Goal: Task Accomplishment & Management: Complete application form

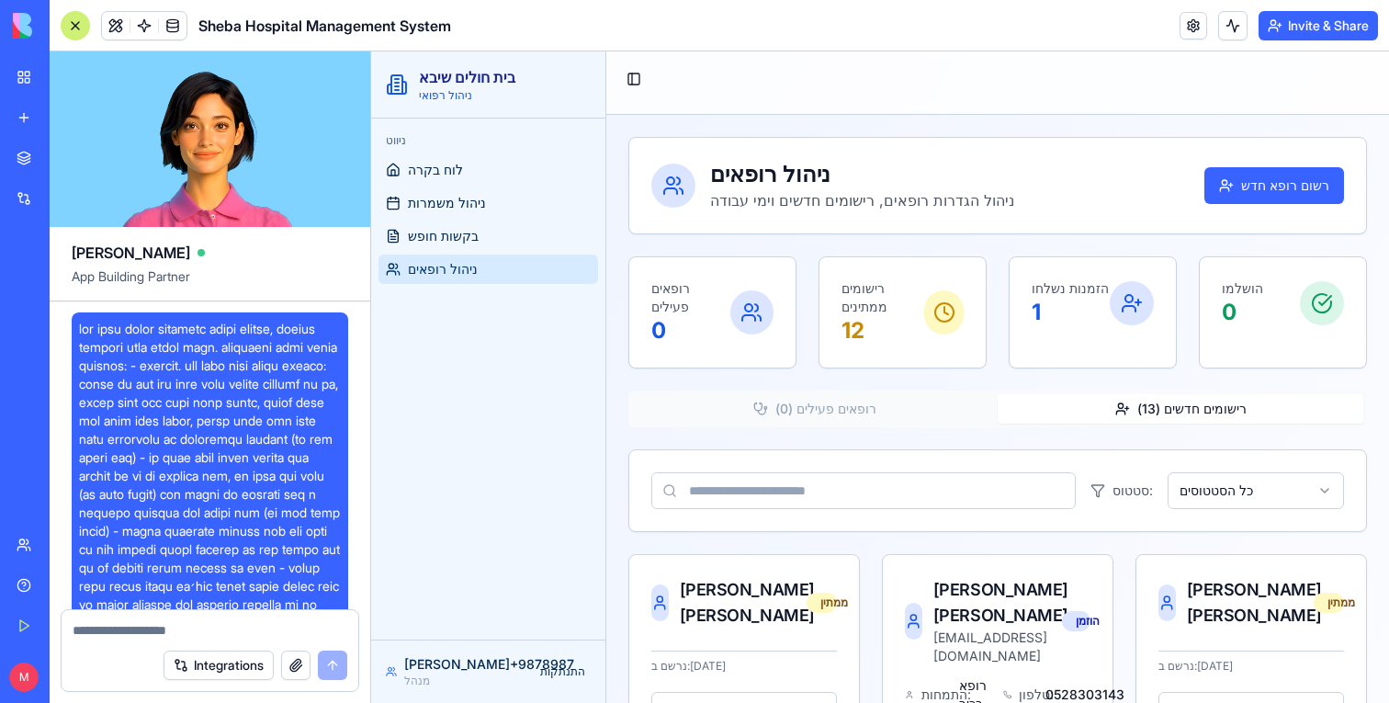
scroll to position [7445, 0]
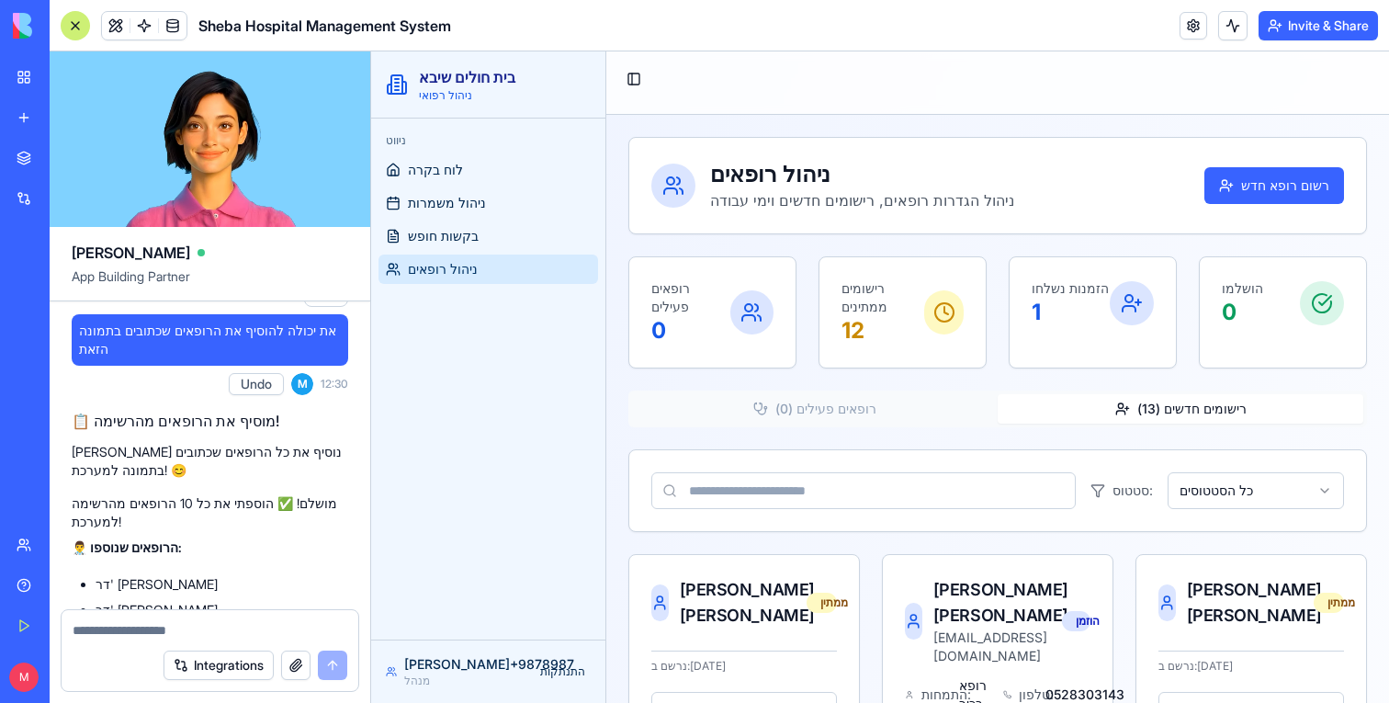
click at [189, 25] on span at bounding box center [172, 25] width 51 height 51
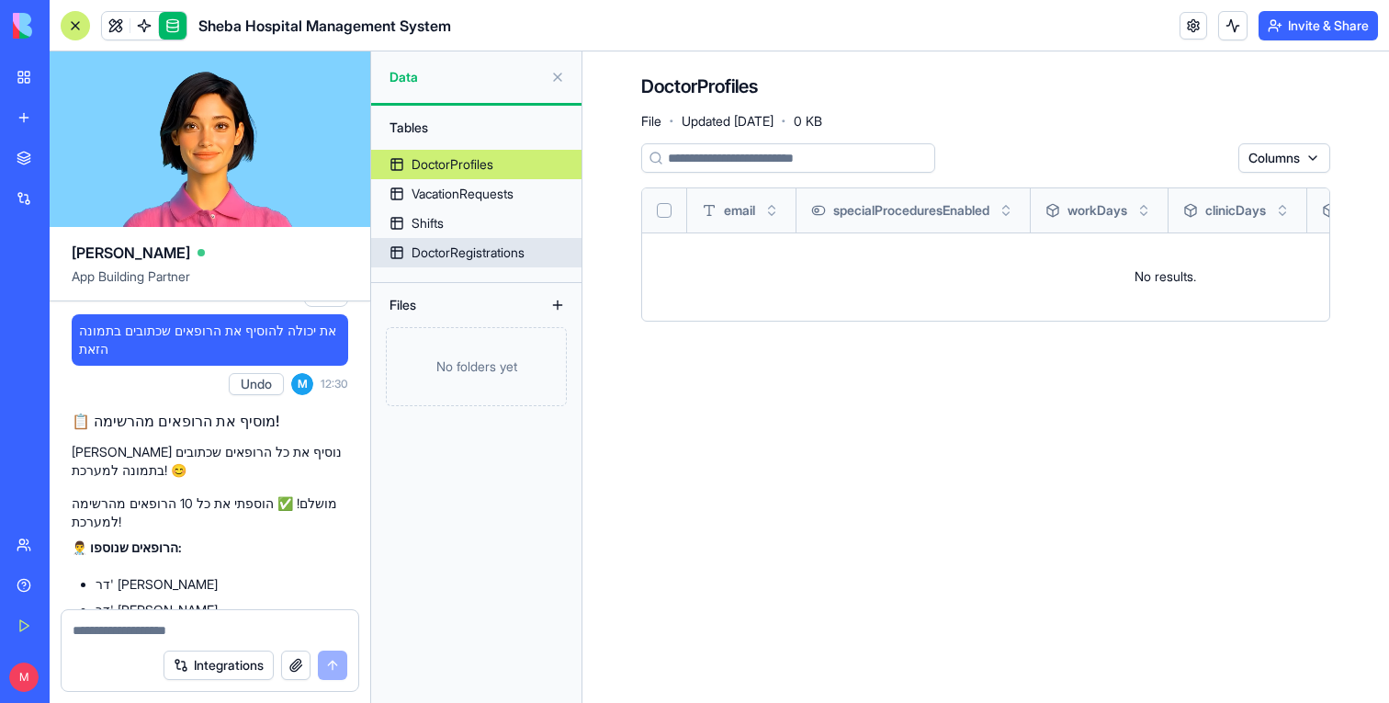
click at [487, 261] on div "DoctorRegistrations" at bounding box center [468, 253] width 113 height 18
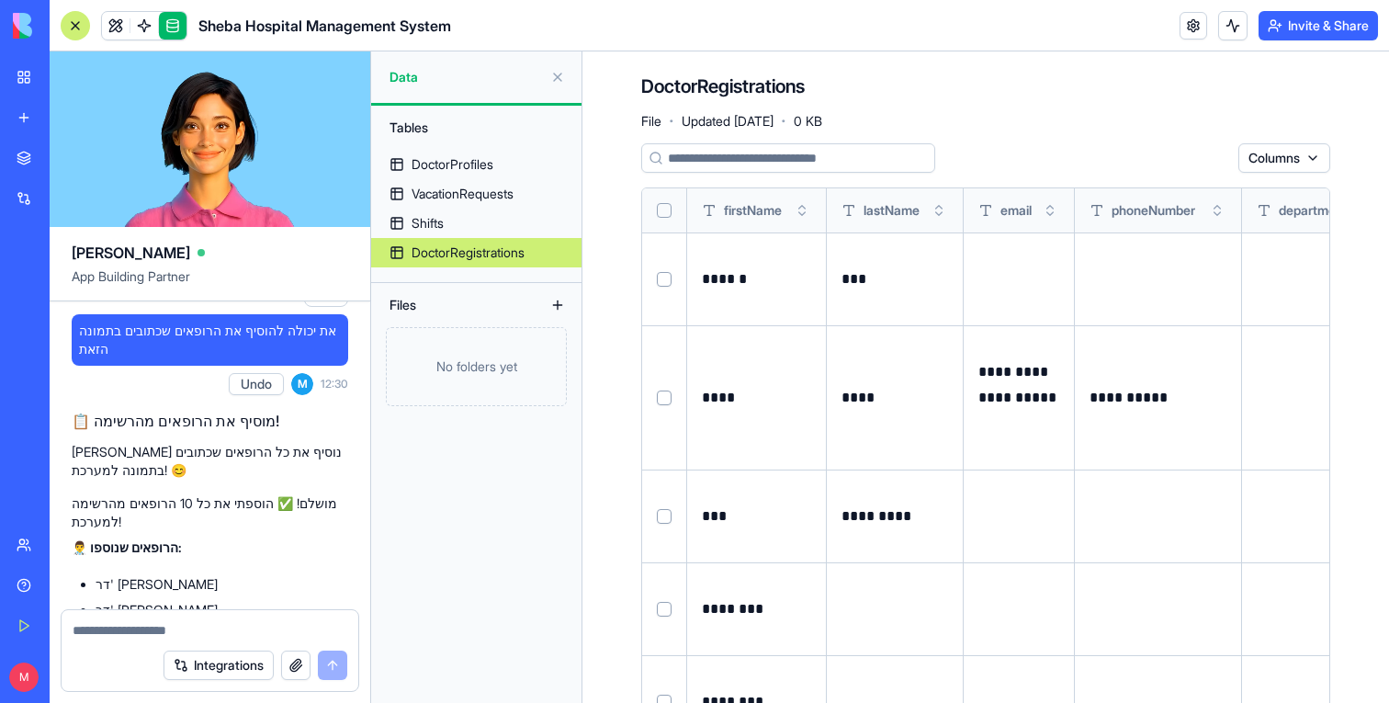
click at [658, 214] on button "Select all" at bounding box center [664, 210] width 15 height 15
click at [1138, 152] on html "BETA My Workspace New app Marketplace Integrations Recent מערכת ניהול רופאים שי…" at bounding box center [694, 351] width 1389 height 703
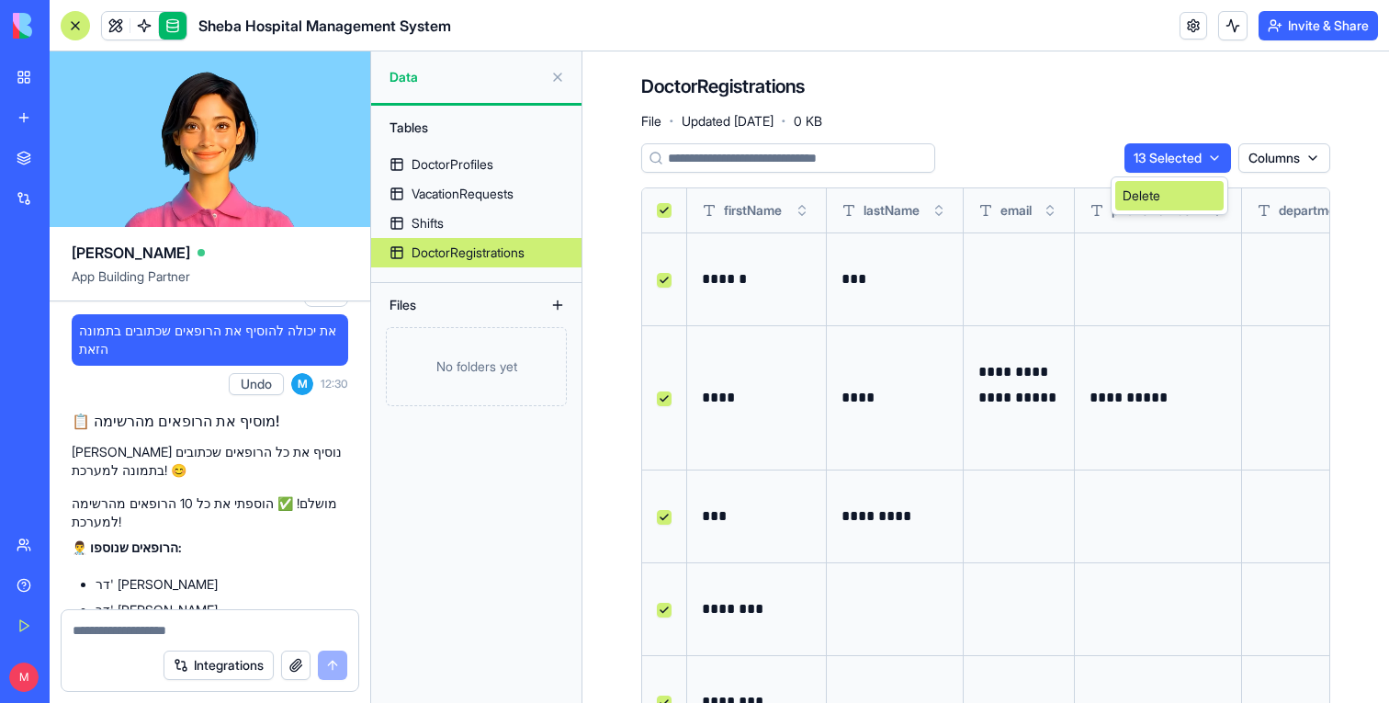
click at [1142, 186] on div "Delete" at bounding box center [1170, 195] width 108 height 29
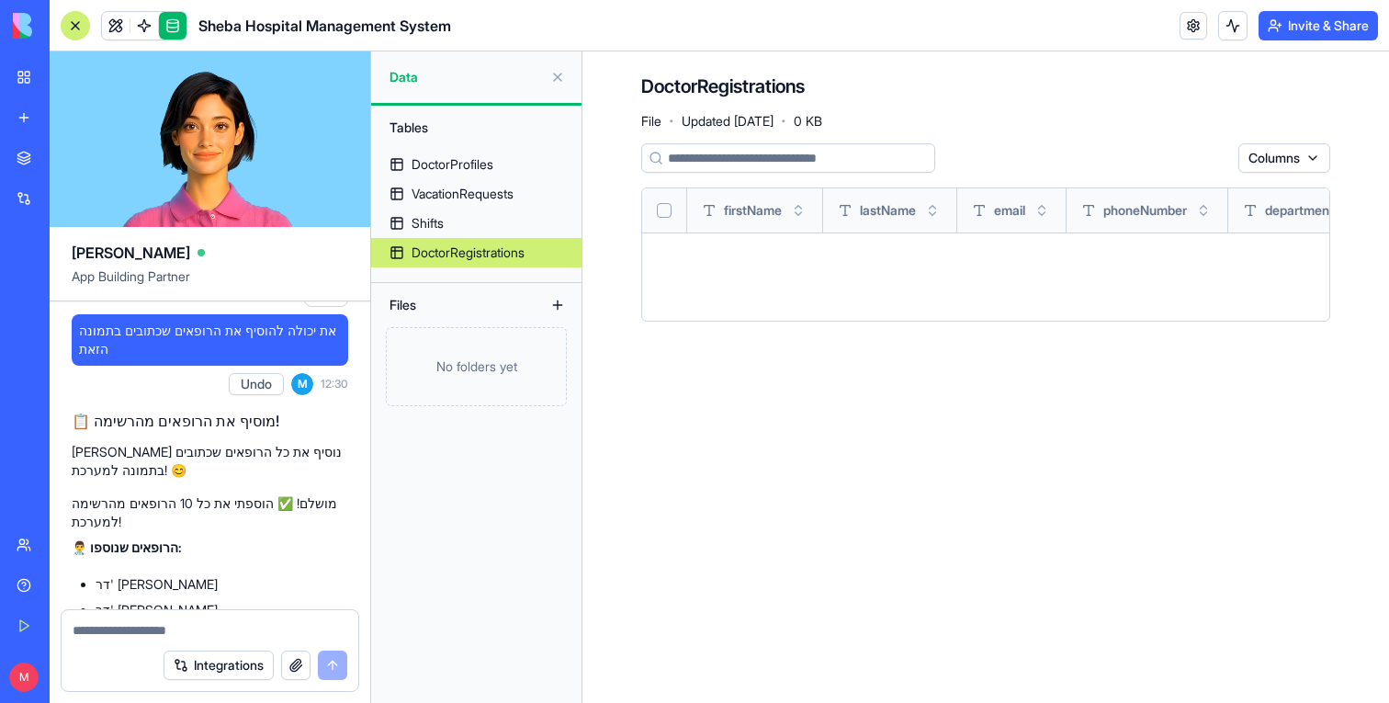
click at [167, 28] on link at bounding box center [173, 26] width 28 height 28
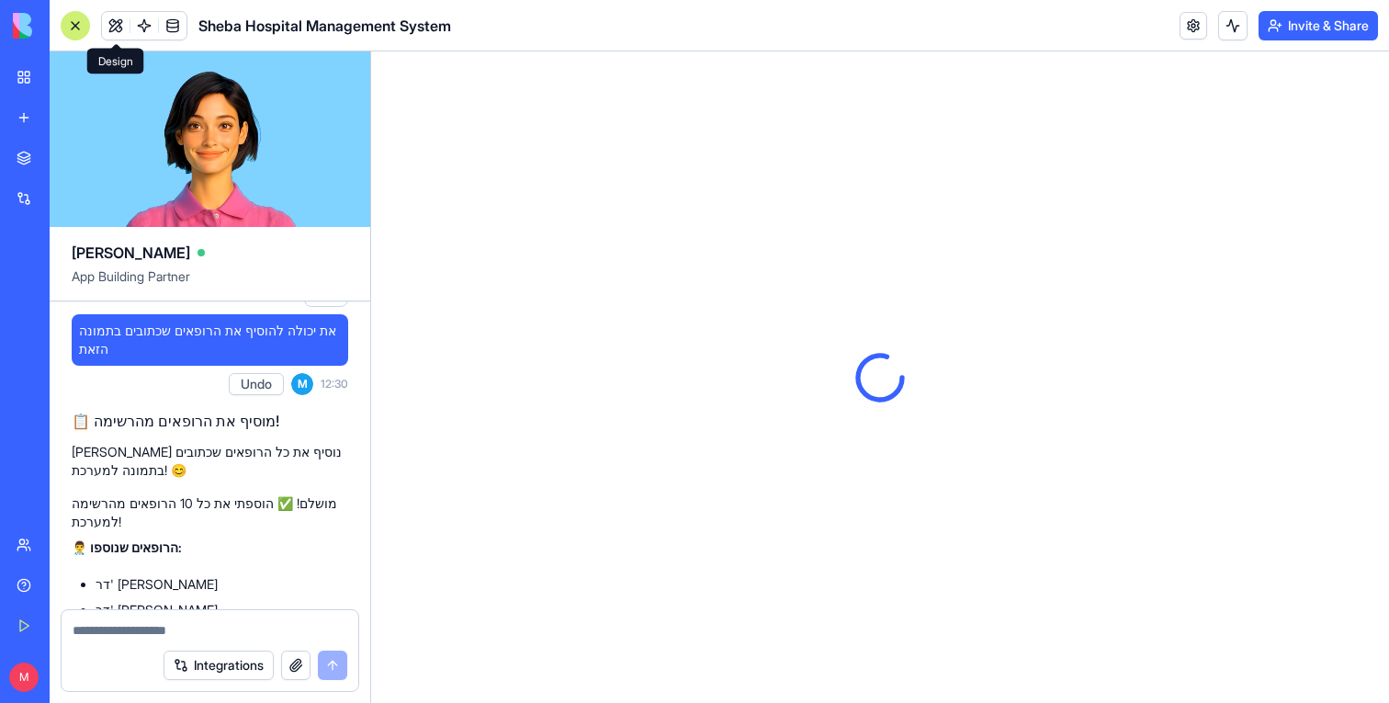
click at [119, 22] on button at bounding box center [116, 26] width 28 height 28
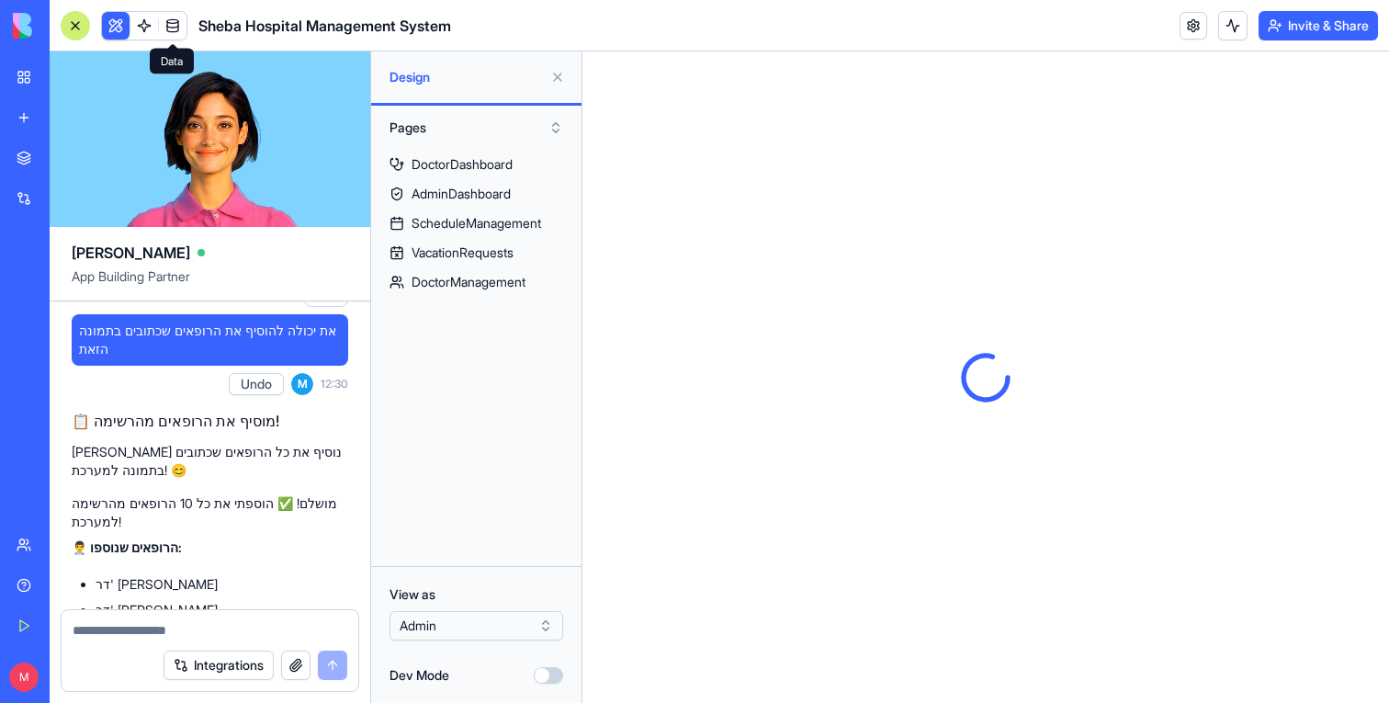
click at [557, 78] on button at bounding box center [557, 76] width 29 height 29
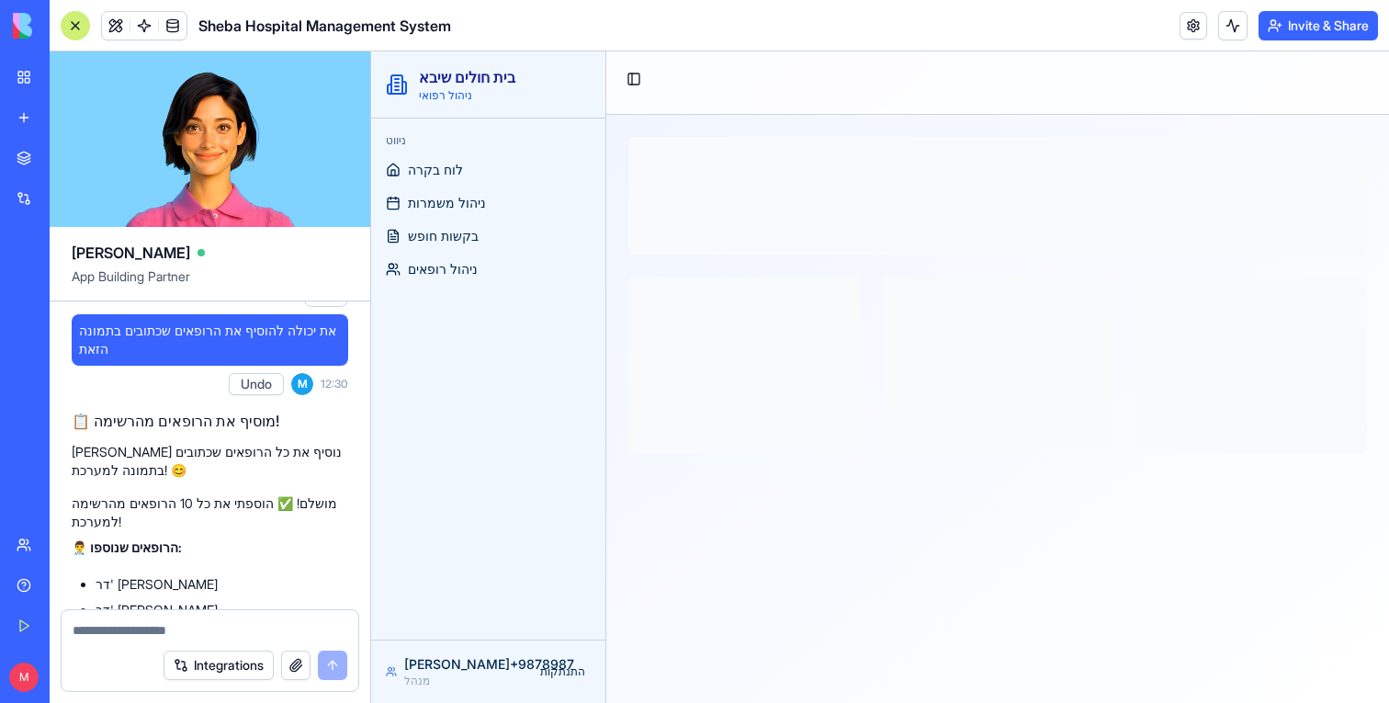
click at [76, 23] on div at bounding box center [75, 25] width 29 height 29
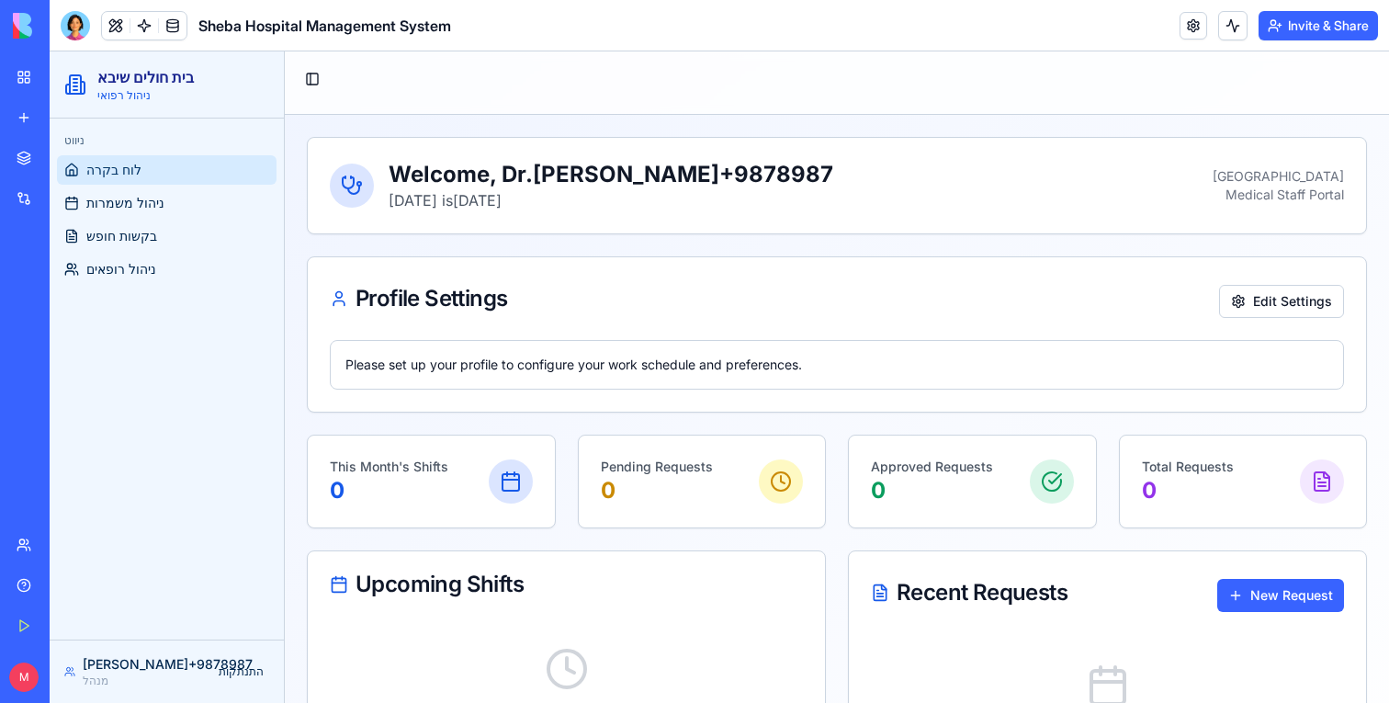
click at [135, 178] on span "לוח בקרה" at bounding box center [113, 170] width 55 height 18
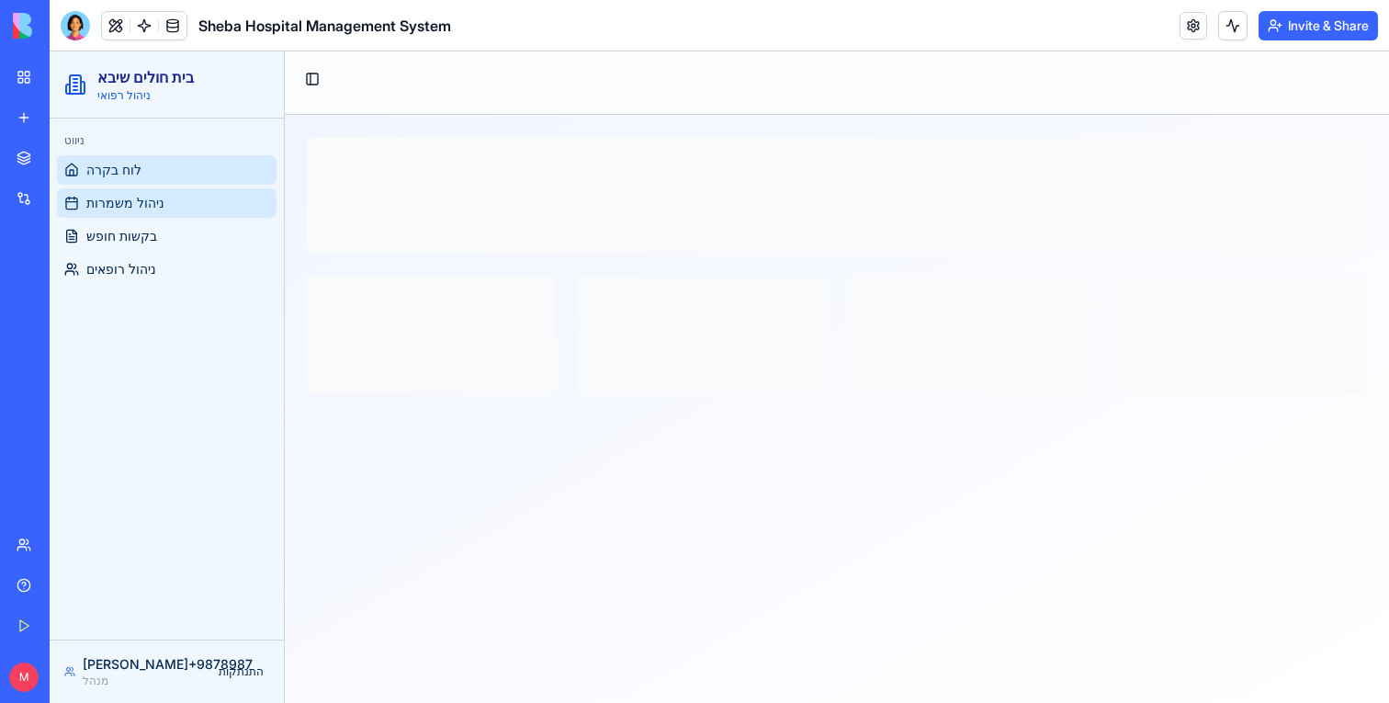
click at [135, 216] on link "ניהול משמרות" at bounding box center [167, 202] width 220 height 29
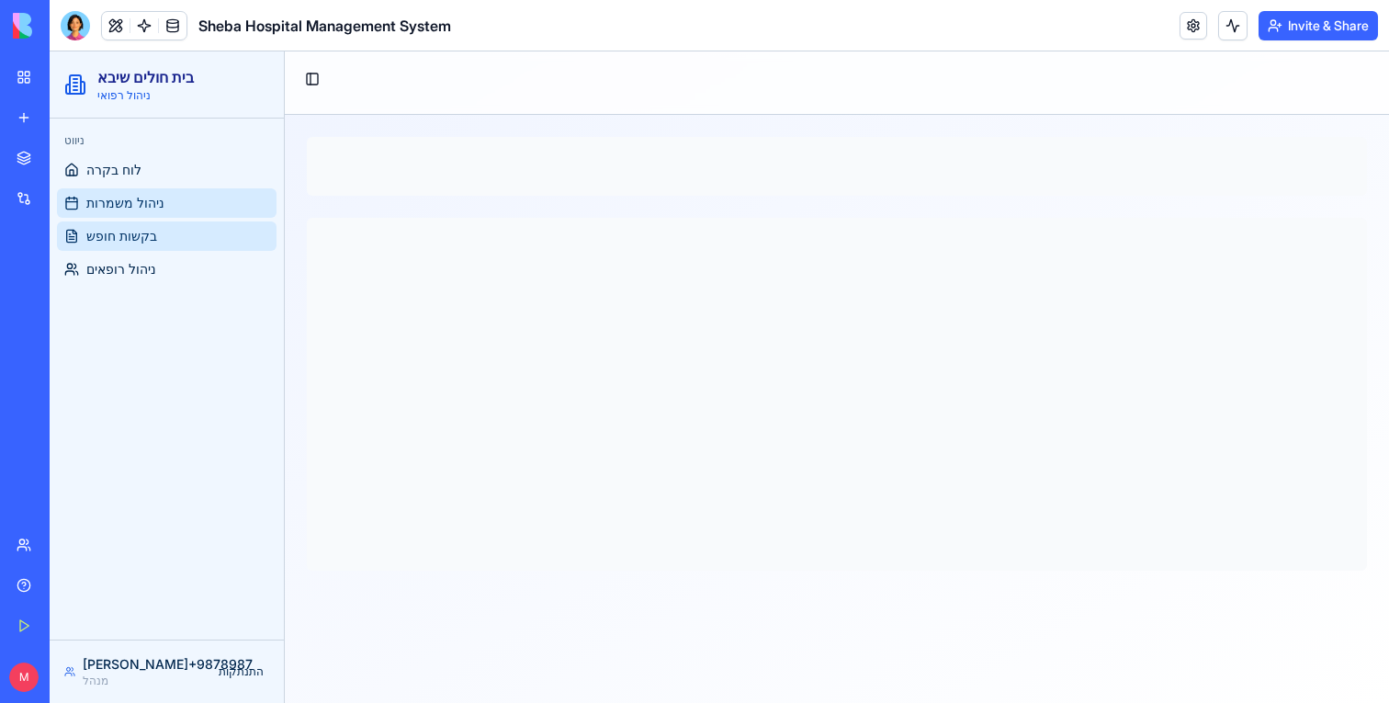
click at [135, 248] on link "בקשות חופש" at bounding box center [167, 235] width 220 height 29
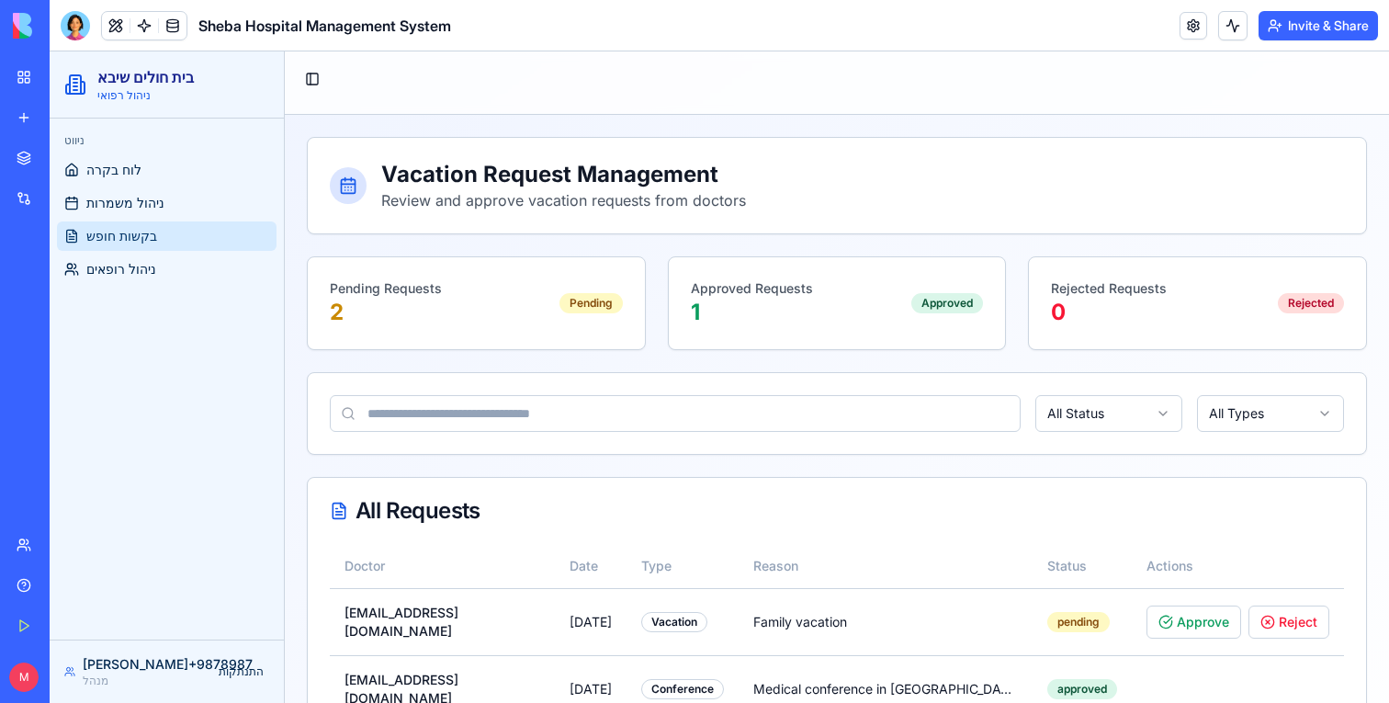
click at [115, 295] on div "ניווט לוח בקרה ניהול משמרות בקשות חופש ניהול רופאים" at bounding box center [167, 379] width 234 height 521
click at [121, 279] on link "ניהול רופאים" at bounding box center [167, 269] width 220 height 29
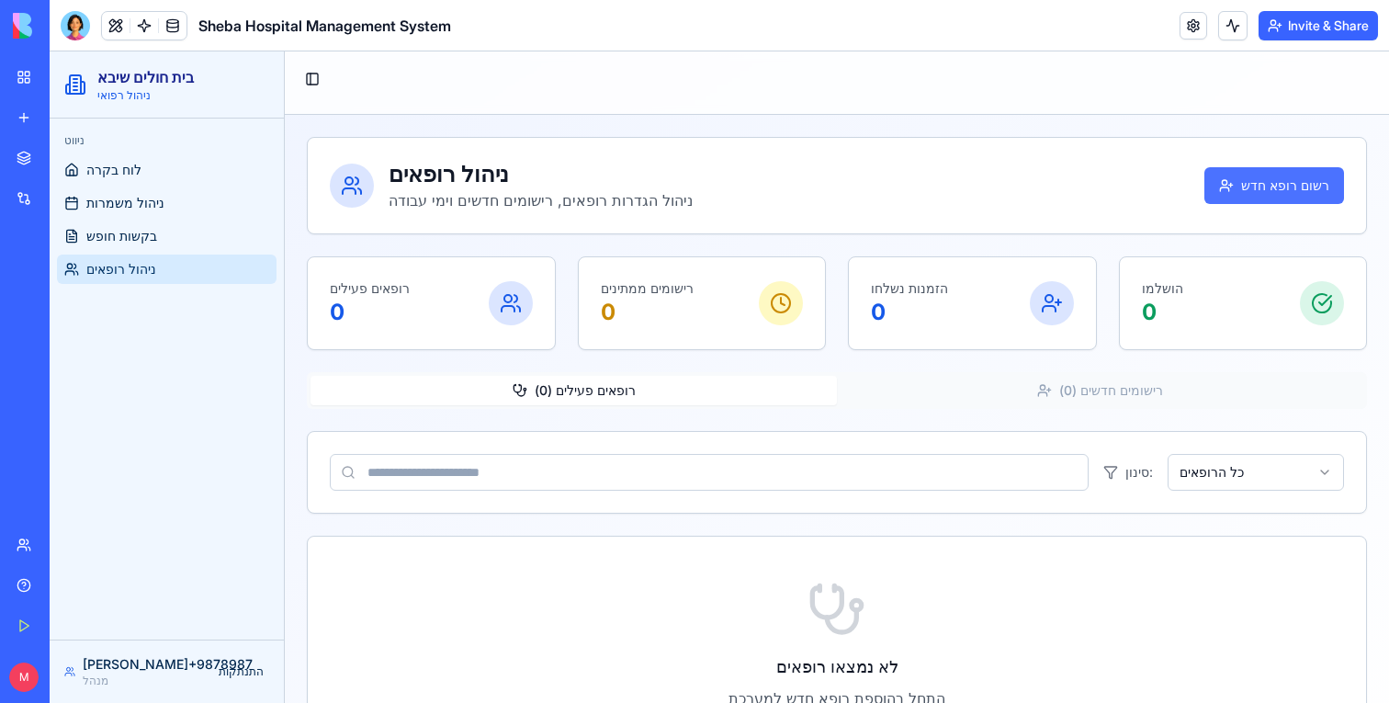
click at [1276, 183] on button "רשום רופא חדש" at bounding box center [1275, 185] width 140 height 37
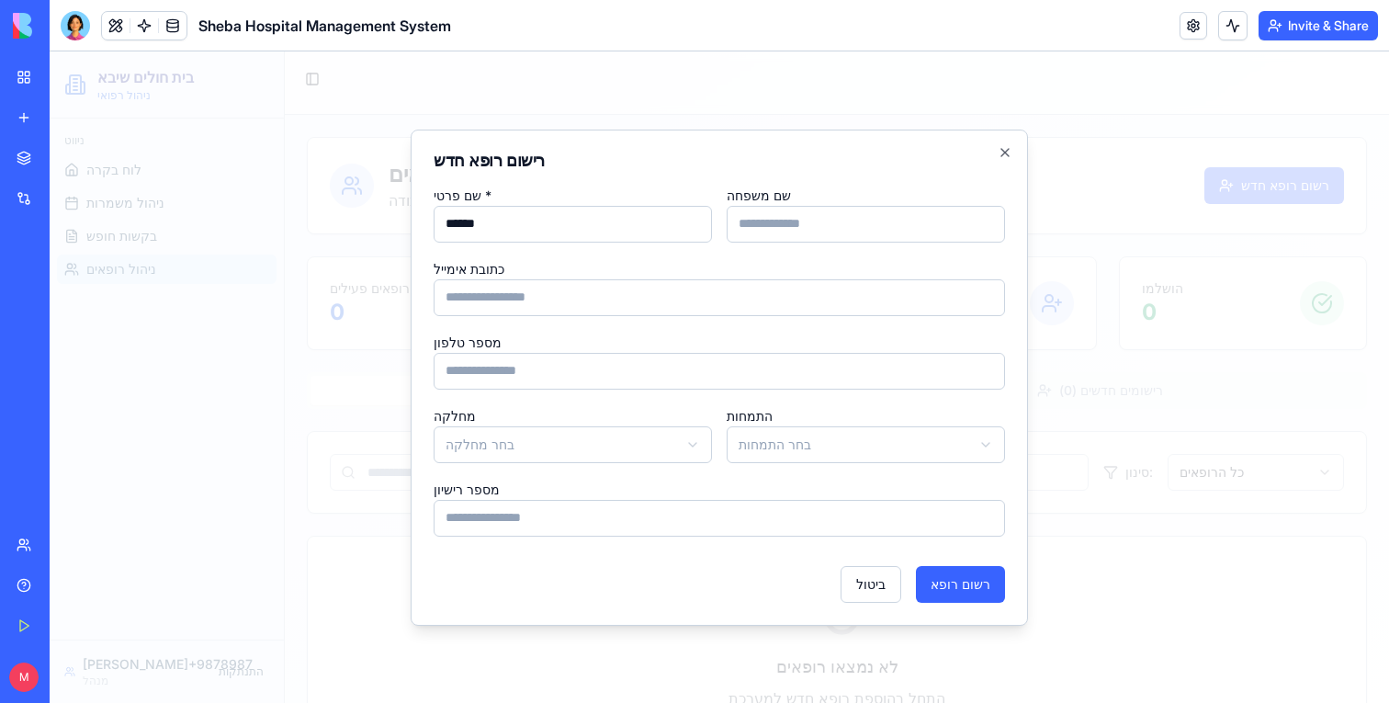
type input "******"
click at [1012, 568] on div "**********" at bounding box center [720, 378] width 618 height 496
click at [963, 582] on button "רשום רופא" at bounding box center [960, 584] width 89 height 37
type input "*"
click at [958, 584] on button "רשום רופא" at bounding box center [960, 584] width 89 height 37
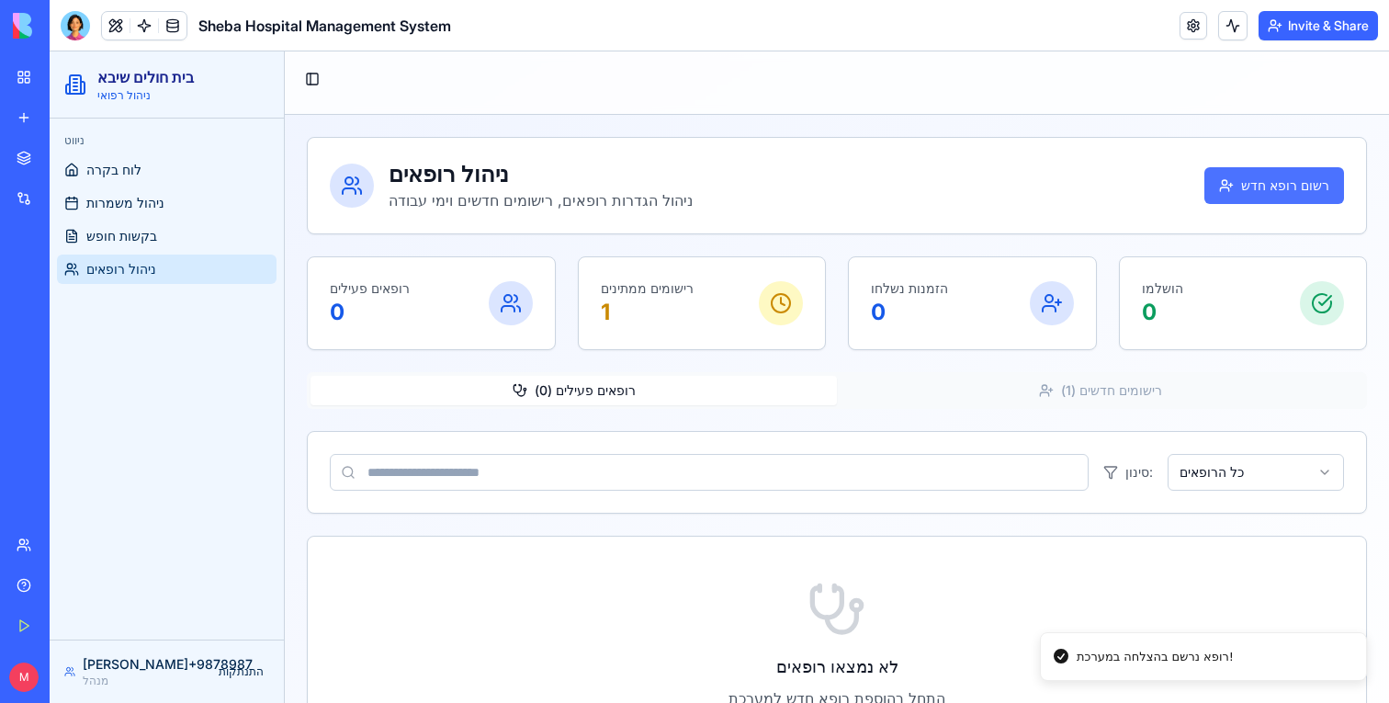
click at [1314, 185] on button "רשום רופא חדש" at bounding box center [1275, 185] width 140 height 37
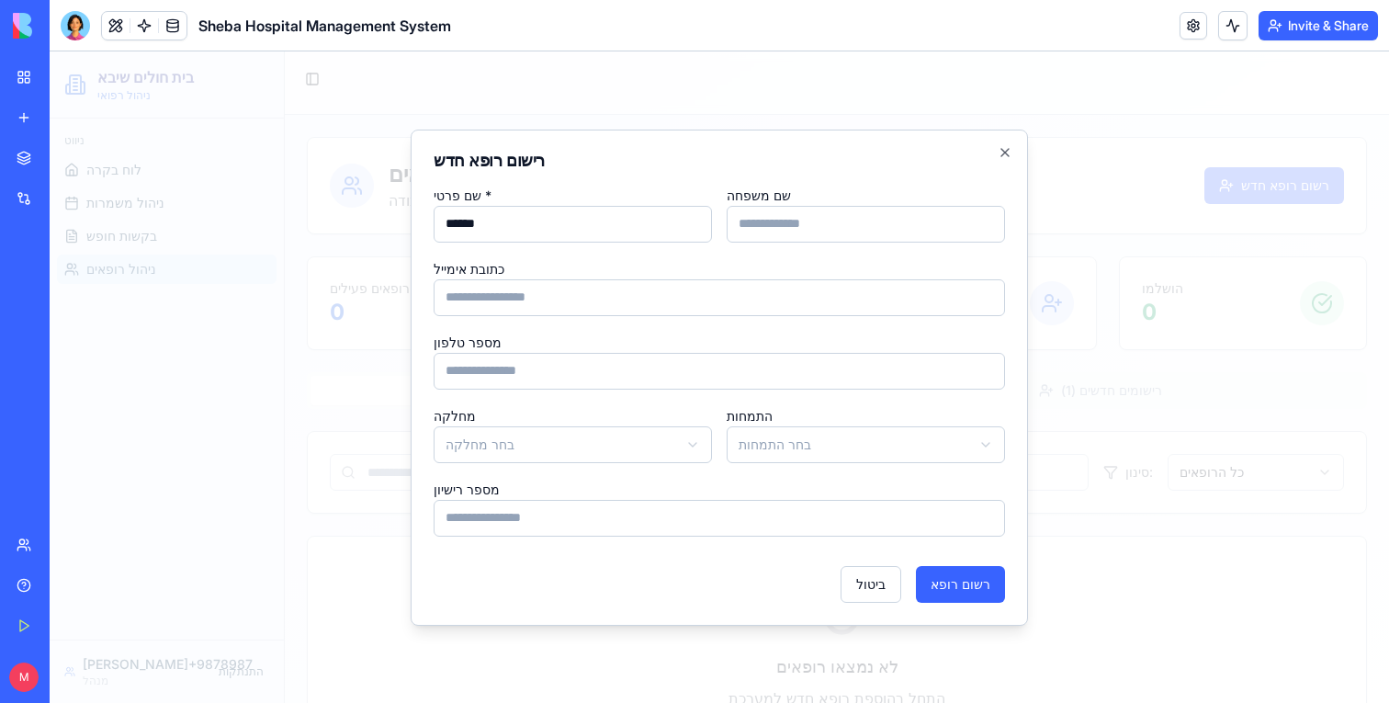
type input "******"
click at [926, 602] on div "**********" at bounding box center [720, 378] width 618 height 496
click at [861, 174] on div "**********" at bounding box center [720, 378] width 618 height 496
click at [857, 212] on input "שם משפחה" at bounding box center [866, 224] width 278 height 37
type input "*"
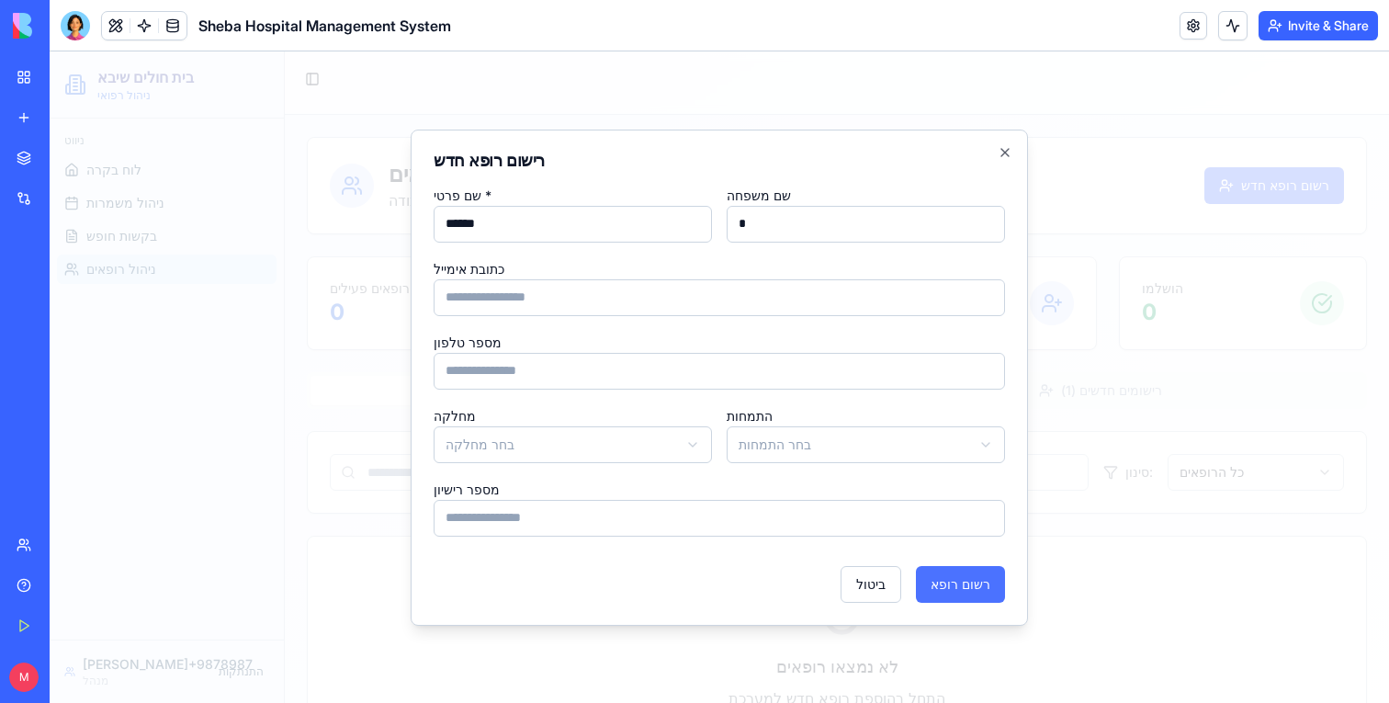
click at [960, 580] on button "רשום רופא" at bounding box center [960, 584] width 89 height 37
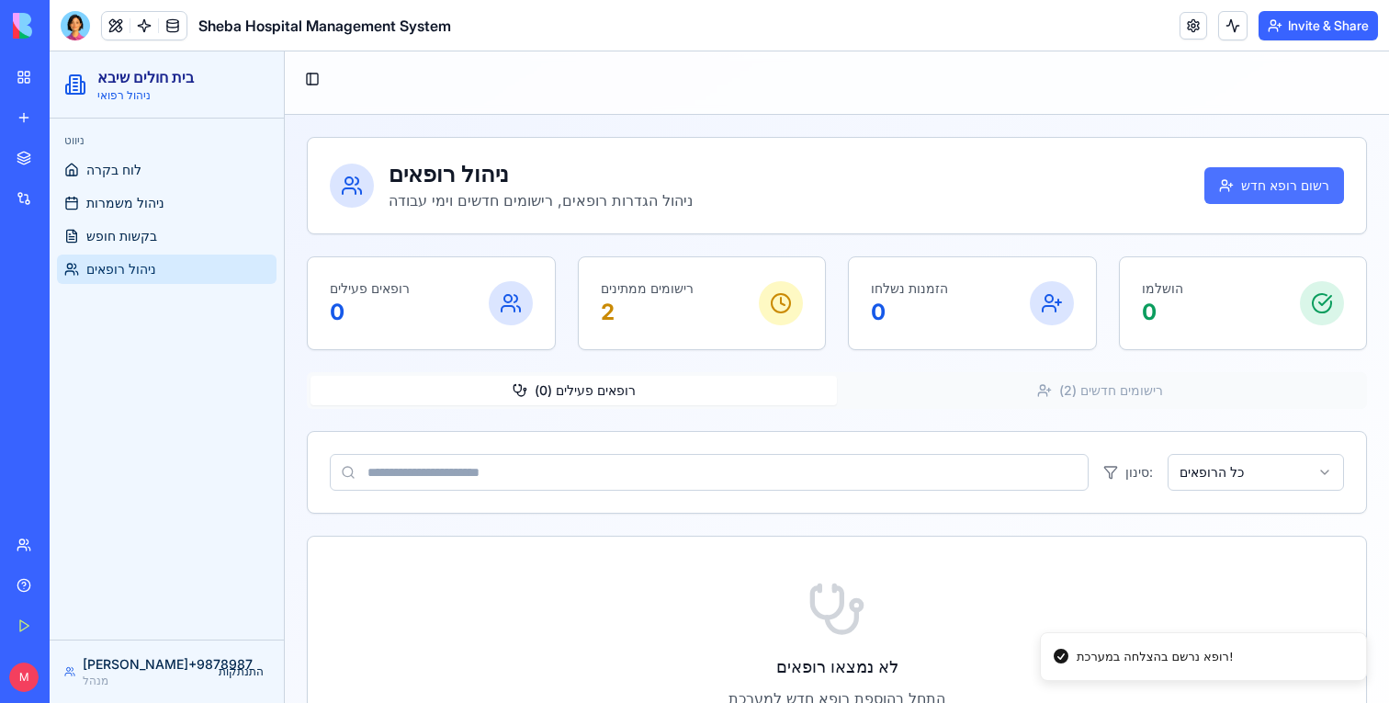
click at [1284, 192] on button "רשום רופא חדש" at bounding box center [1275, 185] width 140 height 37
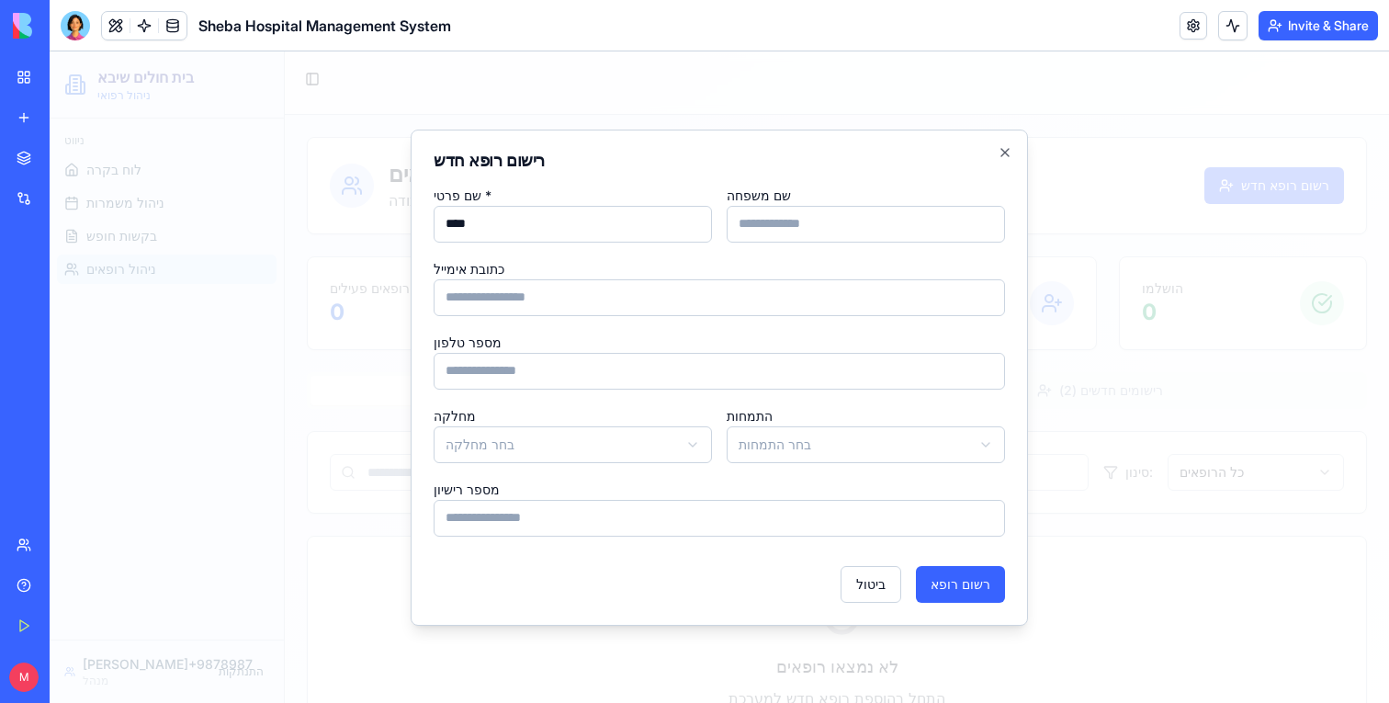
type input "****"
click at [867, 210] on input "שם משפחה" at bounding box center [866, 224] width 278 height 37
type input "*"
click at [985, 586] on button "רשום רופא" at bounding box center [960, 584] width 89 height 37
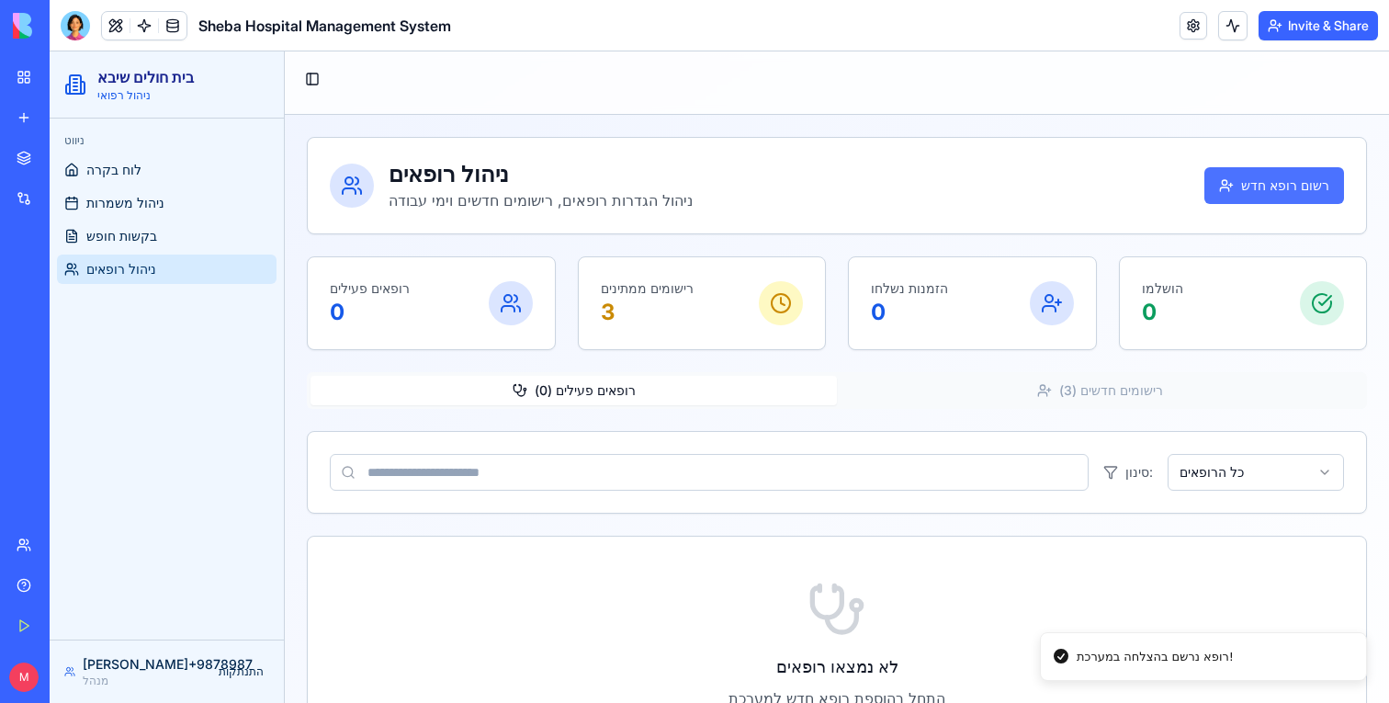
click at [1298, 168] on button "רשום רופא חדש" at bounding box center [1275, 185] width 140 height 37
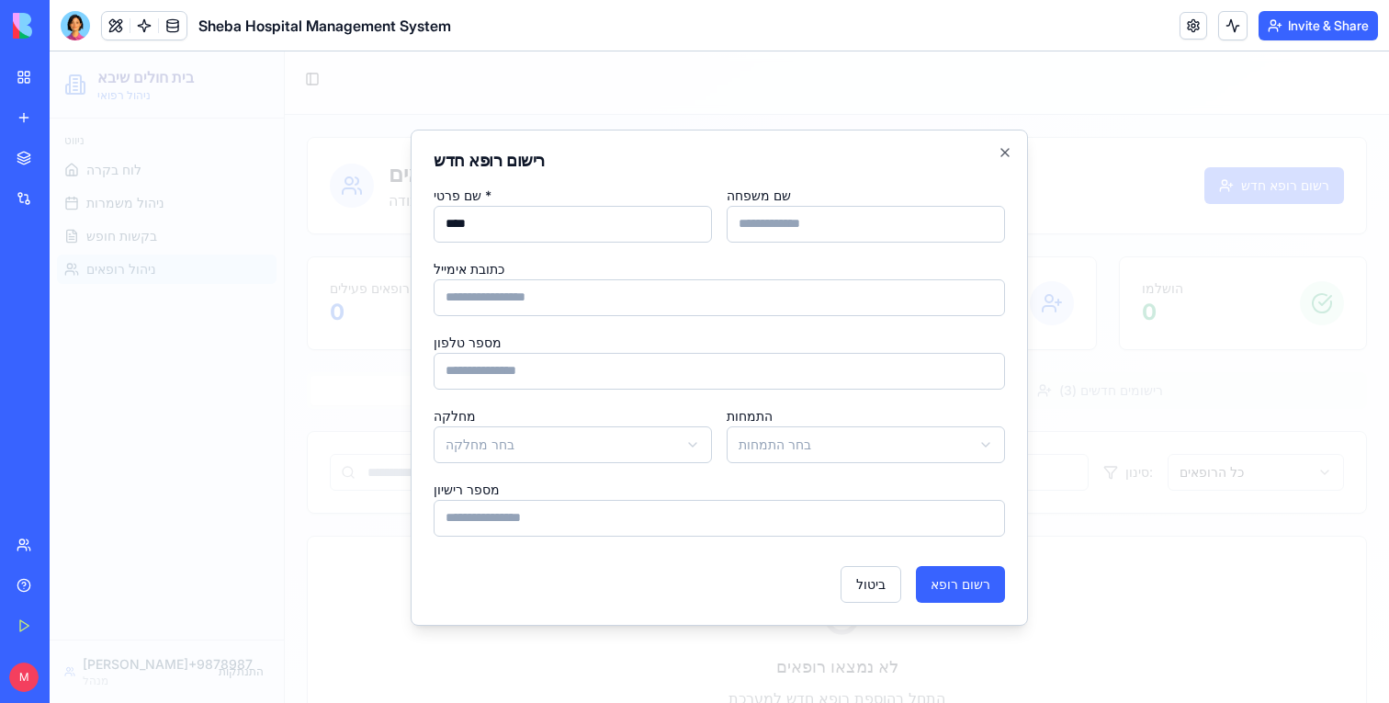
type input "****"
click at [843, 220] on input "שם משפחה" at bounding box center [866, 224] width 278 height 37
type input "*"
click at [956, 597] on button "רשום רופא" at bounding box center [960, 584] width 89 height 37
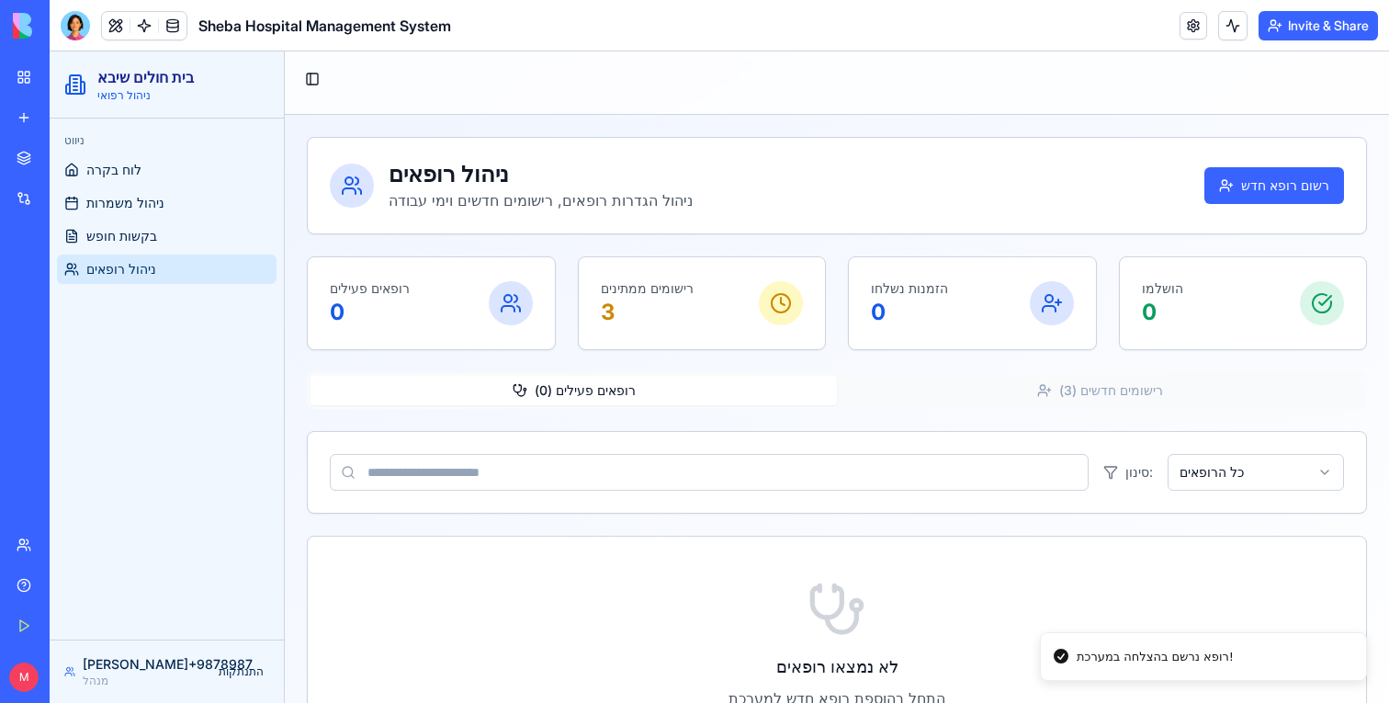
click at [1273, 198] on button "רשום רופא חדש" at bounding box center [1275, 185] width 140 height 37
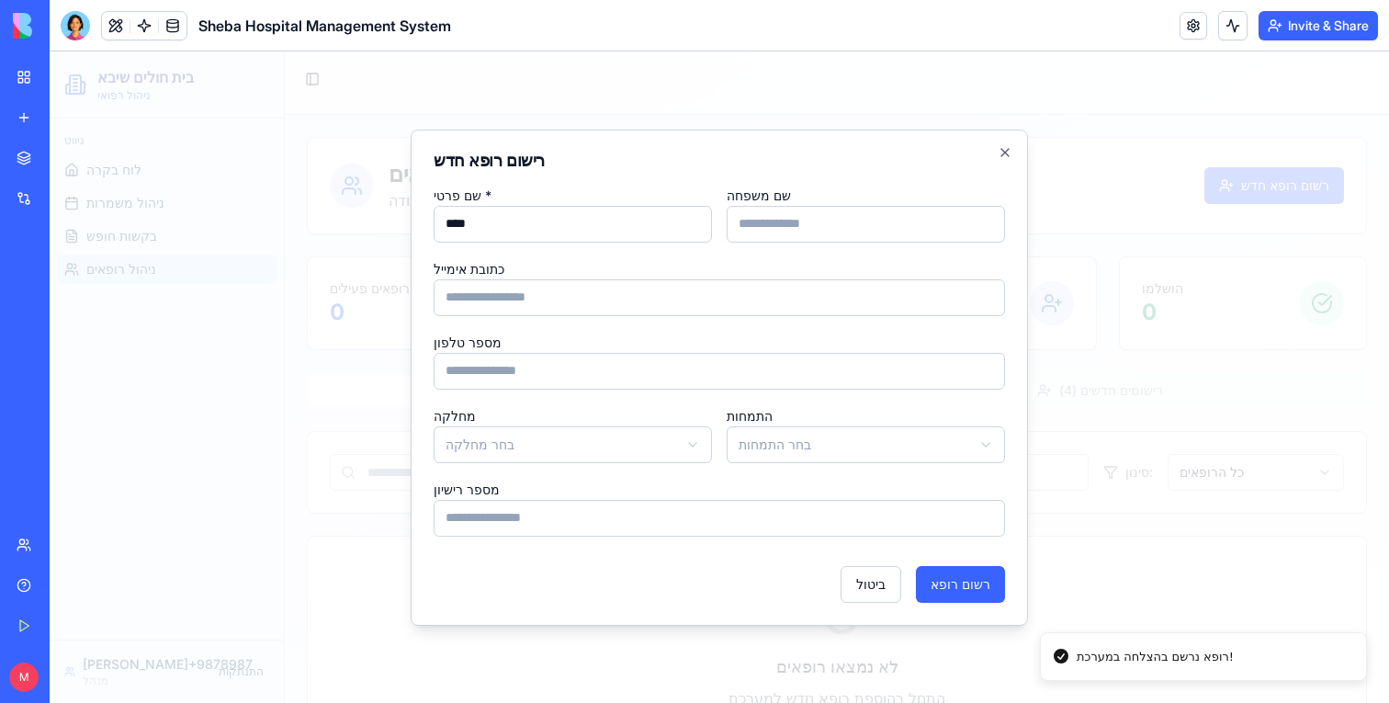
type input "****"
click at [903, 232] on input "שם משפחה" at bounding box center [866, 224] width 278 height 37
type input "*"
click at [971, 601] on button "רשום רופא" at bounding box center [960, 584] width 89 height 37
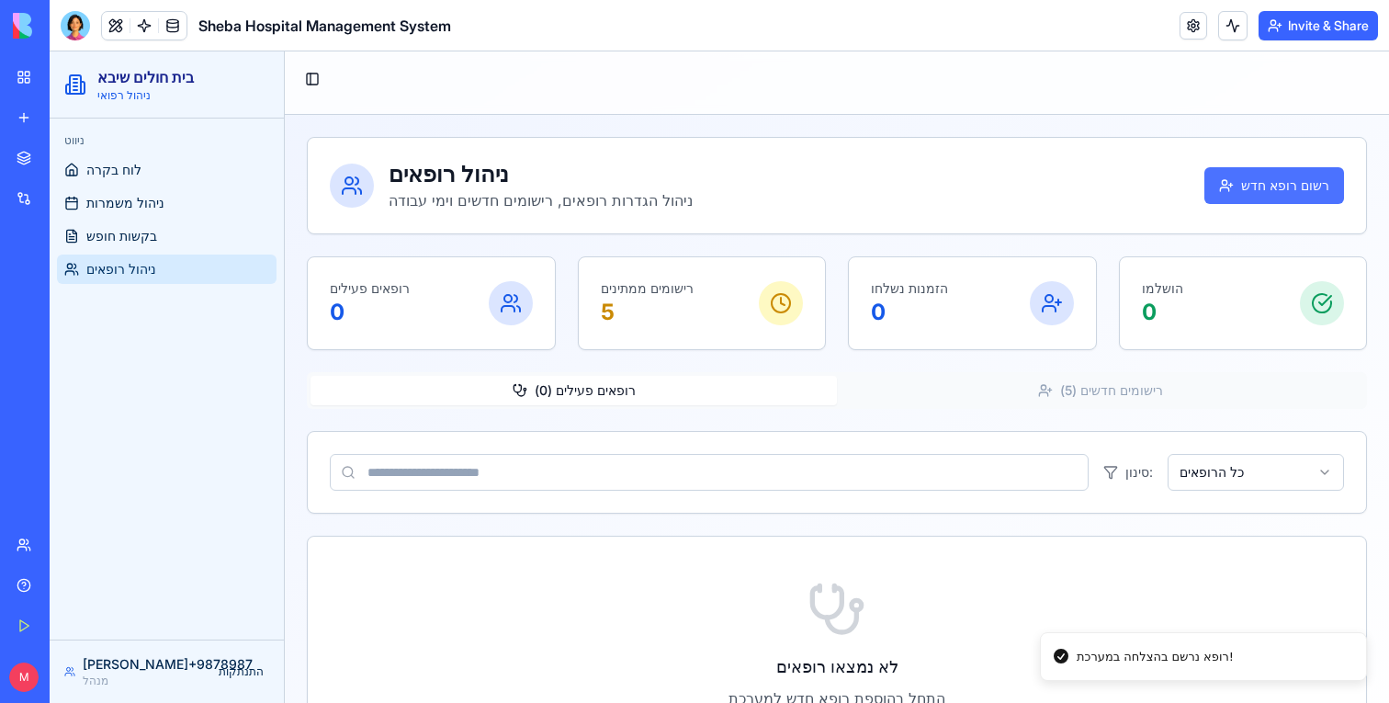
click at [1303, 170] on button "רשום רופא חדש" at bounding box center [1275, 185] width 140 height 37
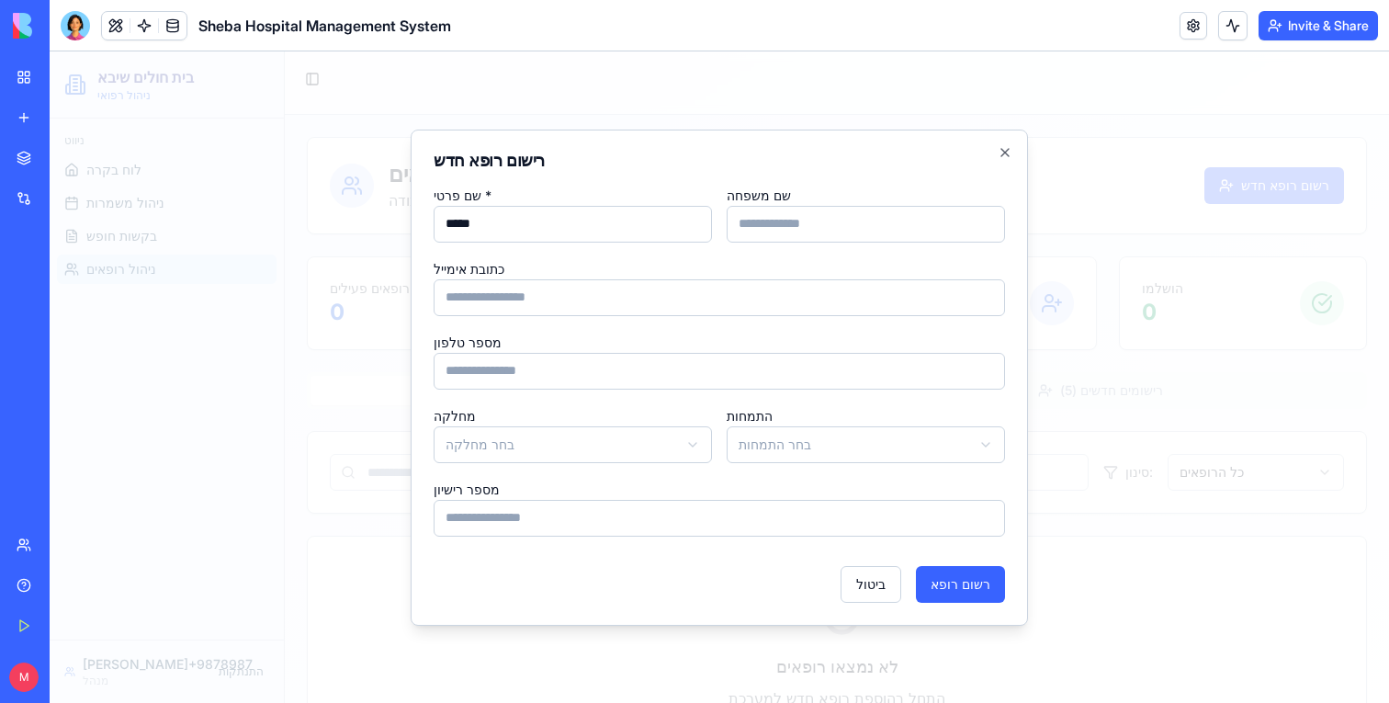
type input "*****"
click at [936, 213] on input "שם משפחה" at bounding box center [866, 224] width 278 height 37
type input "*"
click at [974, 570] on button "רשום רופא" at bounding box center [960, 584] width 89 height 37
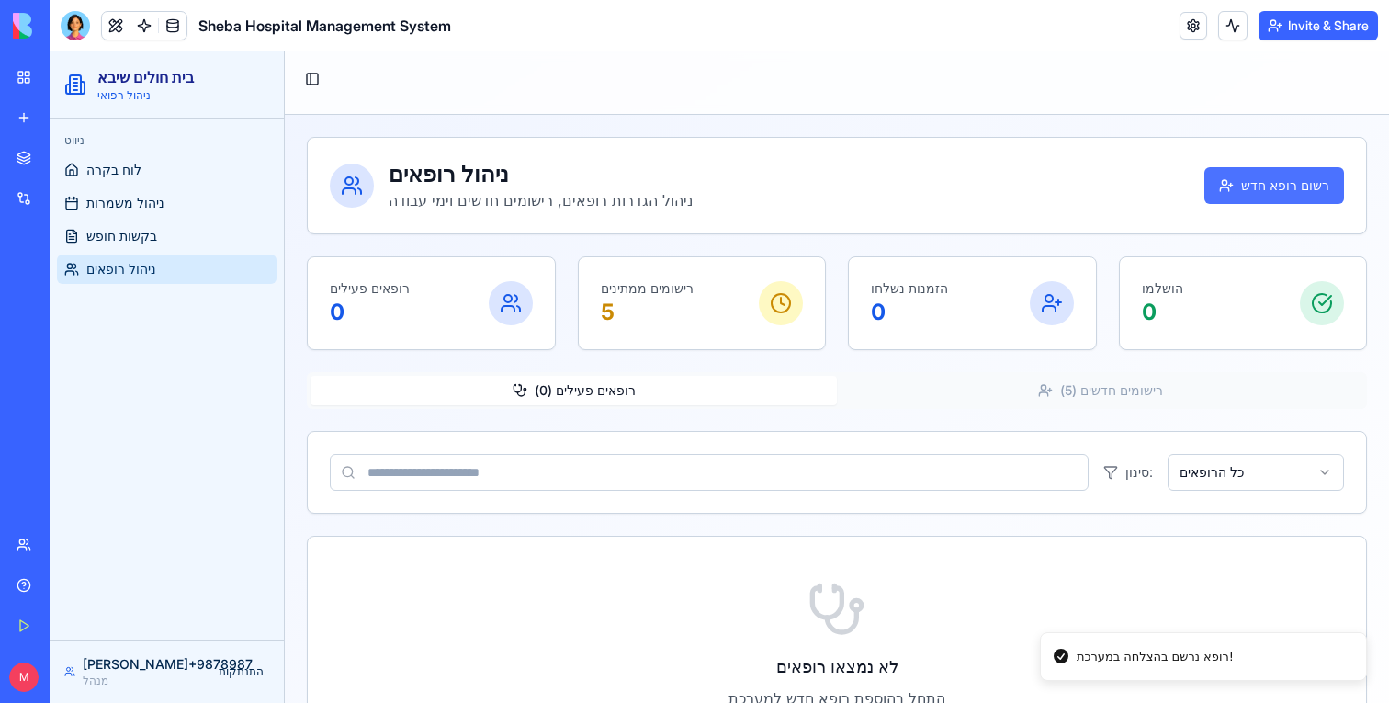
click at [1282, 185] on button "רשום רופא חדש" at bounding box center [1275, 185] width 140 height 37
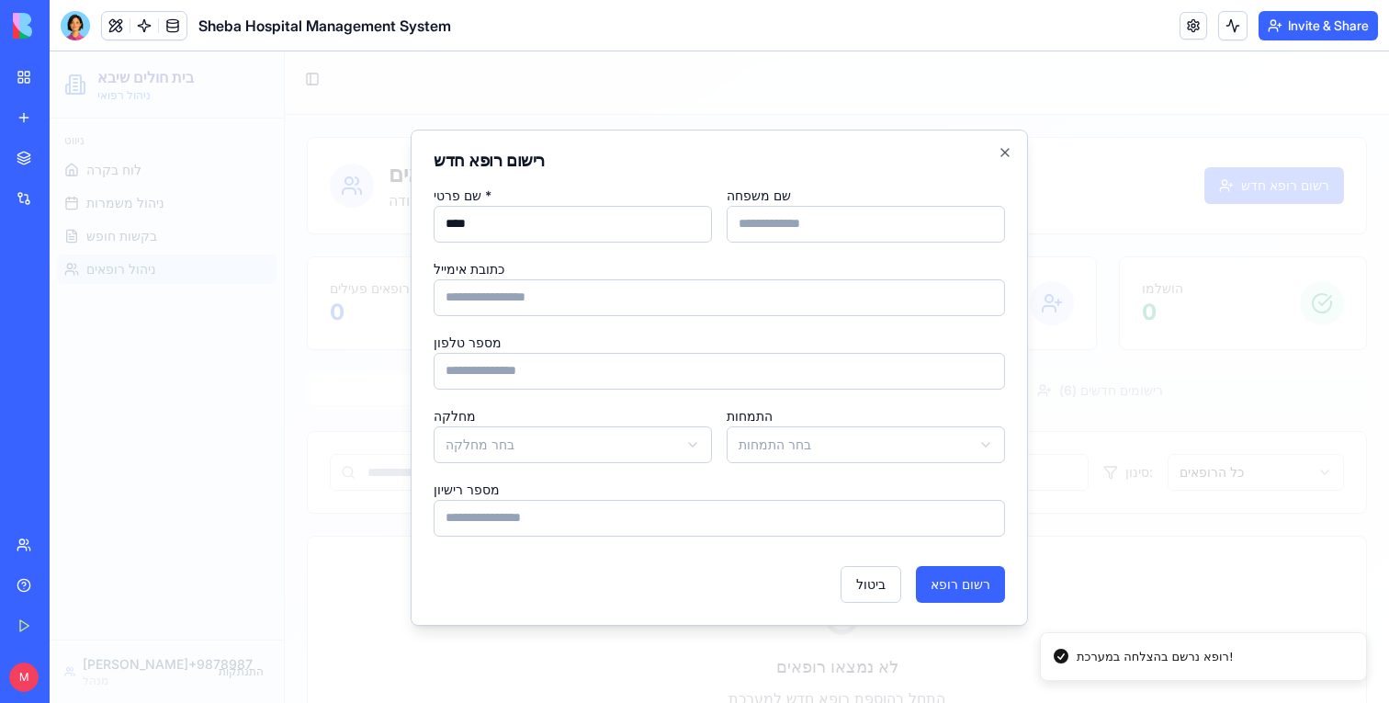
type input "****"
type input "*"
click at [1000, 592] on button "רשום רופא" at bounding box center [960, 584] width 89 height 37
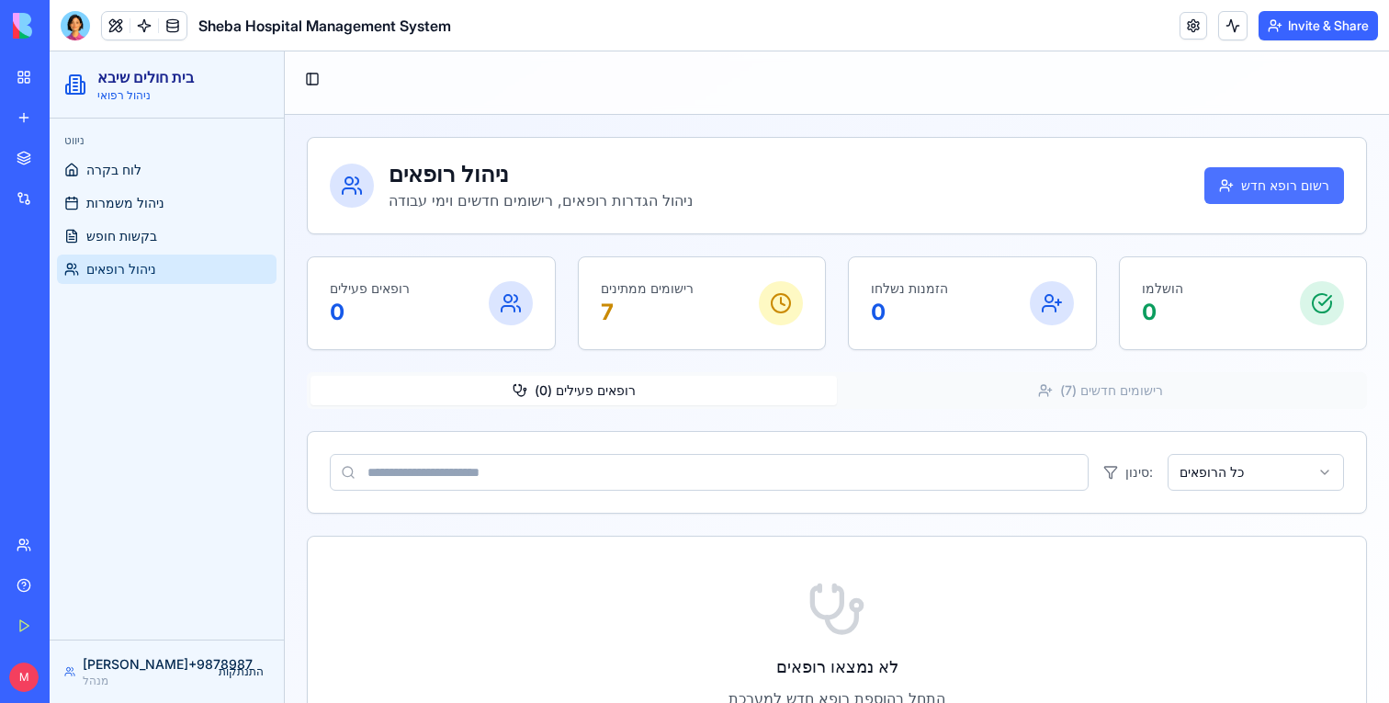
click at [1302, 201] on button "רשום רופא חדש" at bounding box center [1275, 185] width 140 height 37
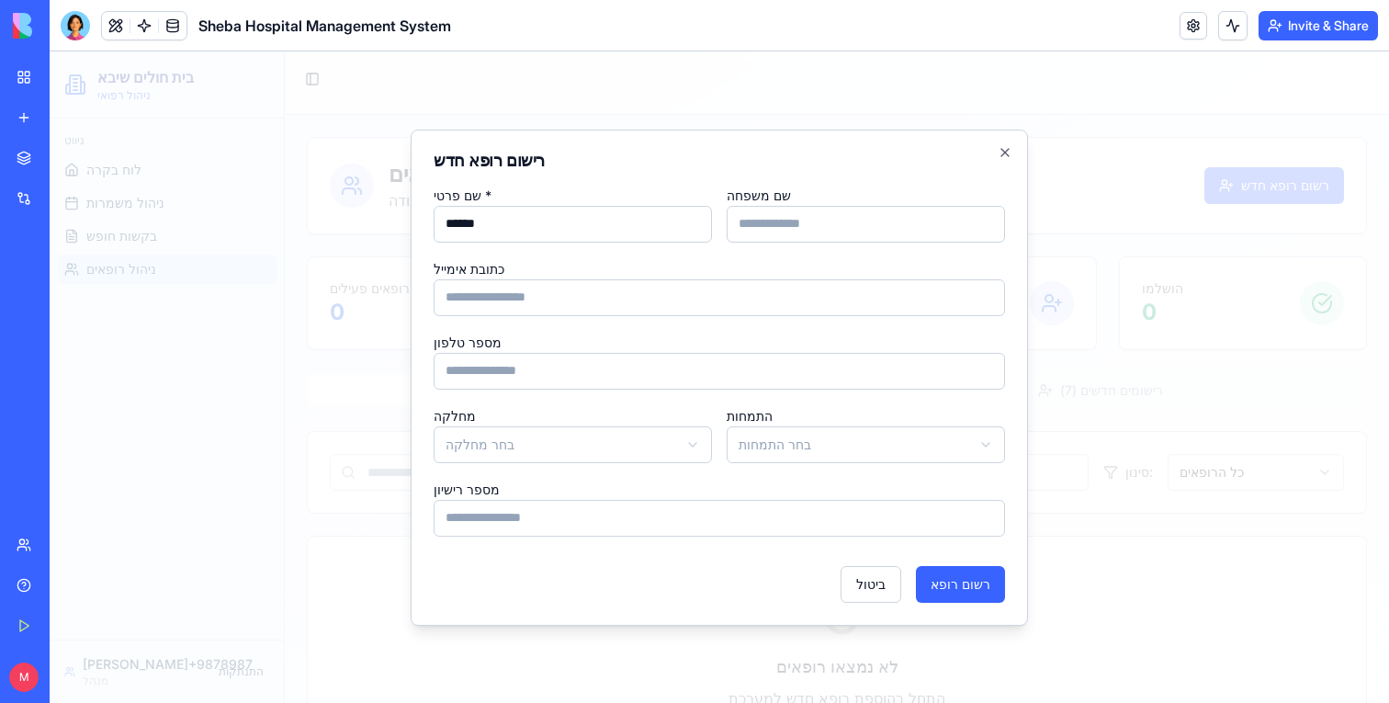
type input "******"
click at [818, 235] on input "שם משפחה" at bounding box center [866, 224] width 278 height 37
type input "*"
click at [962, 594] on button "רשום רופא" at bounding box center [960, 584] width 89 height 37
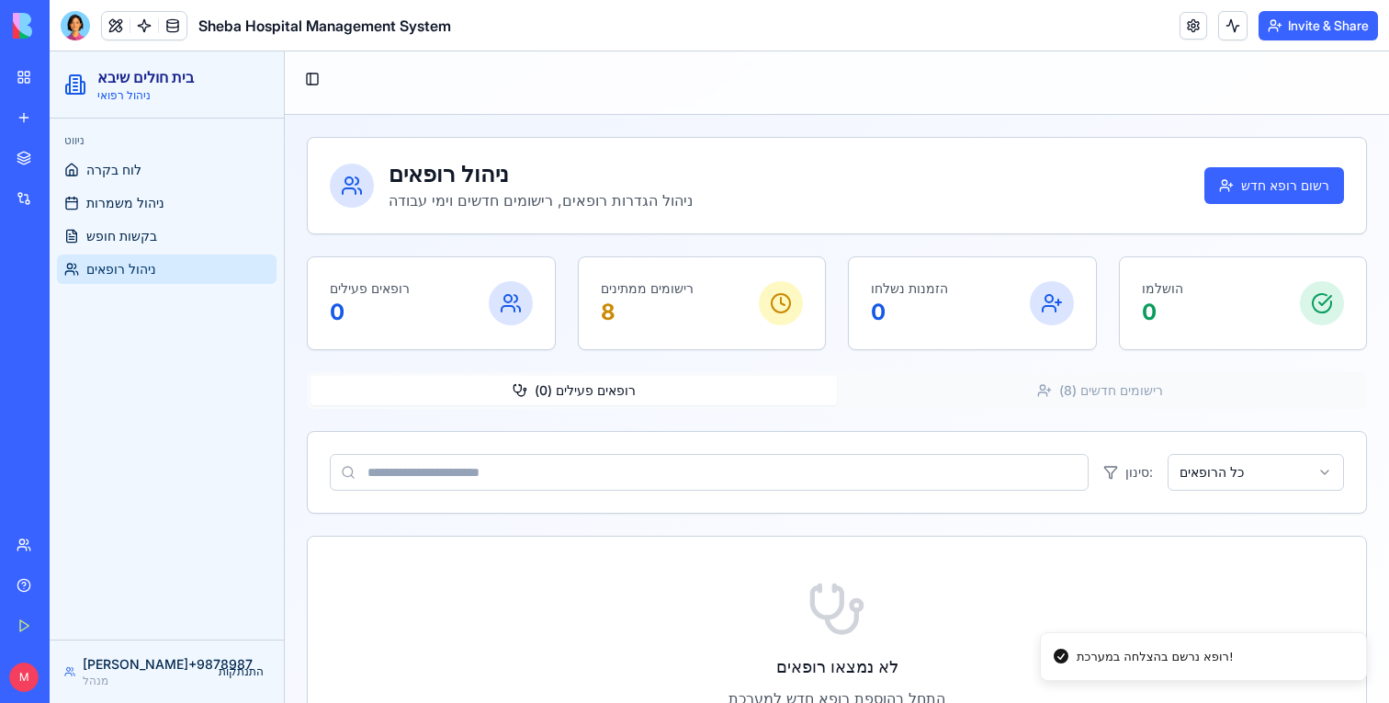
click at [1129, 391] on button "רישומים חדשים ( 8 )" at bounding box center [1100, 390] width 527 height 29
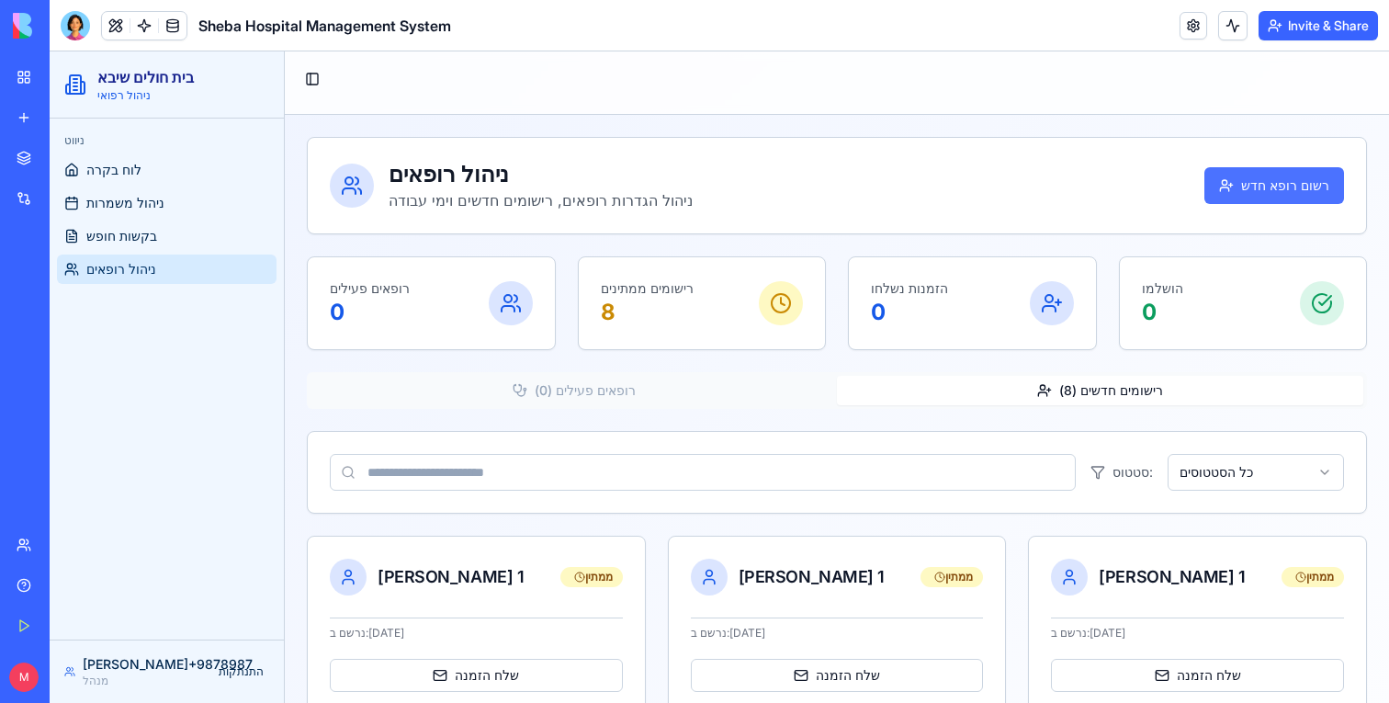
click at [1310, 188] on button "רשום רופא חדש" at bounding box center [1275, 185] width 140 height 37
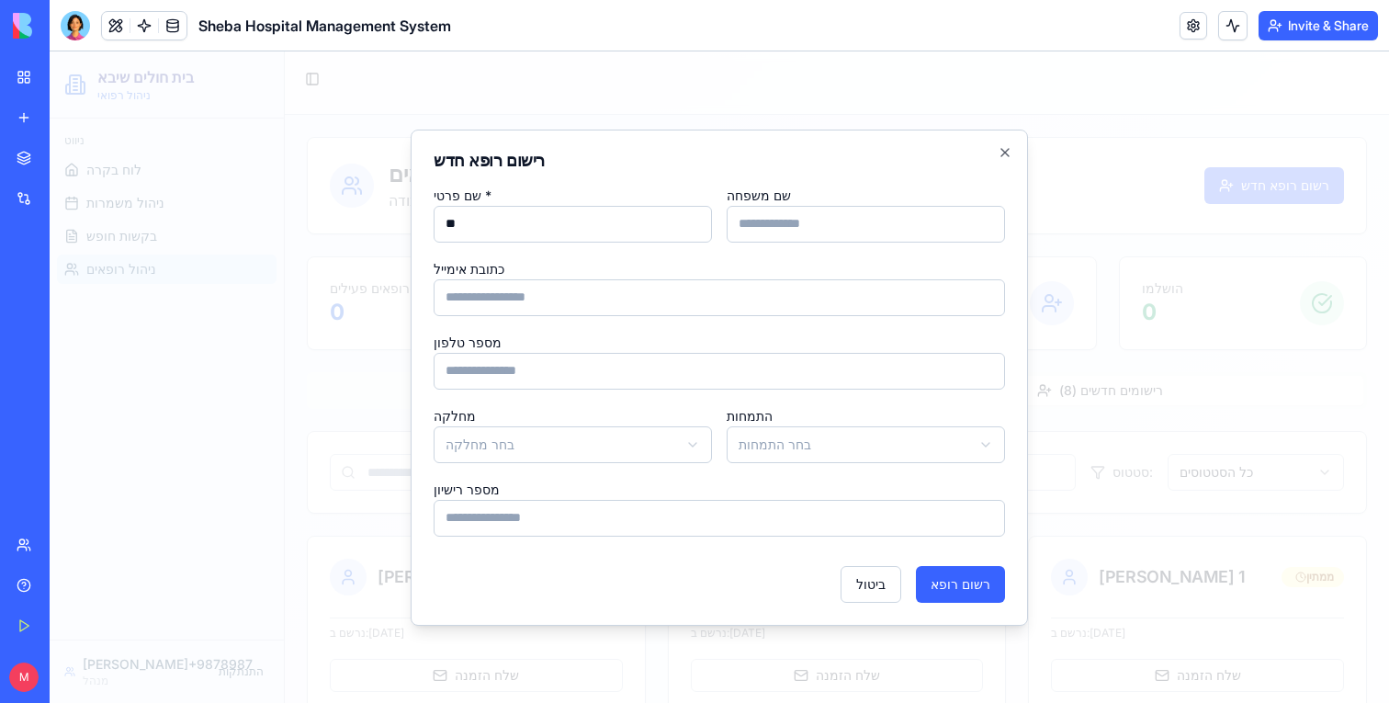
type input "**"
type input "*"
click at [961, 582] on button "רשום רופא" at bounding box center [960, 584] width 89 height 37
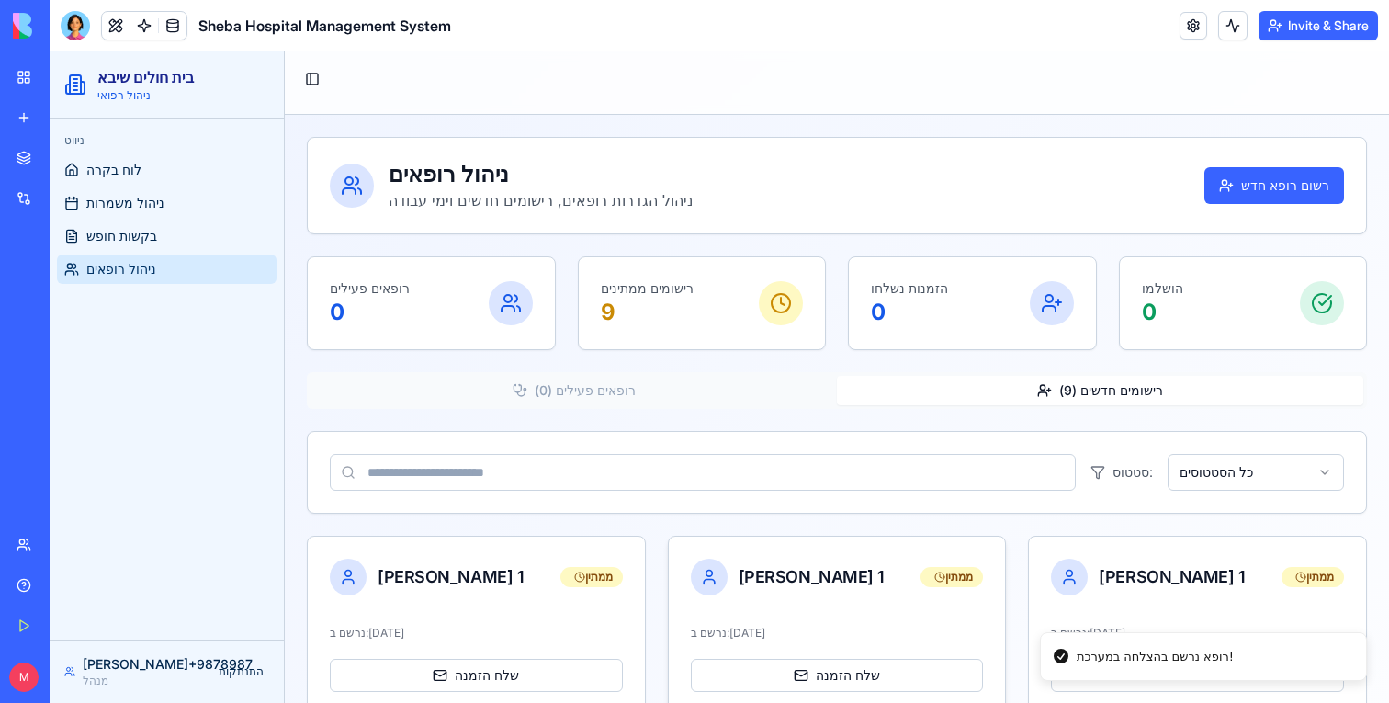
click at [777, 620] on div "נרשם ב: [DATE]" at bounding box center [837, 629] width 293 height 23
click at [765, 579] on div "[PERSON_NAME] 1" at bounding box center [812, 577] width 146 height 26
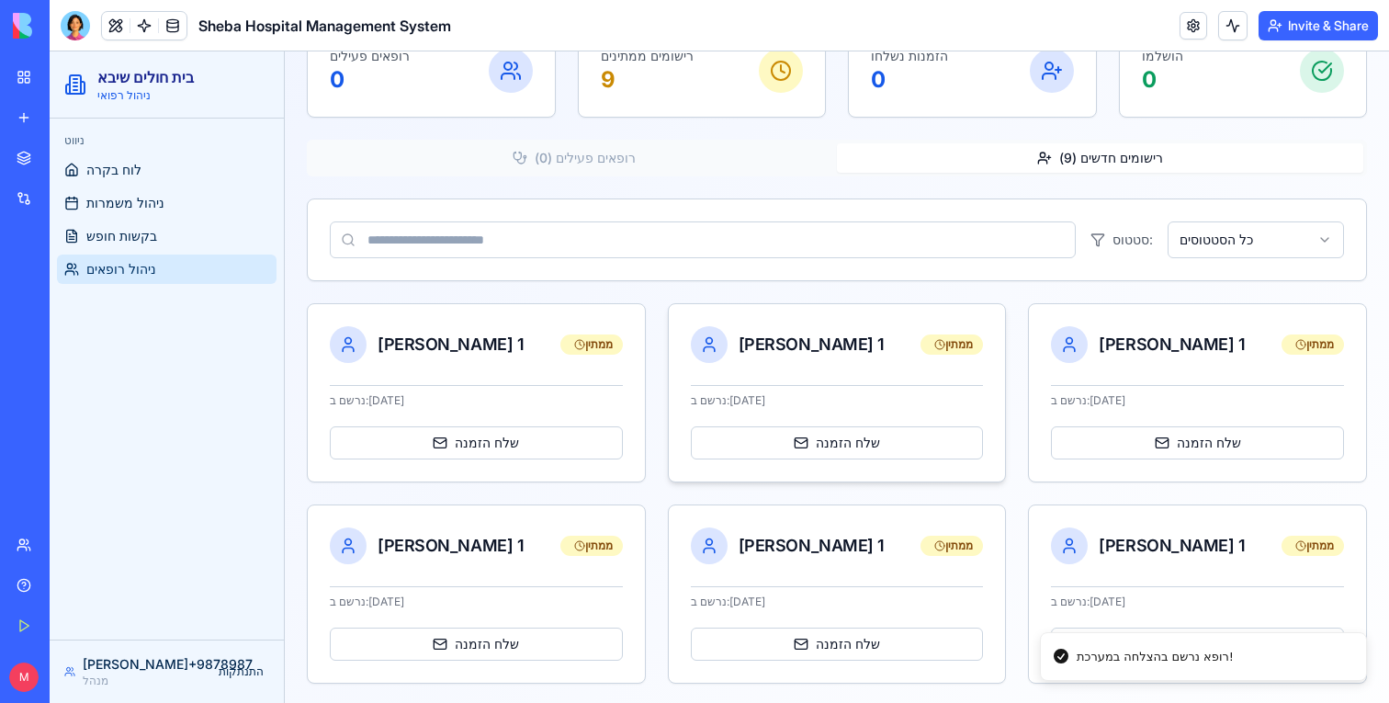
scroll to position [395, 0]
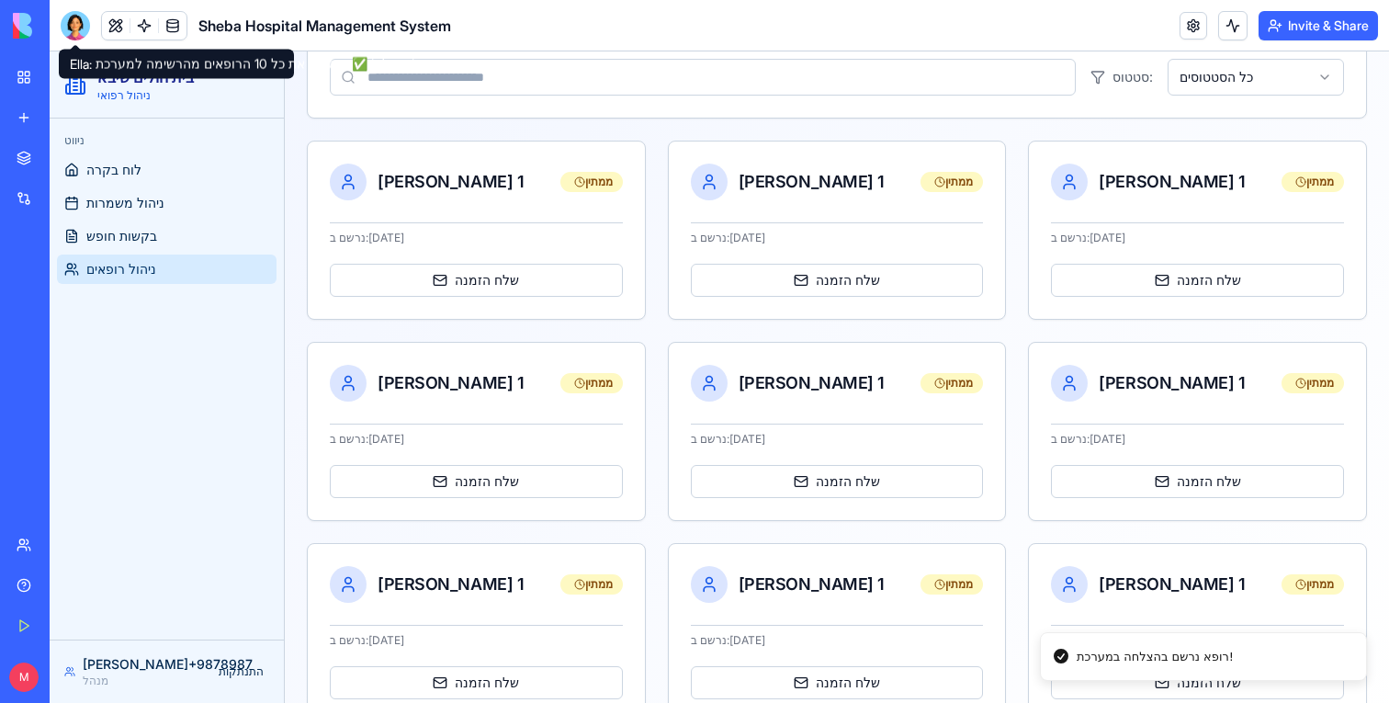
click at [75, 28] on div at bounding box center [75, 25] width 29 height 29
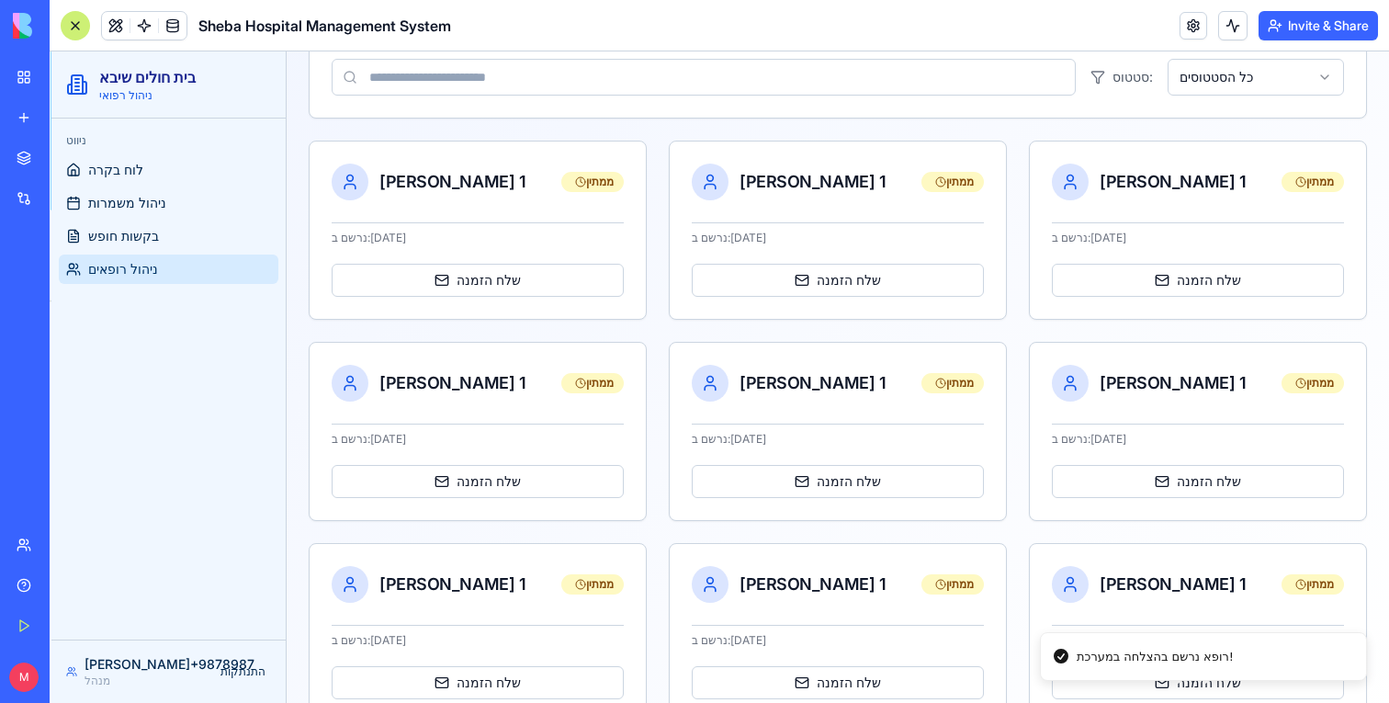
scroll to position [7878, 0]
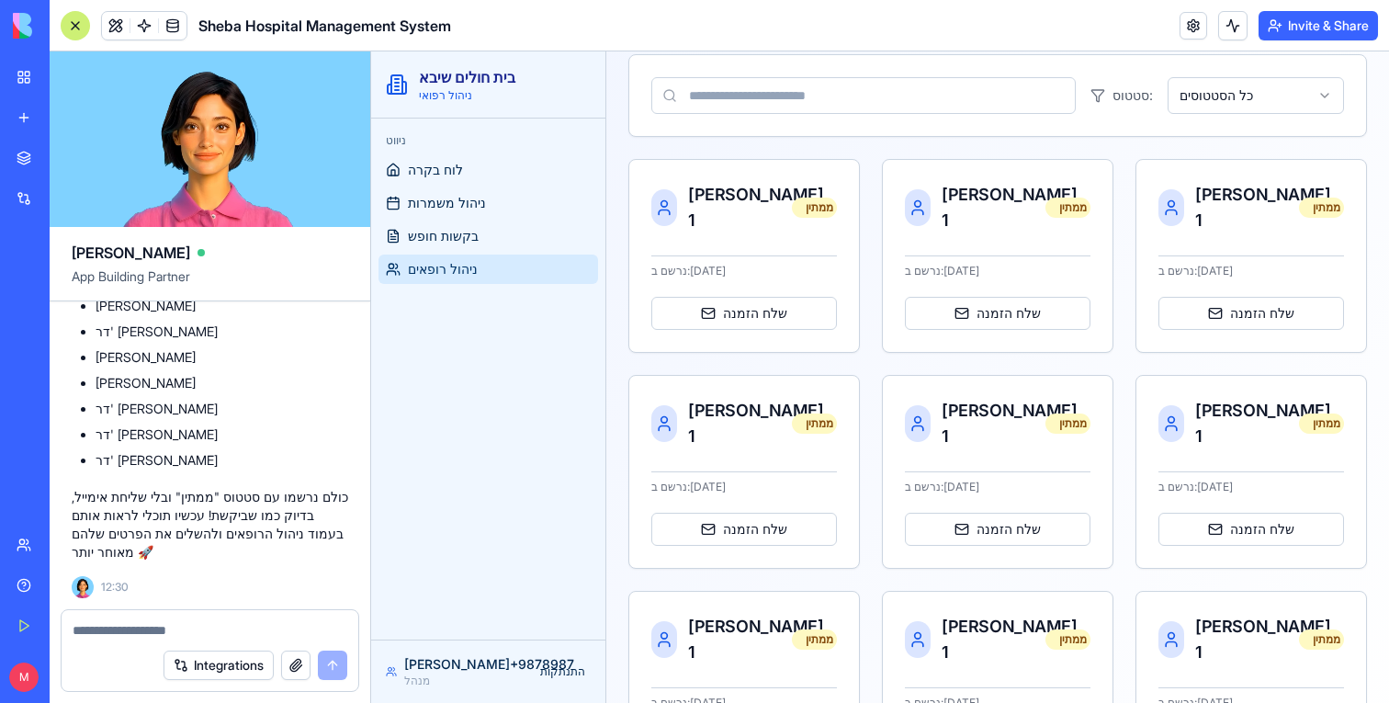
click at [164, 630] on textarea at bounding box center [210, 630] width 275 height 18
type textarea "*"
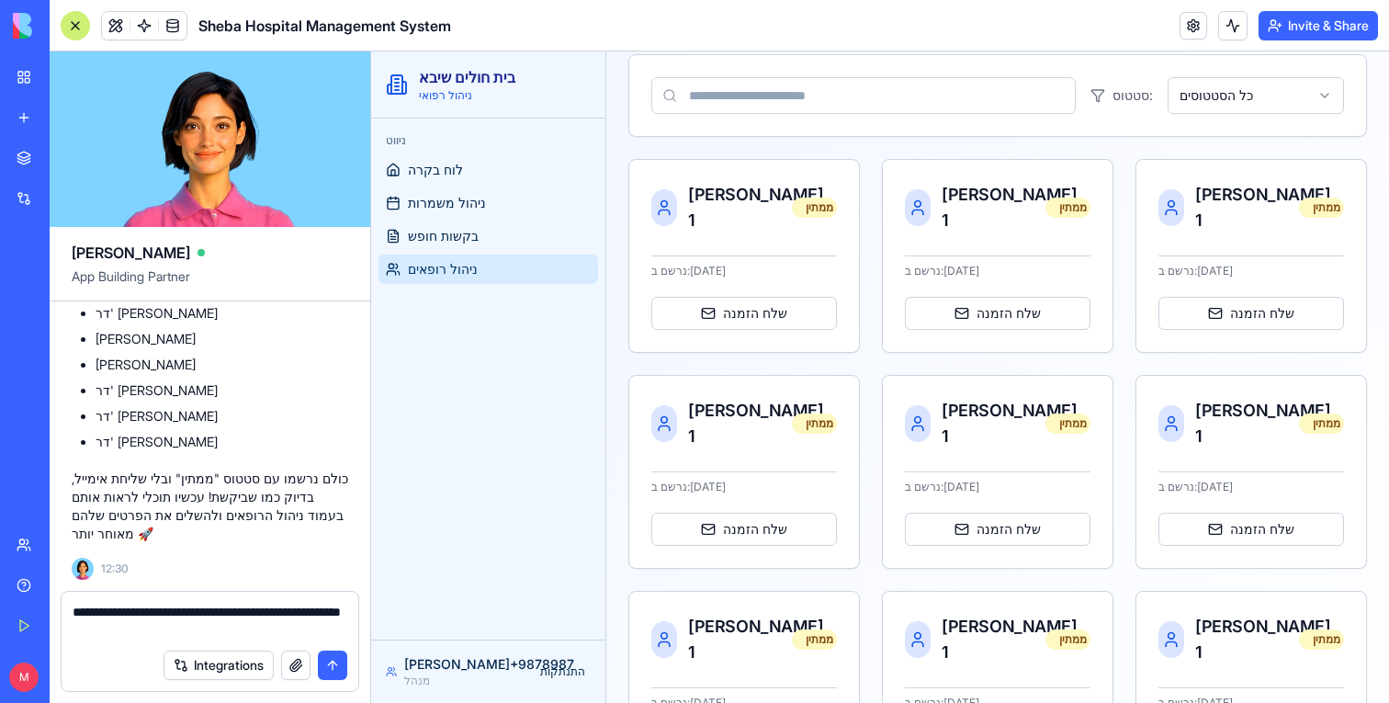
type textarea "**********"
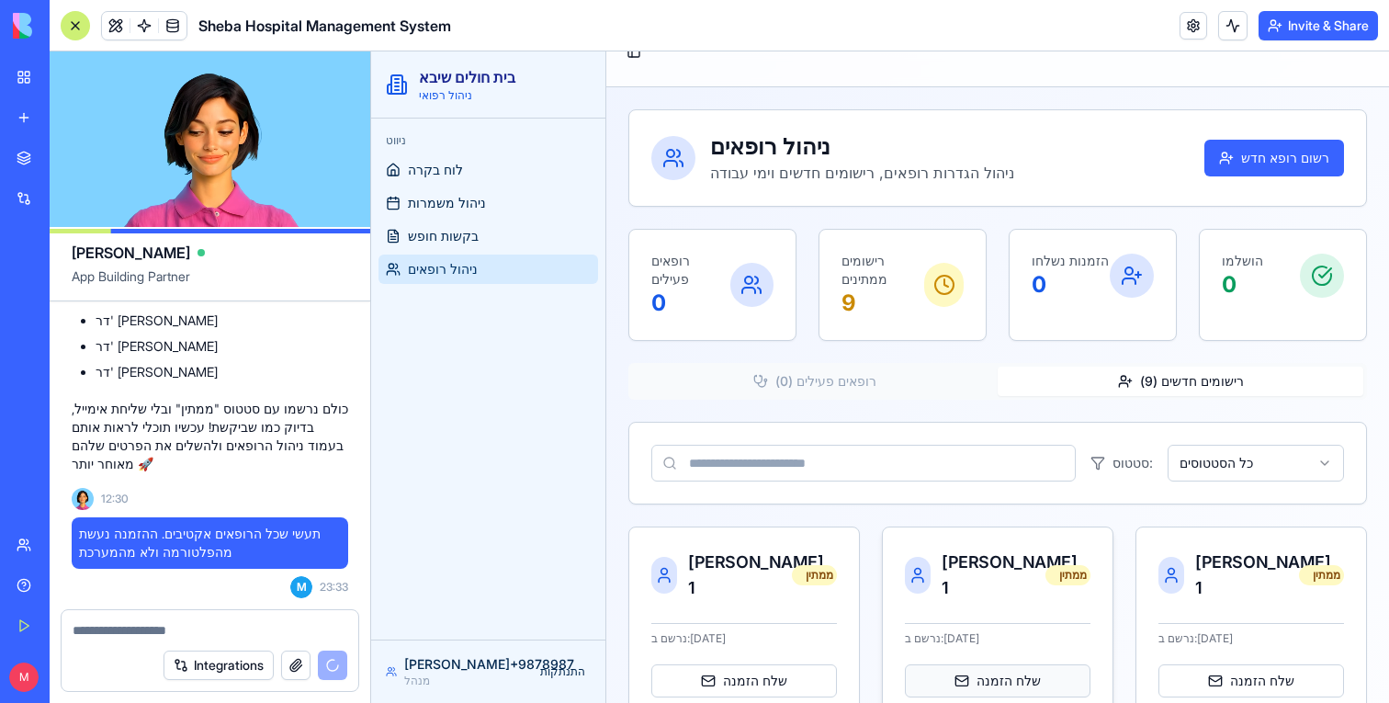
scroll to position [0, 0]
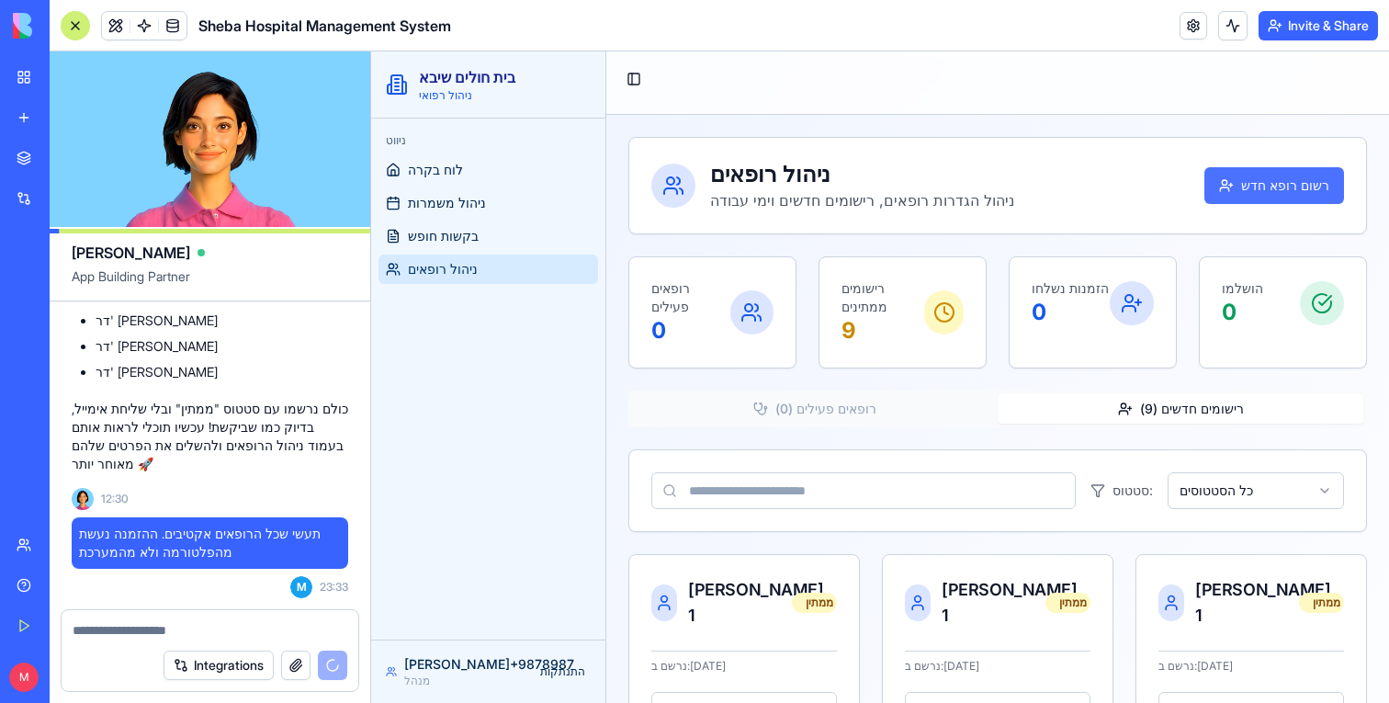
click at [1281, 184] on button "רשום רופא חדש" at bounding box center [1275, 185] width 140 height 37
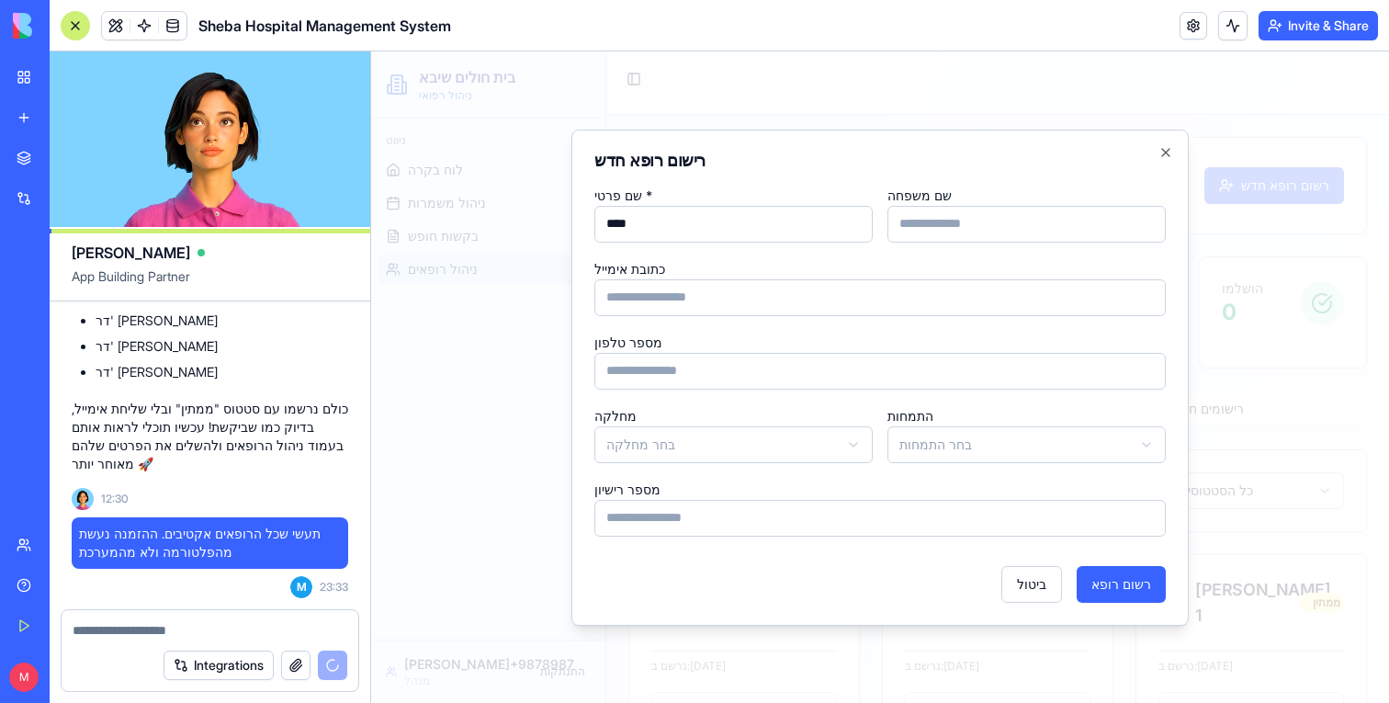
type input "****"
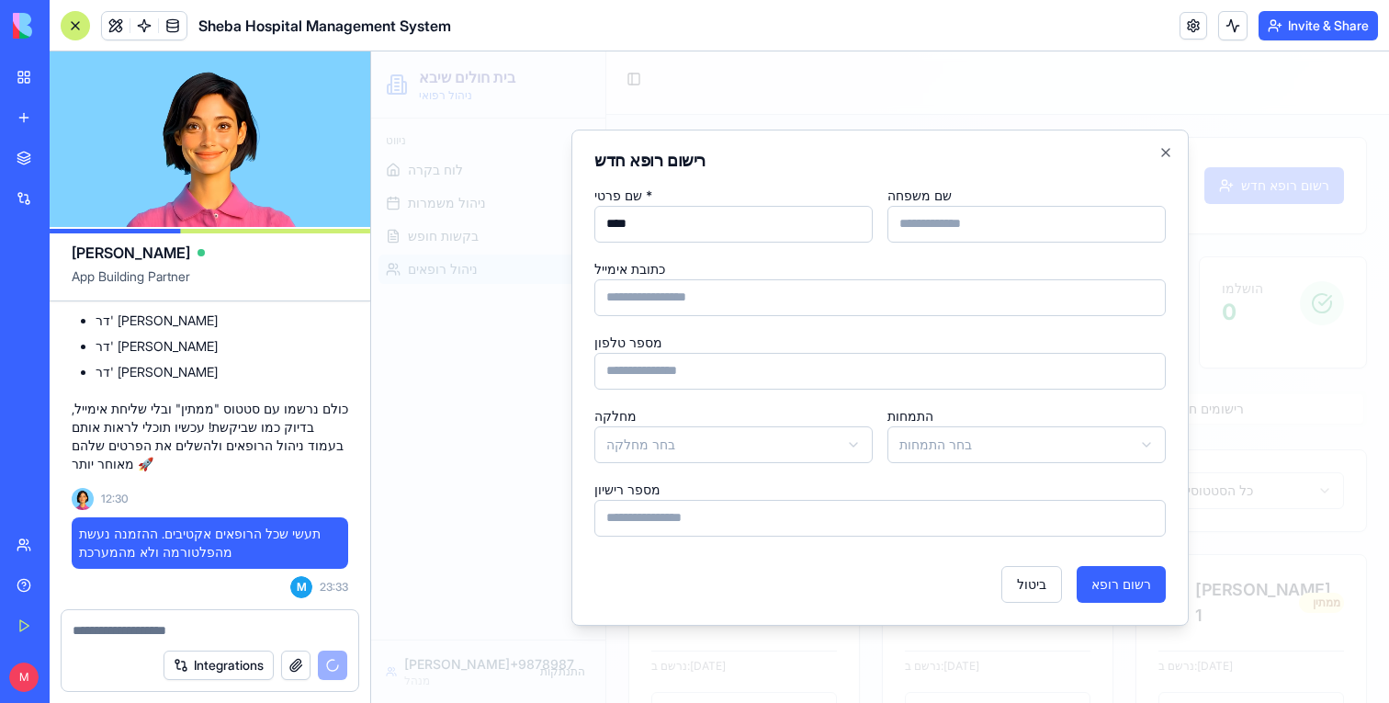
click at [979, 189] on div "שם משפחה" at bounding box center [1027, 213] width 278 height 59
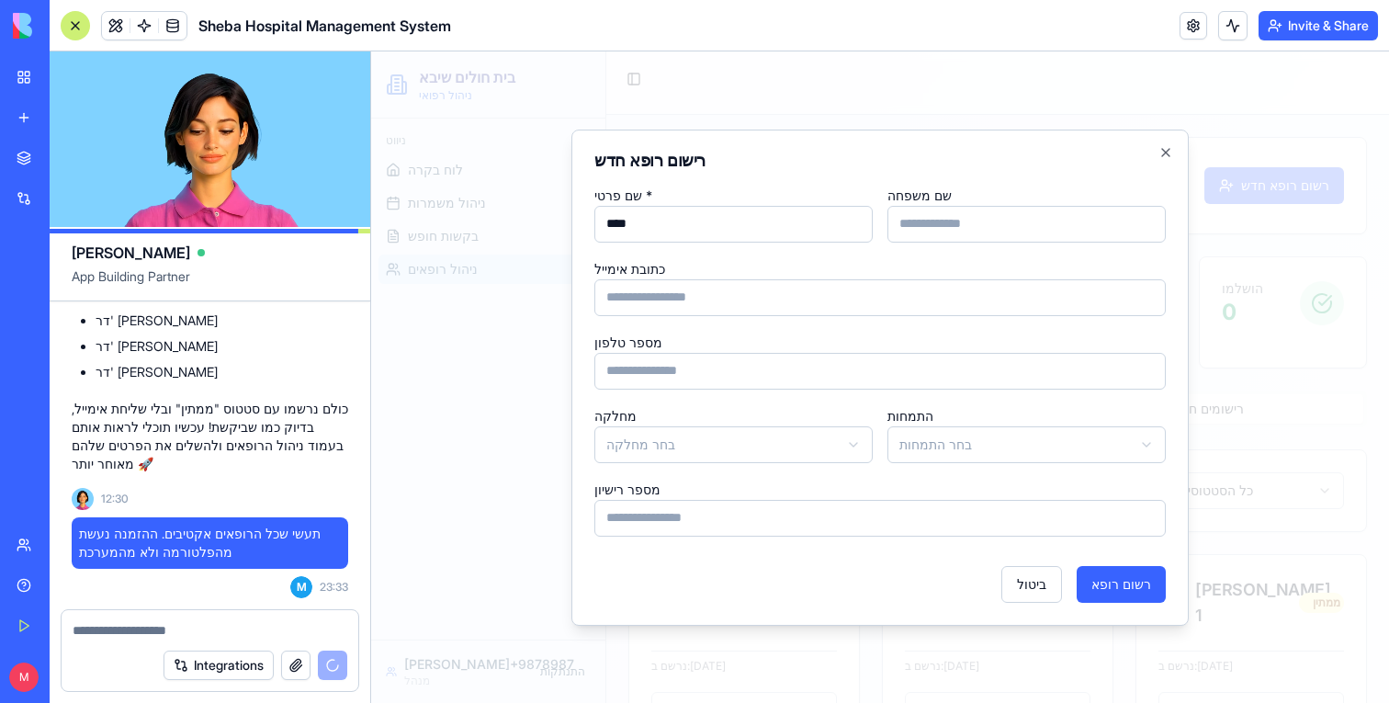
click at [975, 233] on input "שם משפחה" at bounding box center [1027, 224] width 278 height 37
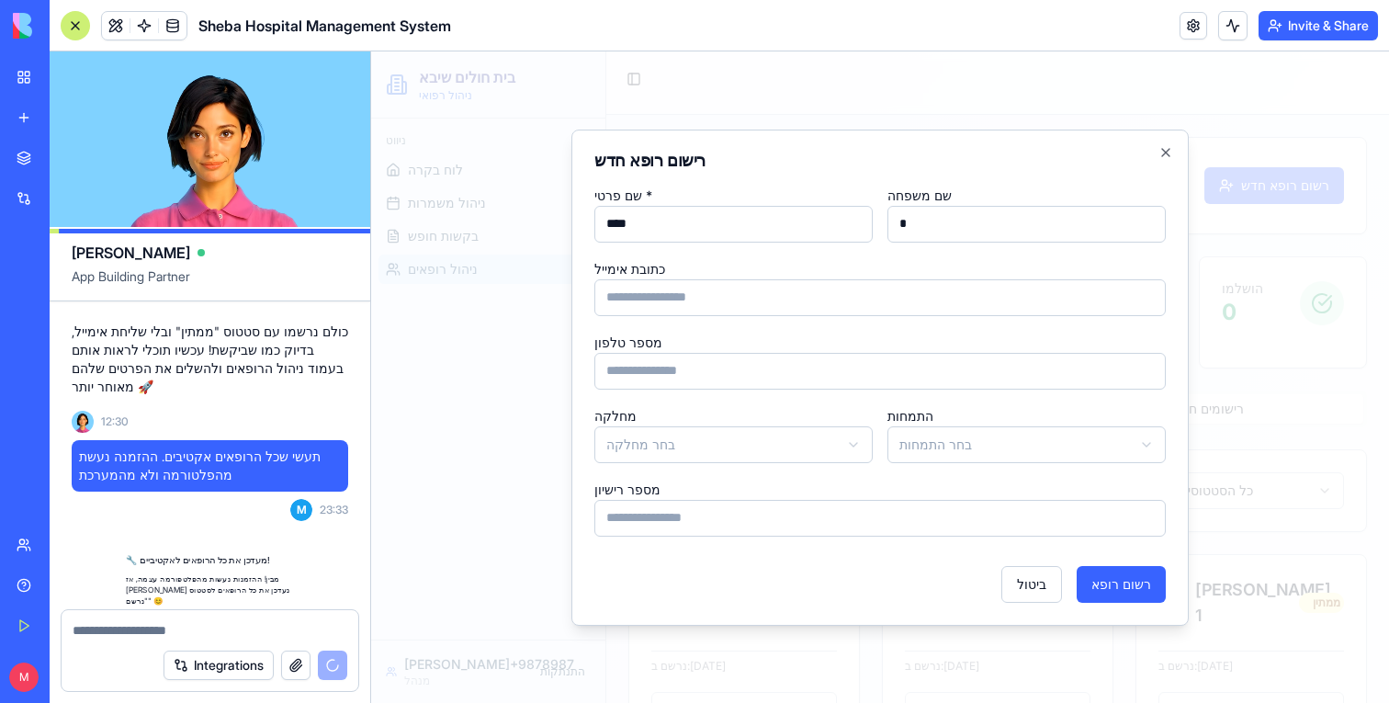
scroll to position [8088, 0]
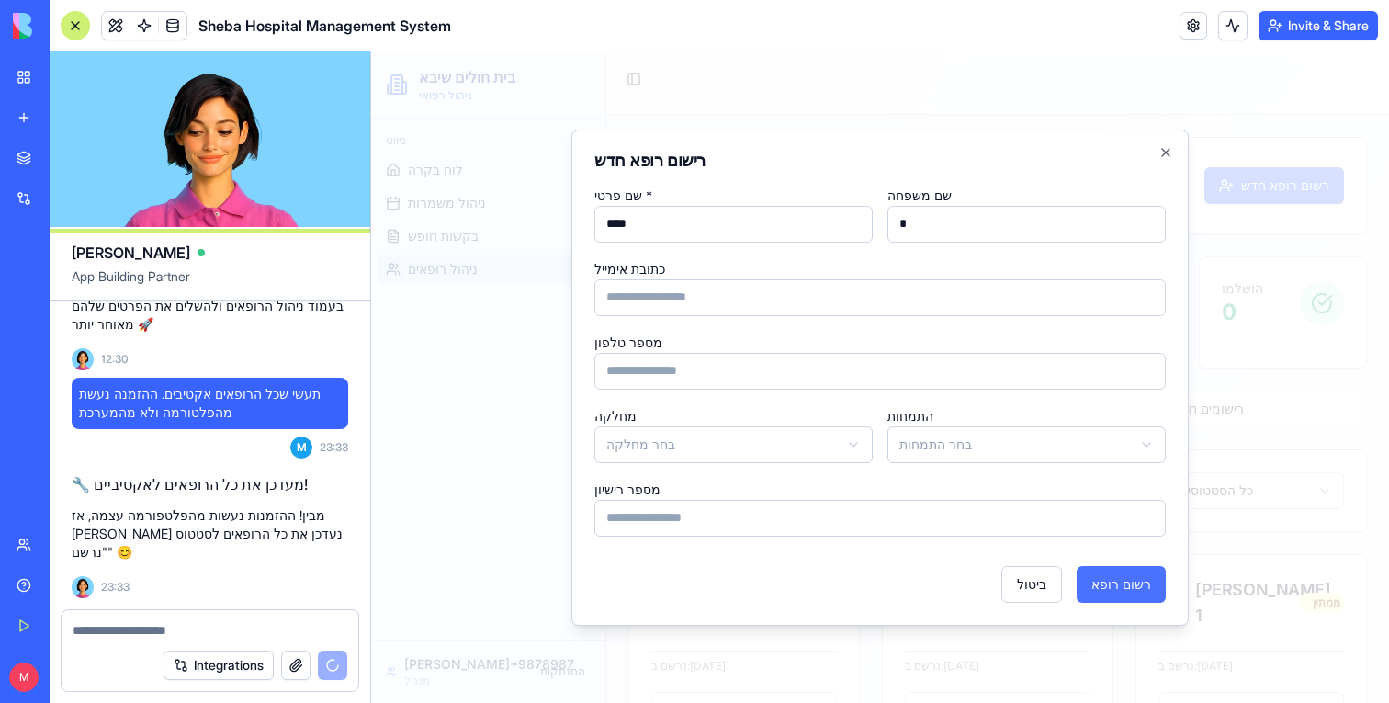
type input "*"
click at [1117, 597] on button "רשום רופא" at bounding box center [1121, 584] width 89 height 37
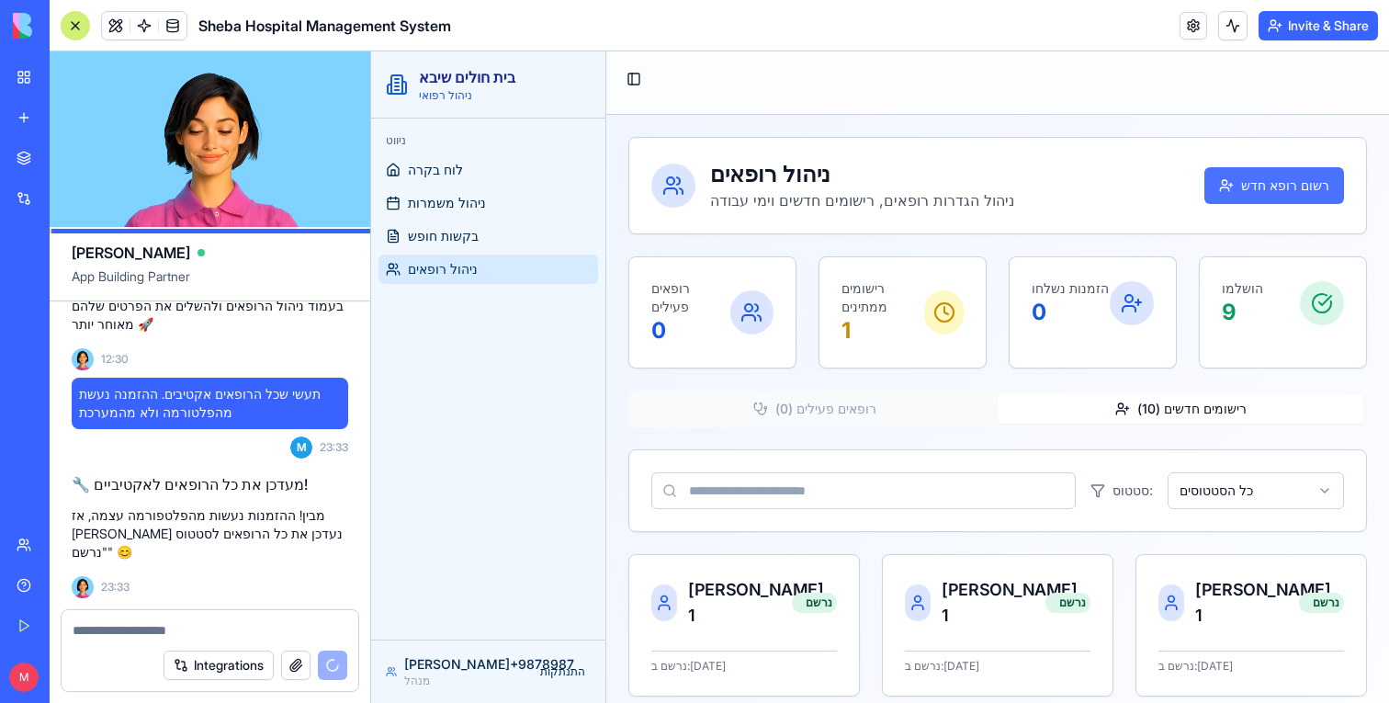
click at [1304, 191] on button "רשום רופא חדש" at bounding box center [1275, 185] width 140 height 37
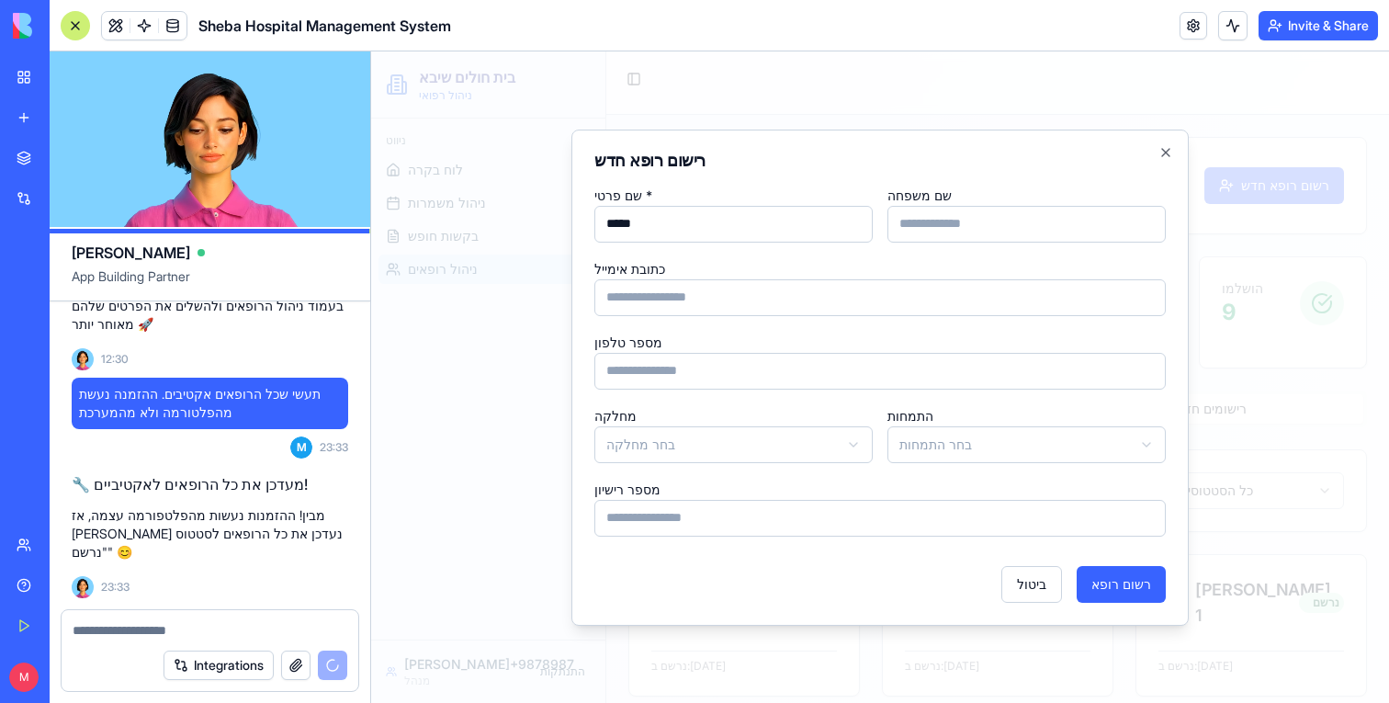
type input "*****"
click at [1118, 212] on input "שם משפחה" at bounding box center [1027, 224] width 278 height 37
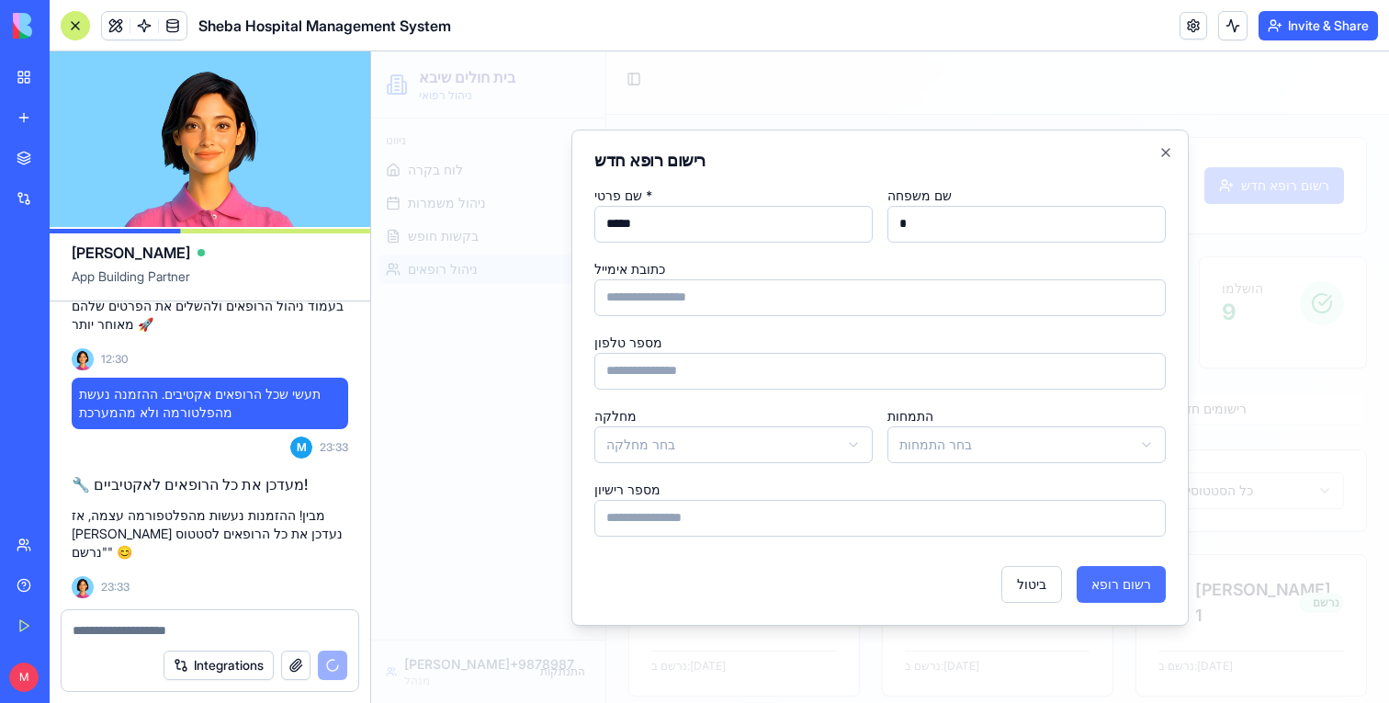
type input "*"
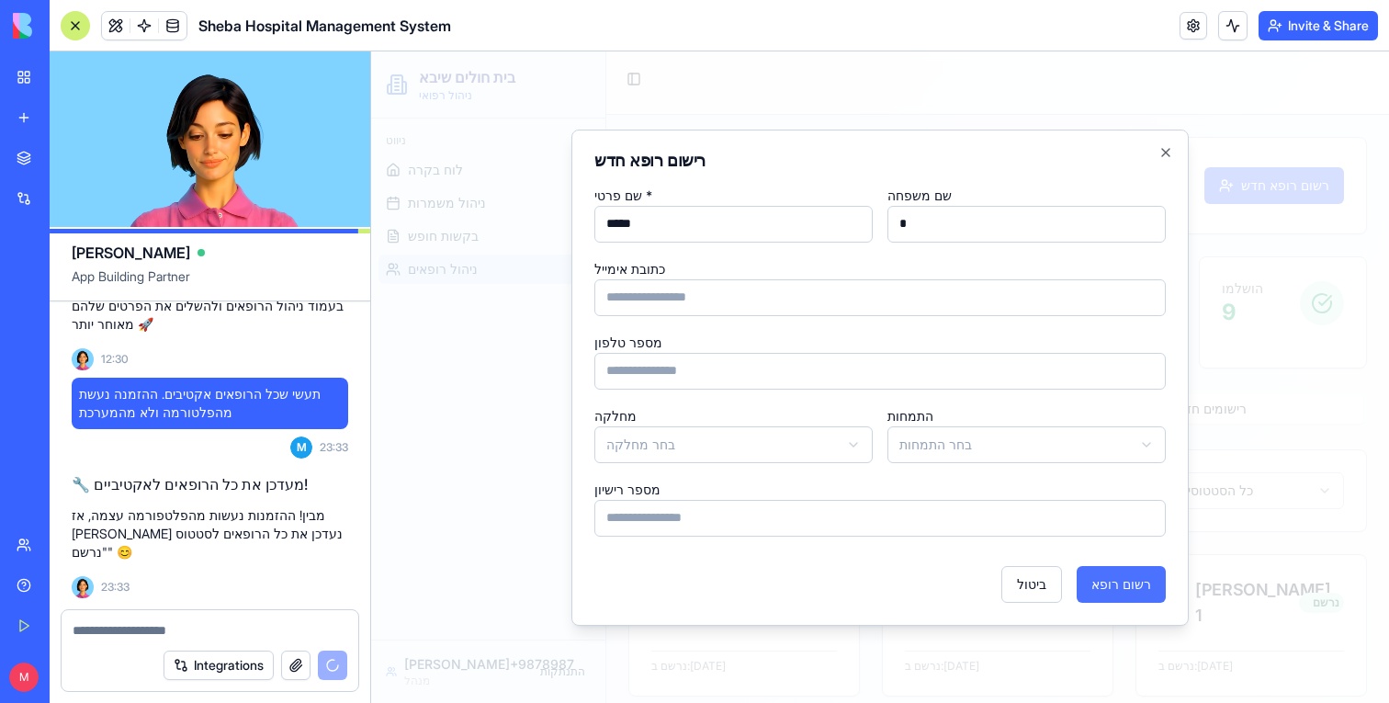
click at [1139, 566] on button "רשום רופא" at bounding box center [1121, 584] width 89 height 37
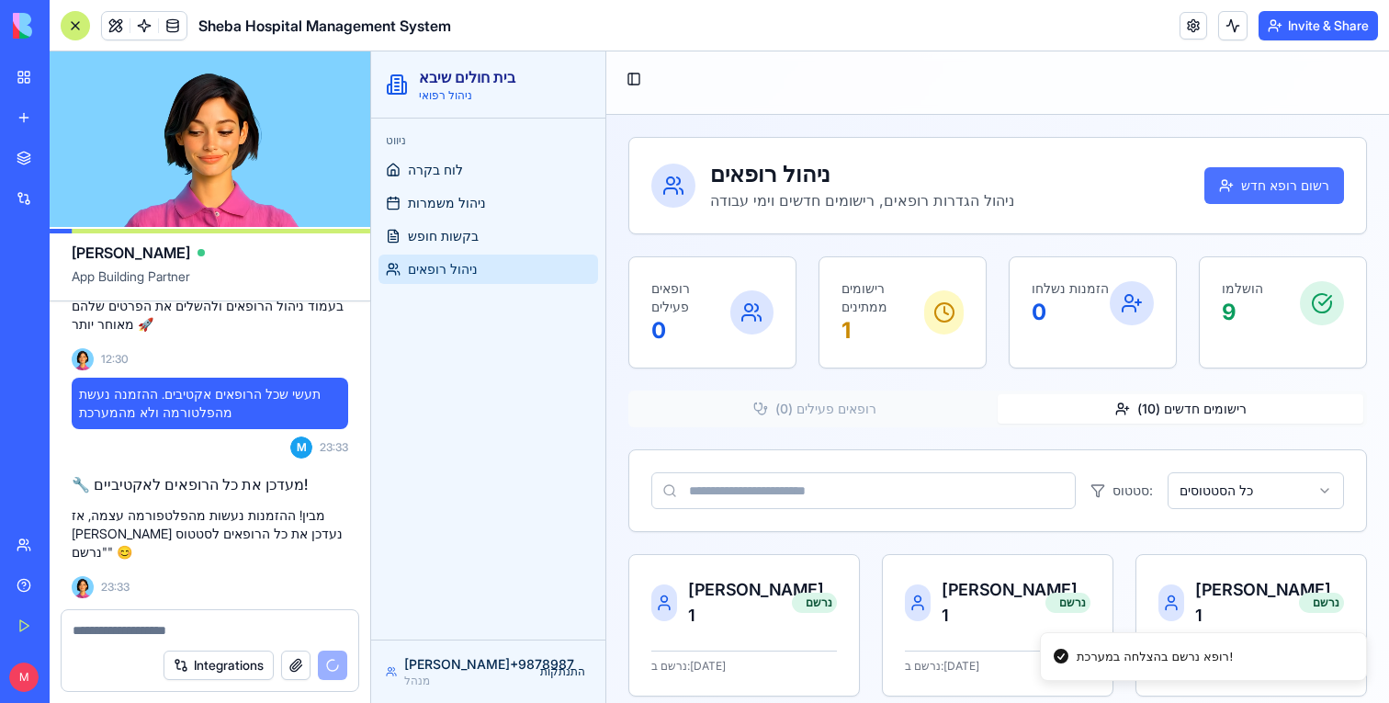
click at [1276, 190] on button "רשום רופא חדש" at bounding box center [1275, 185] width 140 height 37
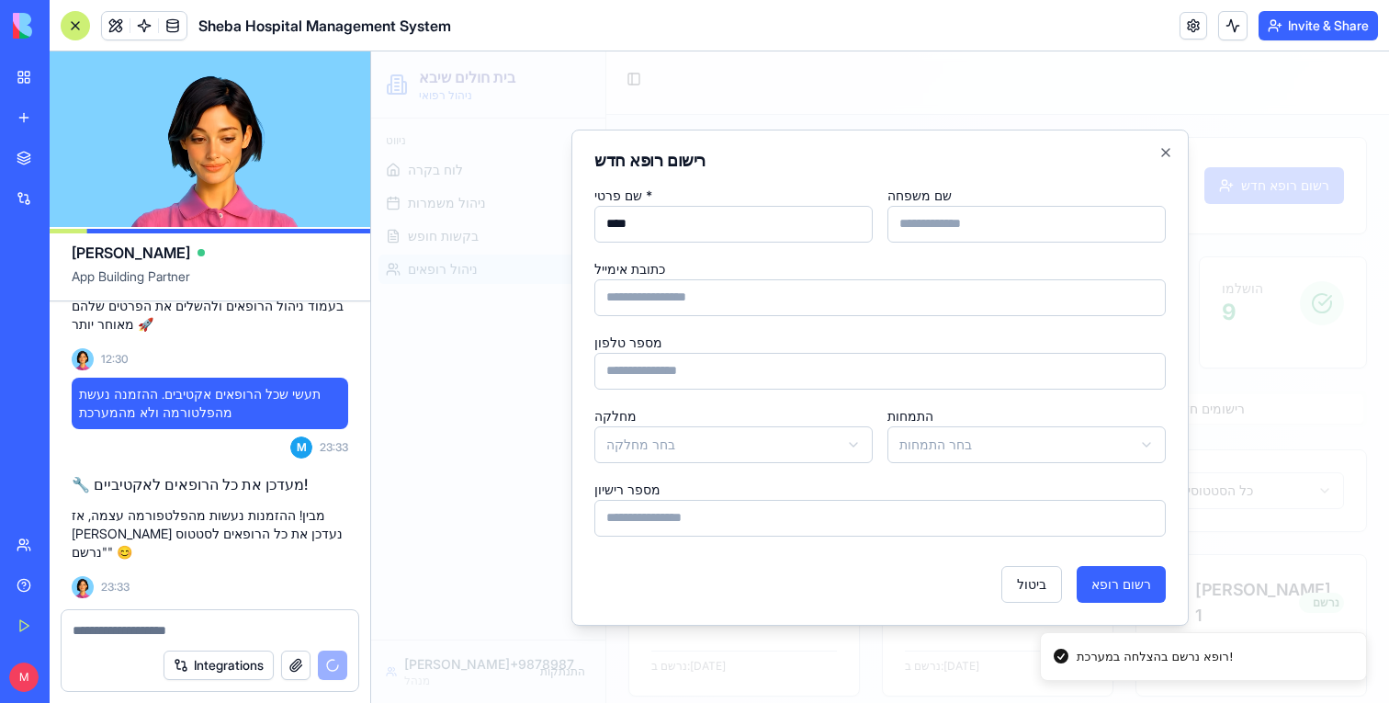
type input "****"
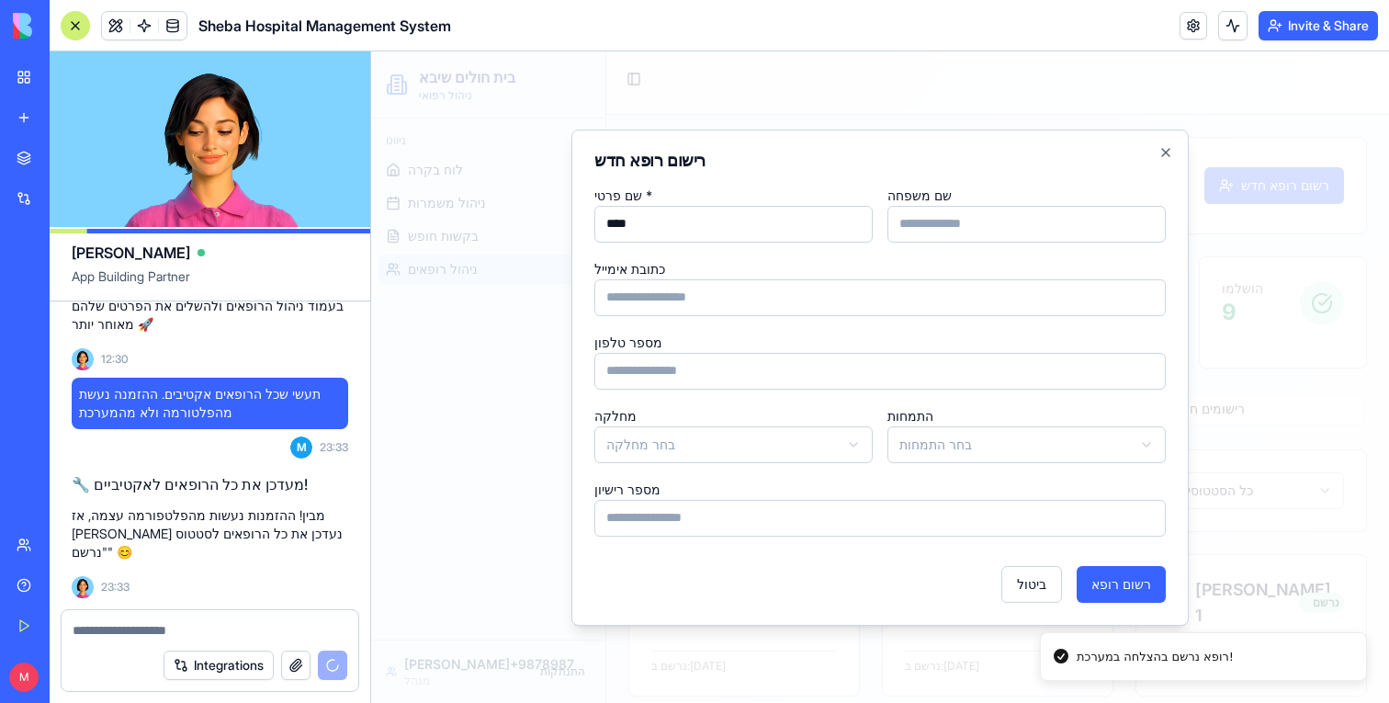
click at [1051, 216] on input "שם משפחה" at bounding box center [1027, 224] width 278 height 37
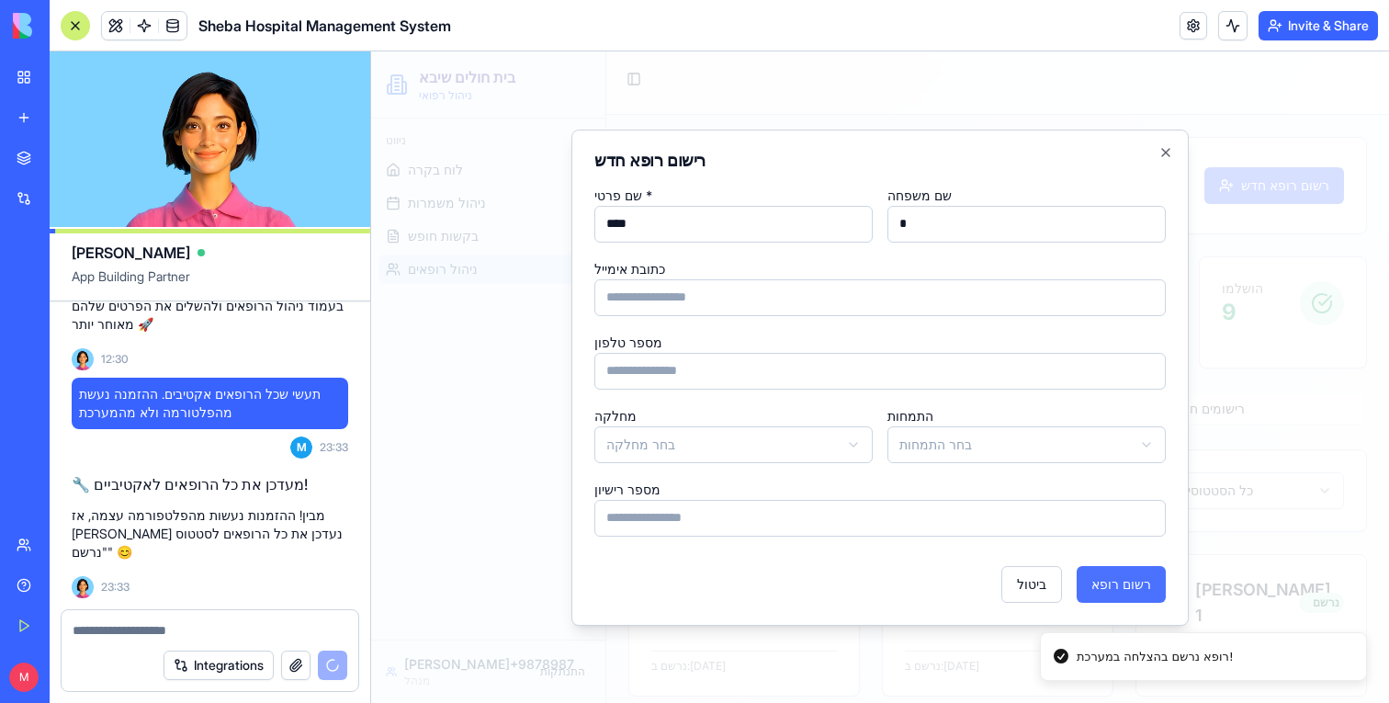
type input "*"
click at [1134, 583] on button "רשום רופא" at bounding box center [1121, 584] width 89 height 37
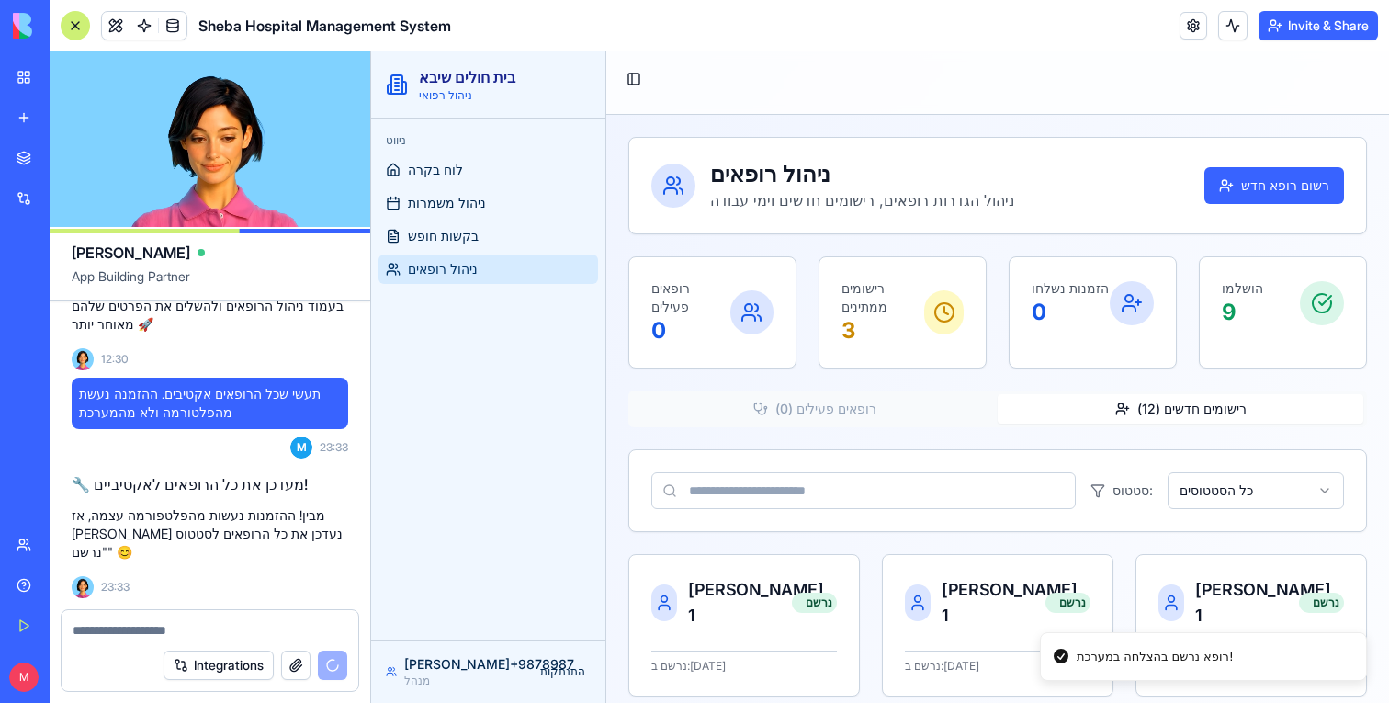
scroll to position [8426, 0]
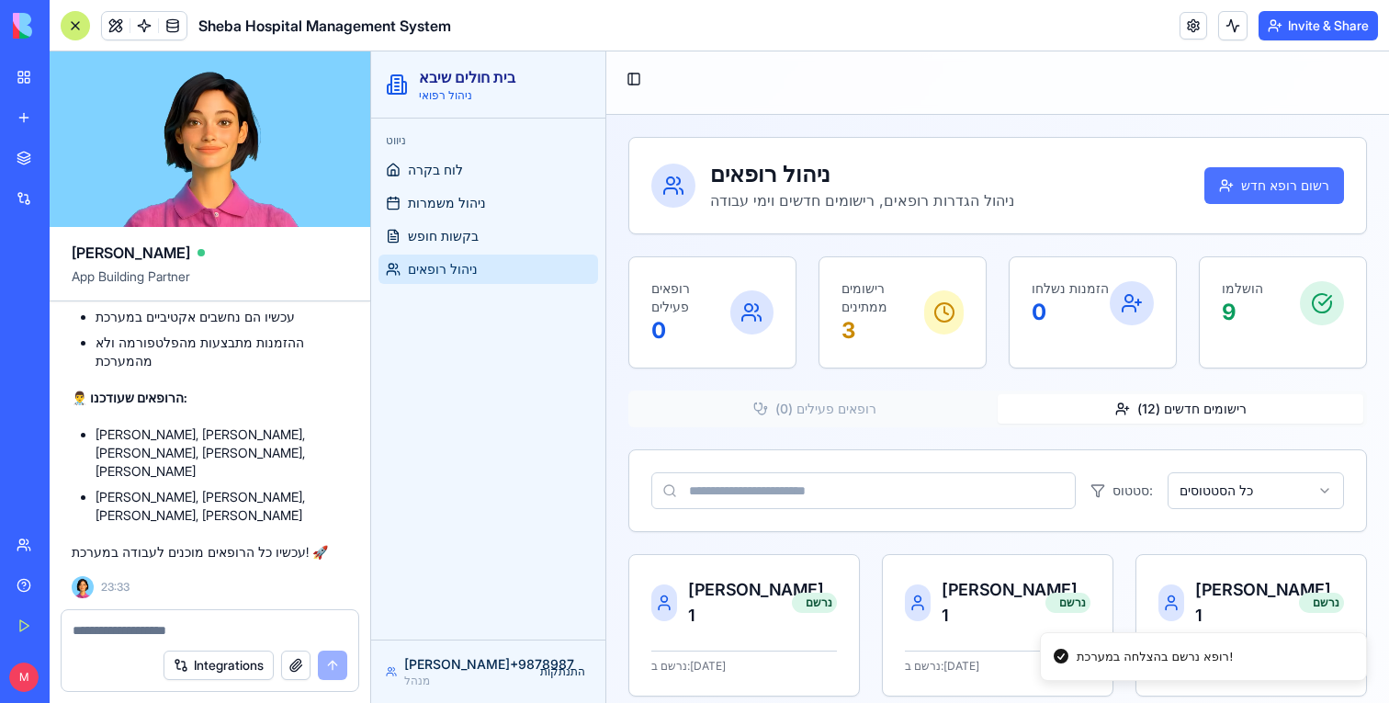
click at [1250, 178] on button "רשום רופא חדש" at bounding box center [1275, 185] width 140 height 37
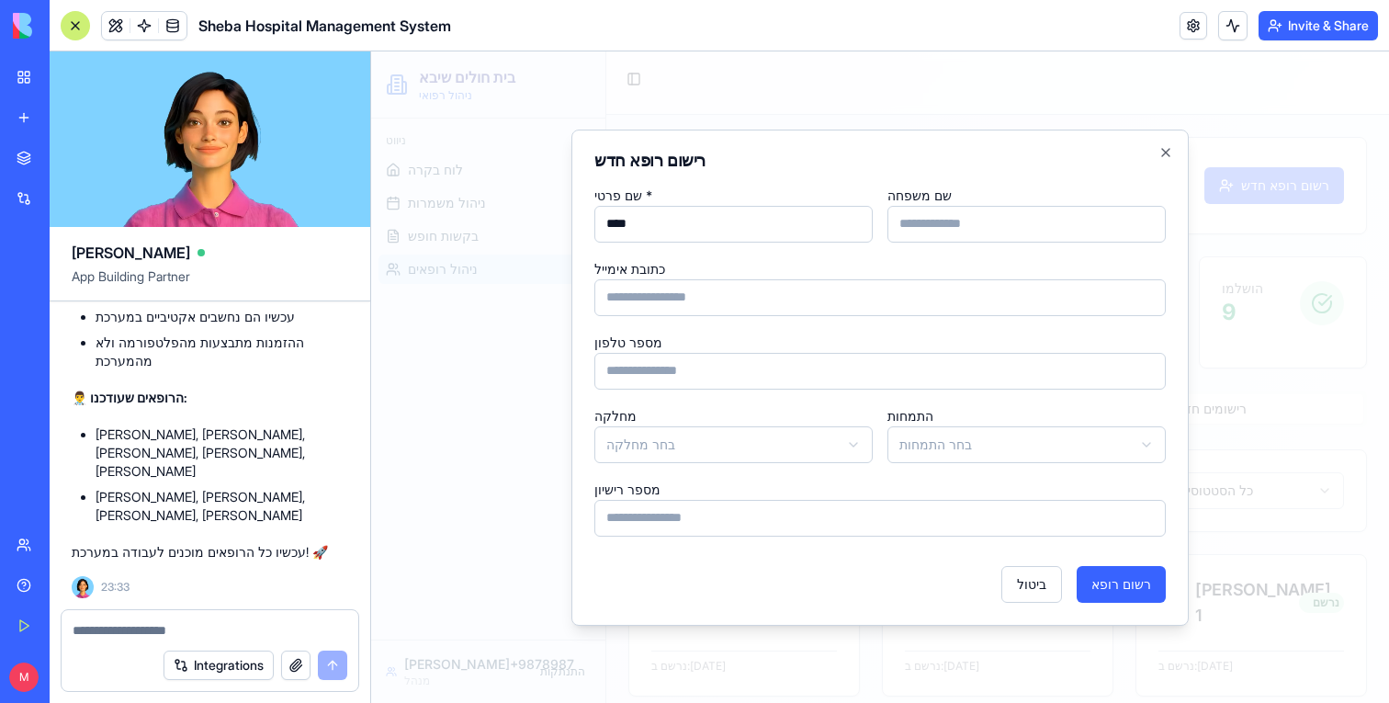
type input "****"
click at [1103, 202] on div "שם משפחה" at bounding box center [1027, 213] width 278 height 59
click at [1100, 209] on input "שם משפחה" at bounding box center [1027, 224] width 278 height 37
type input "*"
click at [1147, 584] on button "רשום רופא" at bounding box center [1121, 584] width 89 height 37
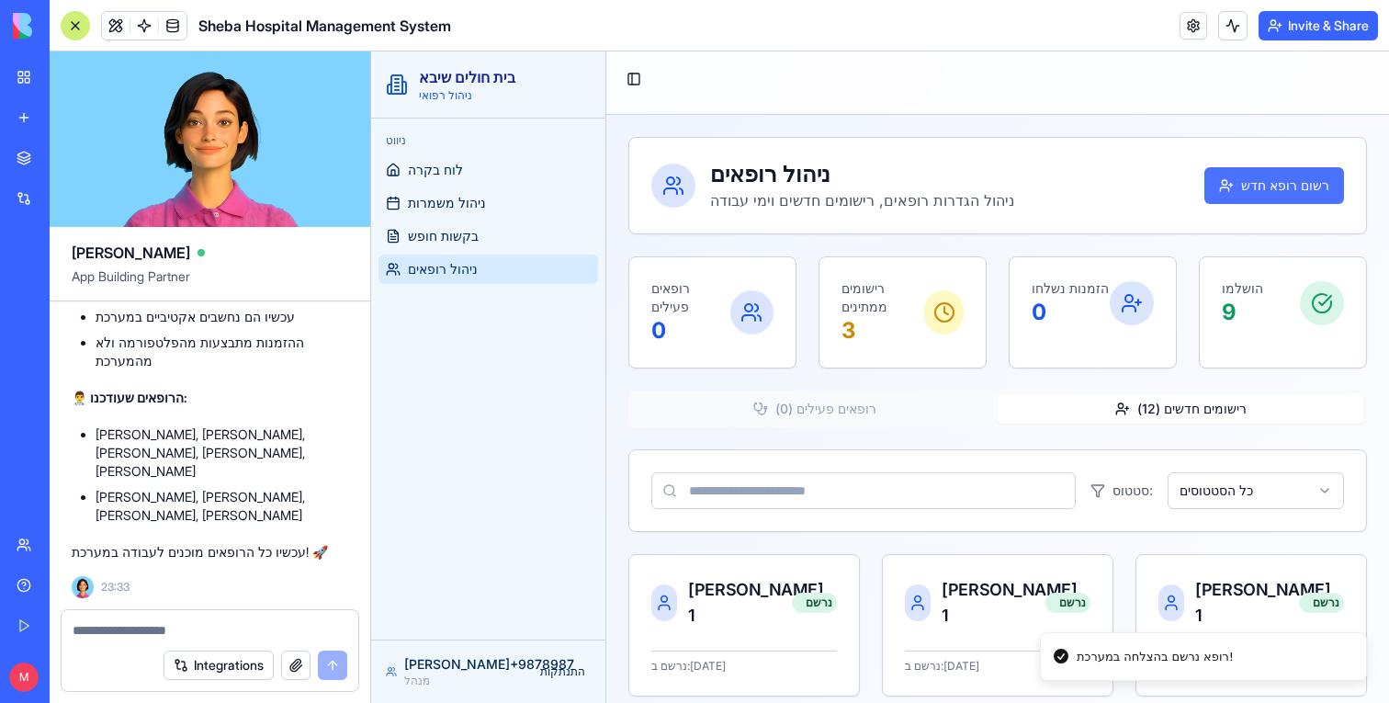
click at [1300, 184] on button "רשום רופא חדש" at bounding box center [1275, 185] width 140 height 37
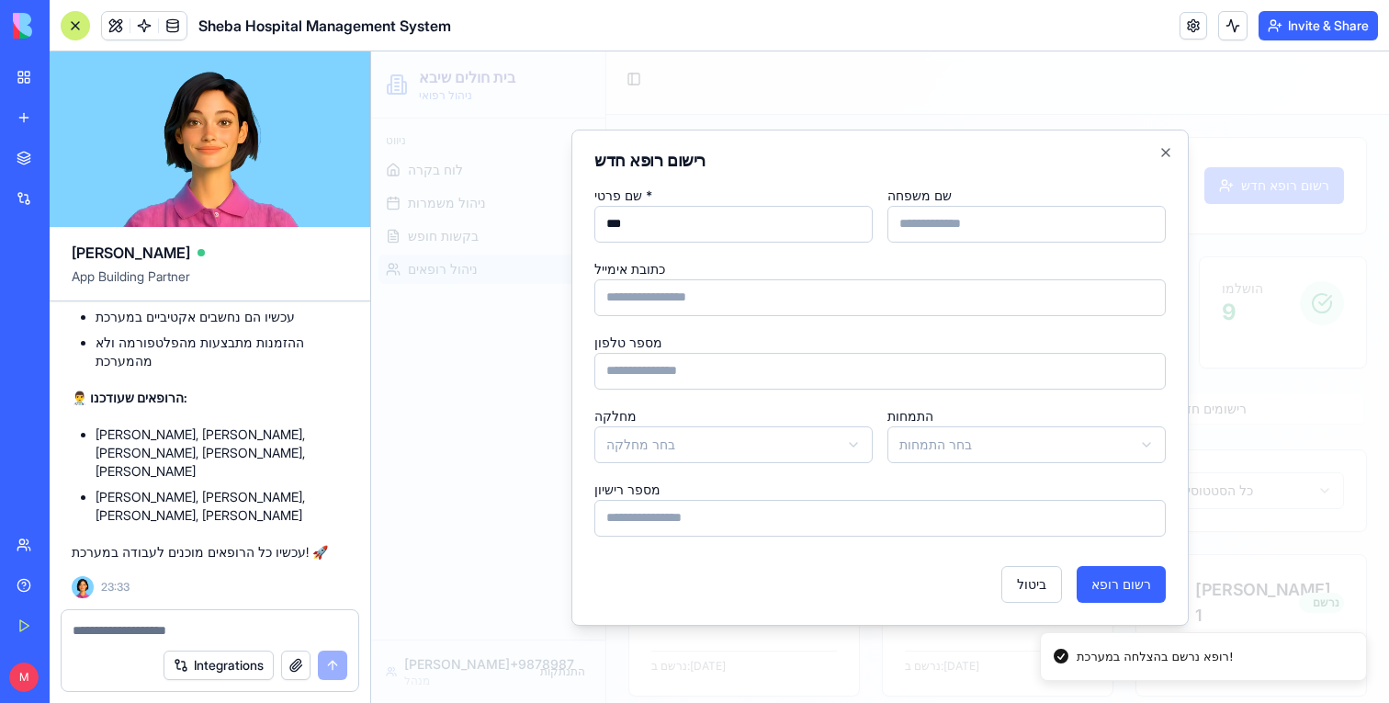
type input "***"
click at [996, 216] on input "שם משפחה" at bounding box center [1027, 224] width 278 height 37
type input "*"
click at [1116, 595] on button "רשום רופא" at bounding box center [1121, 584] width 89 height 37
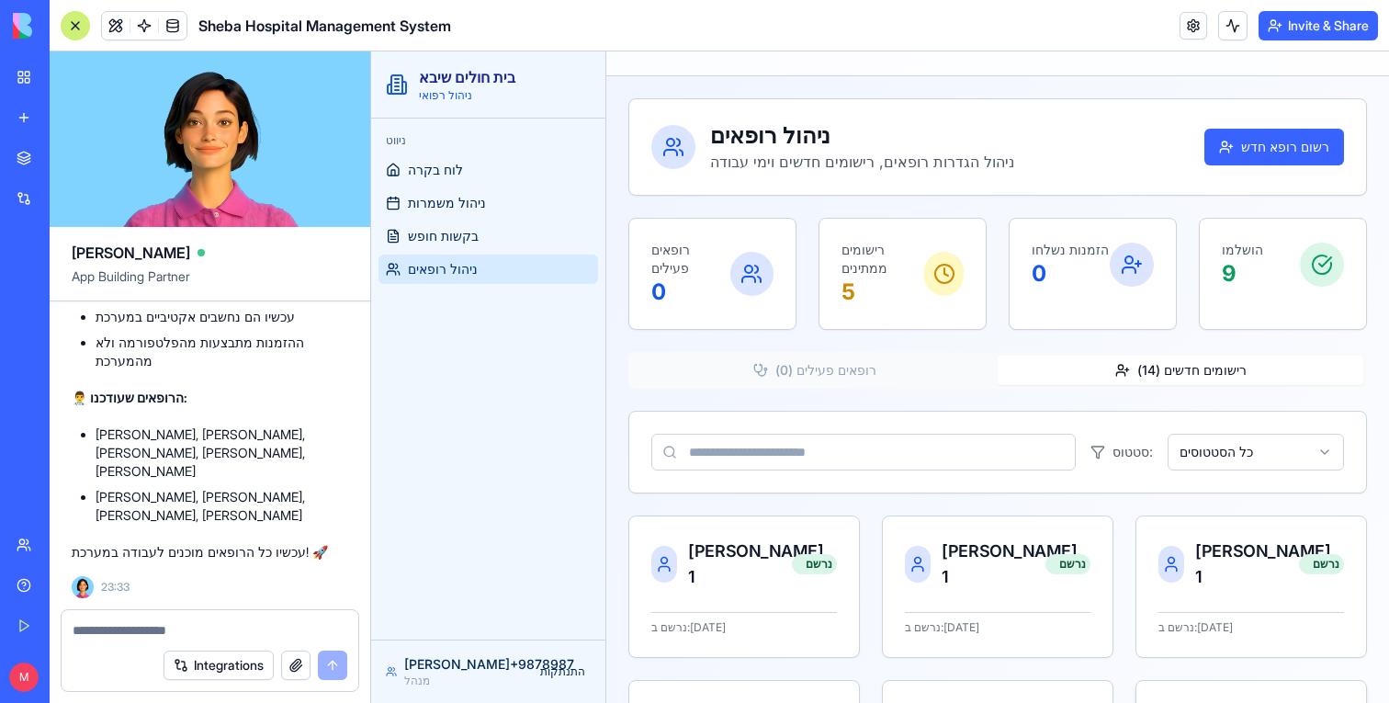
scroll to position [0, 0]
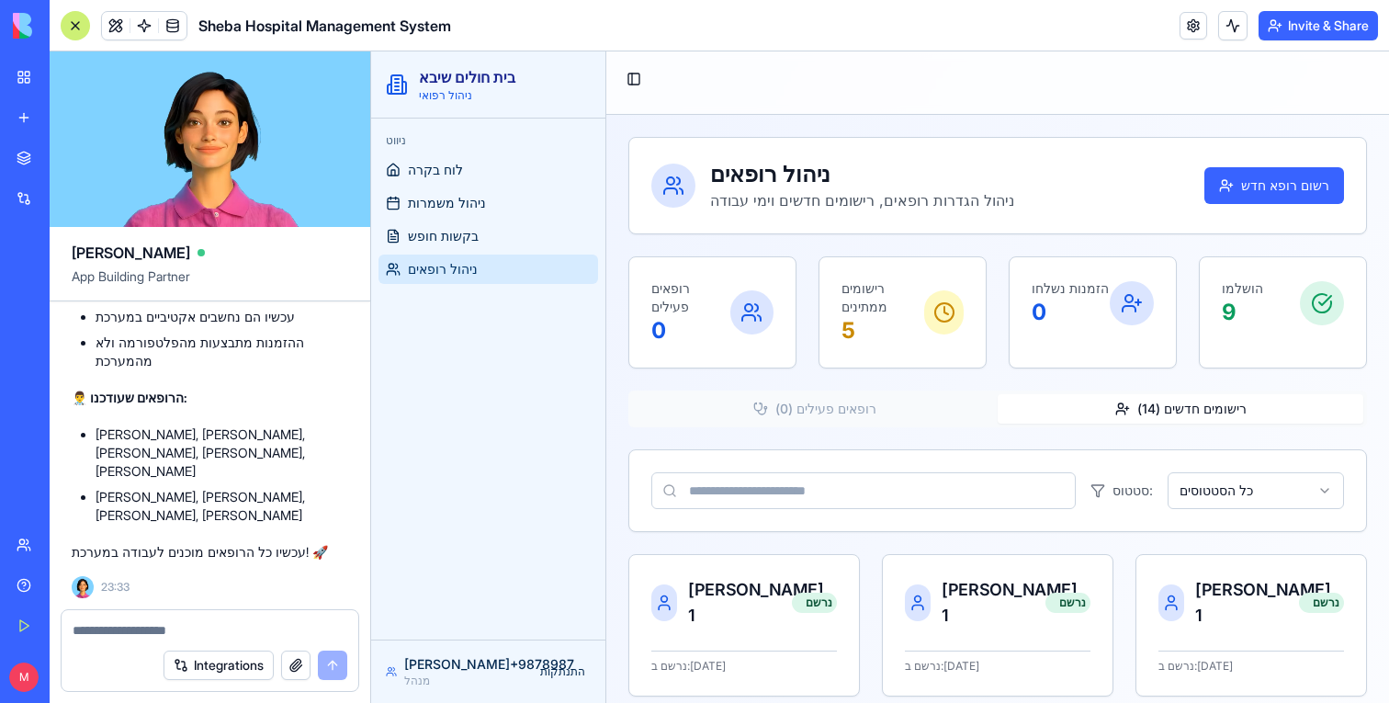
click at [1282, 204] on div "ניהול רופאים ניהול הגדרות רופאים, רישומים חדשים וימי עבודה רשום רופא חדש" at bounding box center [998, 185] width 693 height 51
click at [1283, 195] on button "רשום רופא חדש" at bounding box center [1275, 185] width 140 height 37
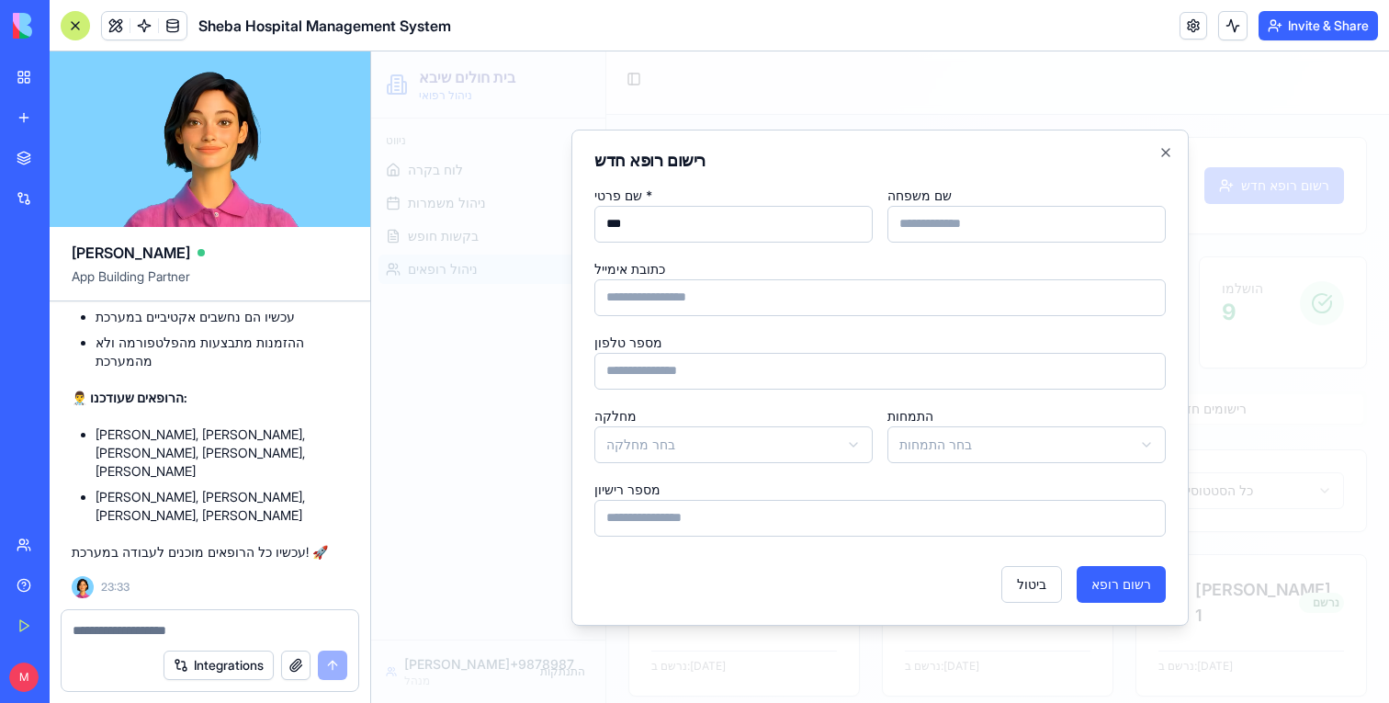
type input "***"
type input "*"
click at [1150, 578] on button "רשום רופא" at bounding box center [1121, 584] width 89 height 37
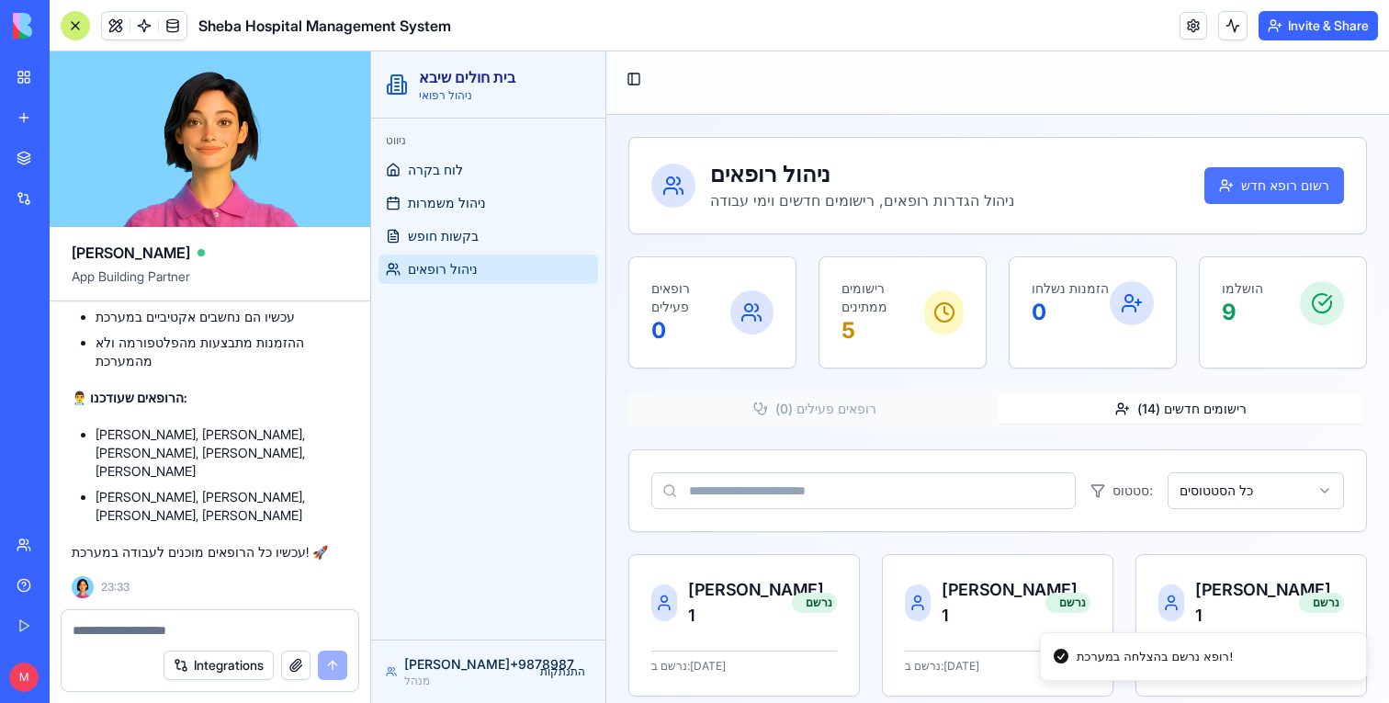
click at [1295, 199] on button "רשום רופא חדש" at bounding box center [1275, 185] width 140 height 37
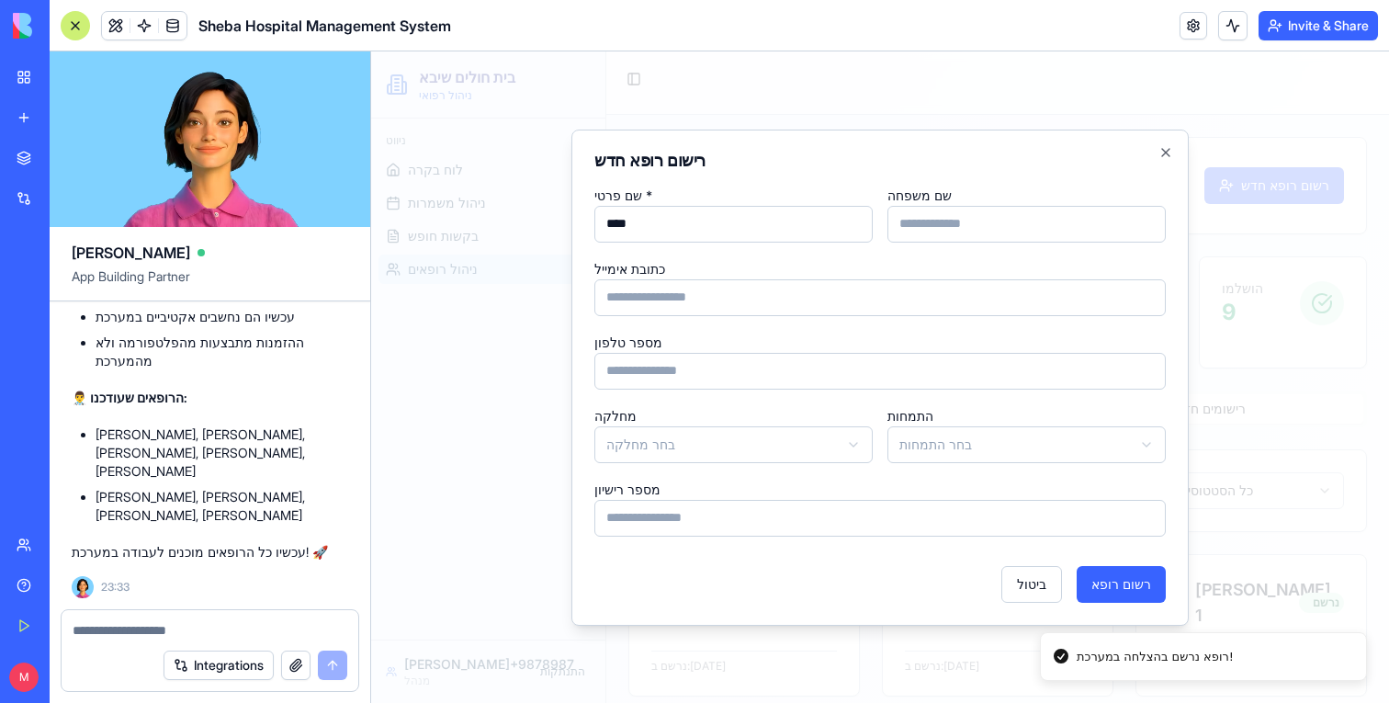
type input "****"
type input "*"
click at [1126, 592] on button "רשום רופא" at bounding box center [1121, 584] width 89 height 37
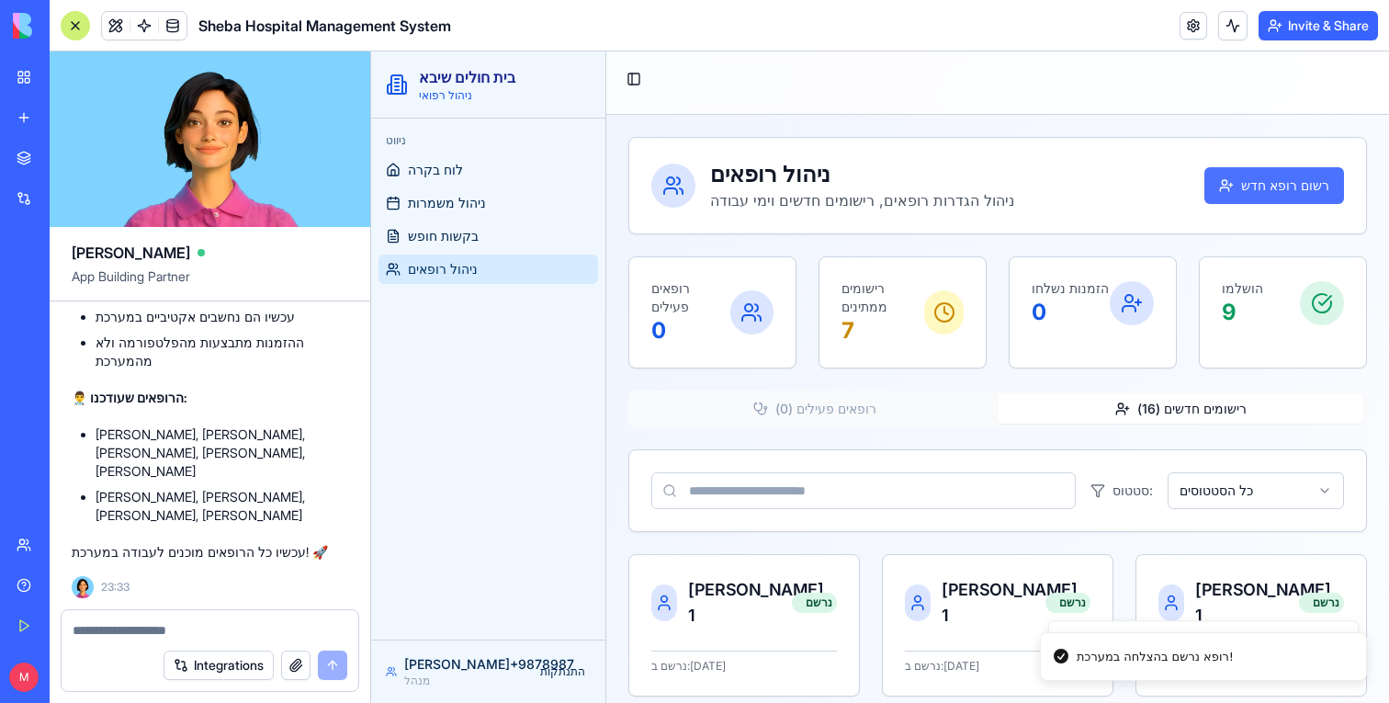
click at [1283, 172] on button "רשום רופא חדש" at bounding box center [1275, 185] width 140 height 37
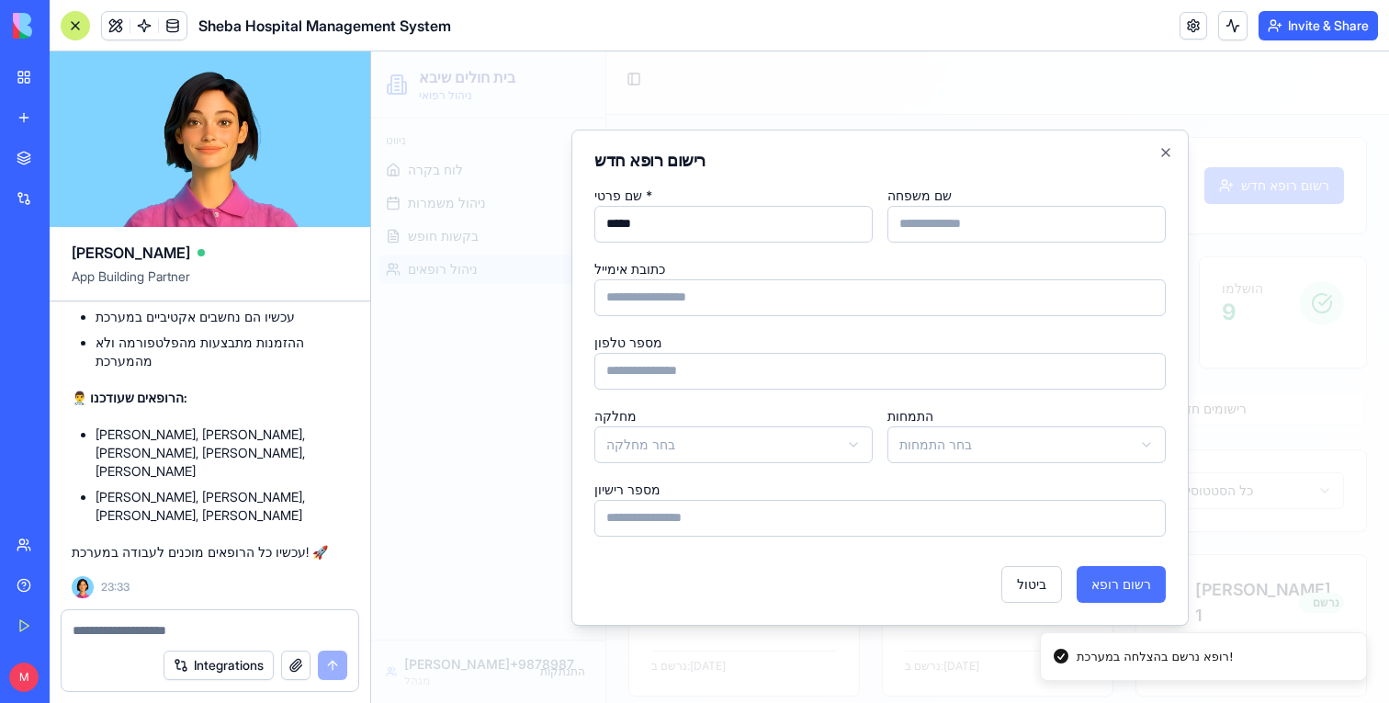
type input "*****"
click at [1128, 591] on button "רשום רופא" at bounding box center [1121, 584] width 89 height 37
click at [1080, 238] on input "שם משפחה" at bounding box center [1027, 224] width 278 height 37
type input "*"
drag, startPoint x: 620, startPoint y: 224, endPoint x: 568, endPoint y: 224, distance: 52.4
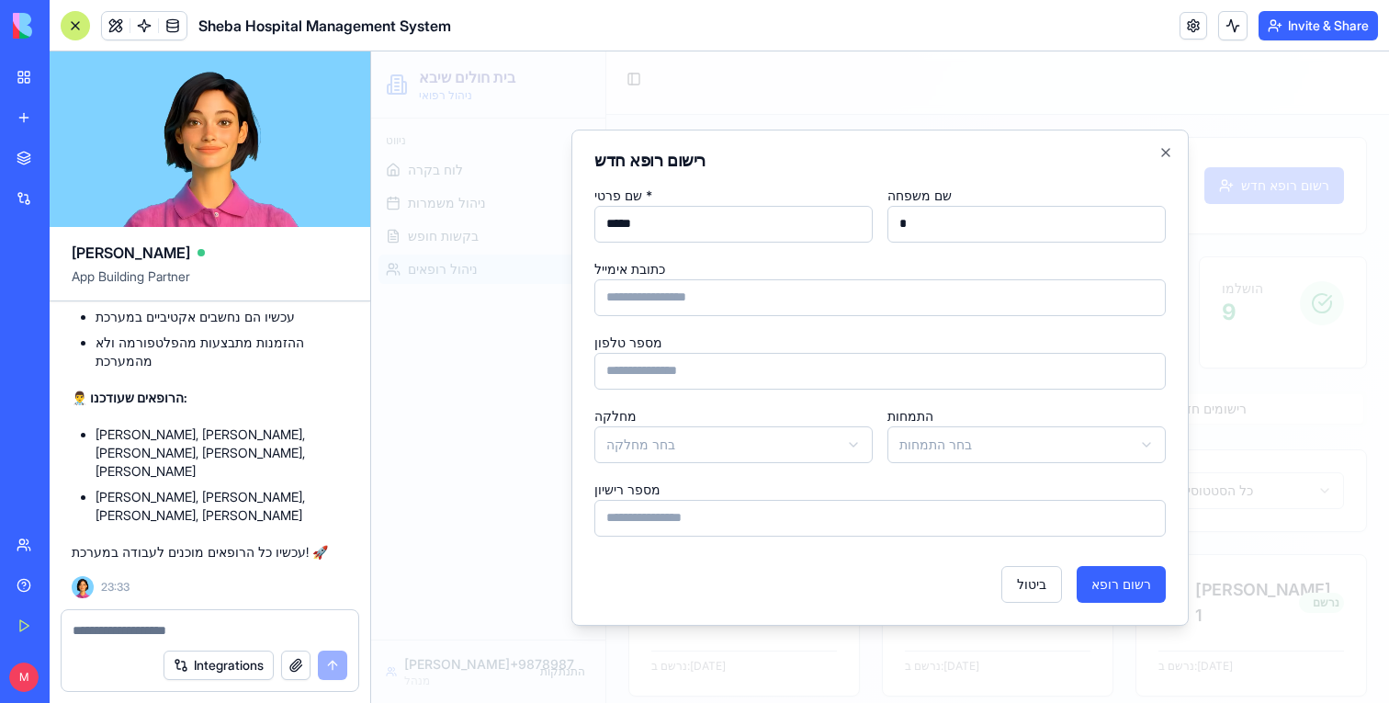
type input "***"
click at [1129, 596] on button "רשום רופא" at bounding box center [1121, 584] width 89 height 37
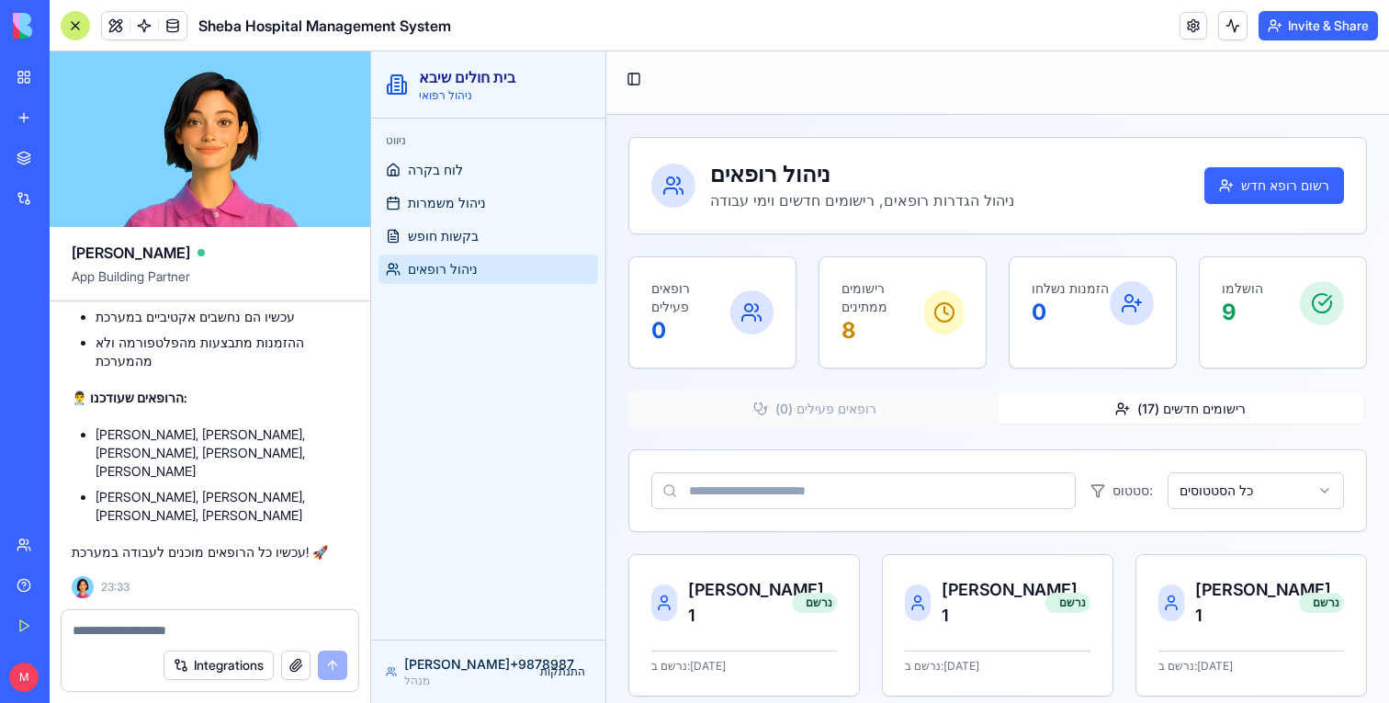
click at [1279, 162] on div "ניהול רופאים ניהול הגדרות רופאים, רישומים חדשים וימי עבודה רשום רופא חדש" at bounding box center [998, 185] width 693 height 51
click at [1279, 185] on button "רשום רופא חדש" at bounding box center [1275, 185] width 140 height 37
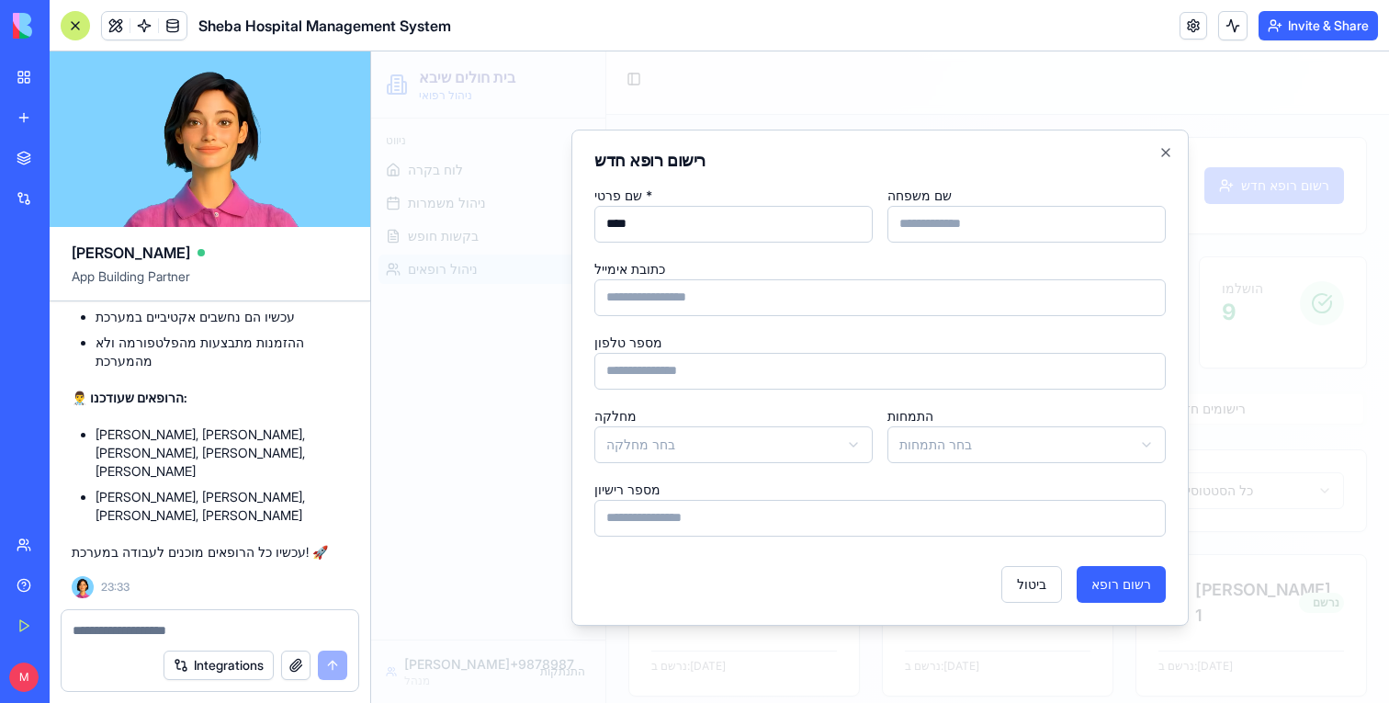
type input "****"
click at [1077, 198] on div "שם משפחה" at bounding box center [1027, 213] width 278 height 59
click at [1076, 236] on input "שם משפחה" at bounding box center [1027, 224] width 278 height 37
type input "*"
click at [1123, 578] on button "רשום רופא" at bounding box center [1121, 584] width 89 height 37
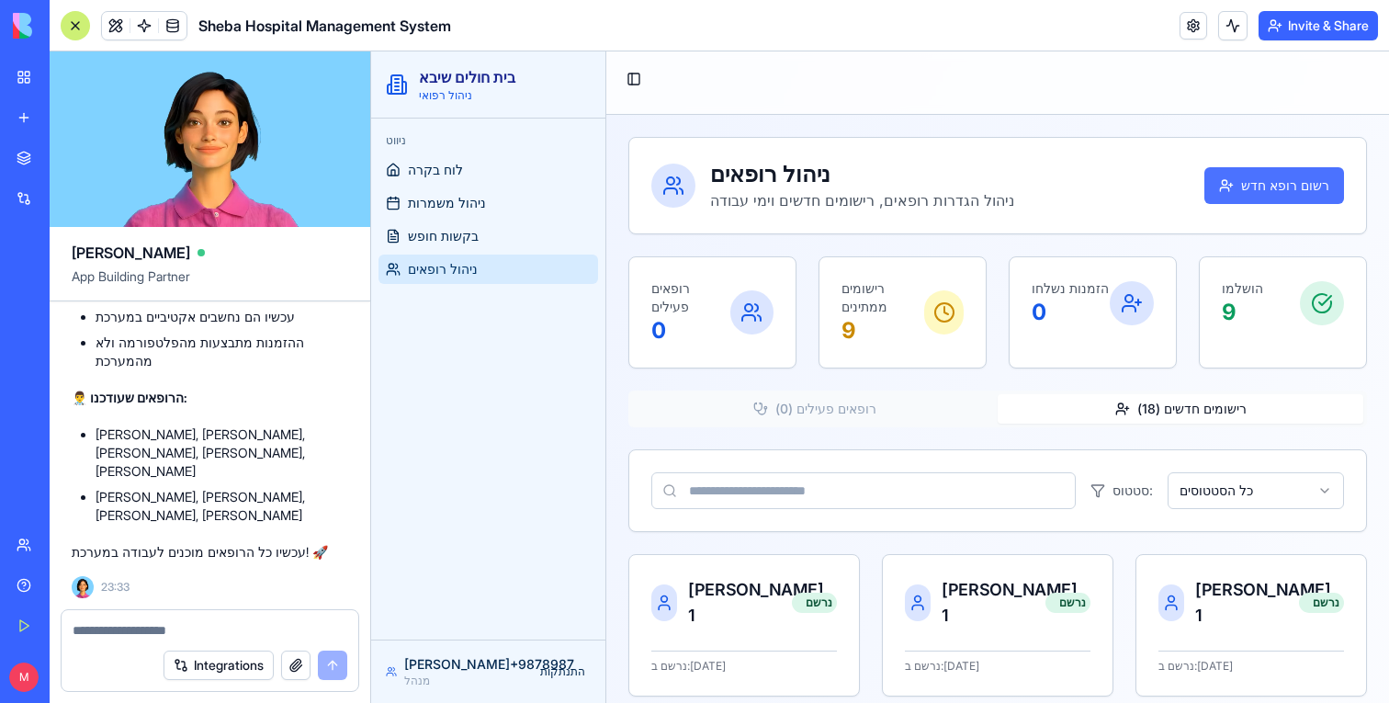
click at [1250, 182] on button "רשום רופא חדש" at bounding box center [1275, 185] width 140 height 37
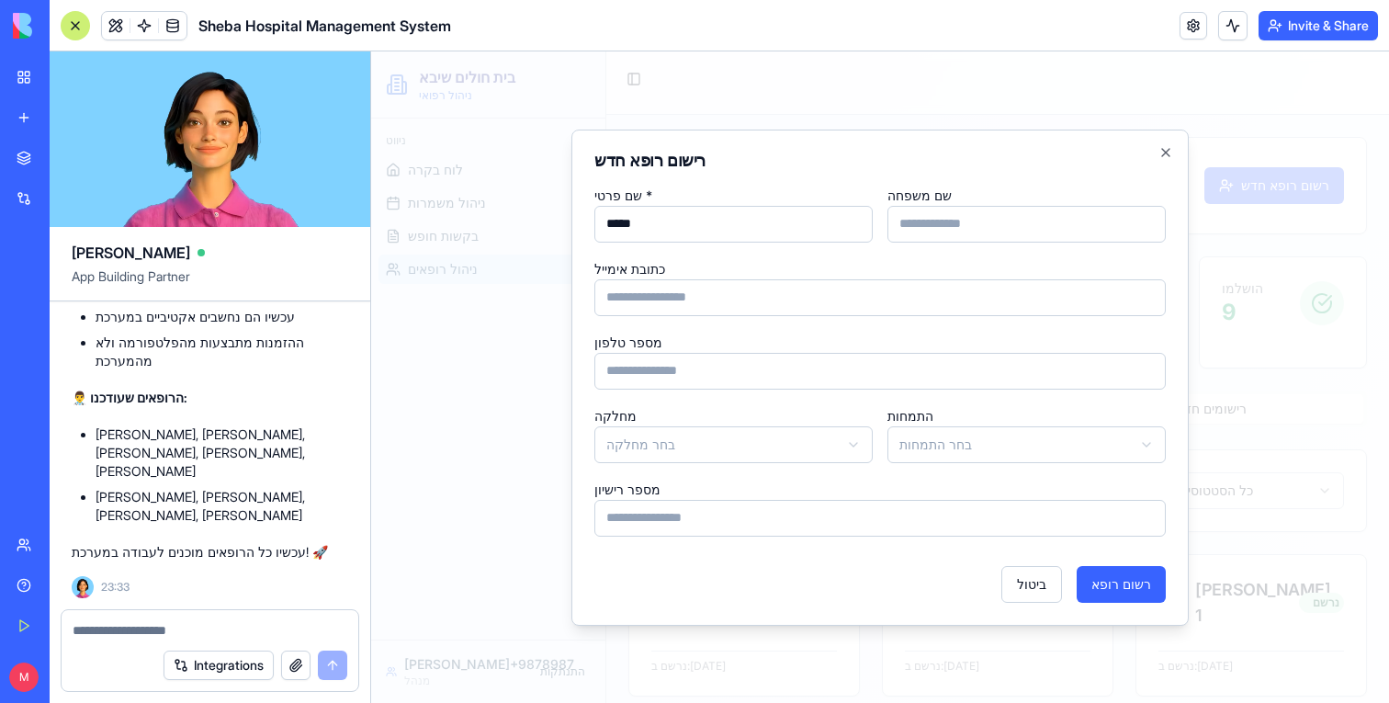
type input "*****"
click at [928, 239] on input "שם משפחה" at bounding box center [1027, 224] width 278 height 37
type input "*"
click at [1145, 594] on button "רשום רופא" at bounding box center [1121, 584] width 89 height 37
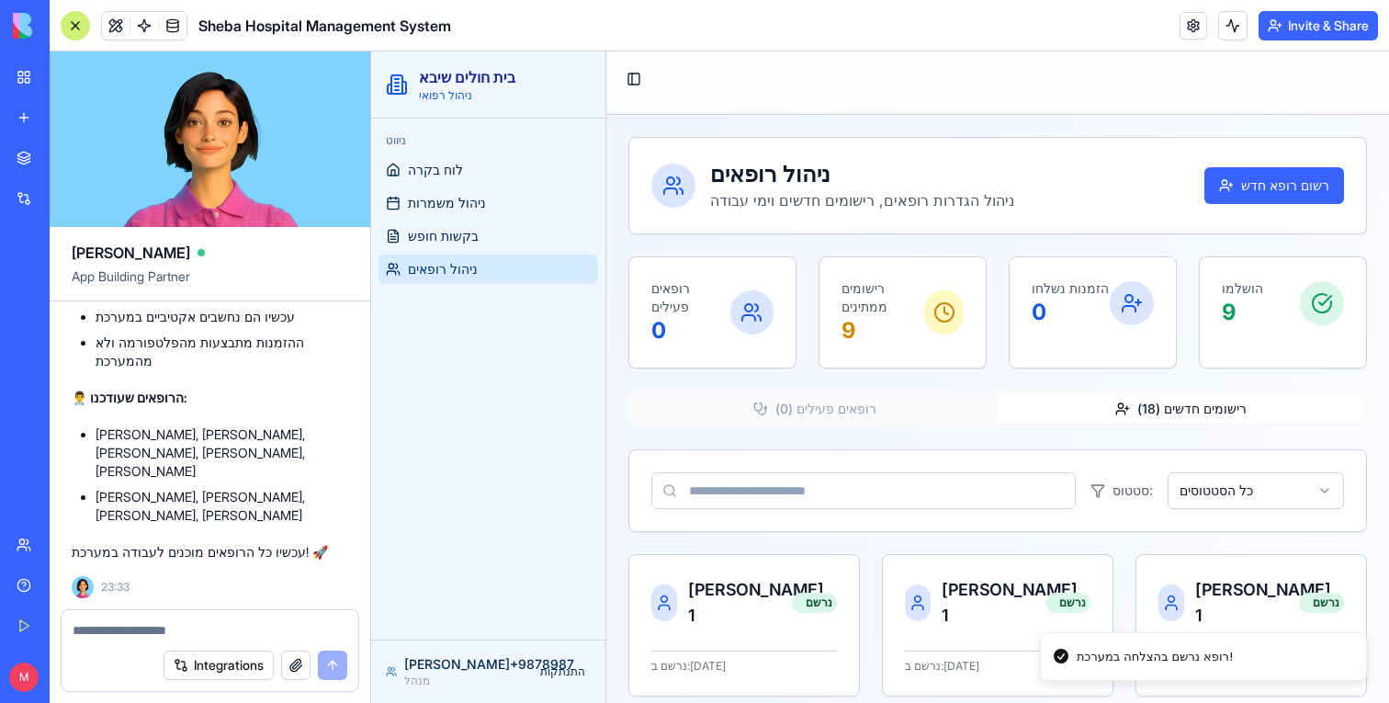
click at [1257, 175] on button "רשום רופא חדש" at bounding box center [1275, 185] width 140 height 37
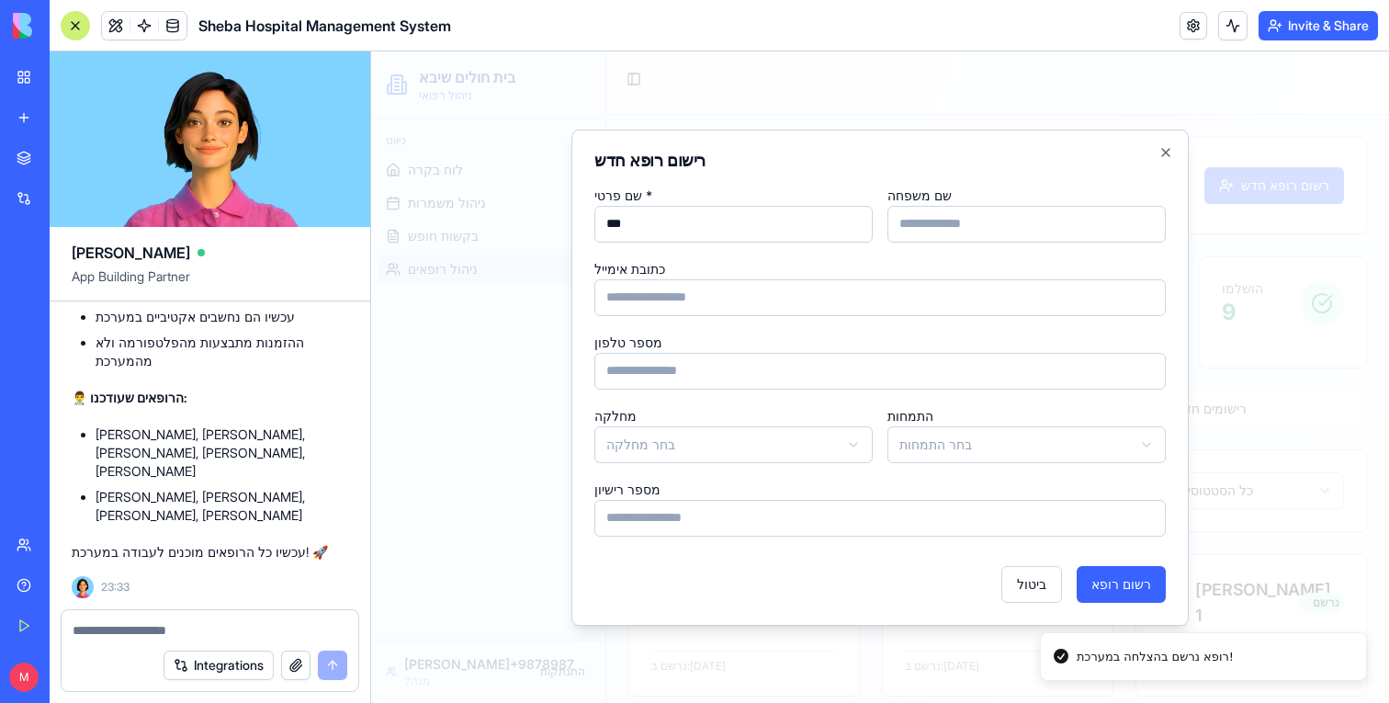
type input "***"
click at [802, 270] on div "כתובת אימייל" at bounding box center [881, 286] width 572 height 59
click at [949, 207] on input "שם משפחה" at bounding box center [1027, 224] width 278 height 37
type input "*"
click at [1164, 576] on button "רשום רופא" at bounding box center [1121, 584] width 89 height 37
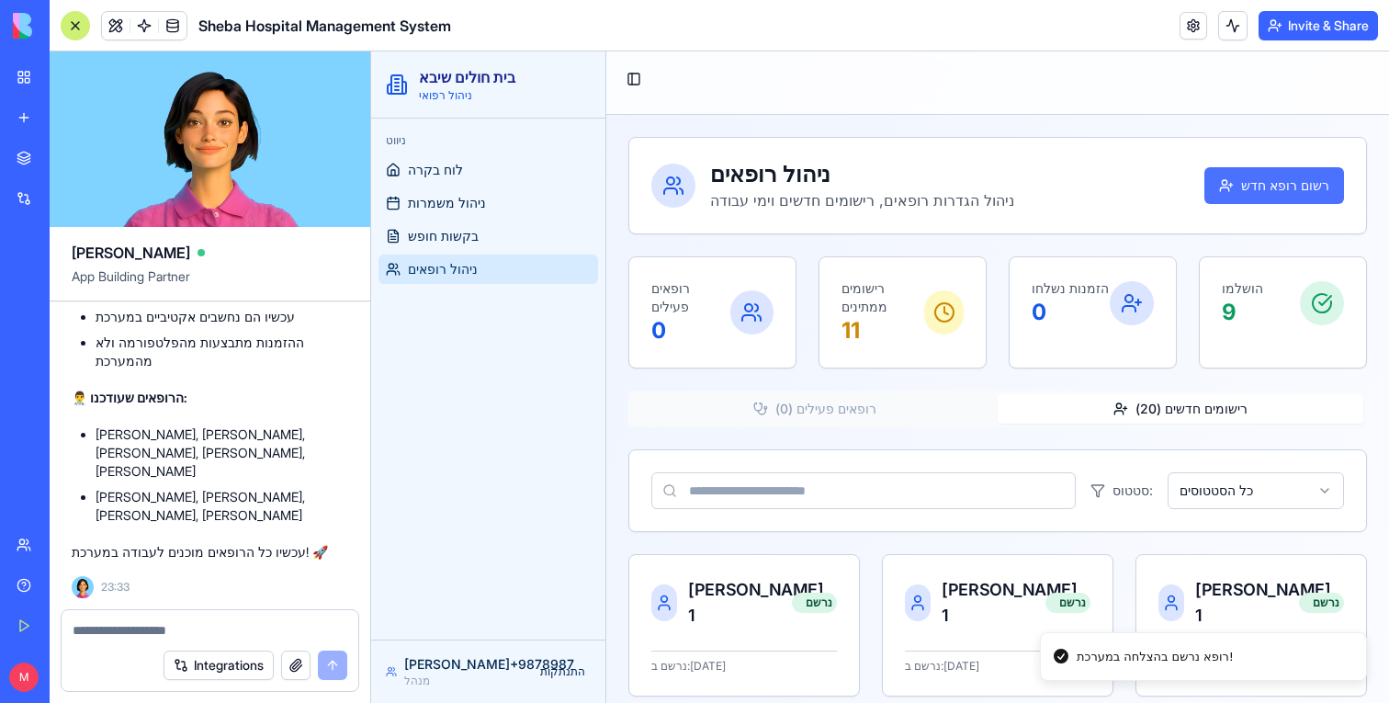
click at [1267, 176] on button "רשום רופא חדש" at bounding box center [1275, 185] width 140 height 37
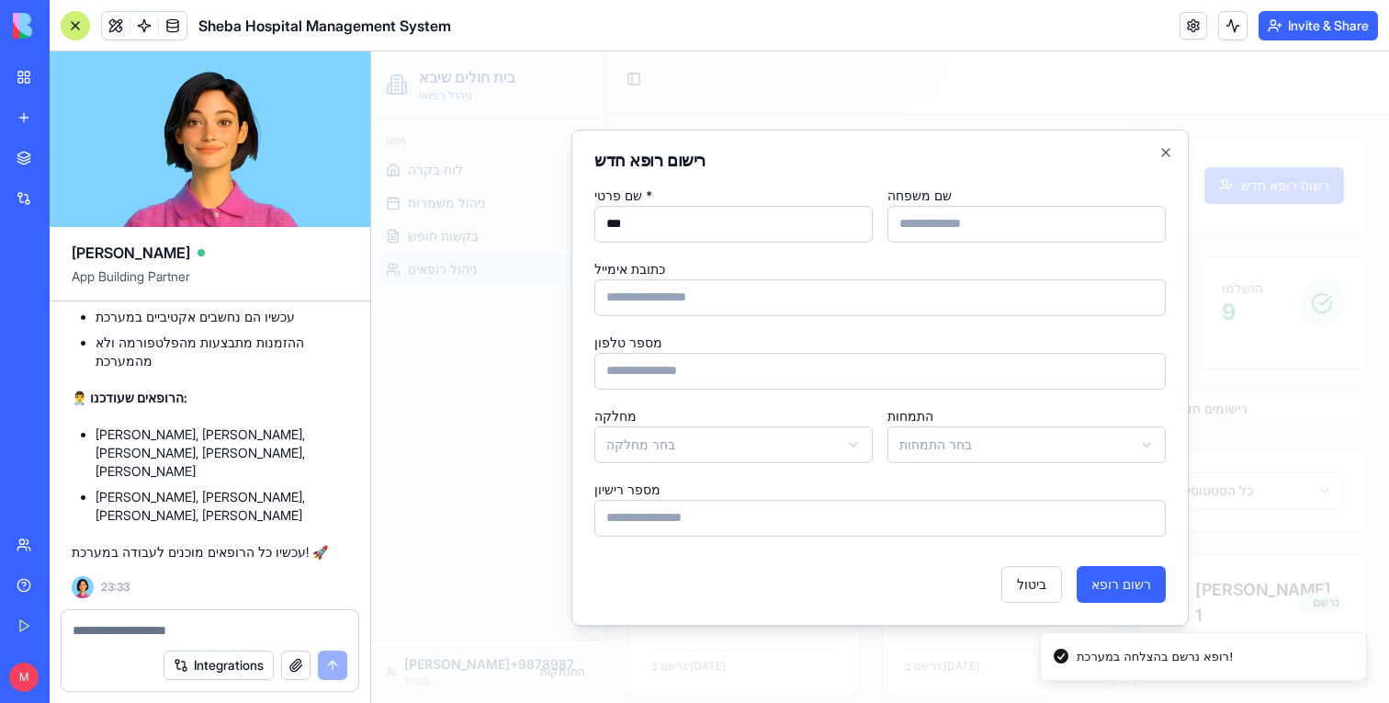
type input "***"
click at [1125, 229] on input "*" at bounding box center [1027, 224] width 278 height 37
type input "*"
click at [1138, 577] on button "רשום רופא" at bounding box center [1121, 584] width 89 height 37
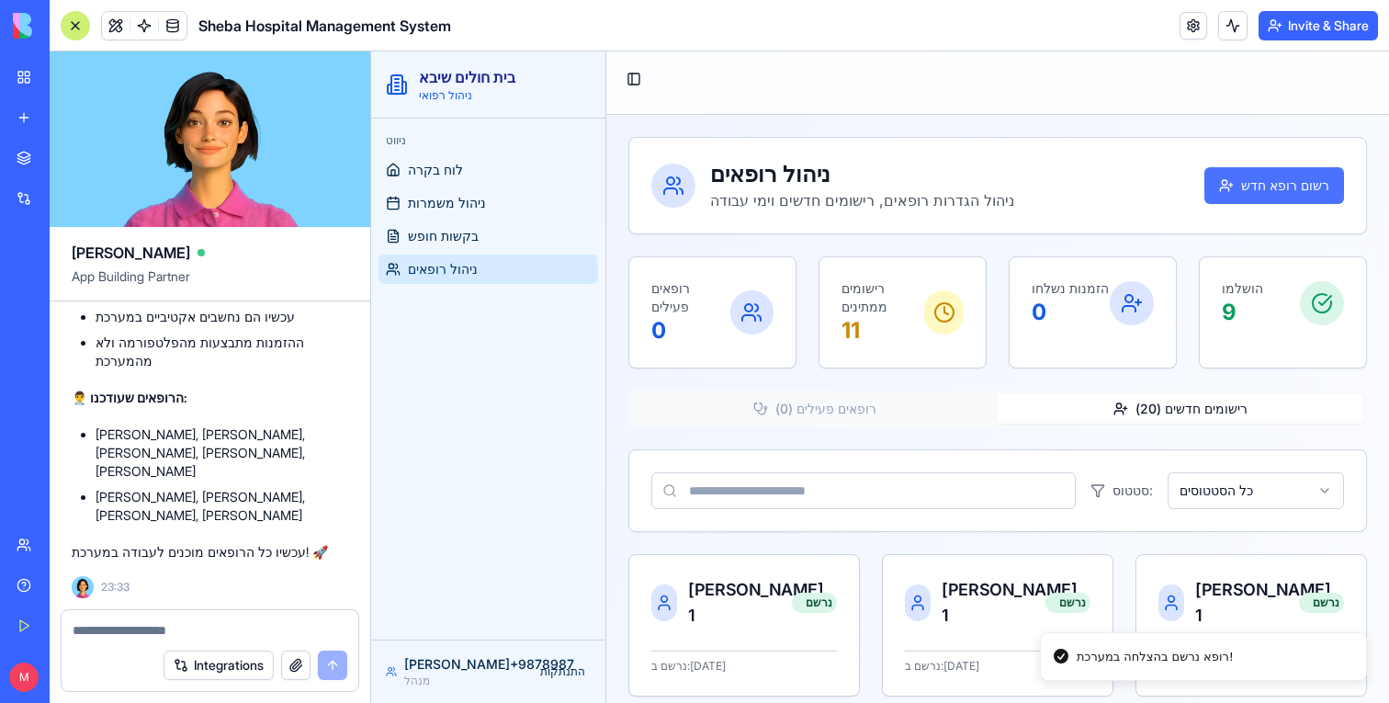
click at [1287, 187] on button "רשום רופא חדש" at bounding box center [1275, 185] width 140 height 37
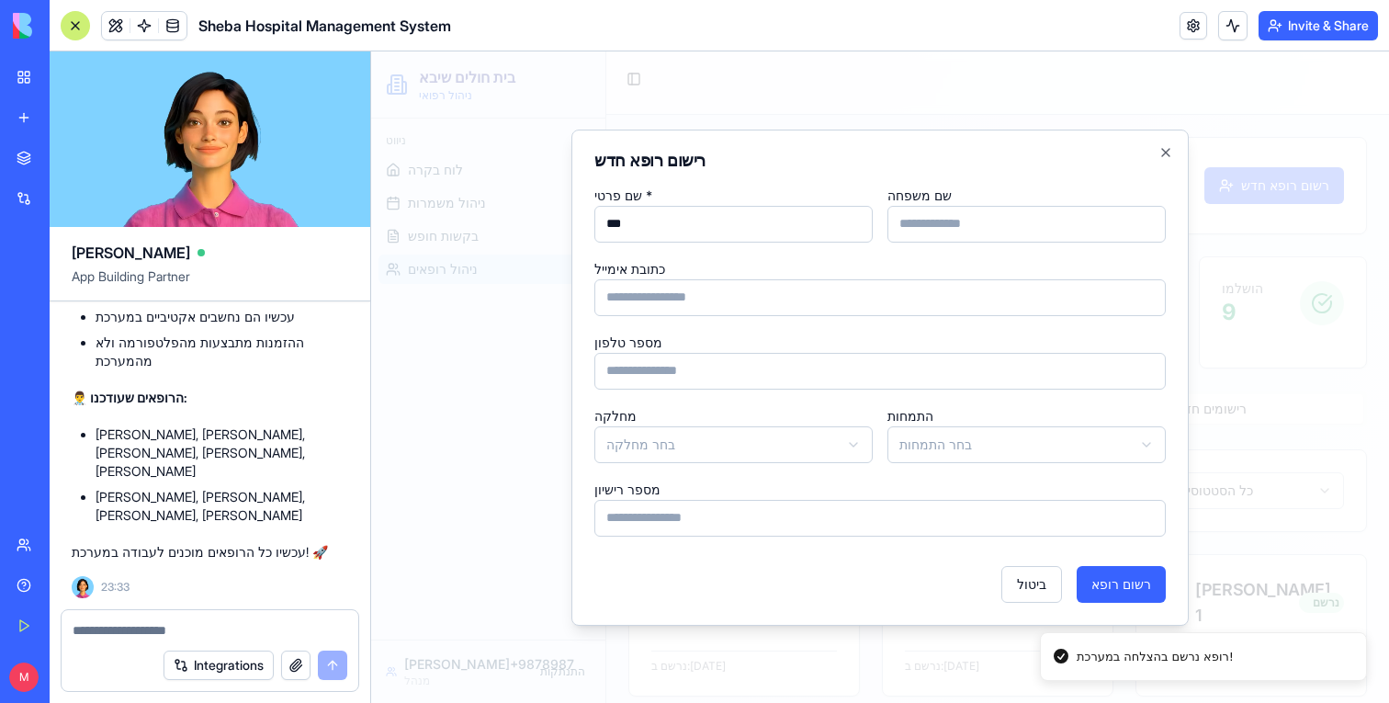
type input "***"
click at [999, 225] on input "שם משפחה" at bounding box center [1027, 224] width 278 height 37
type input "*"
click at [1146, 578] on button "רשום רופא" at bounding box center [1121, 584] width 89 height 37
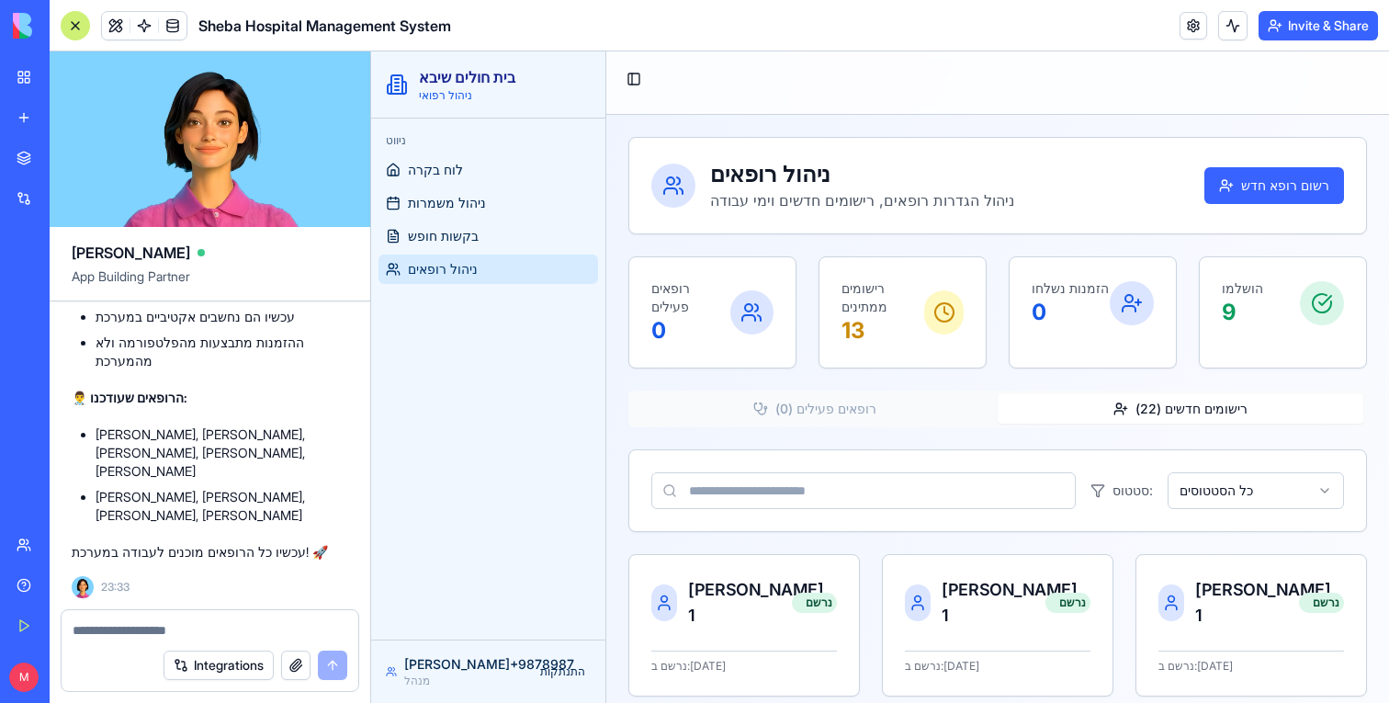
click at [1247, 209] on div "ניהול רופאים ניהול הגדרות רופאים, רישומים חדשים וימי עבודה רשום רופא חדש" at bounding box center [998, 185] width 693 height 51
click at [1247, 181] on button "רשום רופא חדש" at bounding box center [1275, 185] width 140 height 37
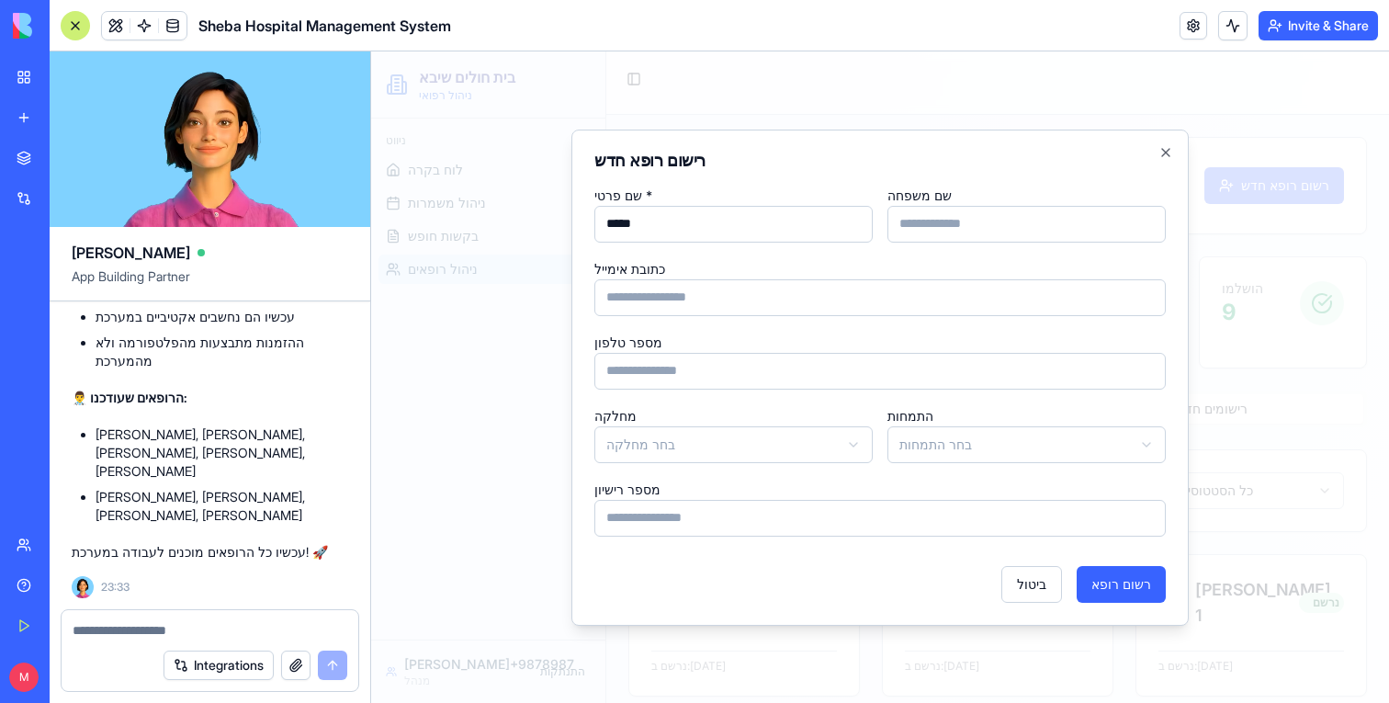
type input "*****"
type input "*"
click at [1132, 602] on div "**********" at bounding box center [881, 378] width 618 height 496
click at [1154, 575] on button "רשום רופא" at bounding box center [1121, 584] width 89 height 37
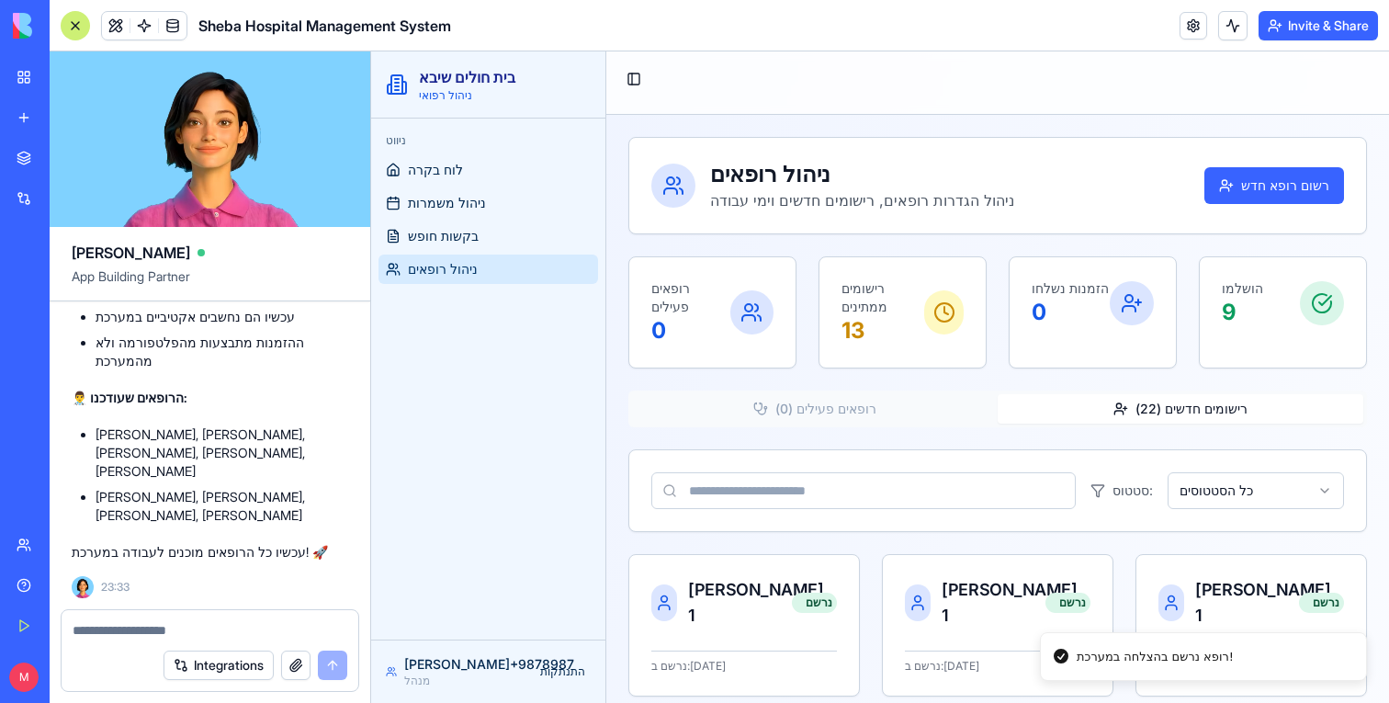
click at [1256, 194] on button "רשום רופא חדש" at bounding box center [1275, 185] width 140 height 37
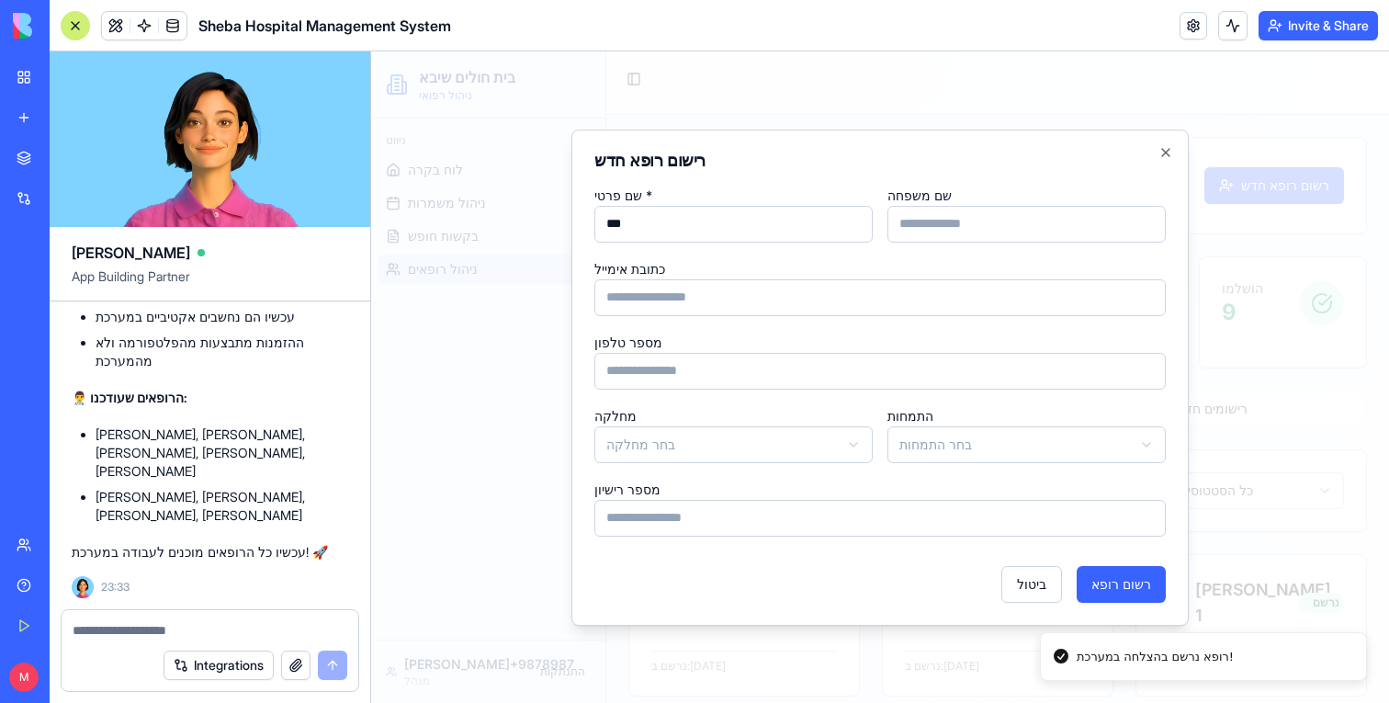
type input "***"
click at [1068, 212] on input "שם משפחה" at bounding box center [1027, 224] width 278 height 37
type input "*"
click at [1111, 595] on button "רשום רופא" at bounding box center [1121, 584] width 89 height 37
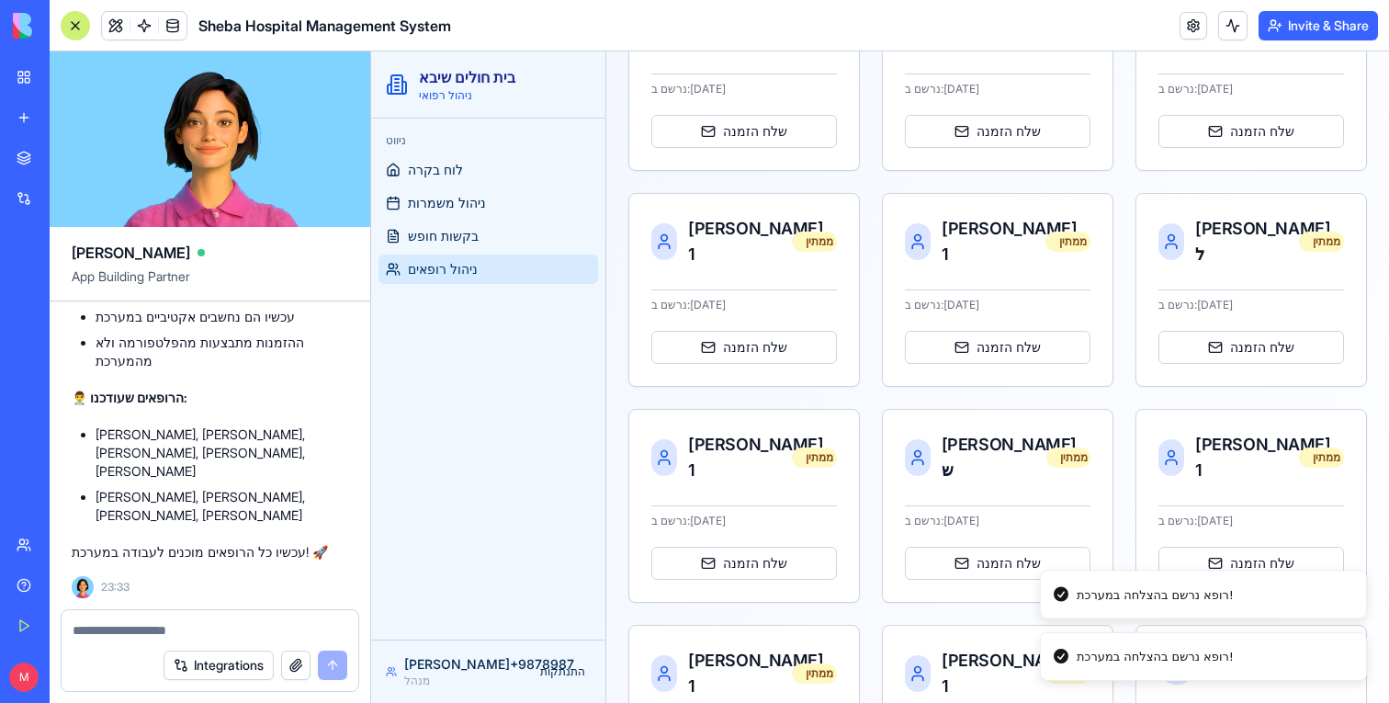
scroll to position [1307, 0]
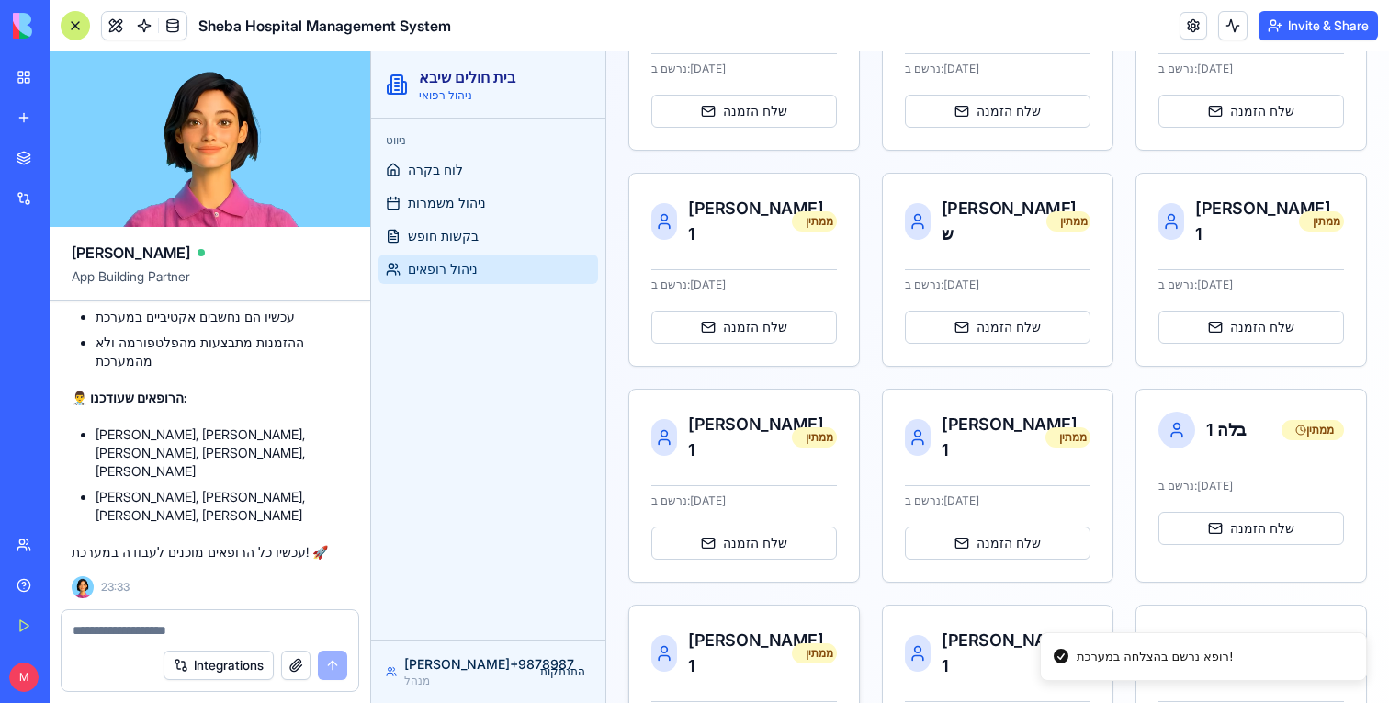
click at [727, 628] on div "[PERSON_NAME] 1" at bounding box center [740, 653] width 104 height 51
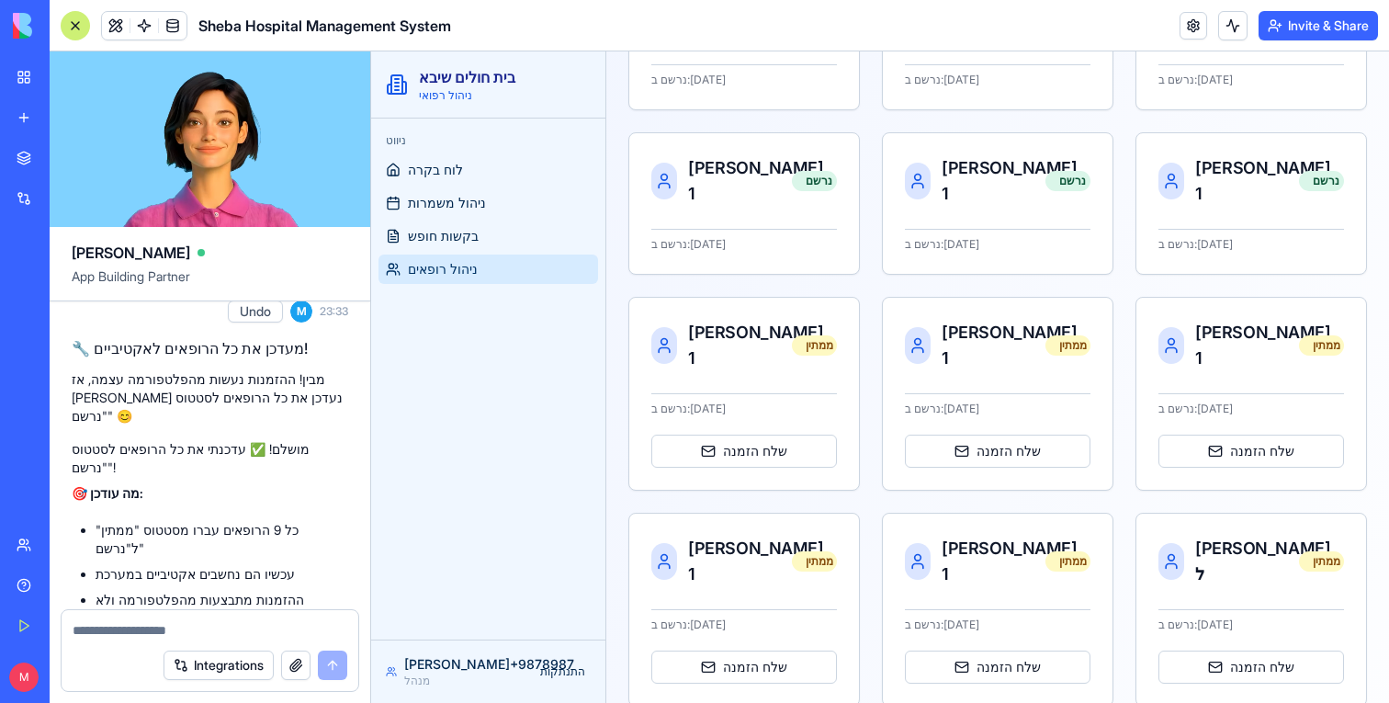
scroll to position [798, 0]
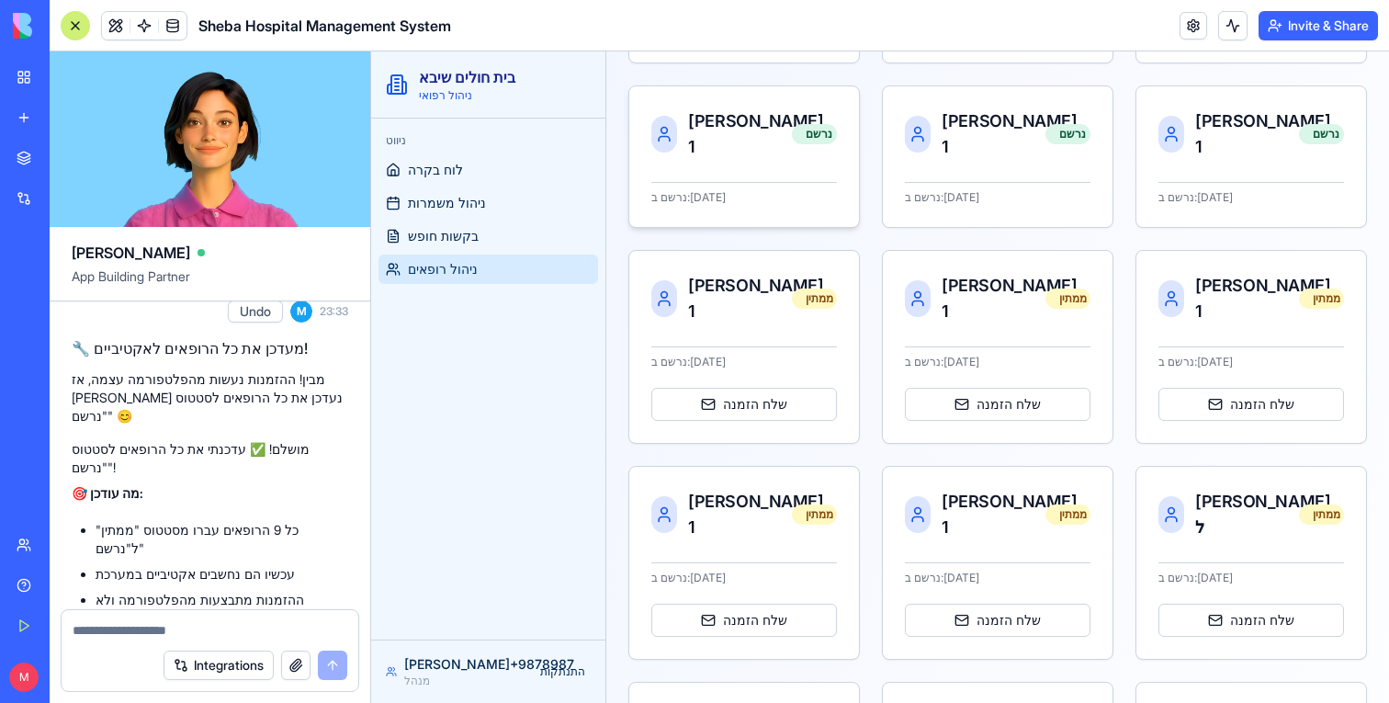
click at [785, 182] on div "נרשם ב: [DATE]" at bounding box center [745, 193] width 186 height 23
click at [718, 108] on div "[PERSON_NAME] 1" at bounding box center [740, 133] width 104 height 51
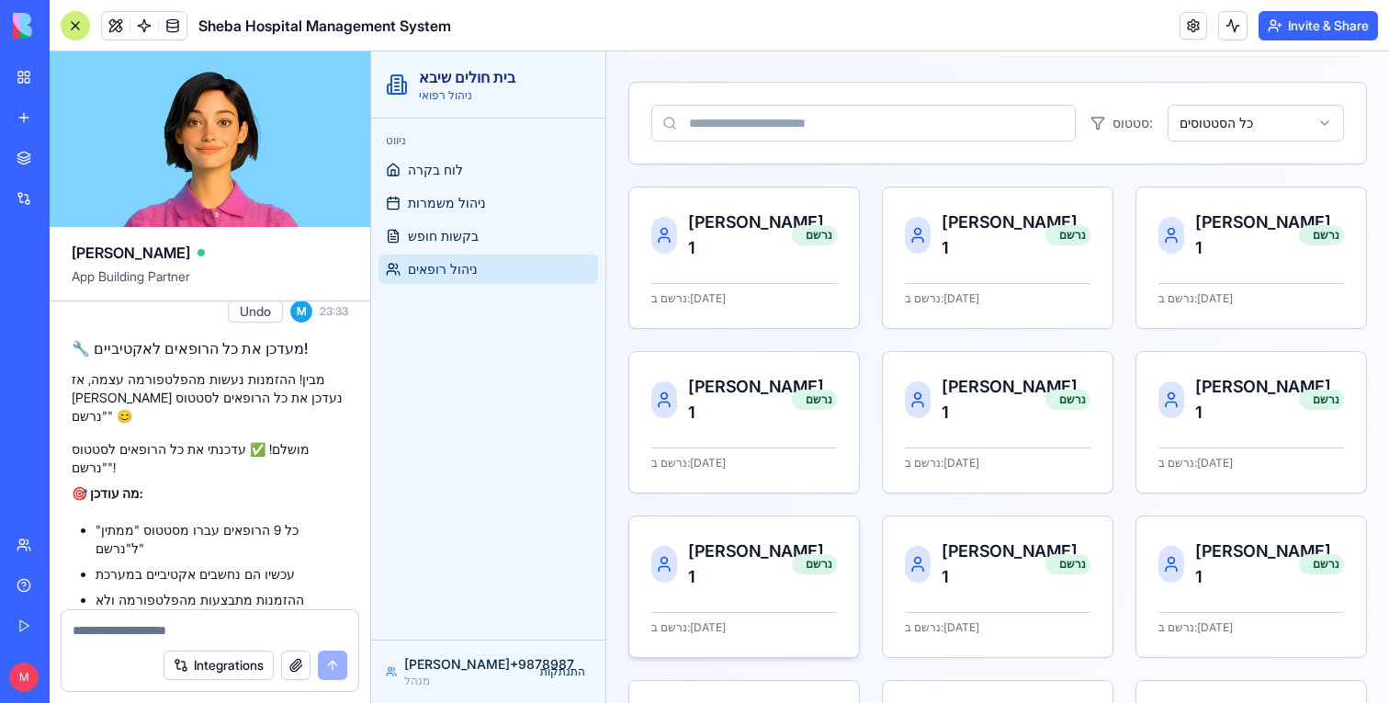
scroll to position [0, 0]
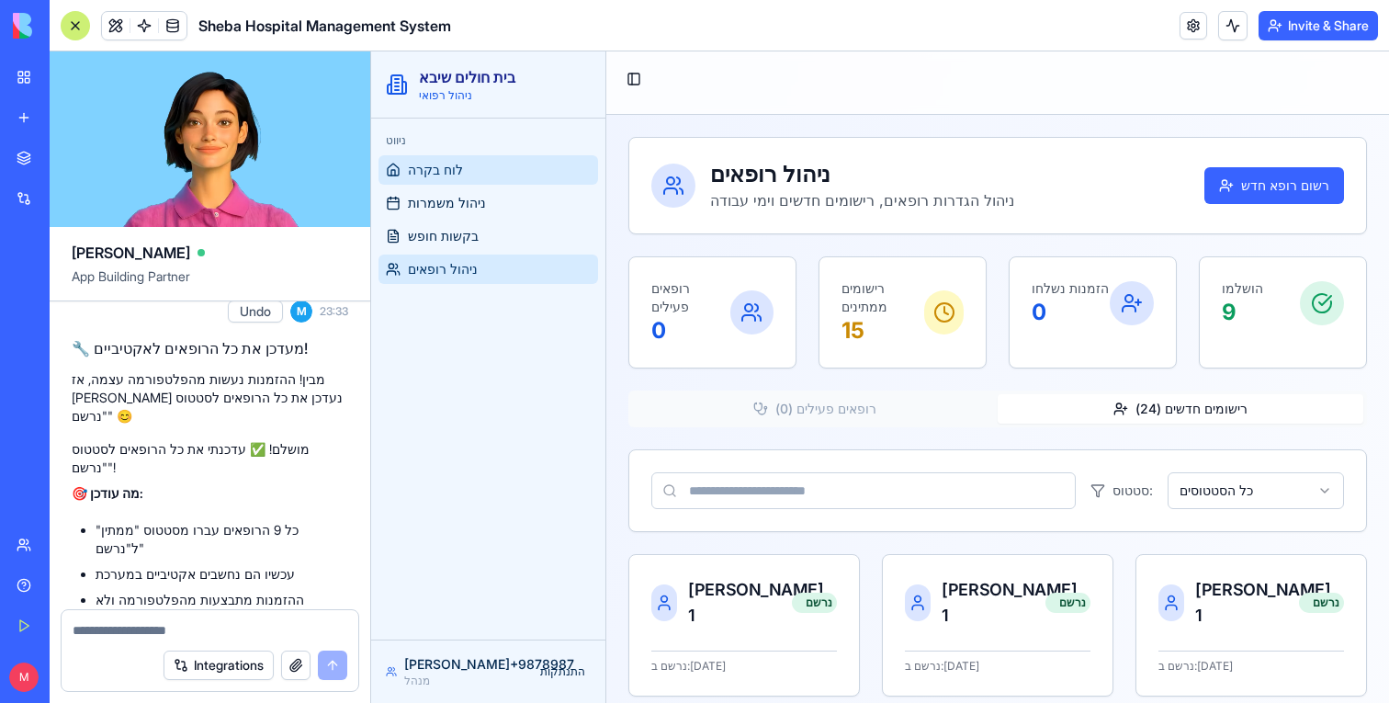
click at [493, 176] on link "לוח בקרה" at bounding box center [489, 169] width 220 height 29
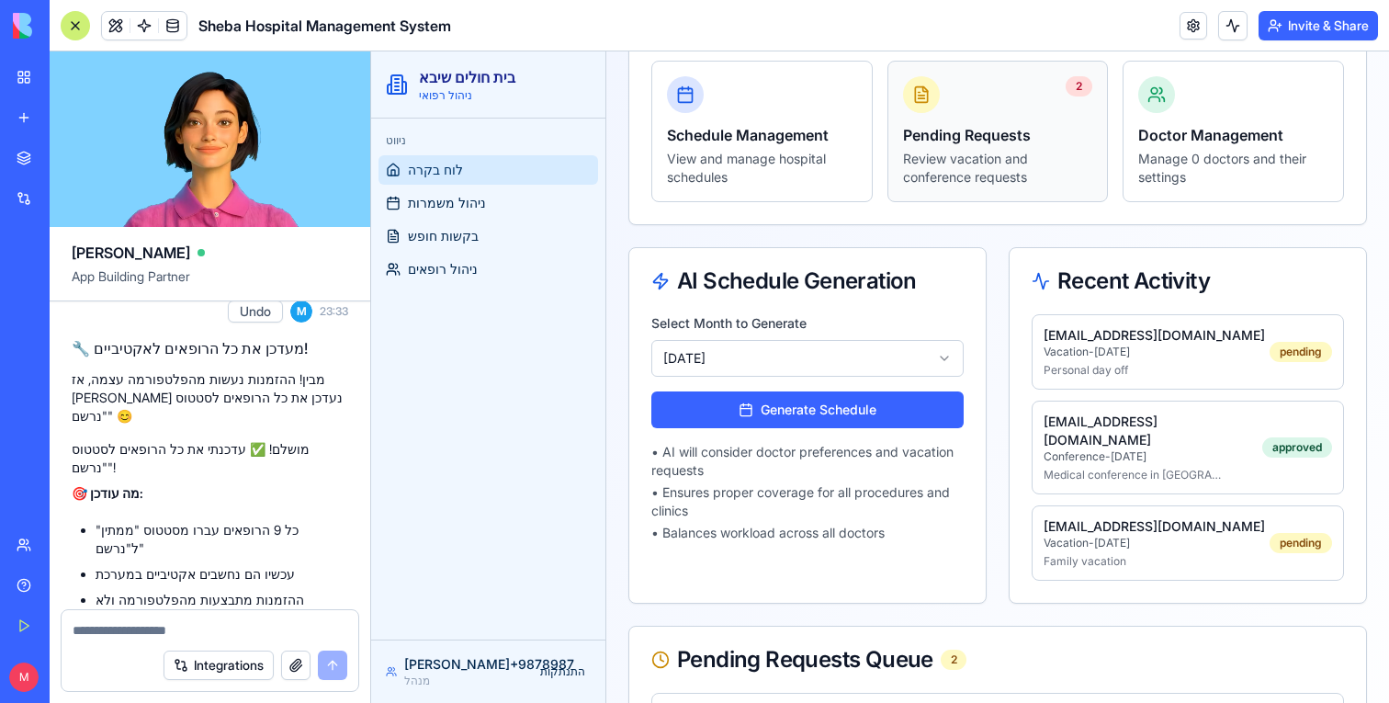
scroll to position [223, 0]
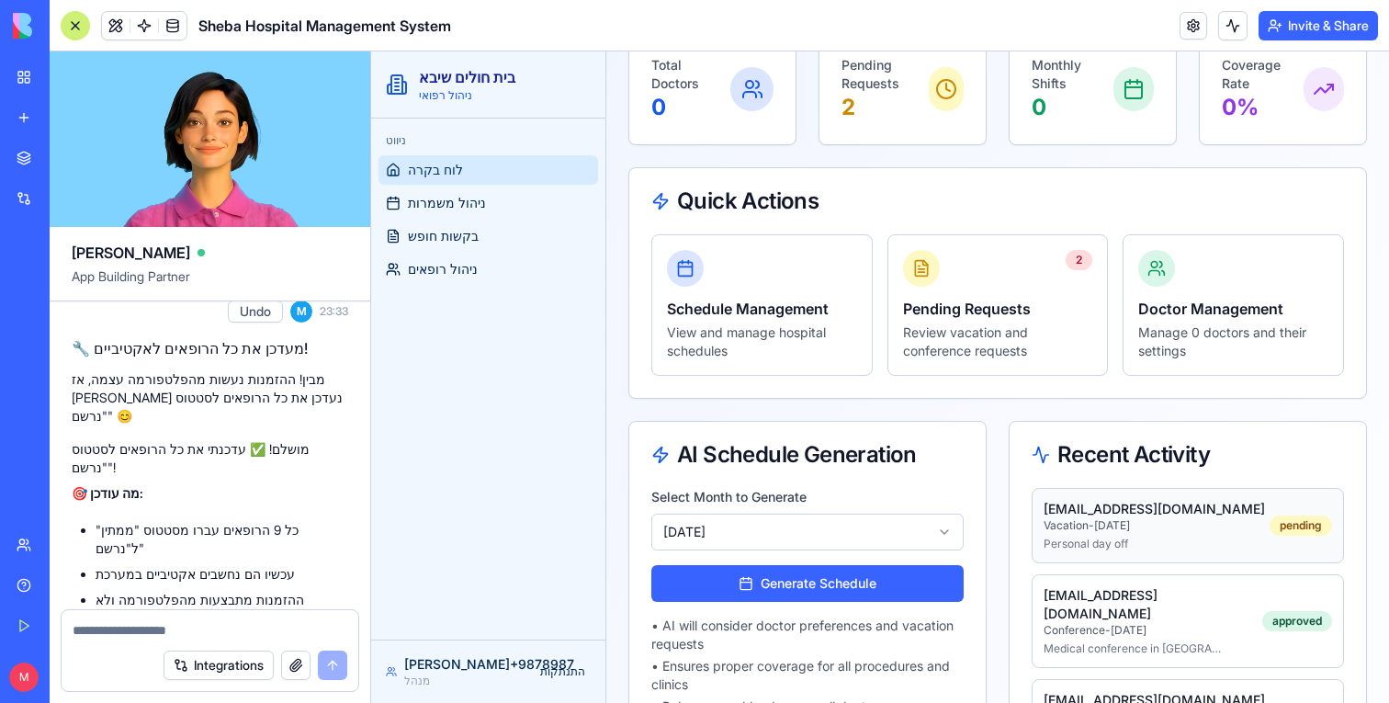
click at [1078, 517] on p "[EMAIL_ADDRESS][DOMAIN_NAME]" at bounding box center [1157, 509] width 226 height 18
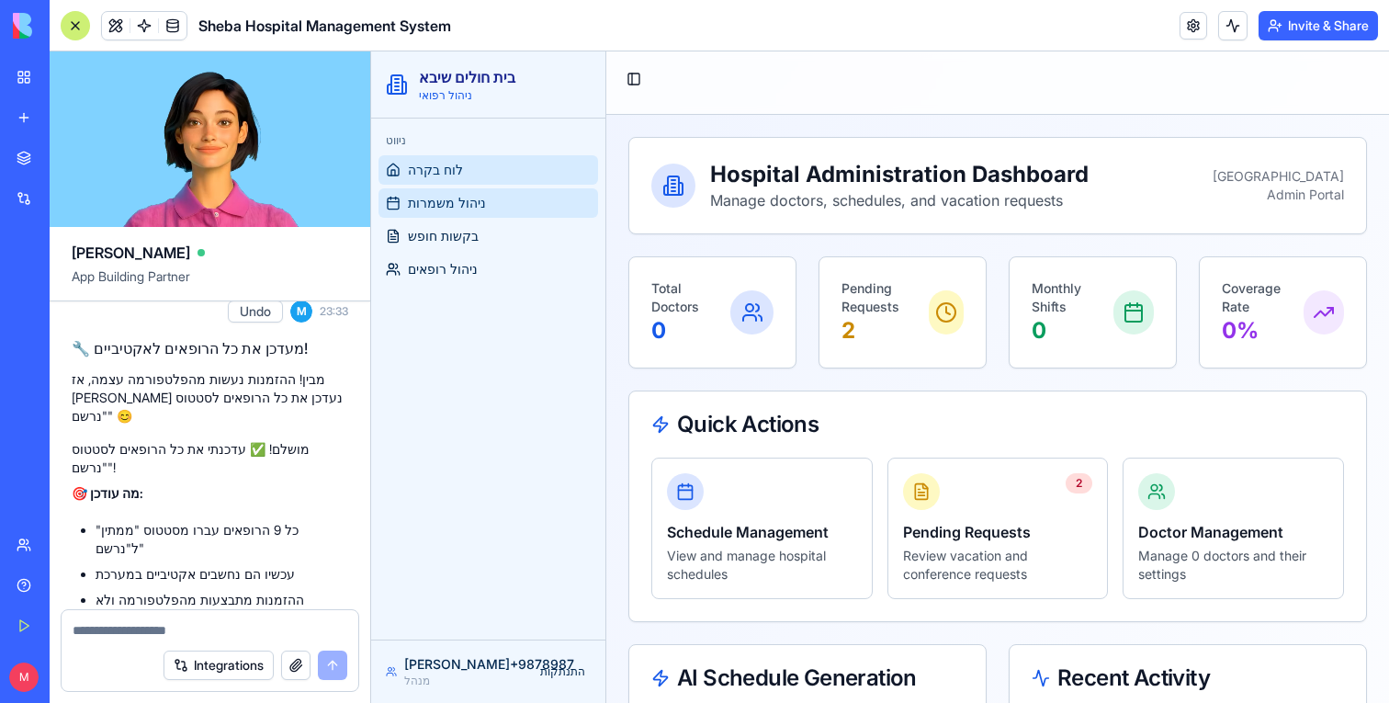
click at [492, 211] on link "ניהול משמרות" at bounding box center [489, 202] width 220 height 29
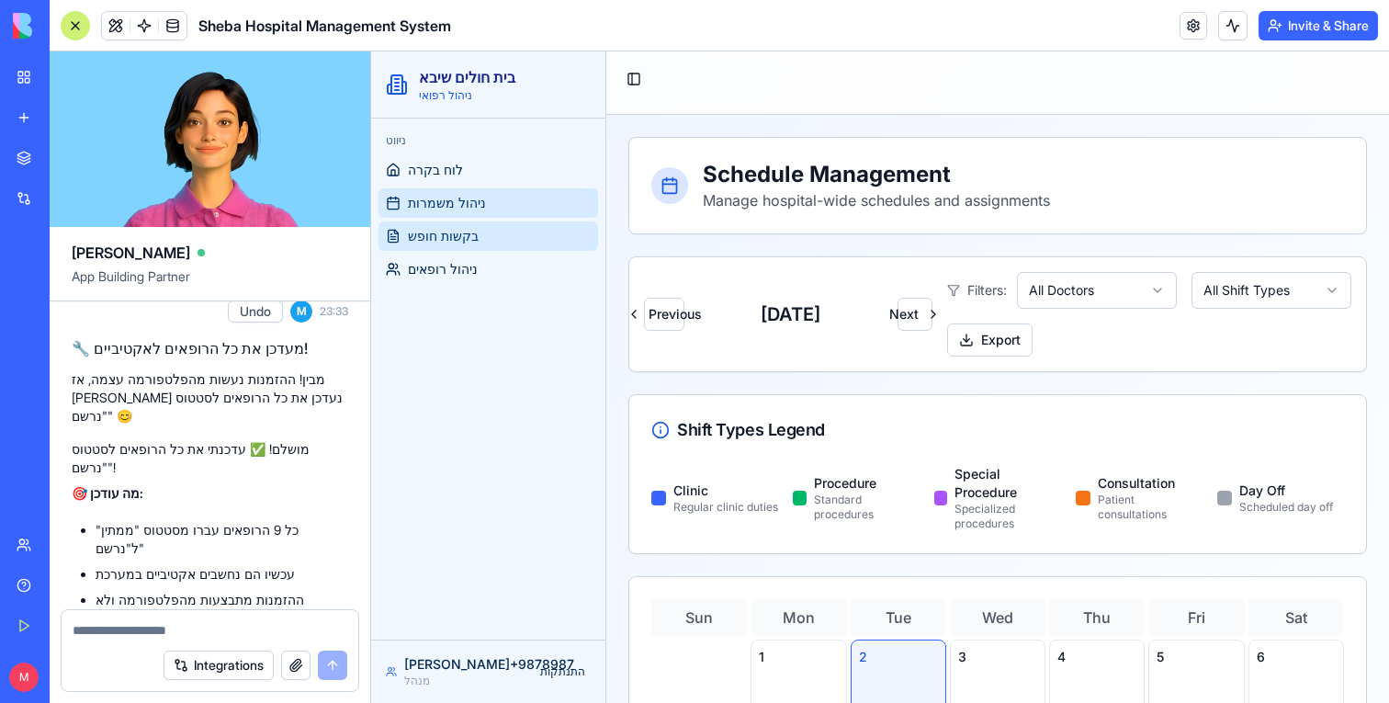
click at [467, 242] on span "בקשות חופש" at bounding box center [443, 236] width 71 height 18
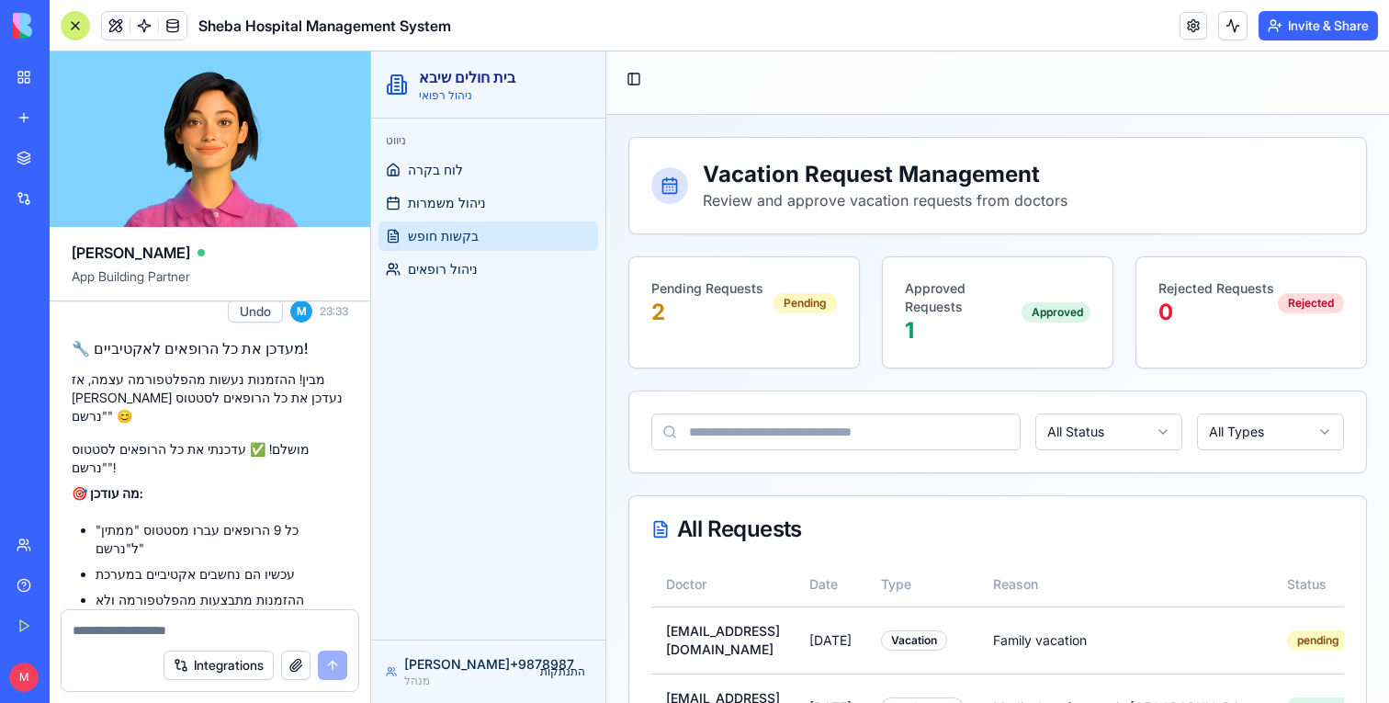
click at [462, 291] on div "ניווט לוח בקרה ניהול משמרות בקשות חופש ניהול רופאים" at bounding box center [488, 379] width 234 height 521
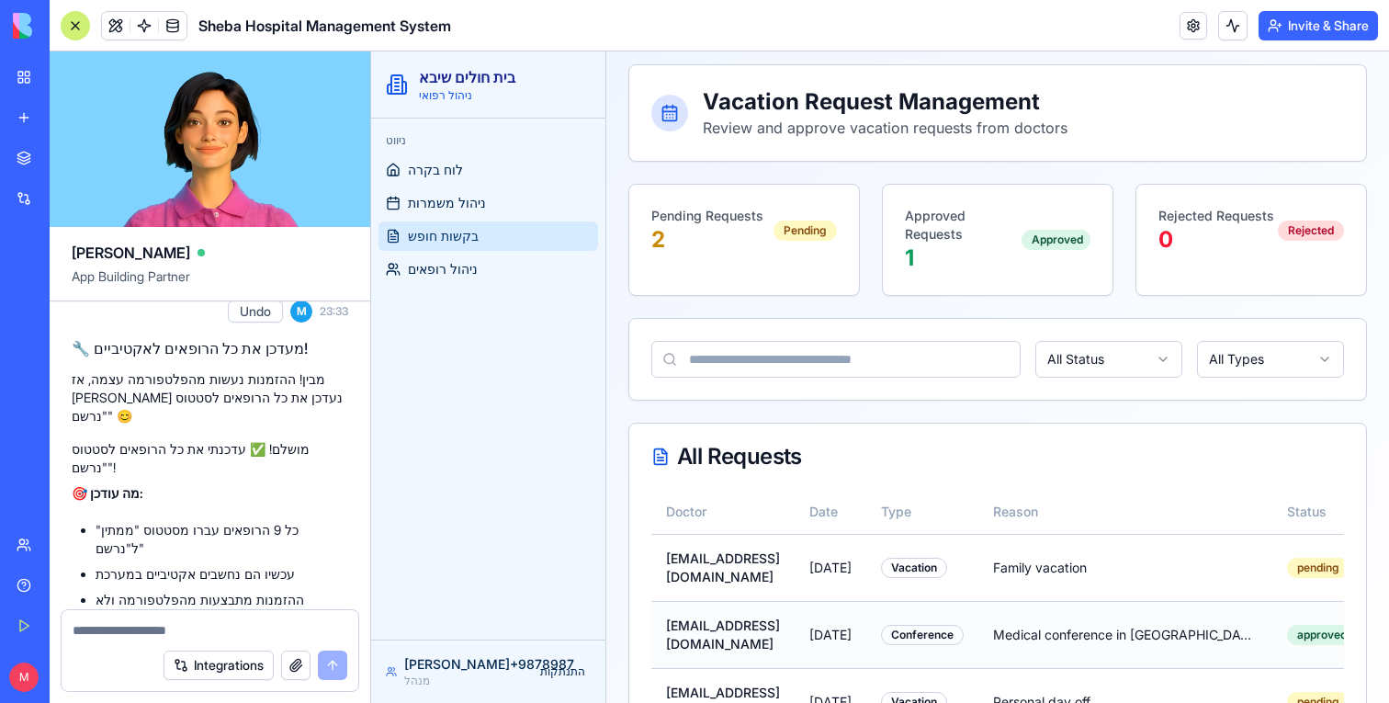
scroll to position [204, 0]
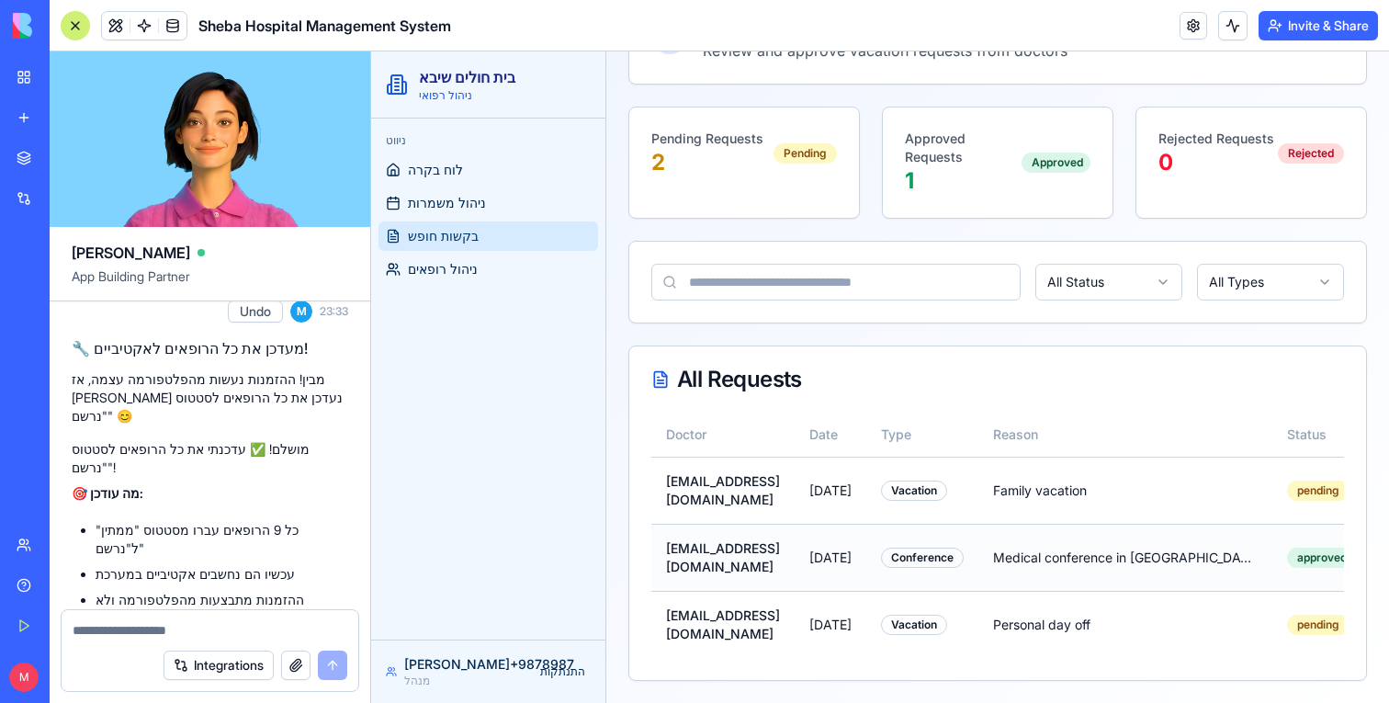
click at [773, 541] on td "[EMAIL_ADDRESS][DOMAIN_NAME]" at bounding box center [723, 557] width 143 height 67
click at [772, 541] on td "[EMAIL_ADDRESS][DOMAIN_NAME]" at bounding box center [723, 557] width 143 height 67
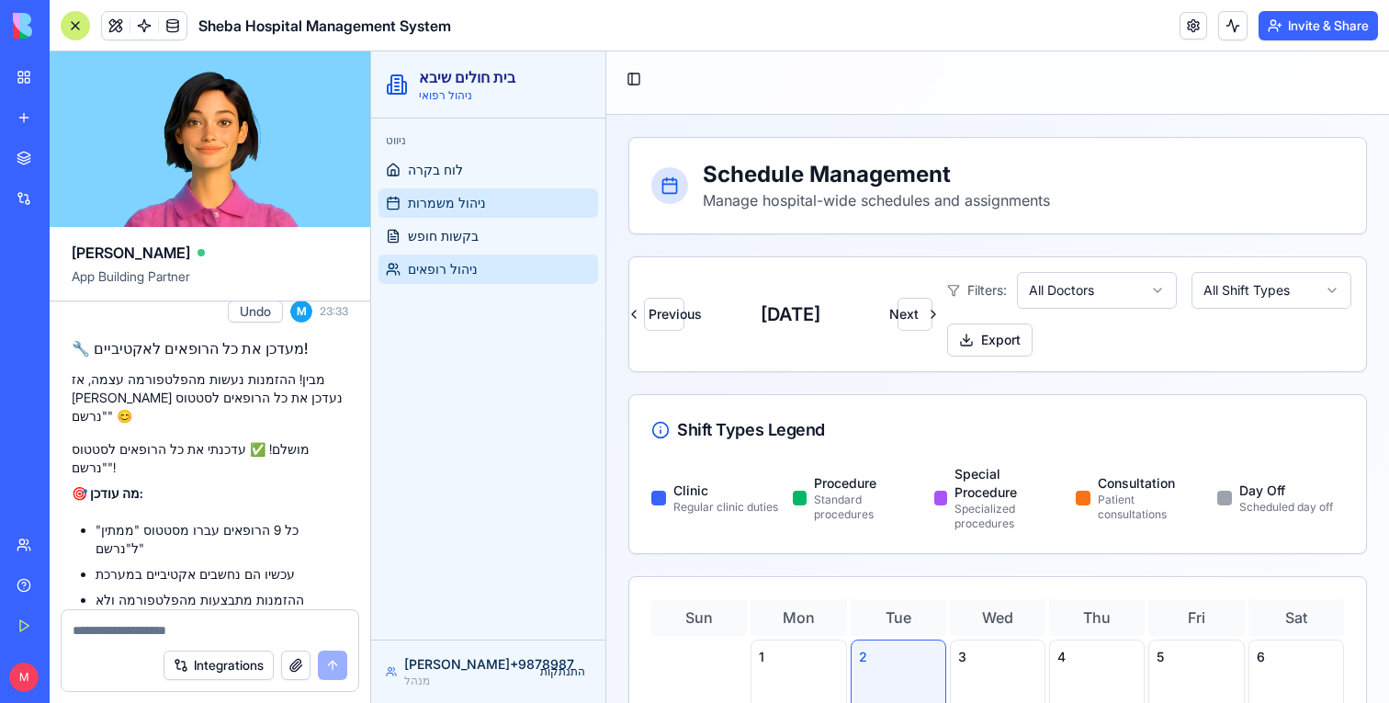
click at [422, 274] on span "ניהול רופאים" at bounding box center [443, 269] width 70 height 18
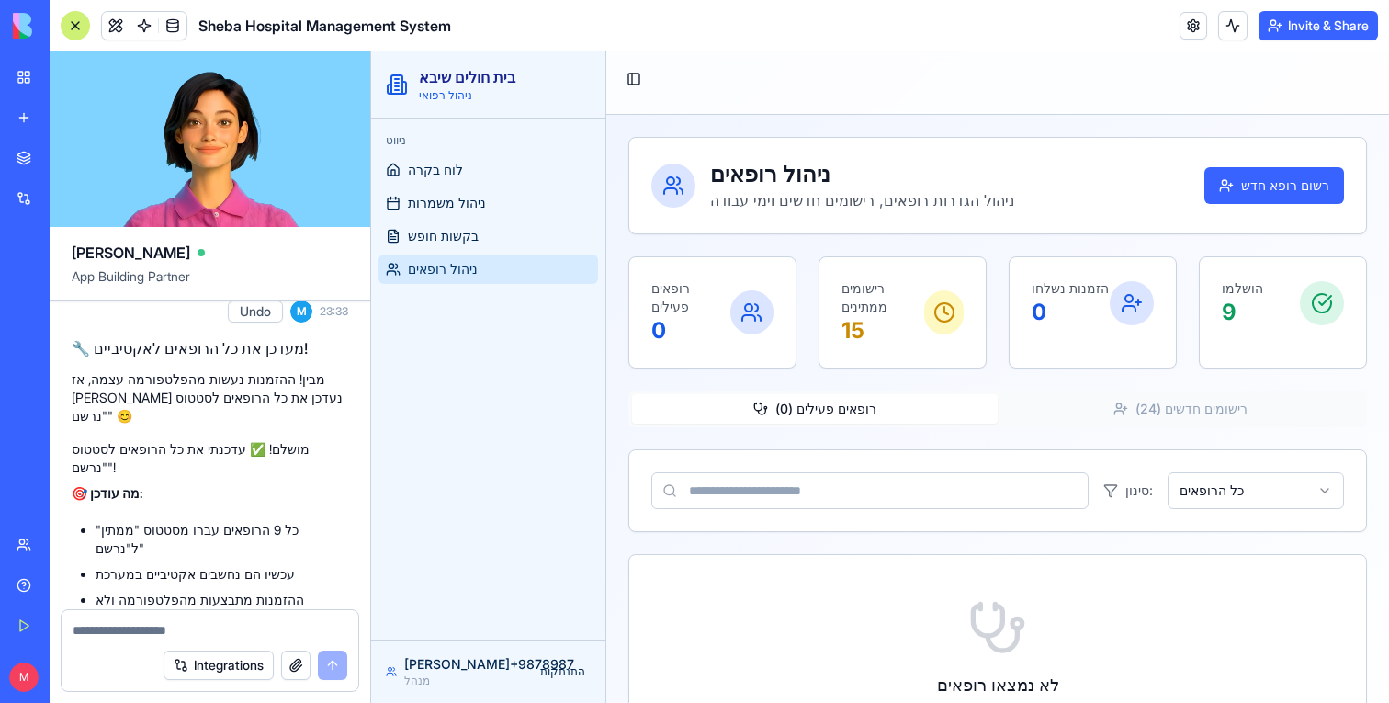
click at [193, 634] on textarea at bounding box center [210, 630] width 275 height 18
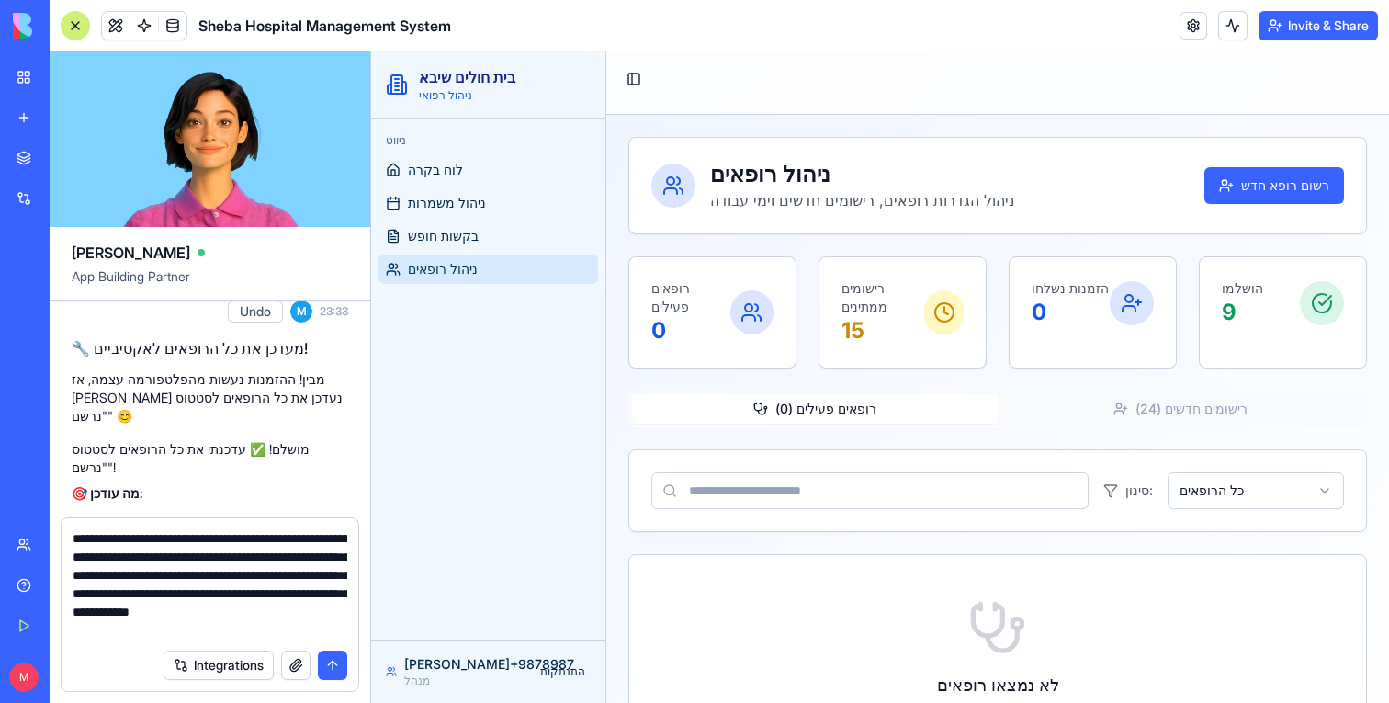
scroll to position [17, 0]
type textarea "**********"
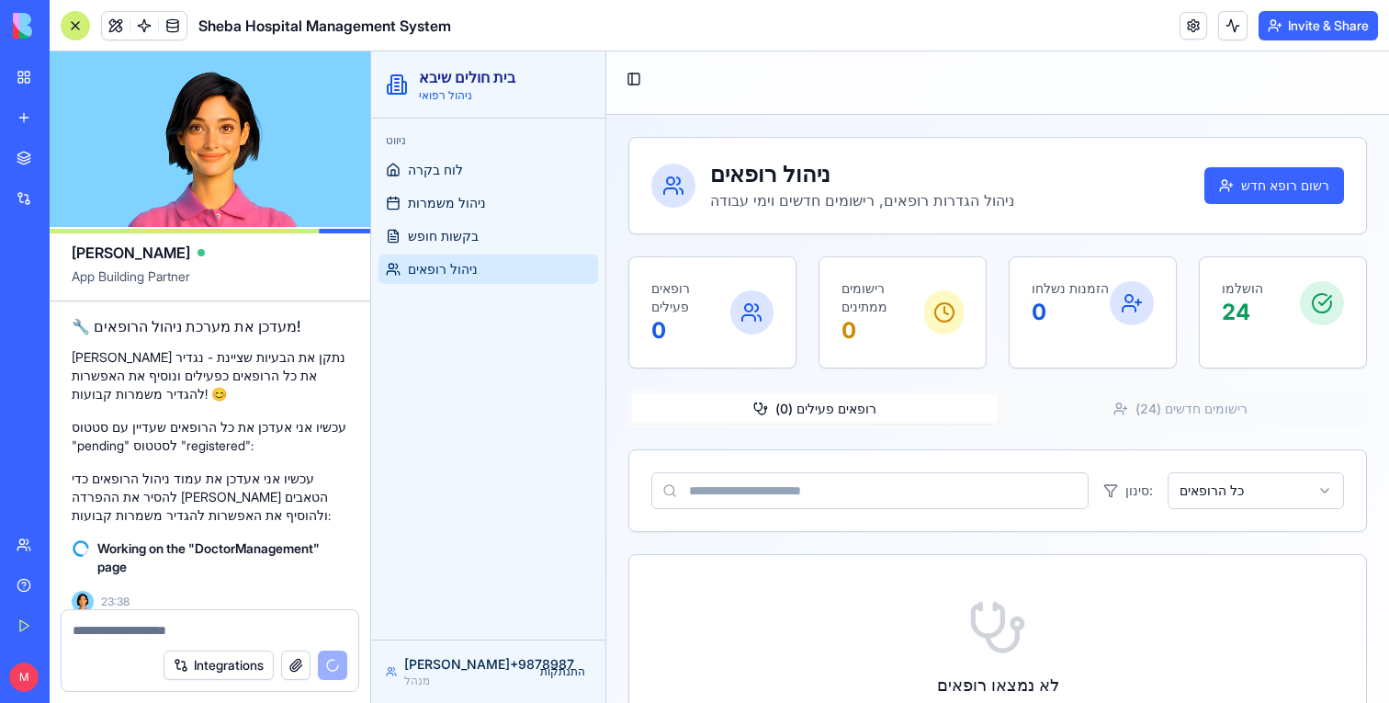
scroll to position [8951, 0]
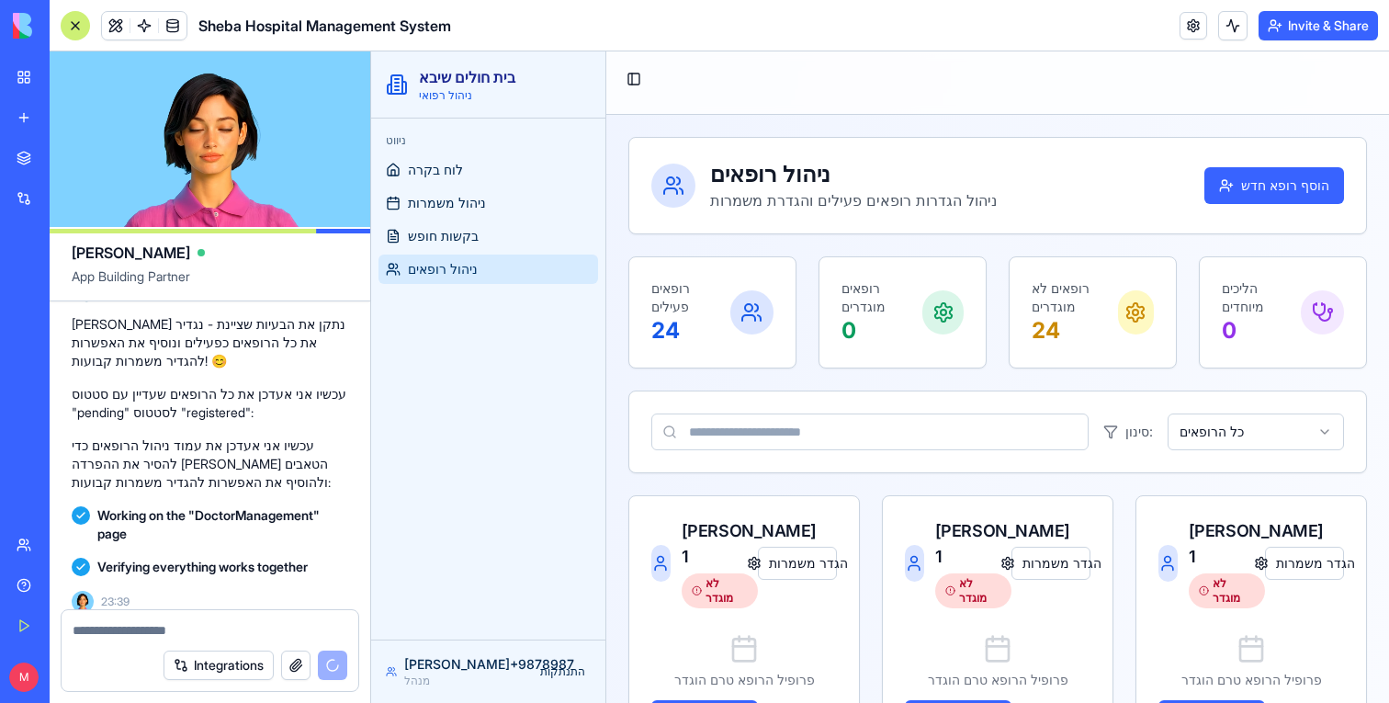
click at [69, 24] on div at bounding box center [75, 25] width 29 height 29
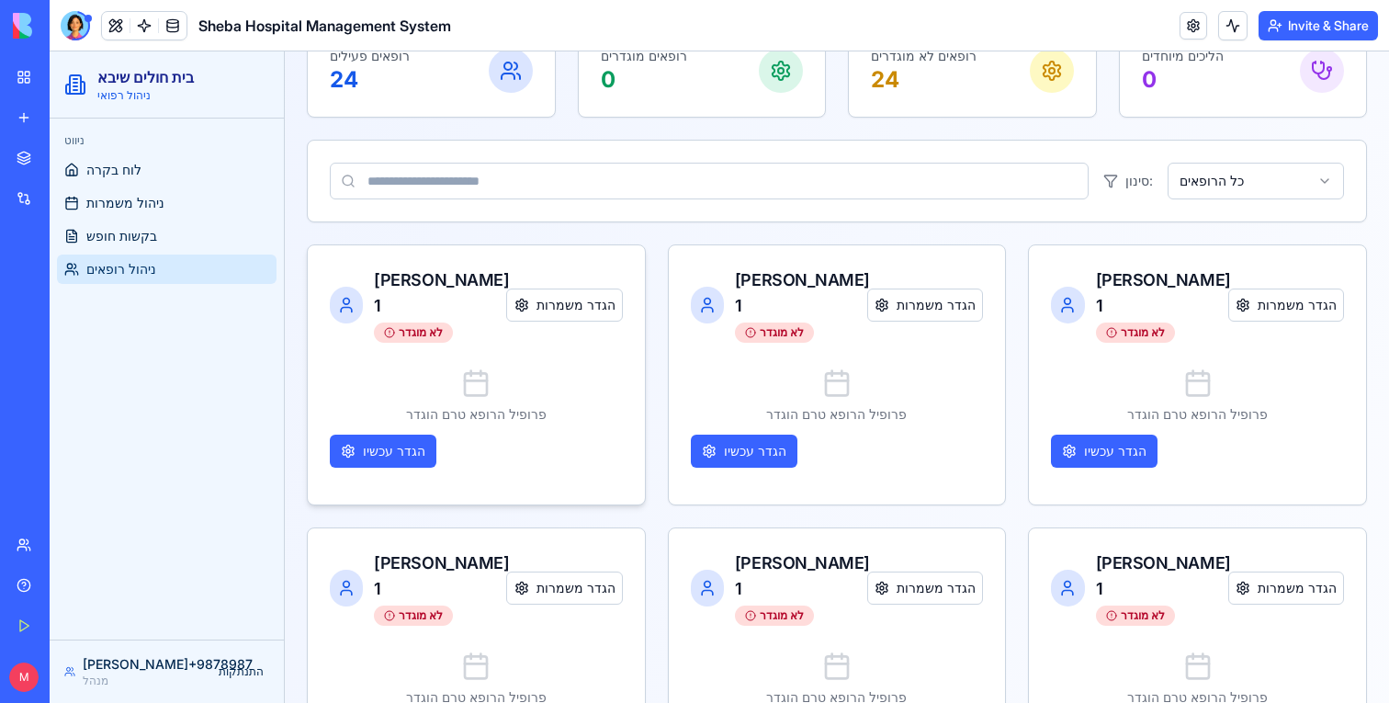
scroll to position [313, 0]
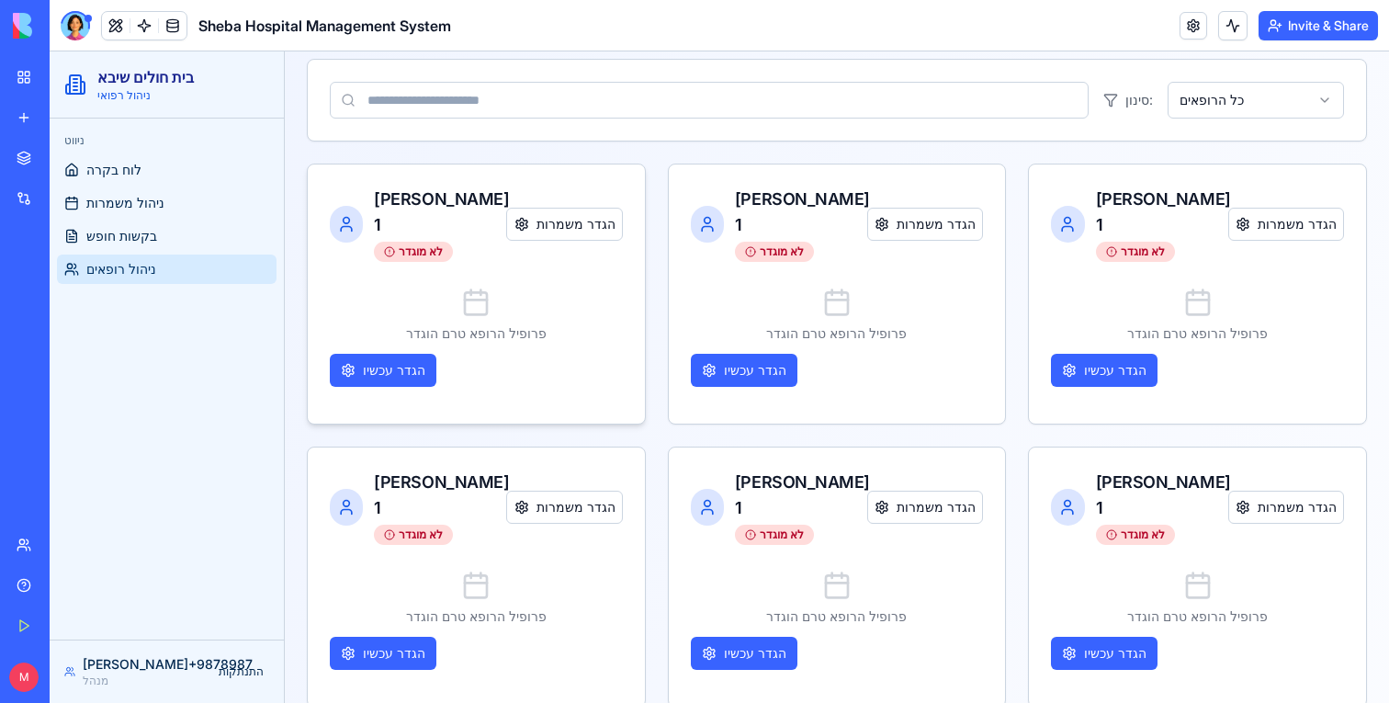
click at [476, 295] on div "פרופיל הרופא טרם הוגדר הגדר עכשיו" at bounding box center [476, 337] width 293 height 129
click at [540, 229] on div "[PERSON_NAME] 1 לא מוגדר הגדר משמרות" at bounding box center [476, 224] width 293 height 75
click at [444, 195] on div "[PERSON_NAME] 1" at bounding box center [440, 212] width 132 height 51
click at [424, 354] on button "הגדר עכשיו" at bounding box center [383, 370] width 107 height 33
click at [582, 194] on div "[PERSON_NAME] 1 לא מוגדר הגדר משמרות" at bounding box center [476, 224] width 293 height 75
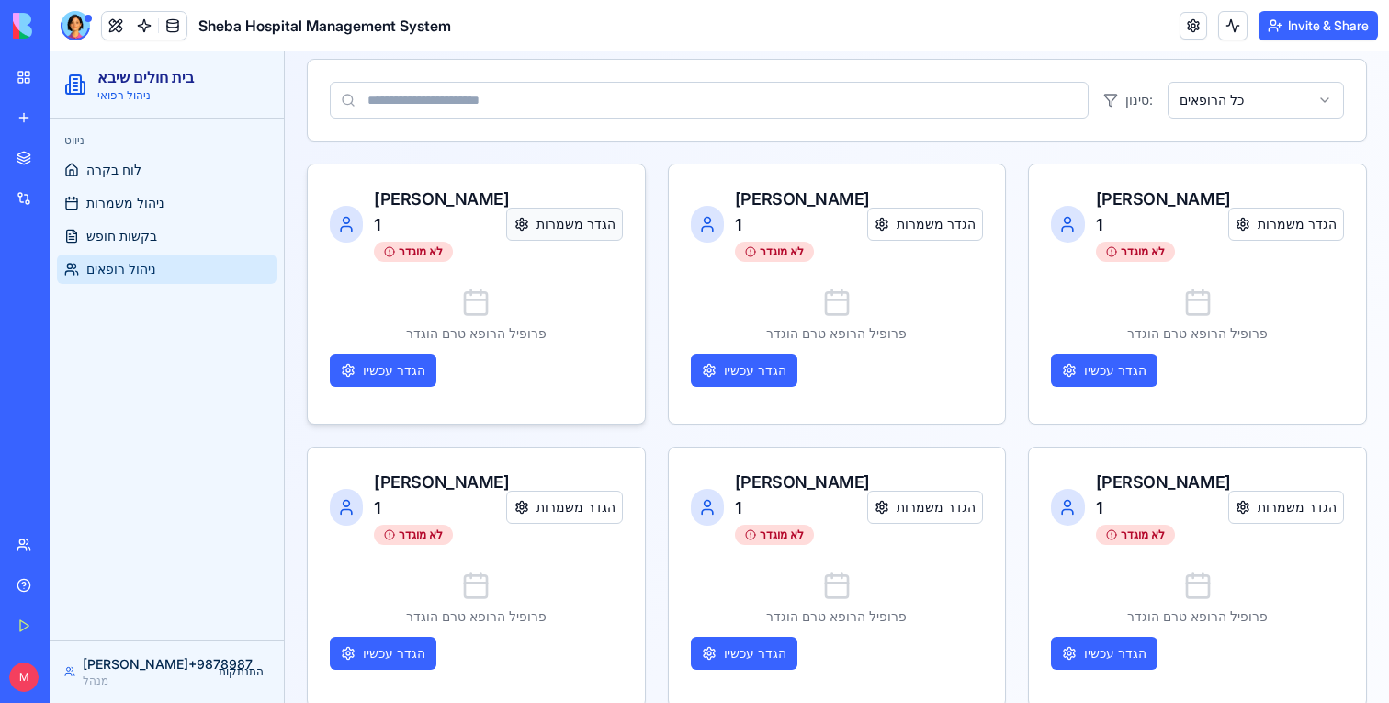
click at [582, 214] on button "הגדר משמרות" at bounding box center [564, 224] width 116 height 33
click at [414, 324] on div "פרופיל הרופא טרם הוגדר הגדר עכשיו" at bounding box center [476, 337] width 293 height 129
click at [414, 354] on button "הגדר עכשיו" at bounding box center [383, 370] width 107 height 33
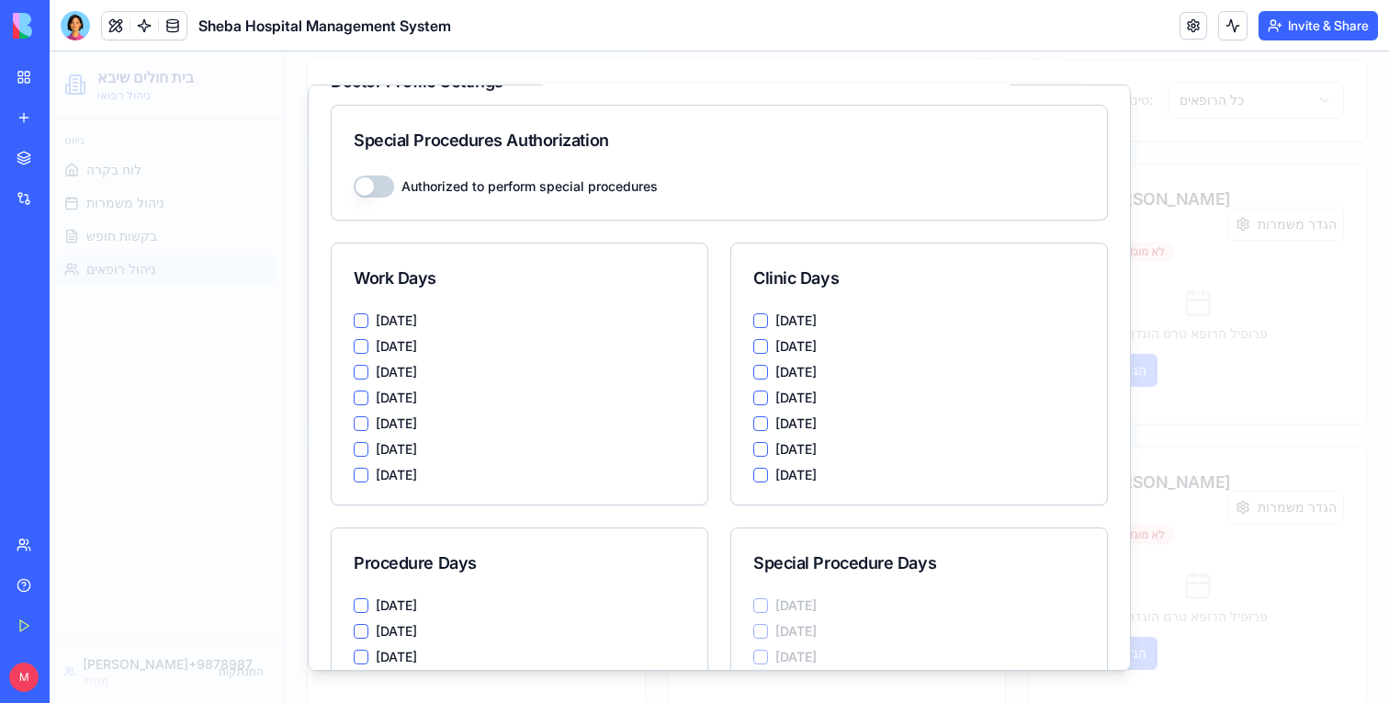
scroll to position [0, 0]
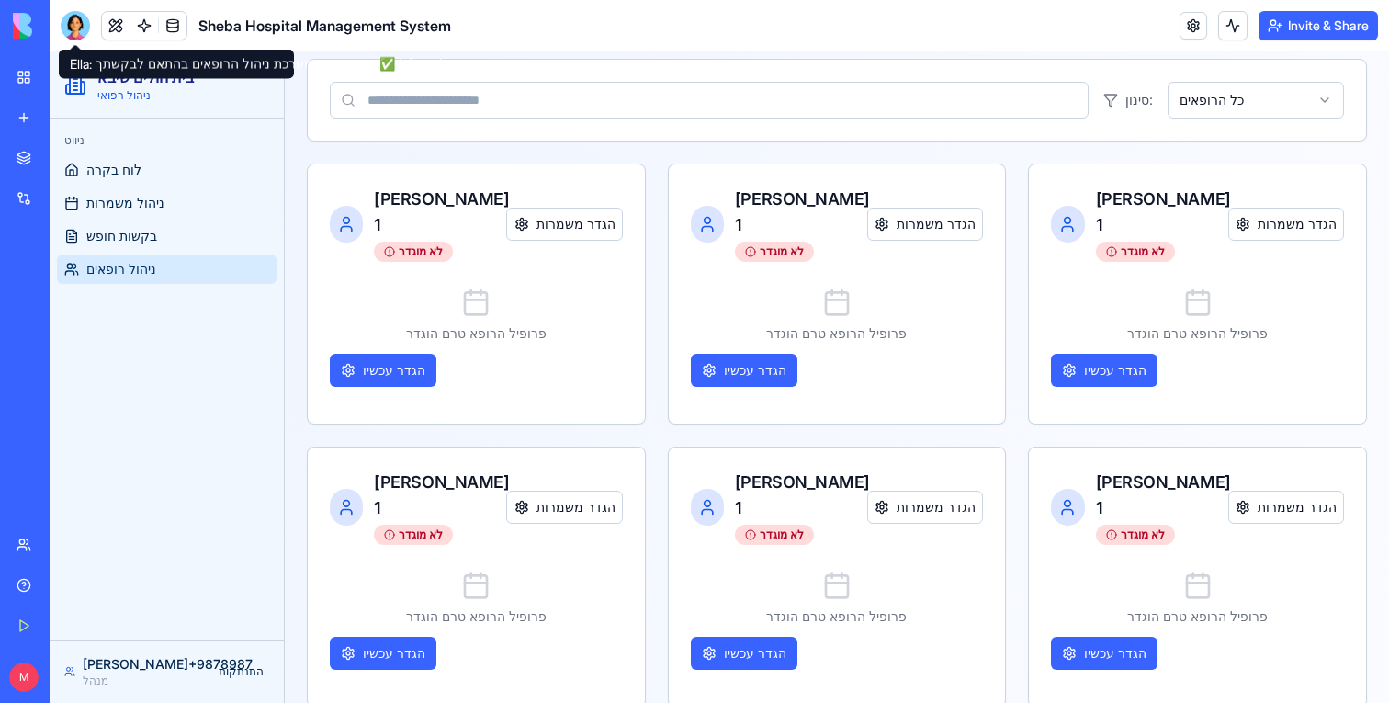
click at [80, 16] on div at bounding box center [75, 25] width 29 height 29
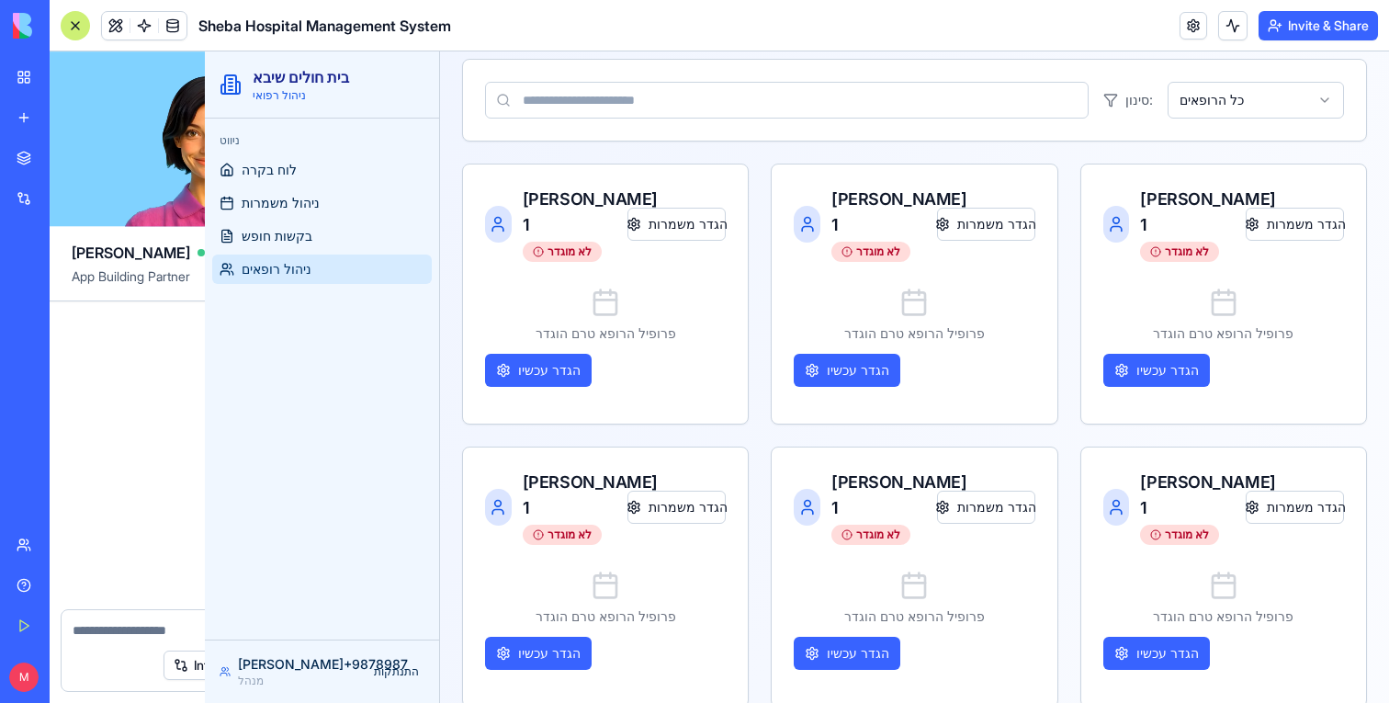
scroll to position [9731, 0]
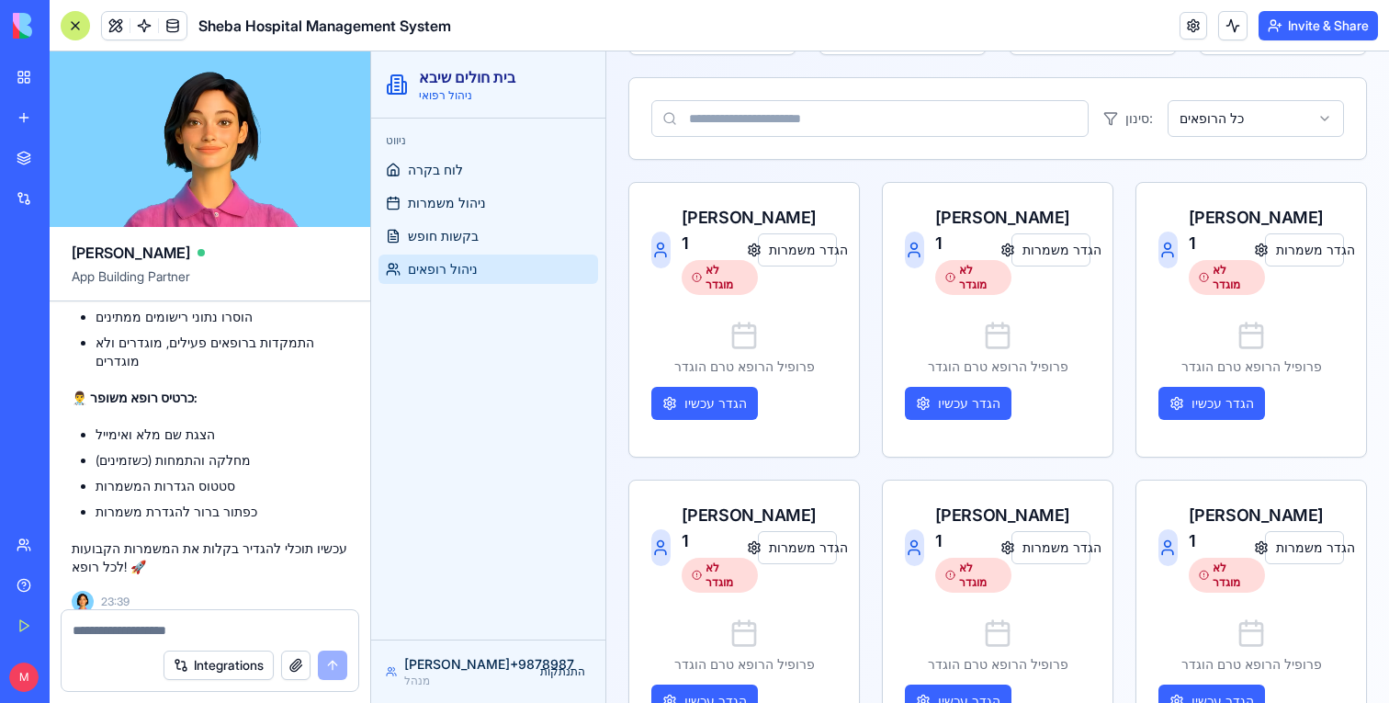
click at [84, 642] on div "Integrations" at bounding box center [210, 665] width 297 height 51
click at [123, 630] on textarea at bounding box center [210, 630] width 275 height 18
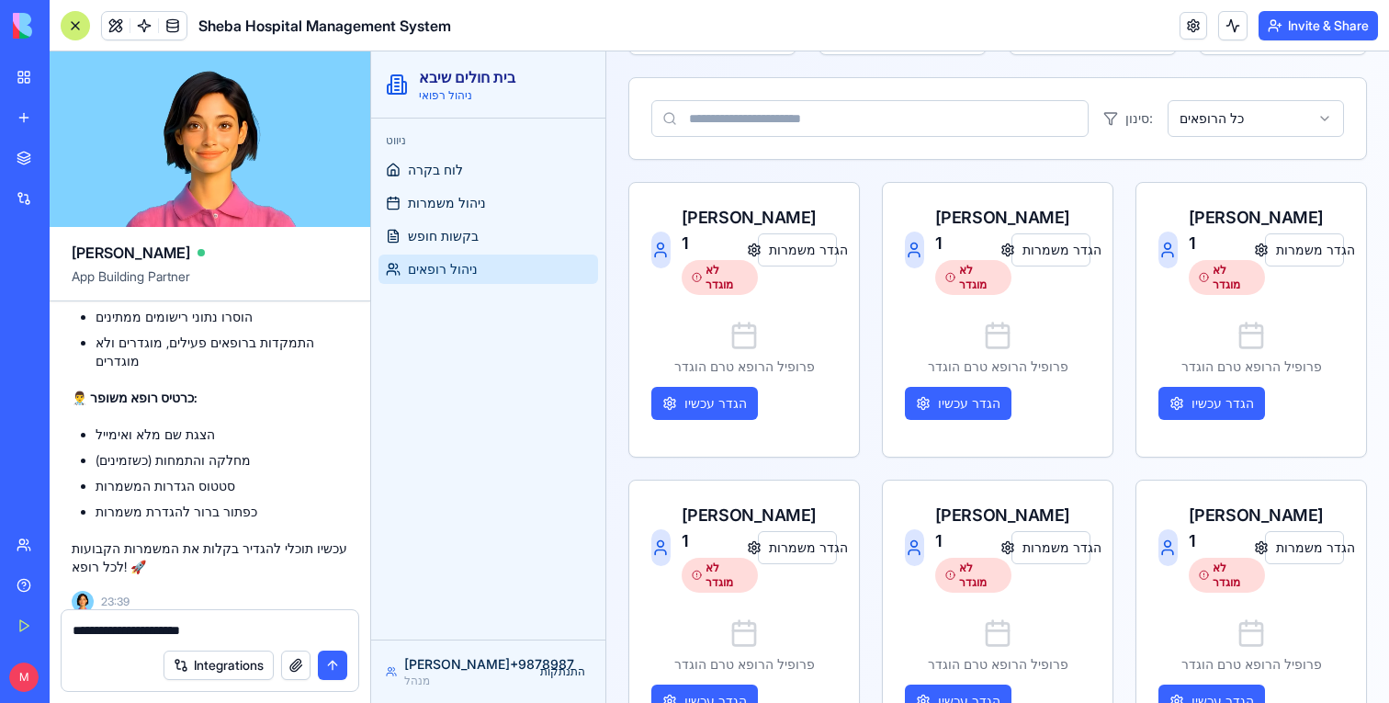
type textarea "**********"
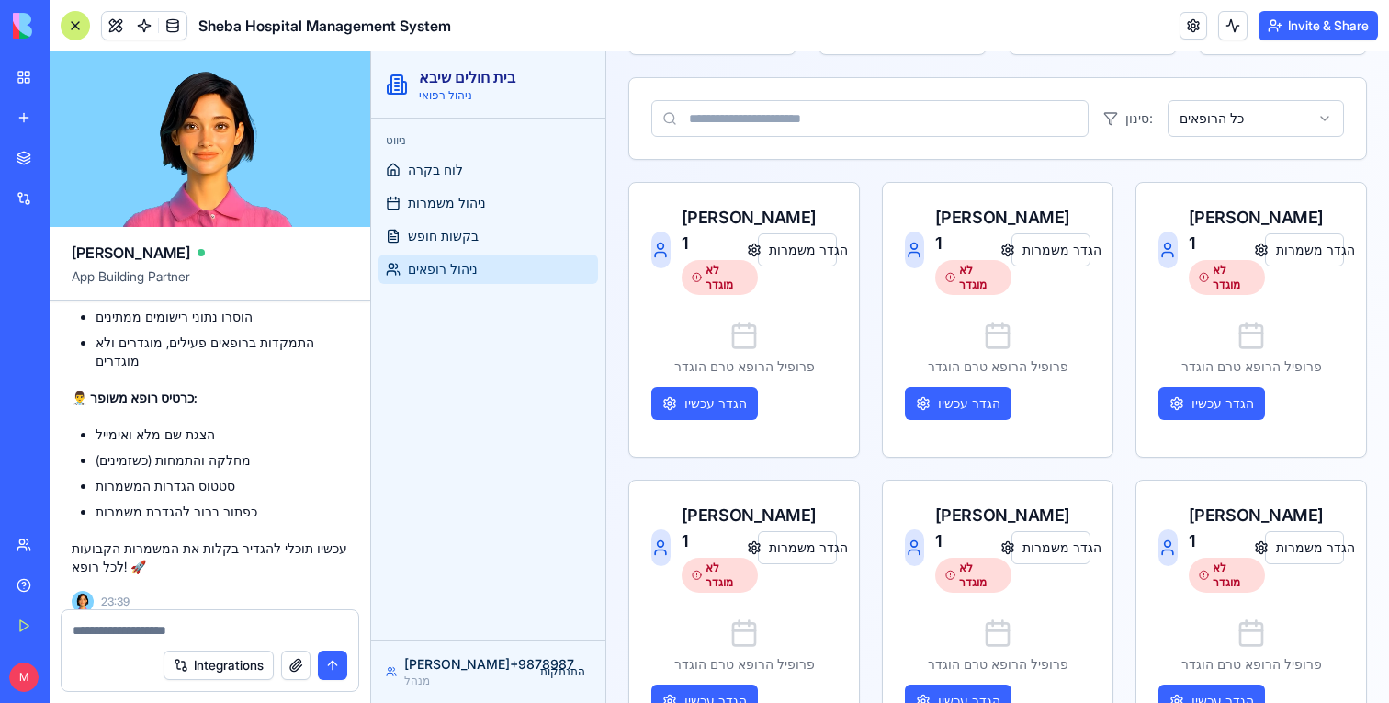
scroll to position [9801, 0]
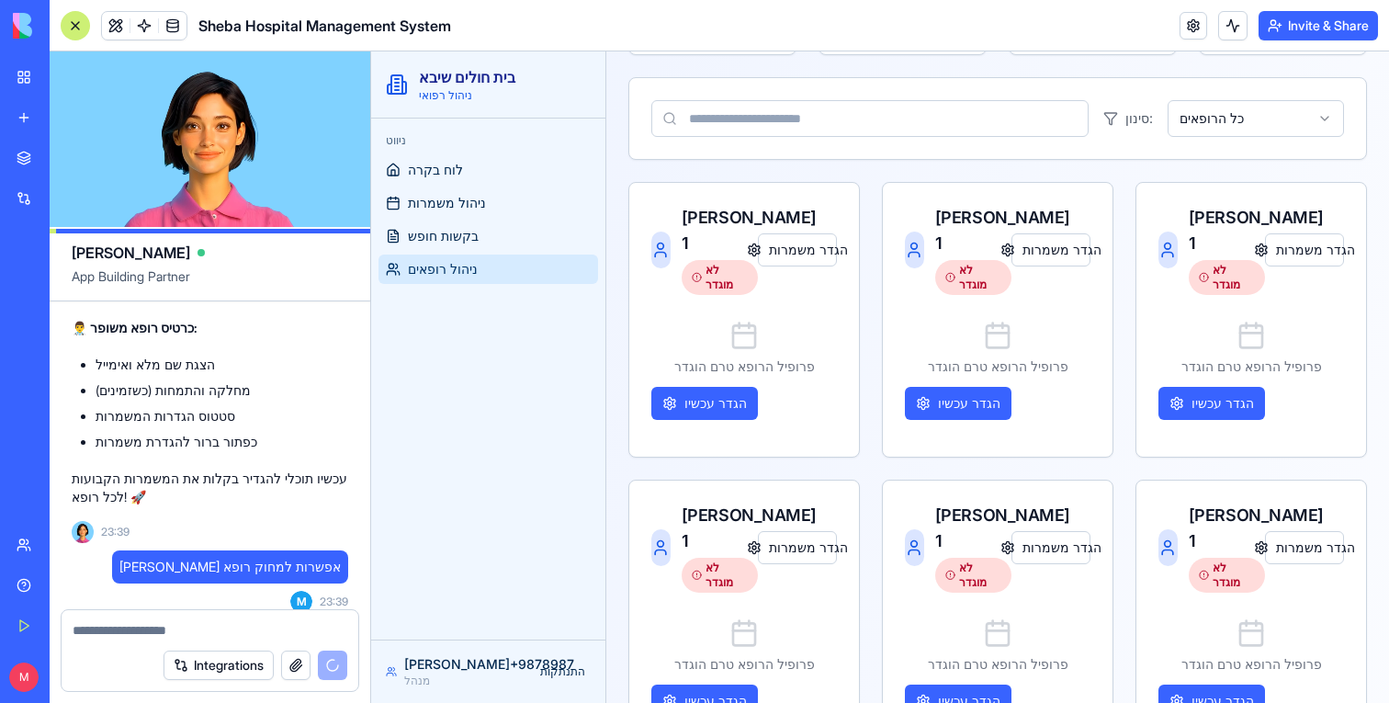
click at [72, 21] on div at bounding box center [75, 25] width 29 height 29
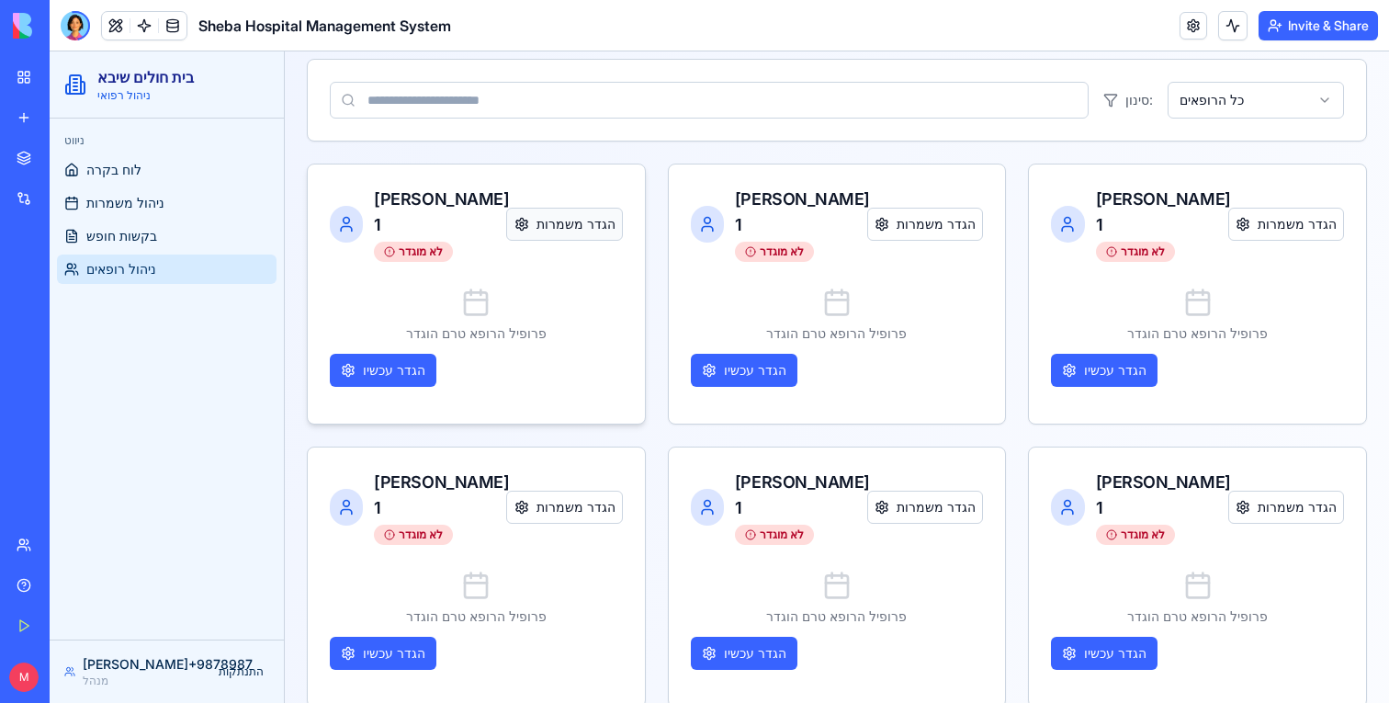
click at [561, 227] on button "הגדר משמרות" at bounding box center [564, 224] width 116 height 33
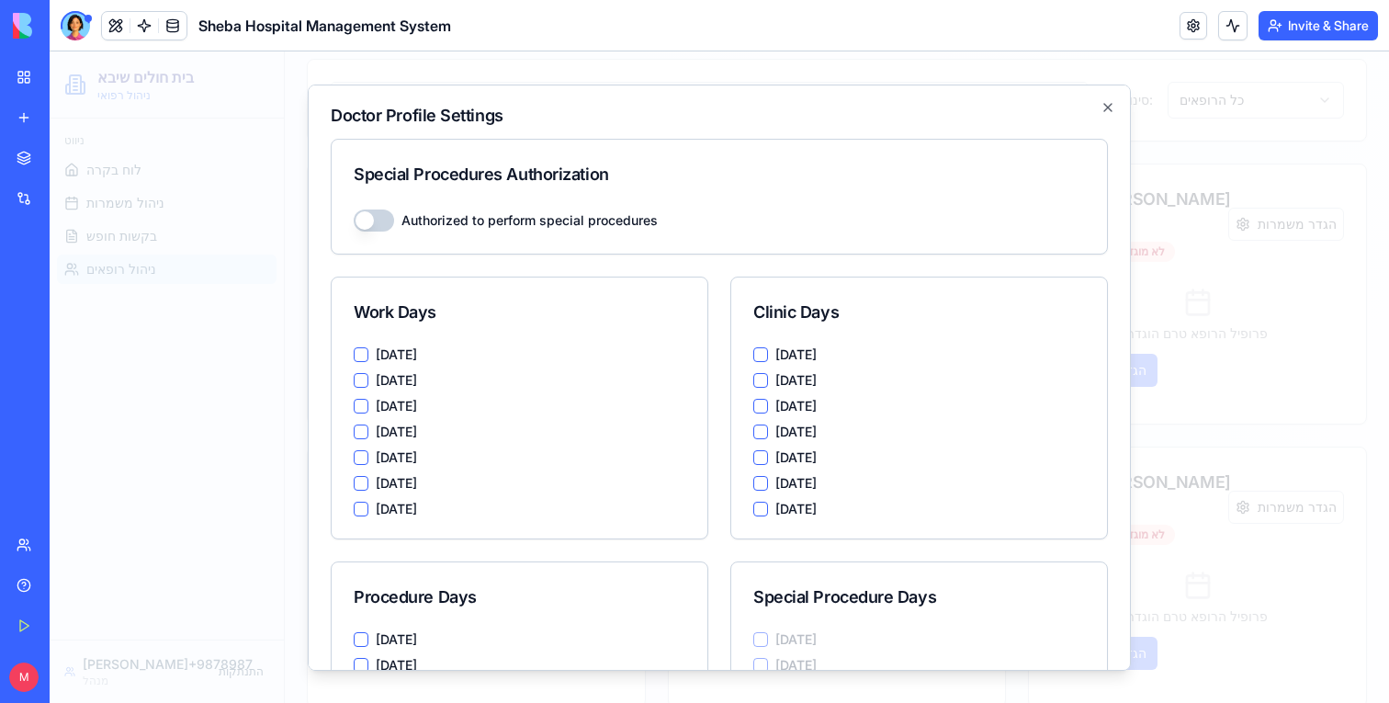
click at [387, 225] on button "Authorized to perform special procedures" at bounding box center [374, 220] width 40 height 22
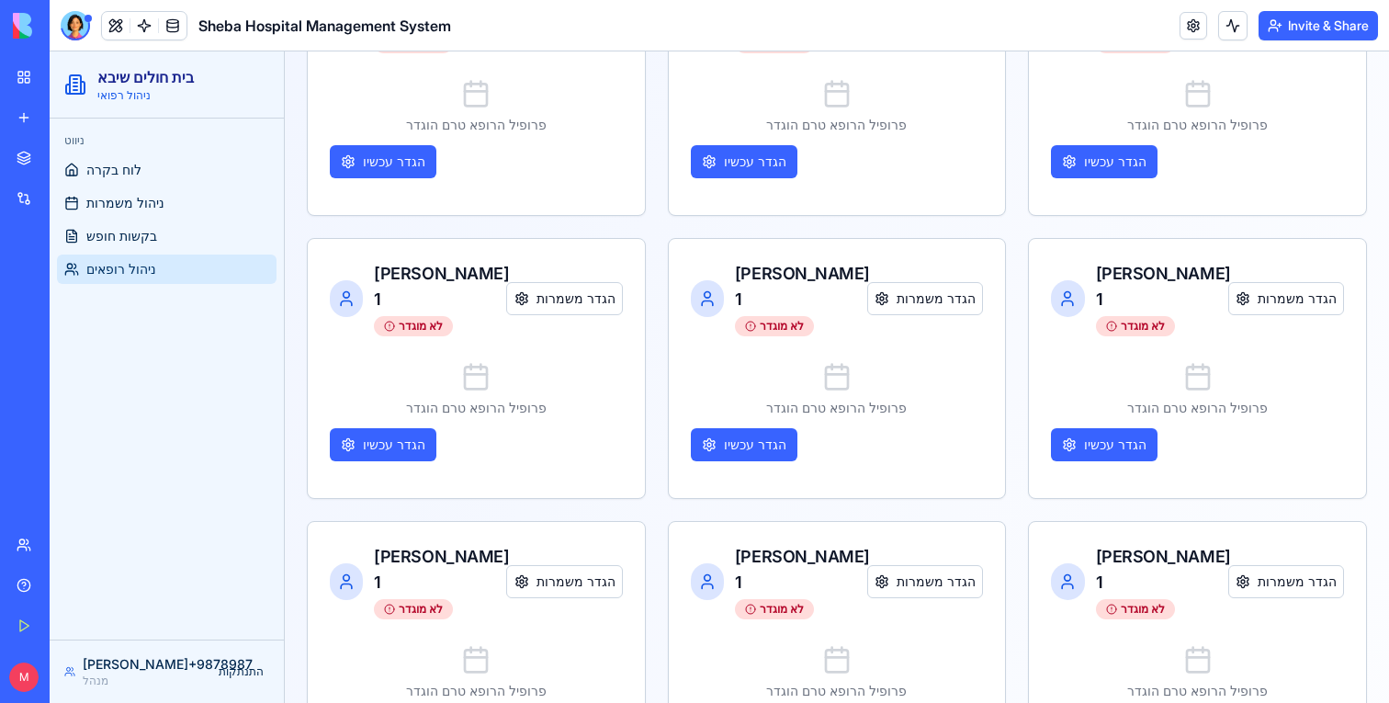
scroll to position [0, 0]
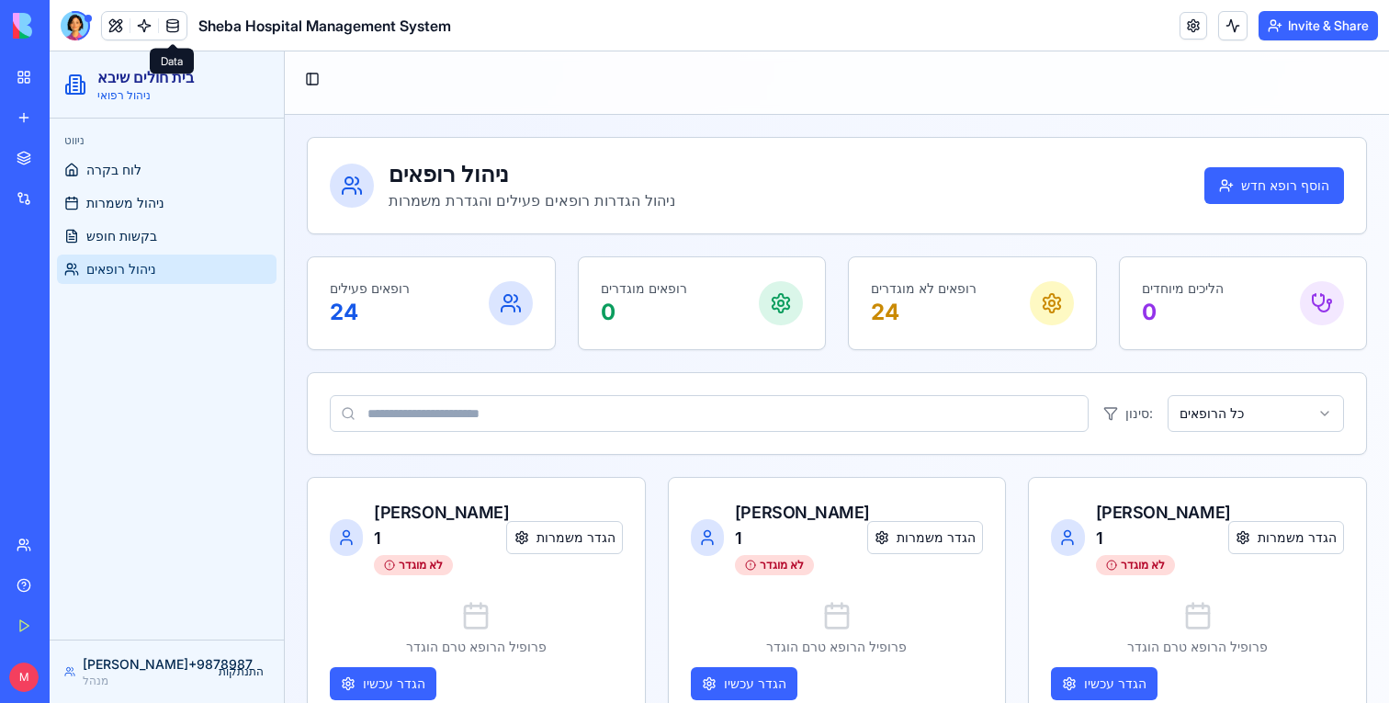
click at [165, 21] on link at bounding box center [173, 26] width 28 height 28
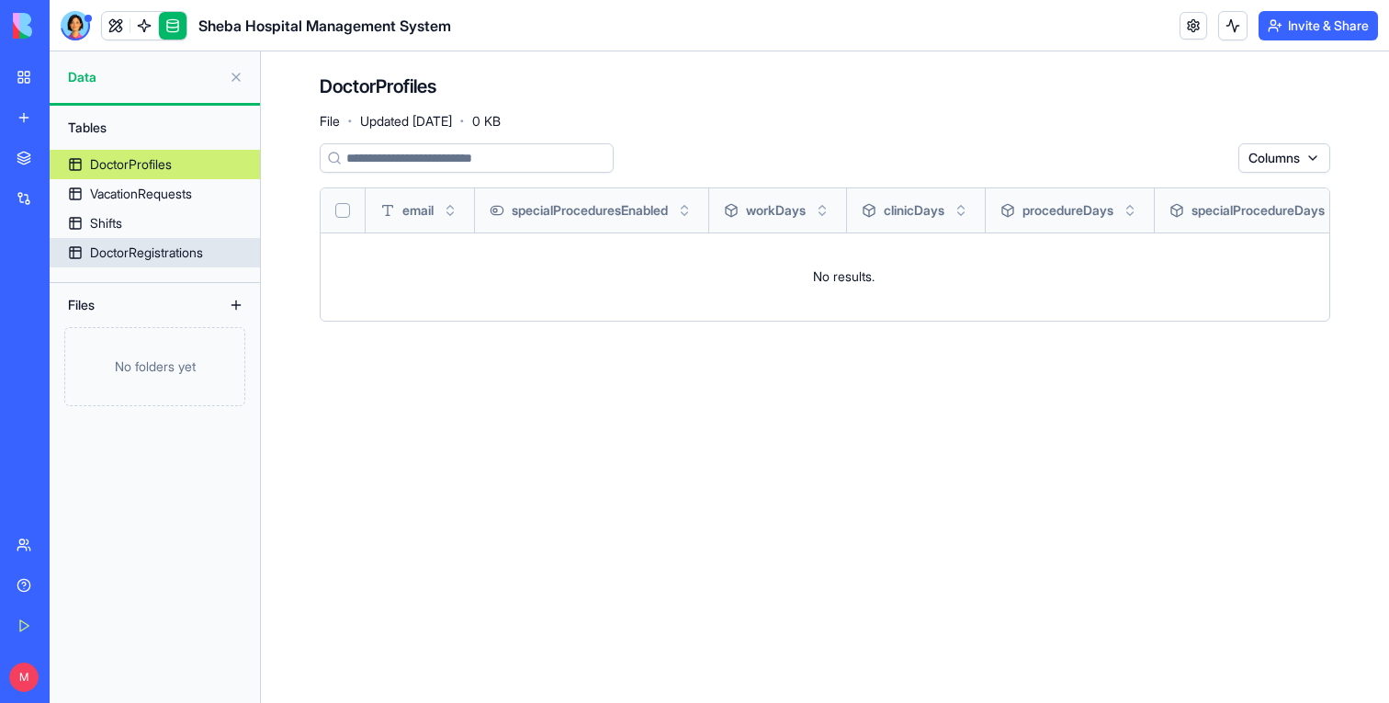
click at [197, 253] on div "DoctorRegistrations" at bounding box center [146, 253] width 113 height 18
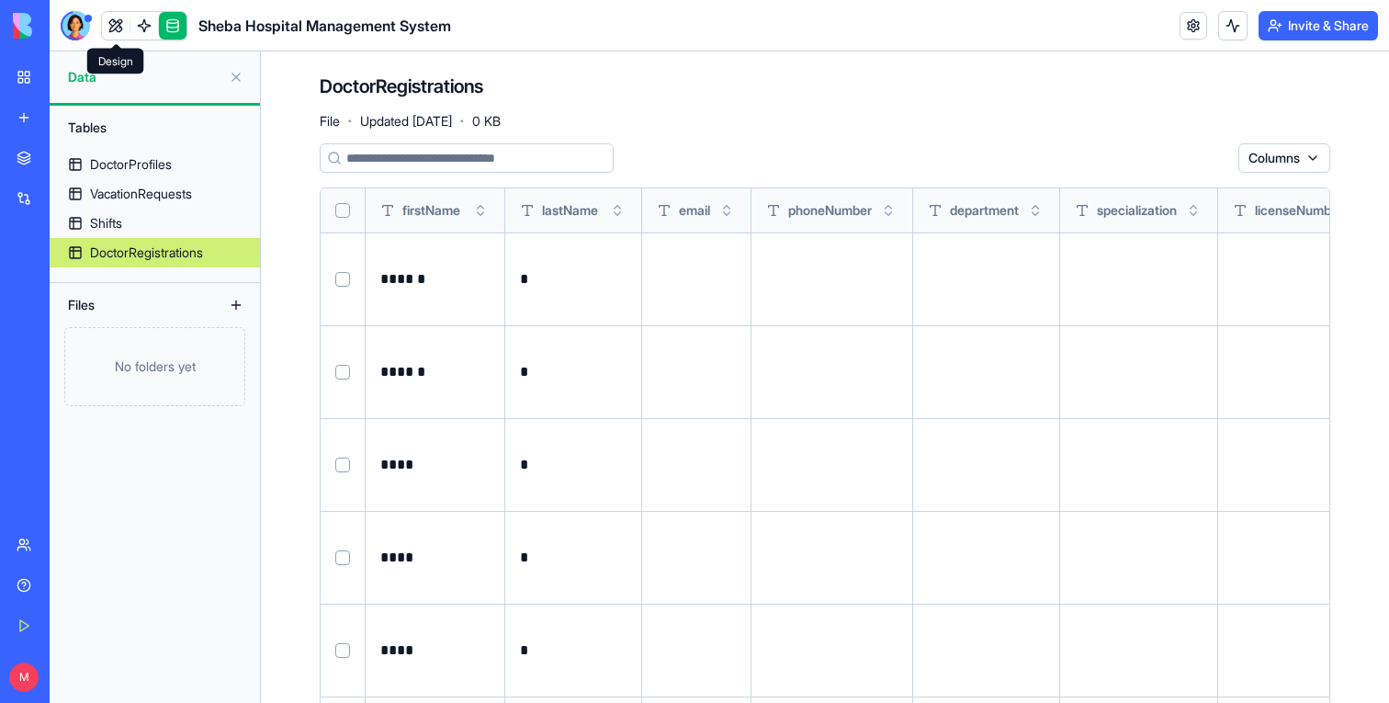
click at [119, 29] on link at bounding box center [116, 26] width 28 height 28
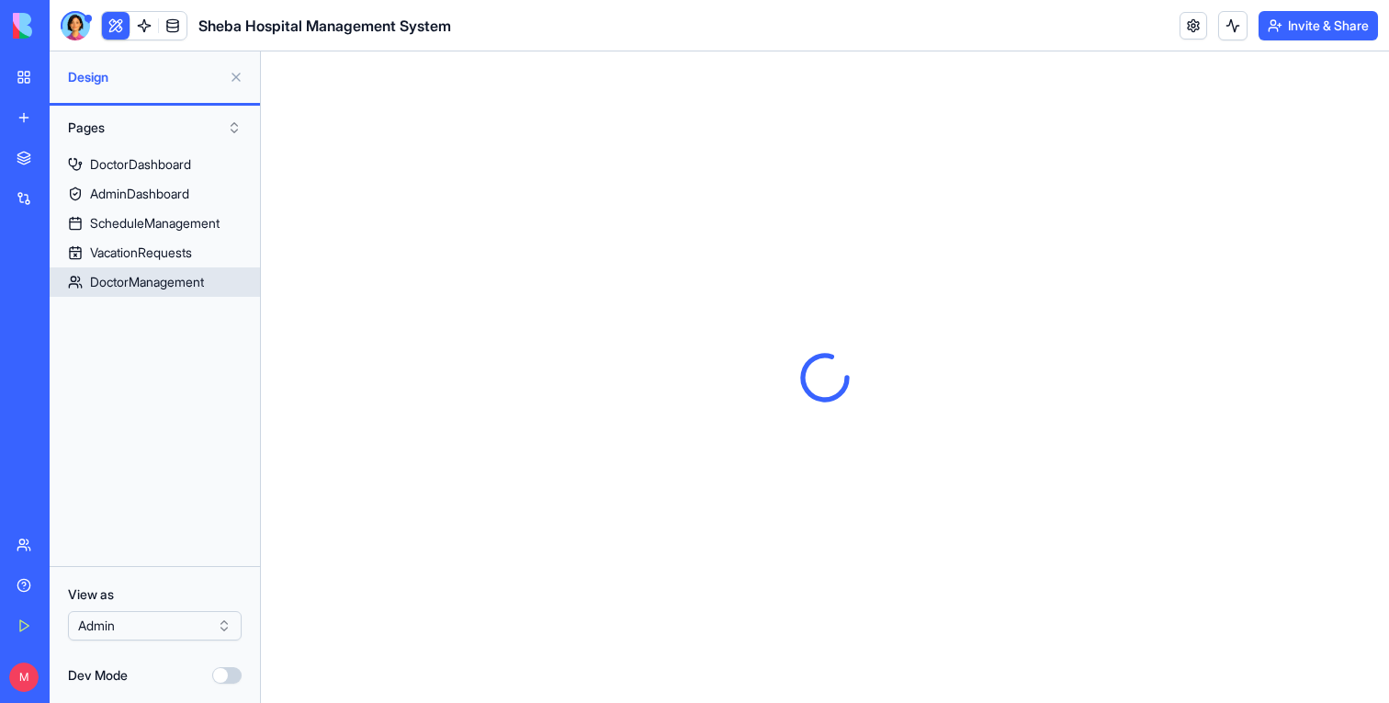
click at [144, 285] on div "DoctorManagement" at bounding box center [147, 282] width 114 height 18
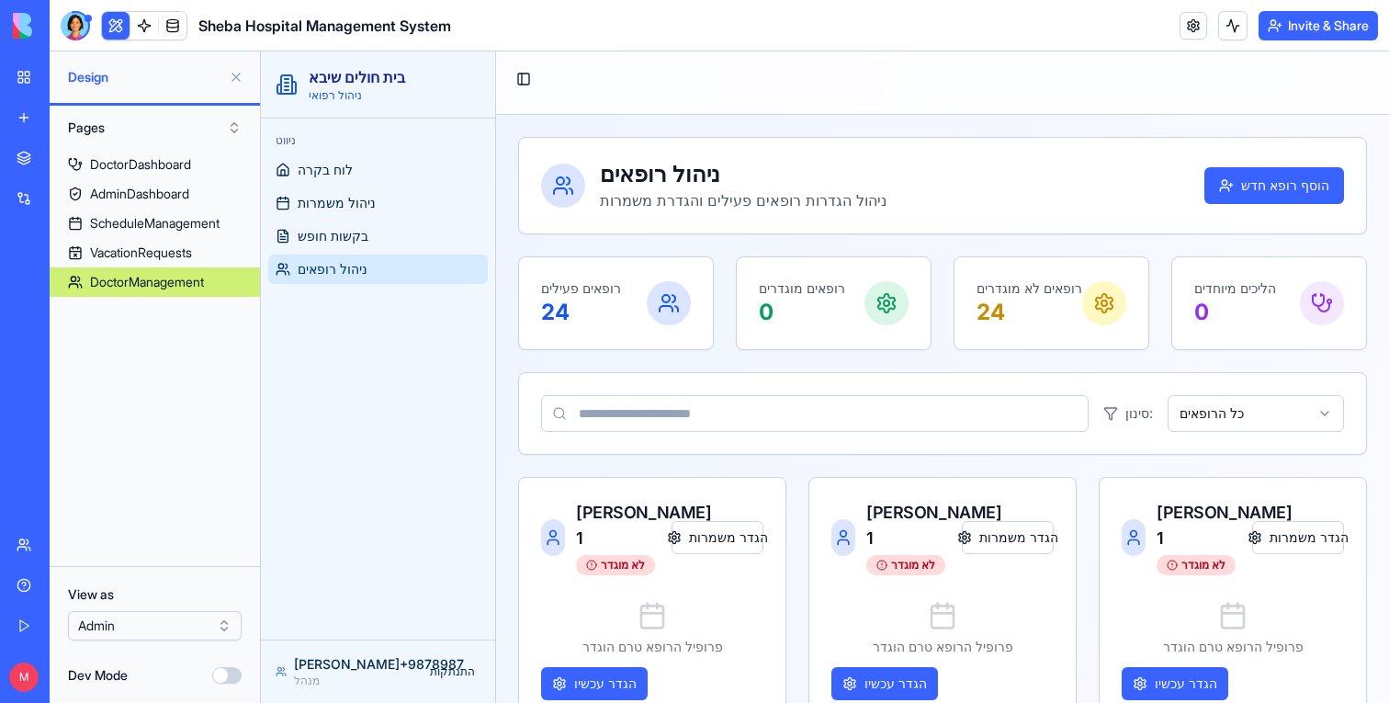
click at [244, 82] on button at bounding box center [235, 76] width 29 height 29
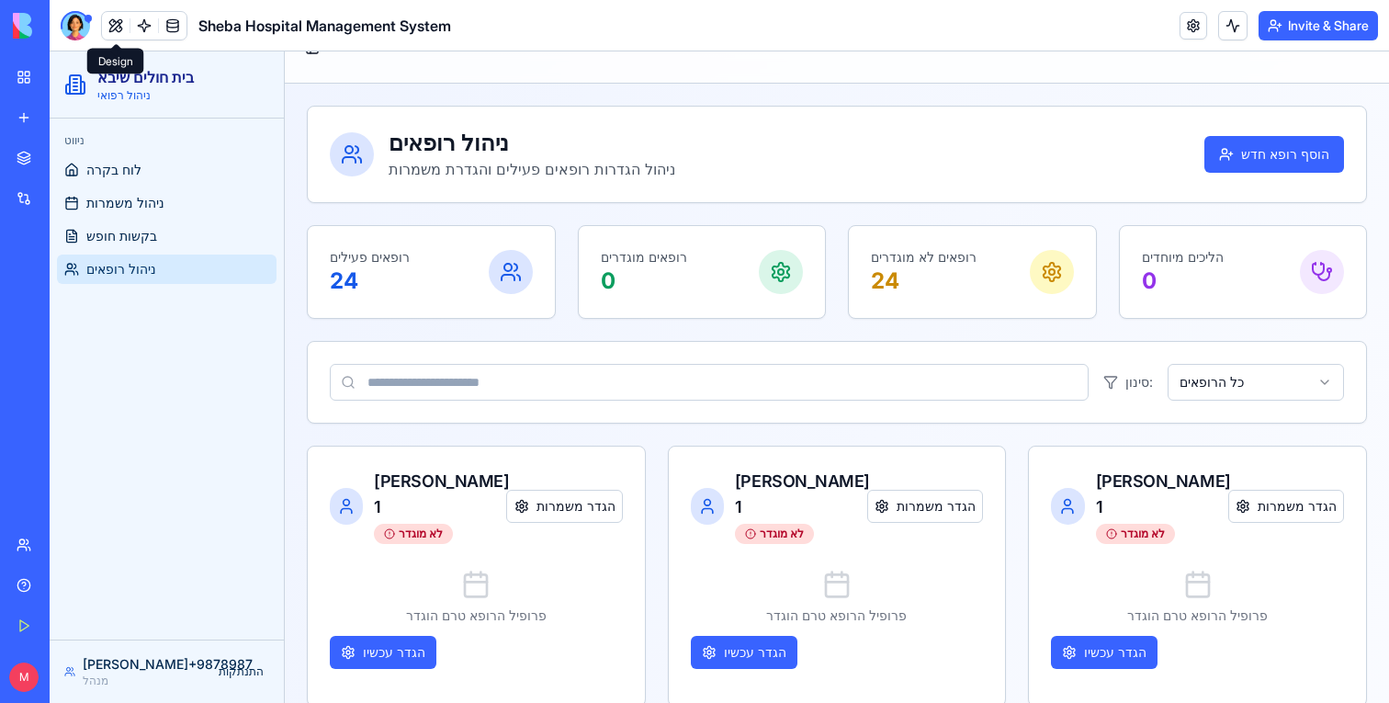
scroll to position [73, 0]
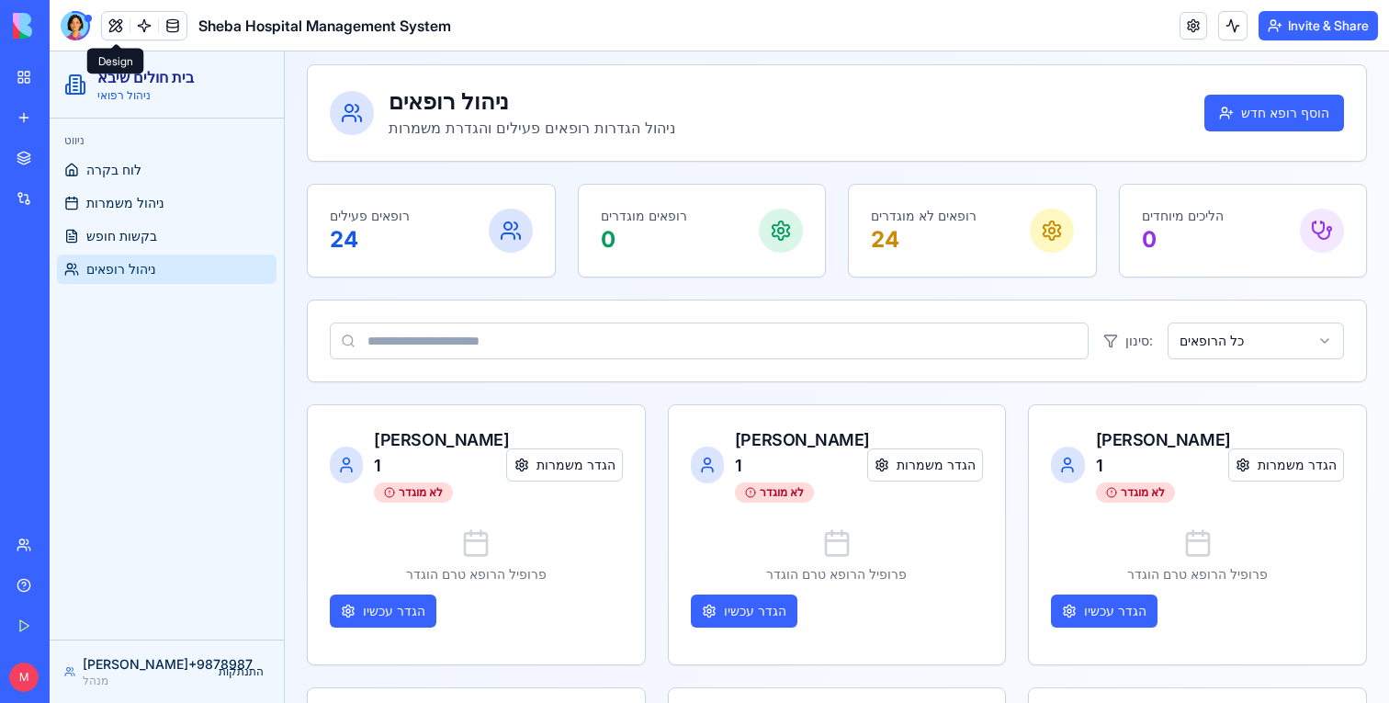
click at [1233, 360] on div "סינון: כל הרופאים" at bounding box center [837, 340] width 1059 height 81
click at [1245, 310] on div "סינון: כל הרופאים" at bounding box center [837, 340] width 1059 height 81
click at [75, 15] on div at bounding box center [75, 25] width 29 height 29
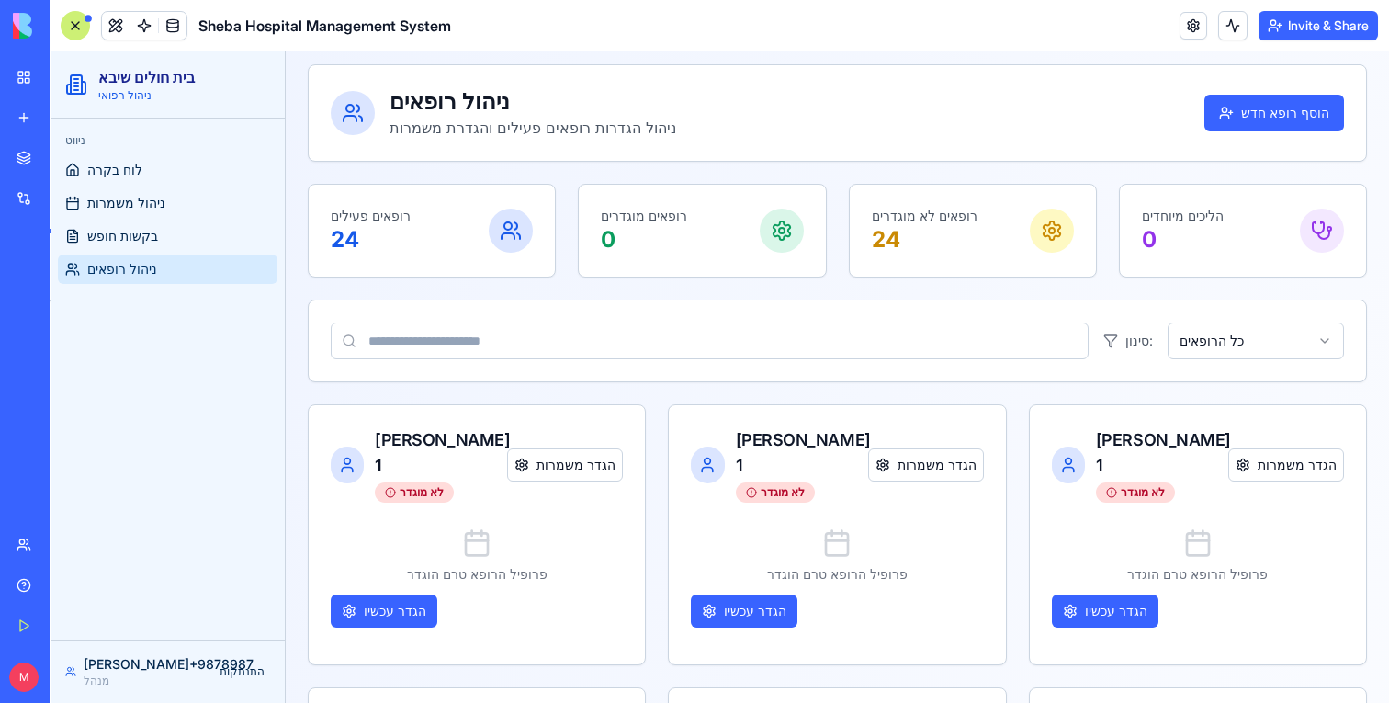
scroll to position [9973, 0]
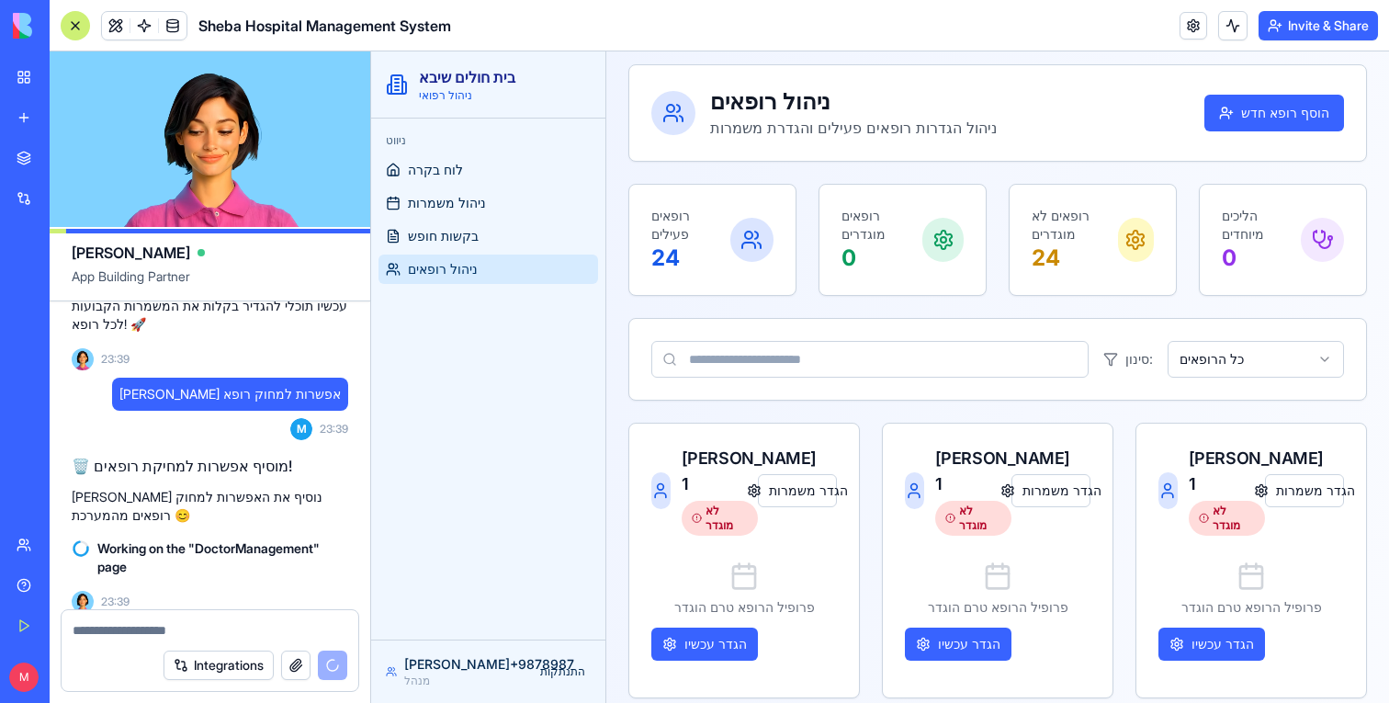
click at [152, 629] on textarea at bounding box center [210, 630] width 275 height 18
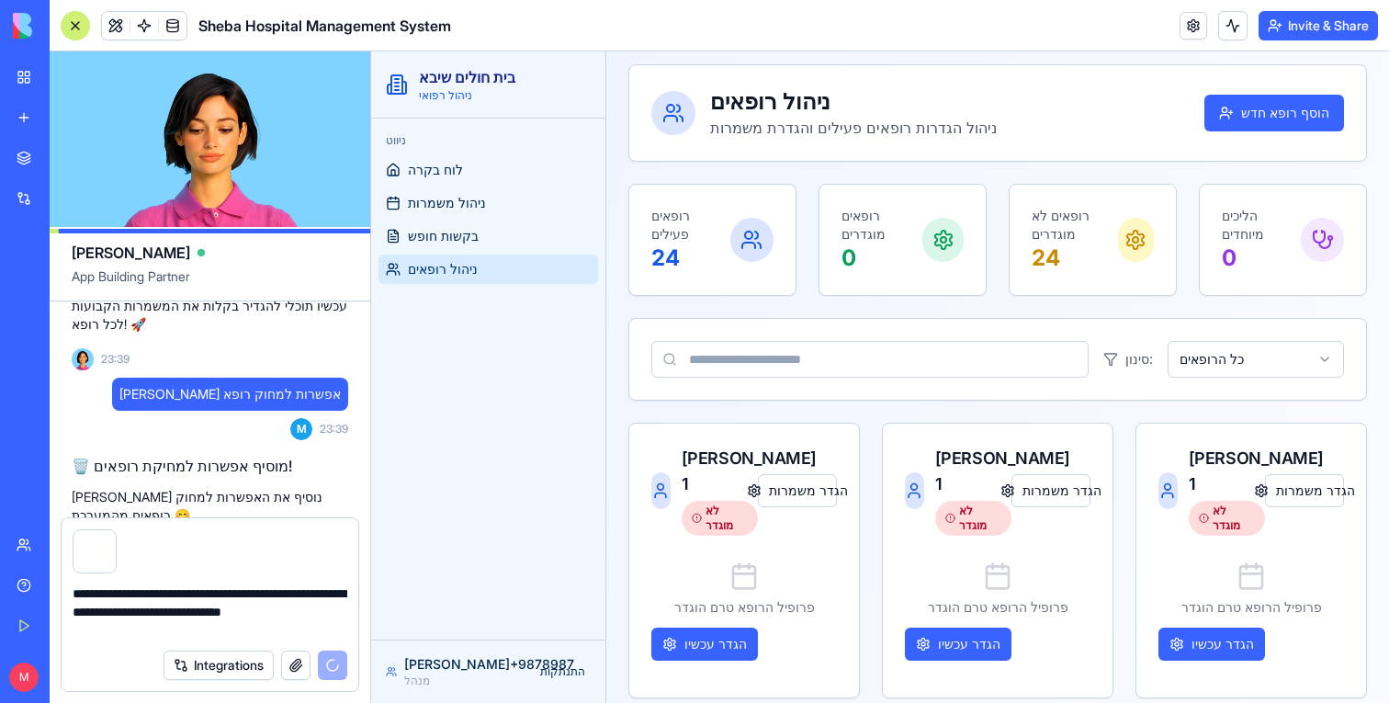
scroll to position [10065, 0]
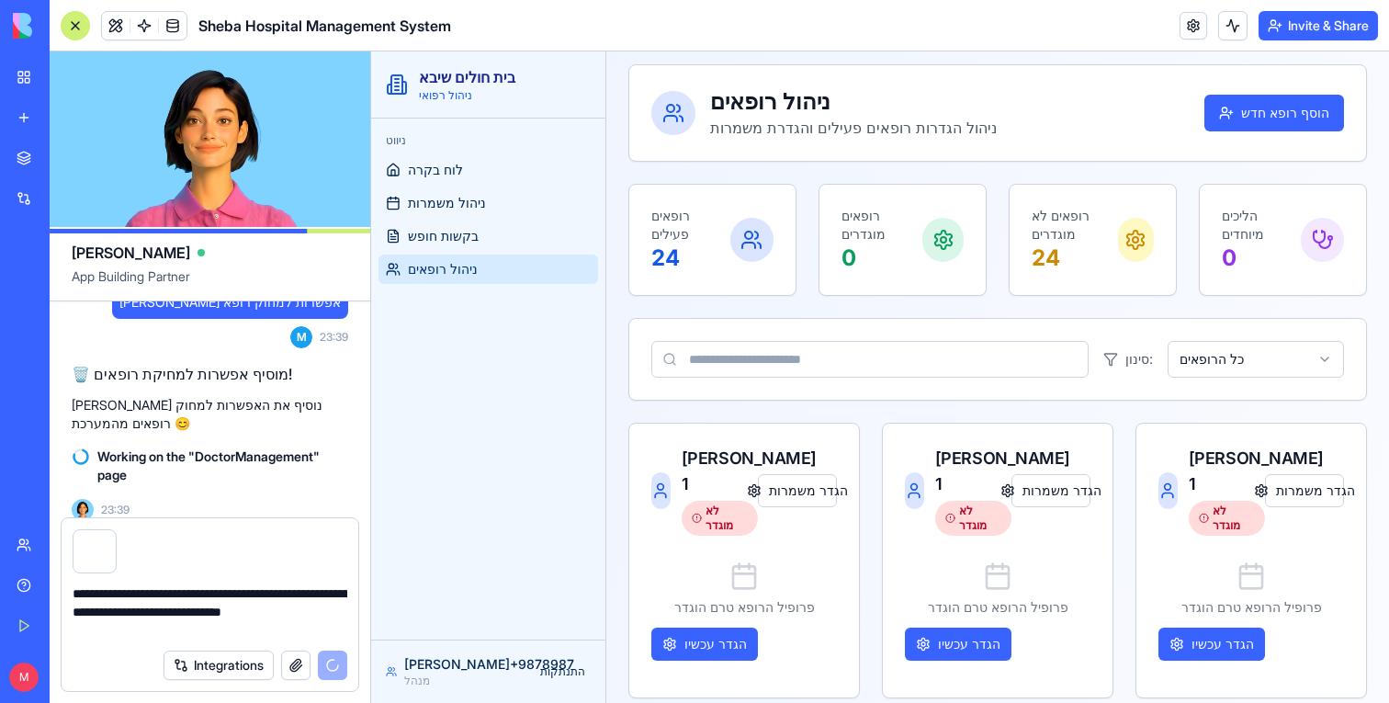
type textarea "**********"
click at [941, 249] on icon at bounding box center [944, 240] width 22 height 22
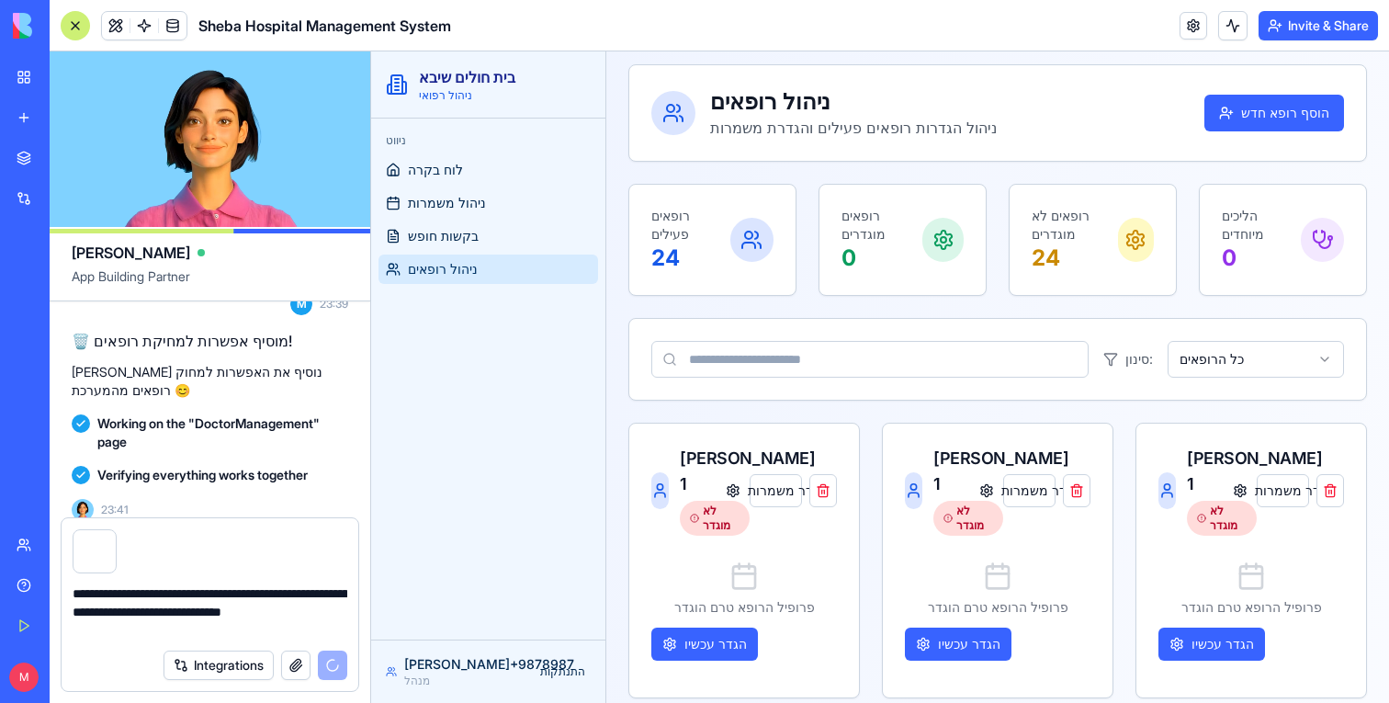
click at [196, 607] on textarea "**********" at bounding box center [210, 611] width 275 height 55
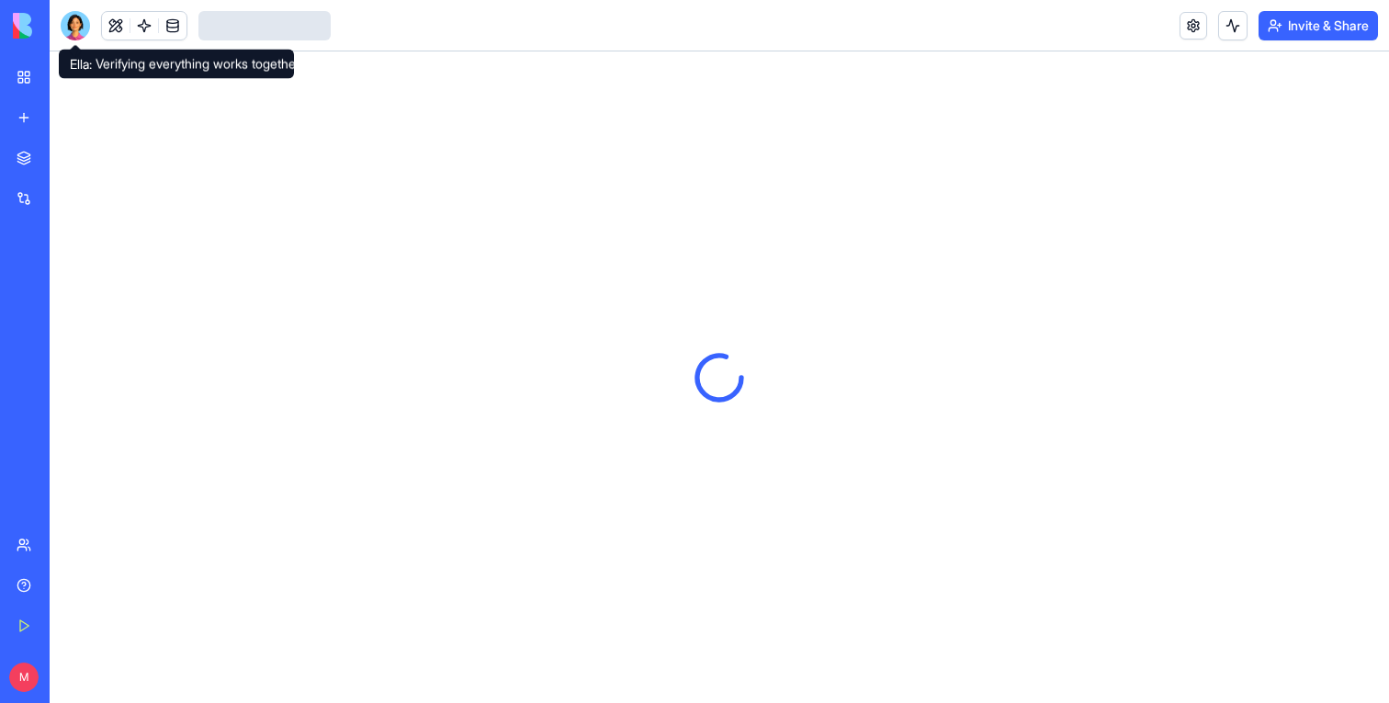
click at [75, 21] on div at bounding box center [75, 25] width 29 height 29
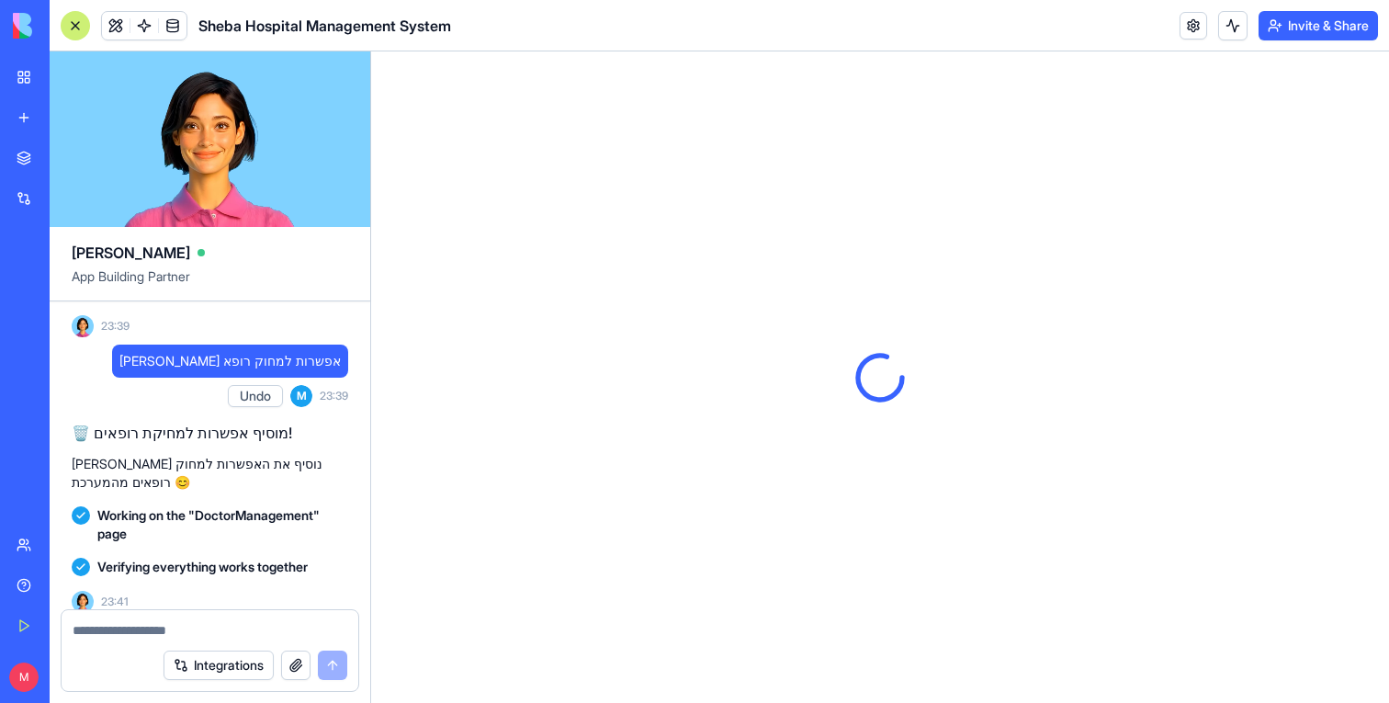
click at [171, 625] on textarea at bounding box center [210, 630] width 275 height 18
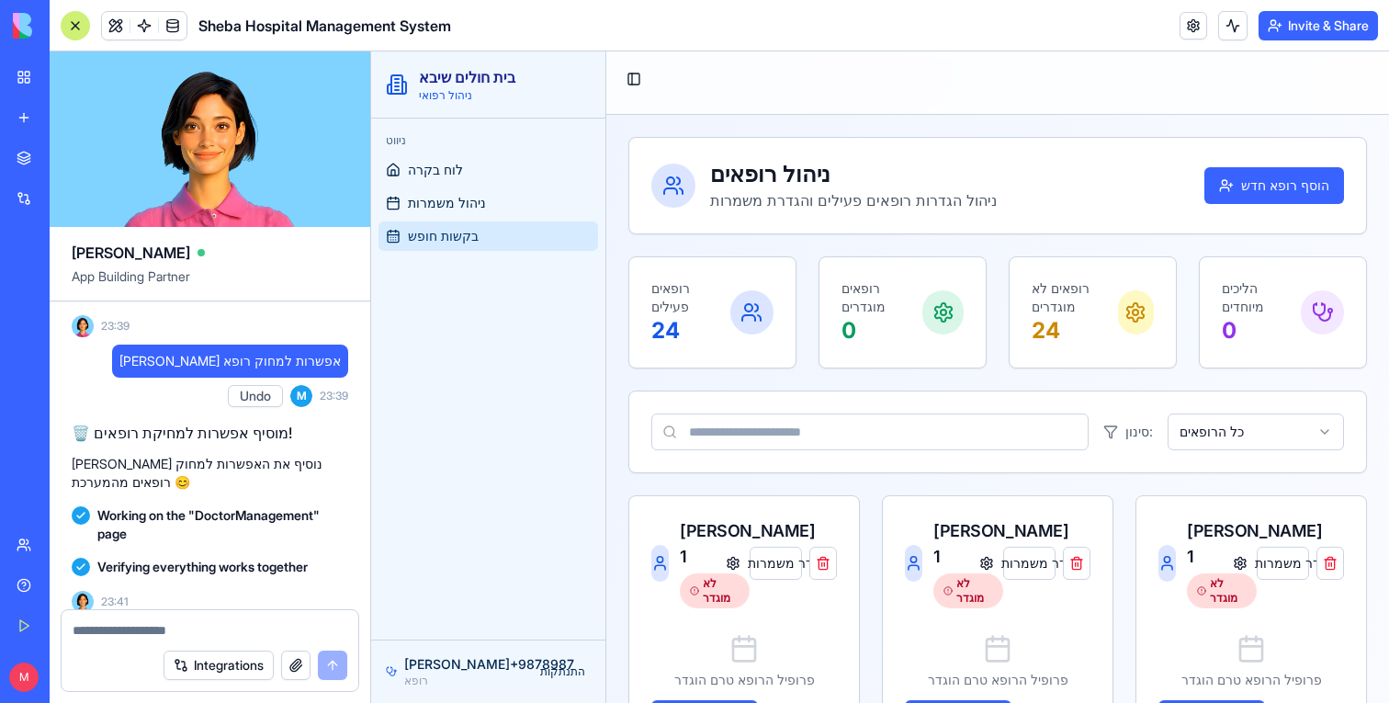
scroll to position [10738, 0]
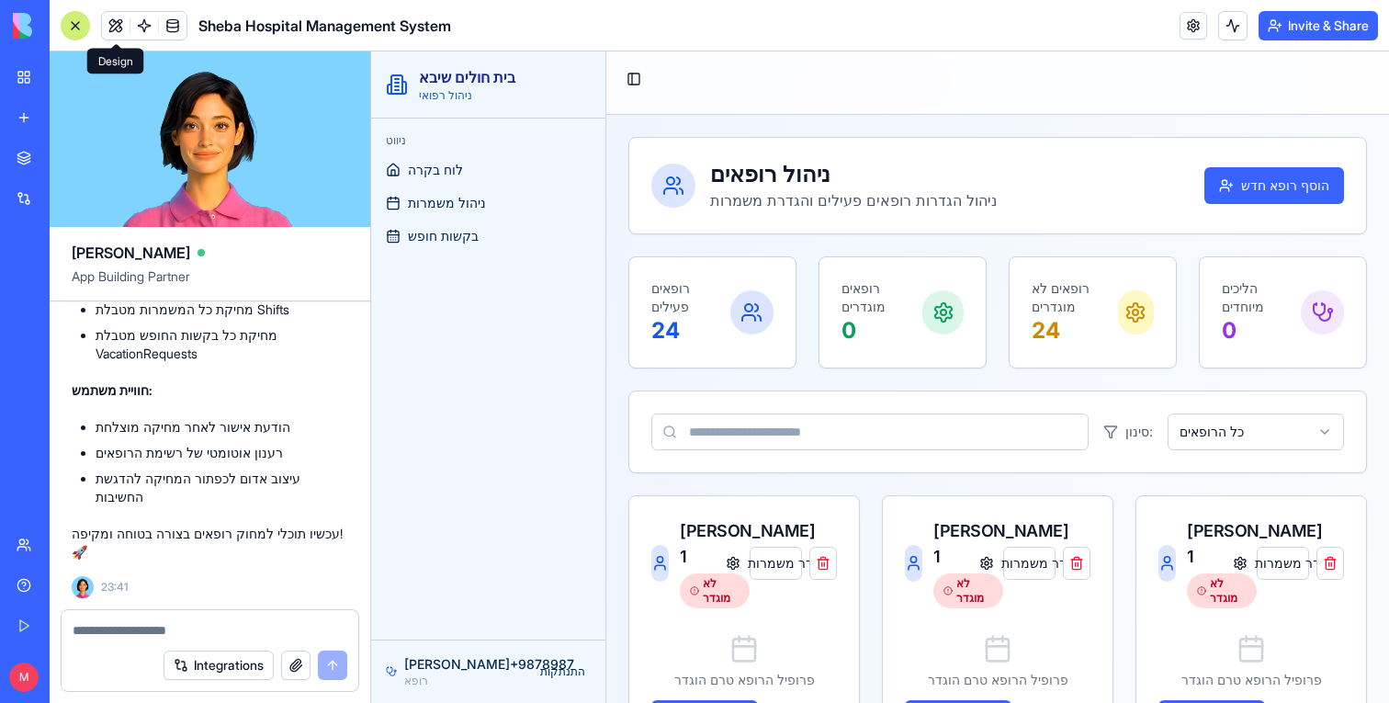
click at [110, 17] on button at bounding box center [116, 26] width 28 height 28
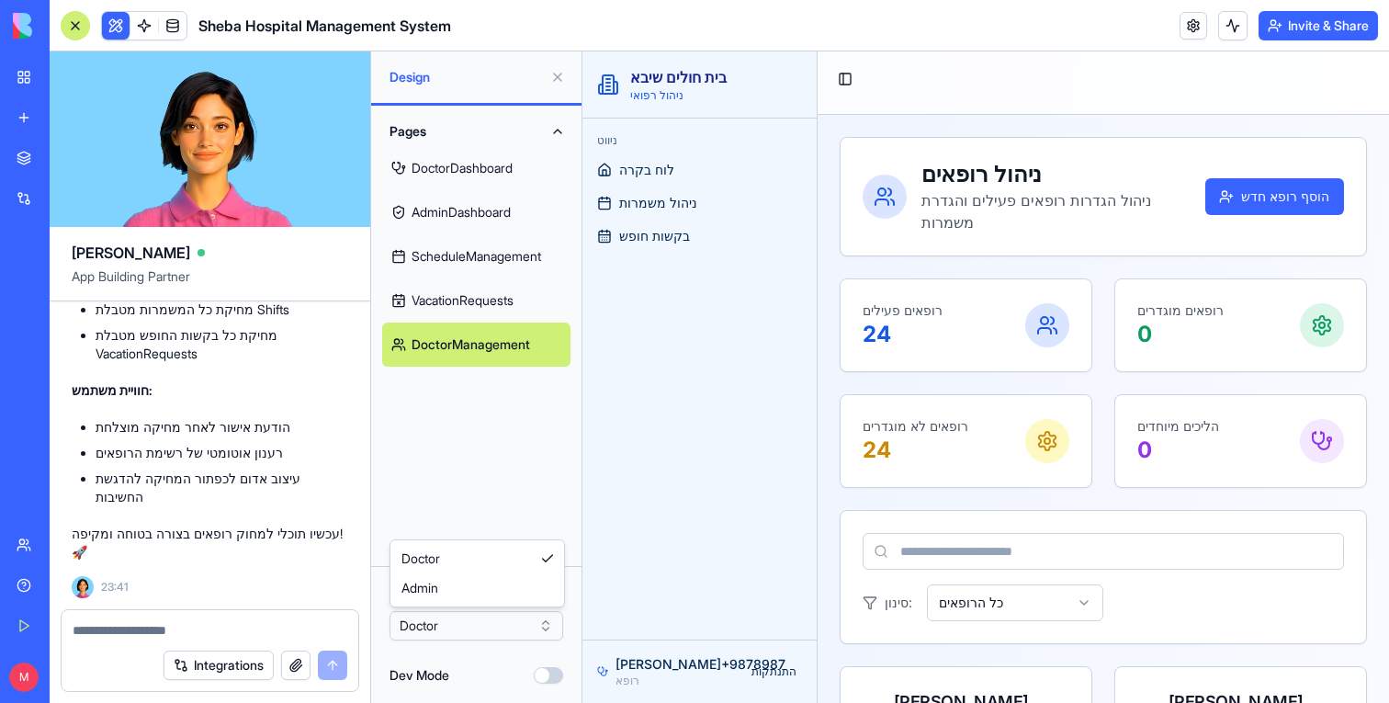
click at [480, 633] on html "BETA My Workspace New app Marketplace Integrations Recent מערכת ניהול רופאים שי…" at bounding box center [694, 351] width 1389 height 703
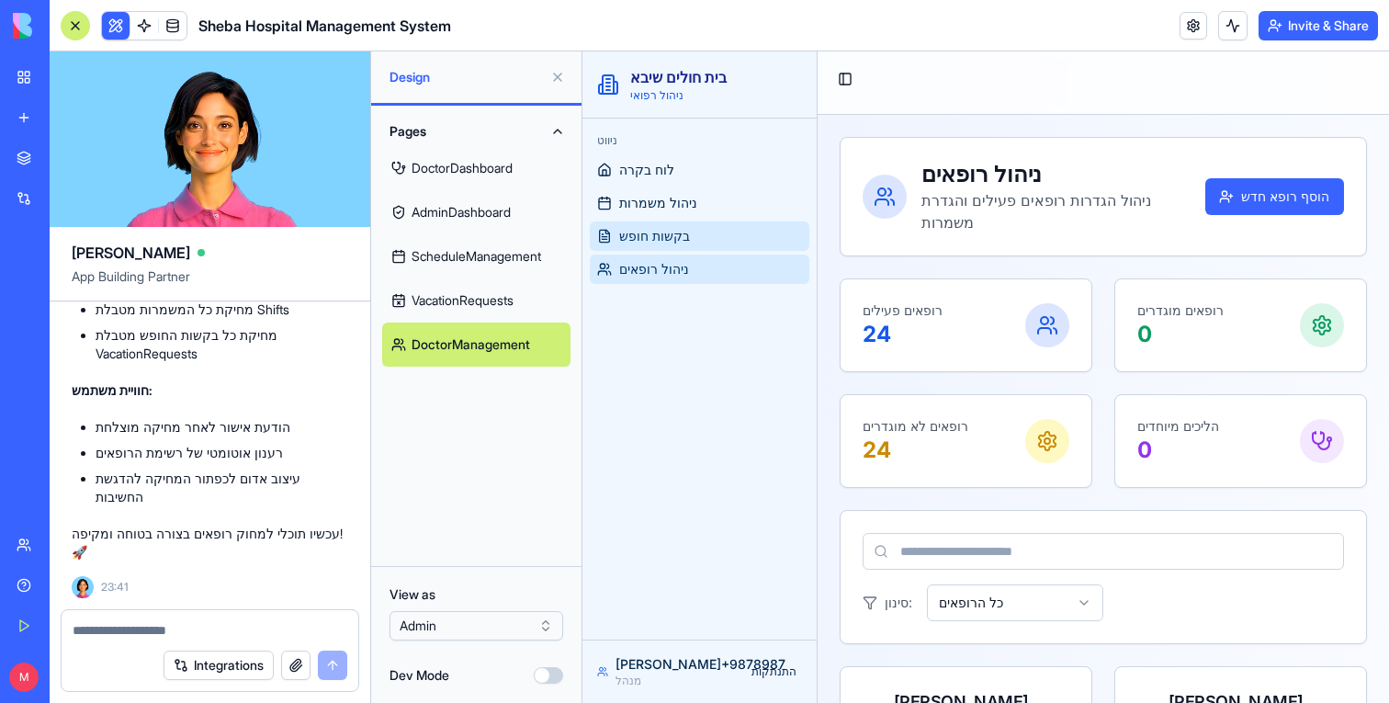
click at [691, 232] on link "בקשות חופש" at bounding box center [700, 235] width 220 height 29
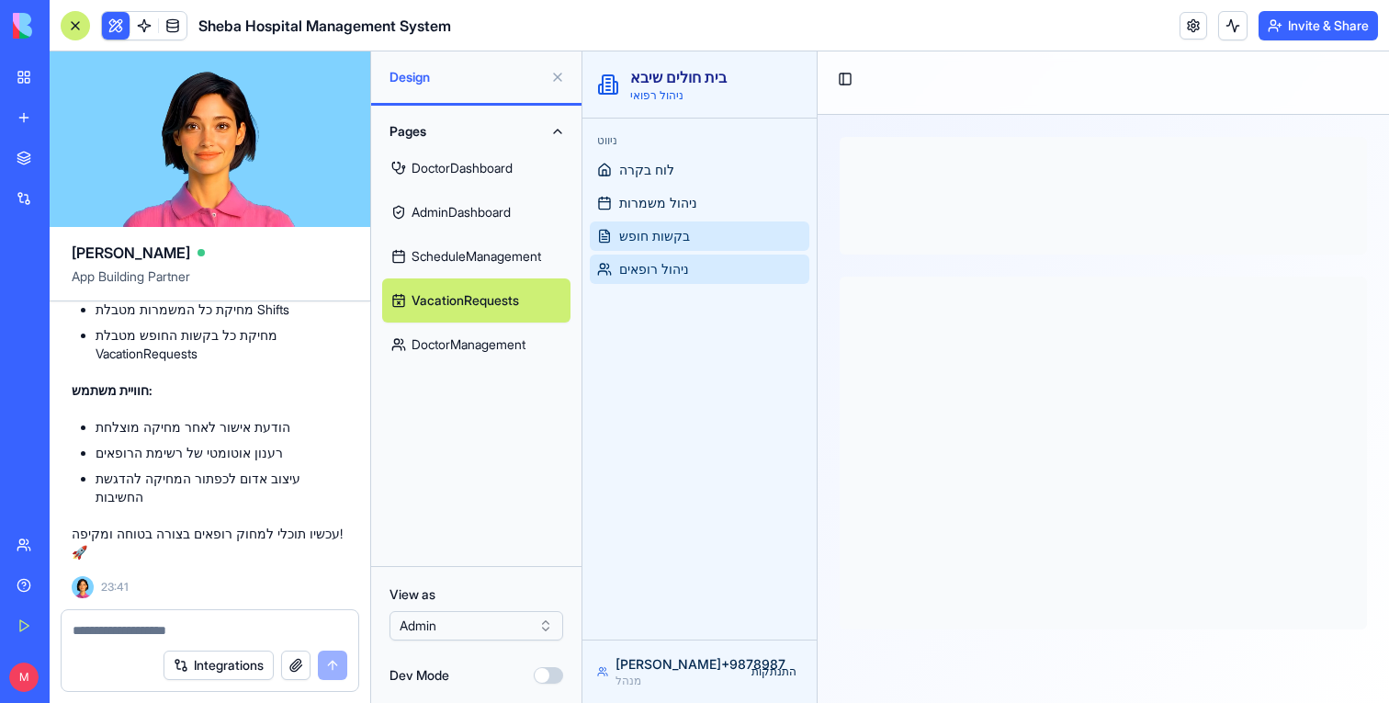
click at [686, 278] on link "ניהול רופאים" at bounding box center [700, 269] width 220 height 29
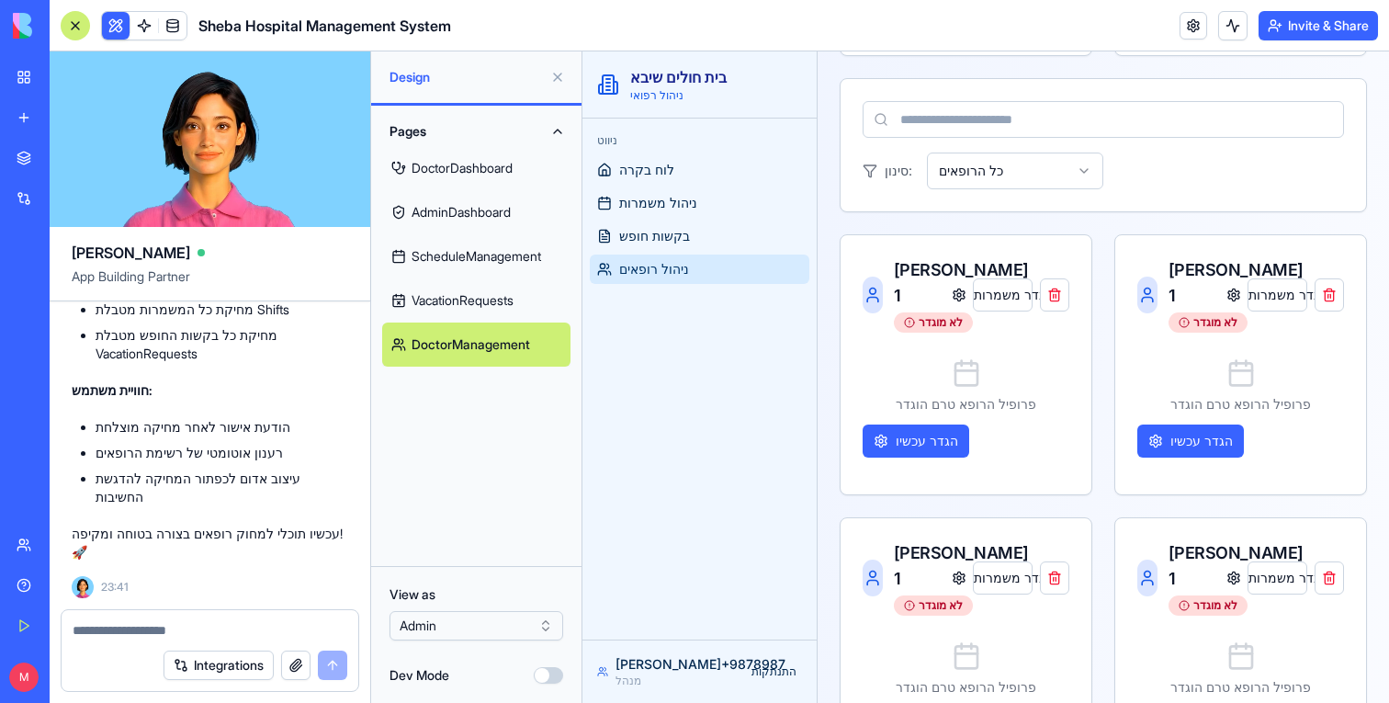
scroll to position [678, 0]
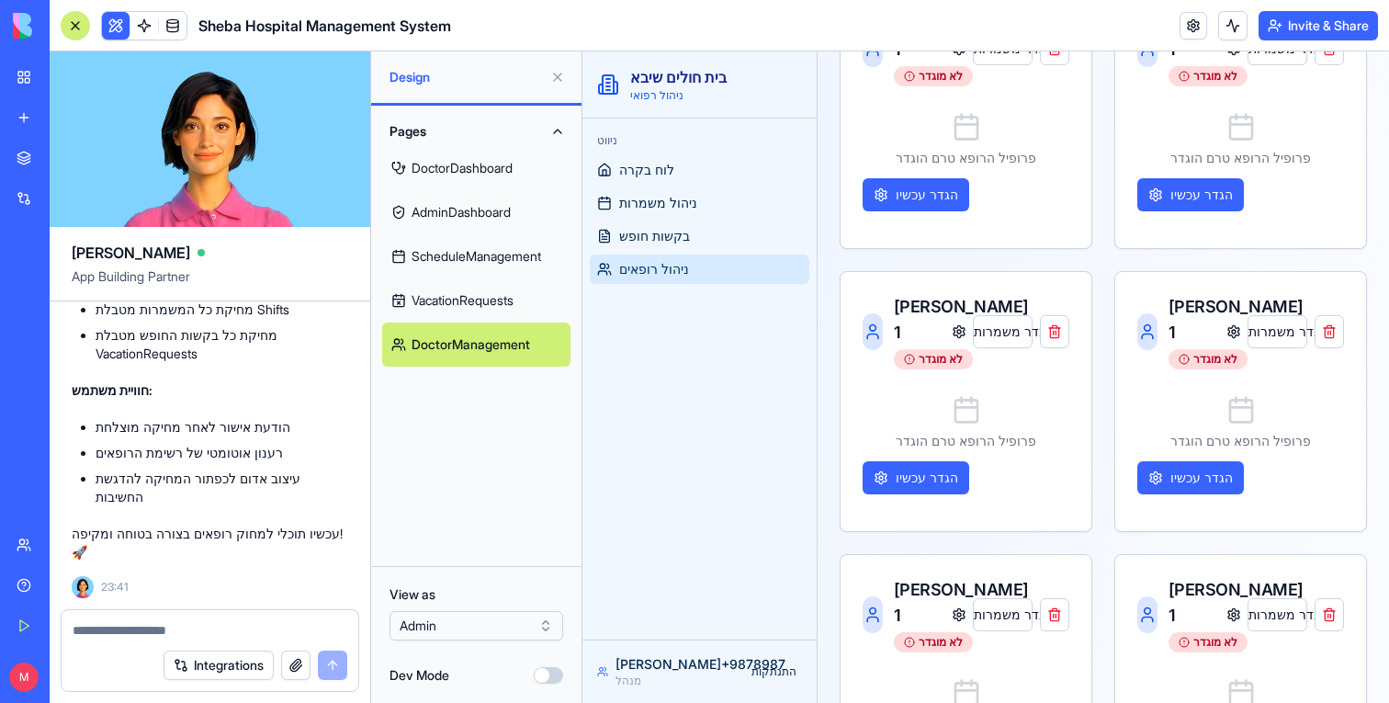
click at [212, 618] on div at bounding box center [210, 624] width 297 height 29
click at [203, 619] on div at bounding box center [210, 624] width 297 height 29
click at [180, 632] on textarea at bounding box center [210, 630] width 275 height 18
paste textarea
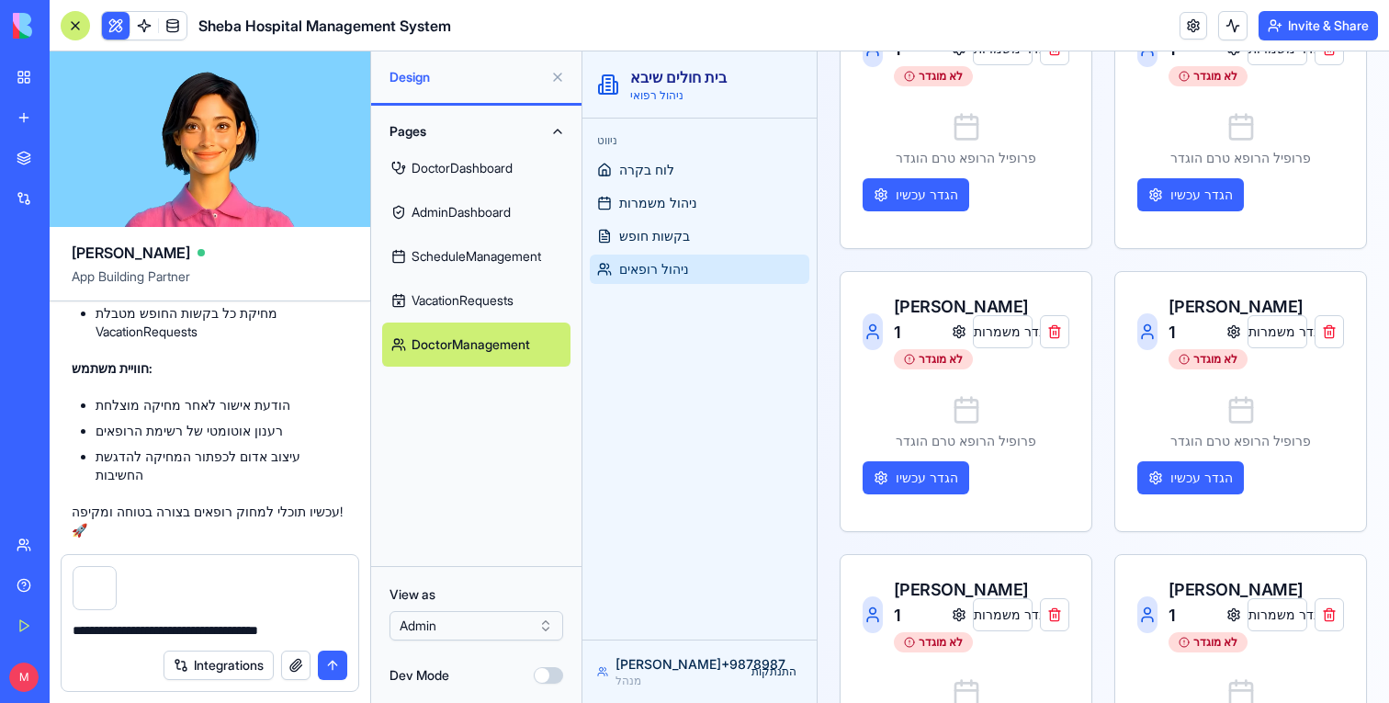
type textarea "**********"
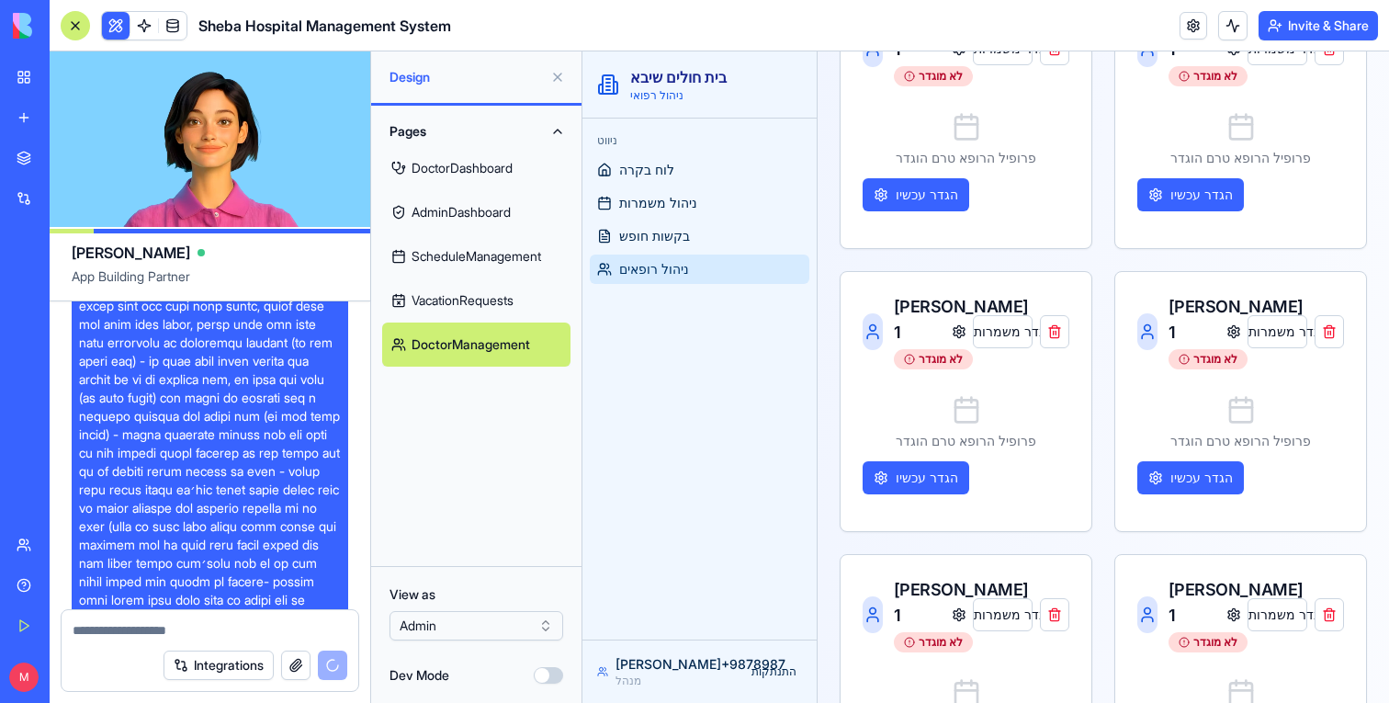
scroll to position [82, 0]
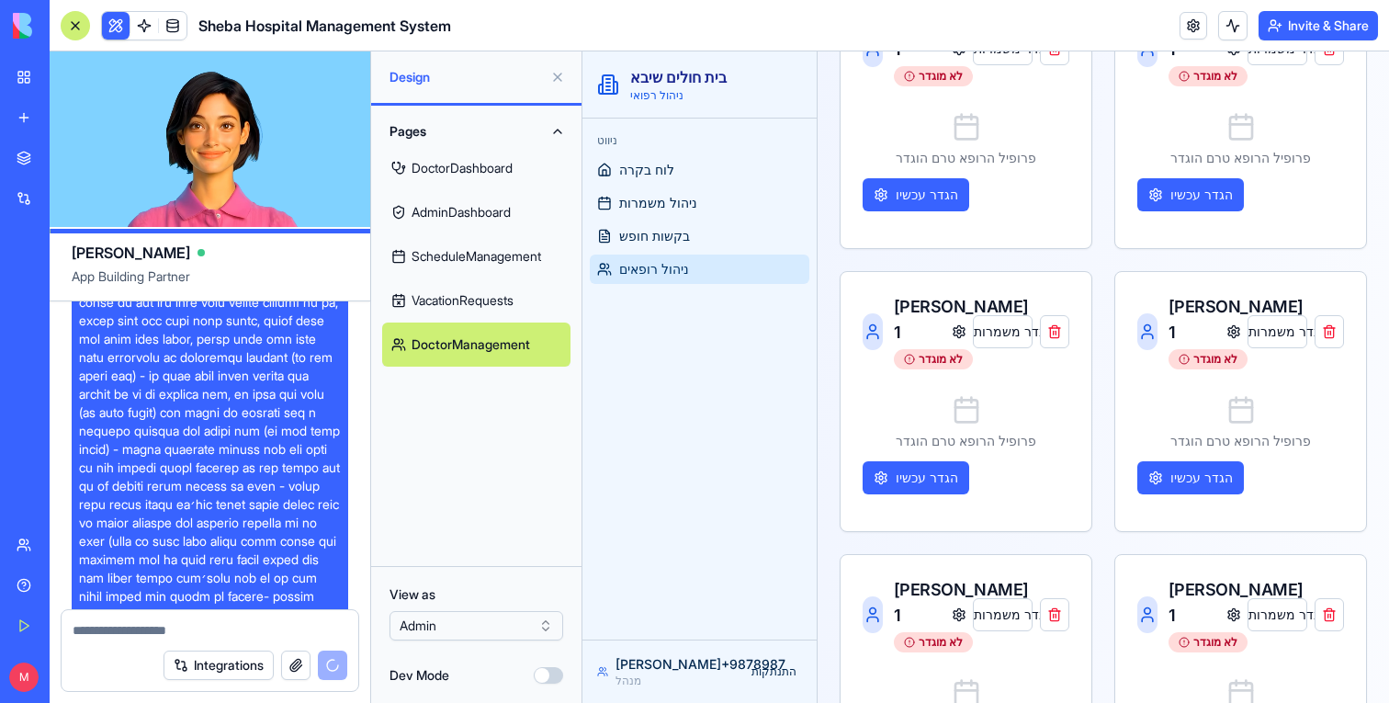
click at [138, 323] on span at bounding box center [210, 605] width 262 height 735
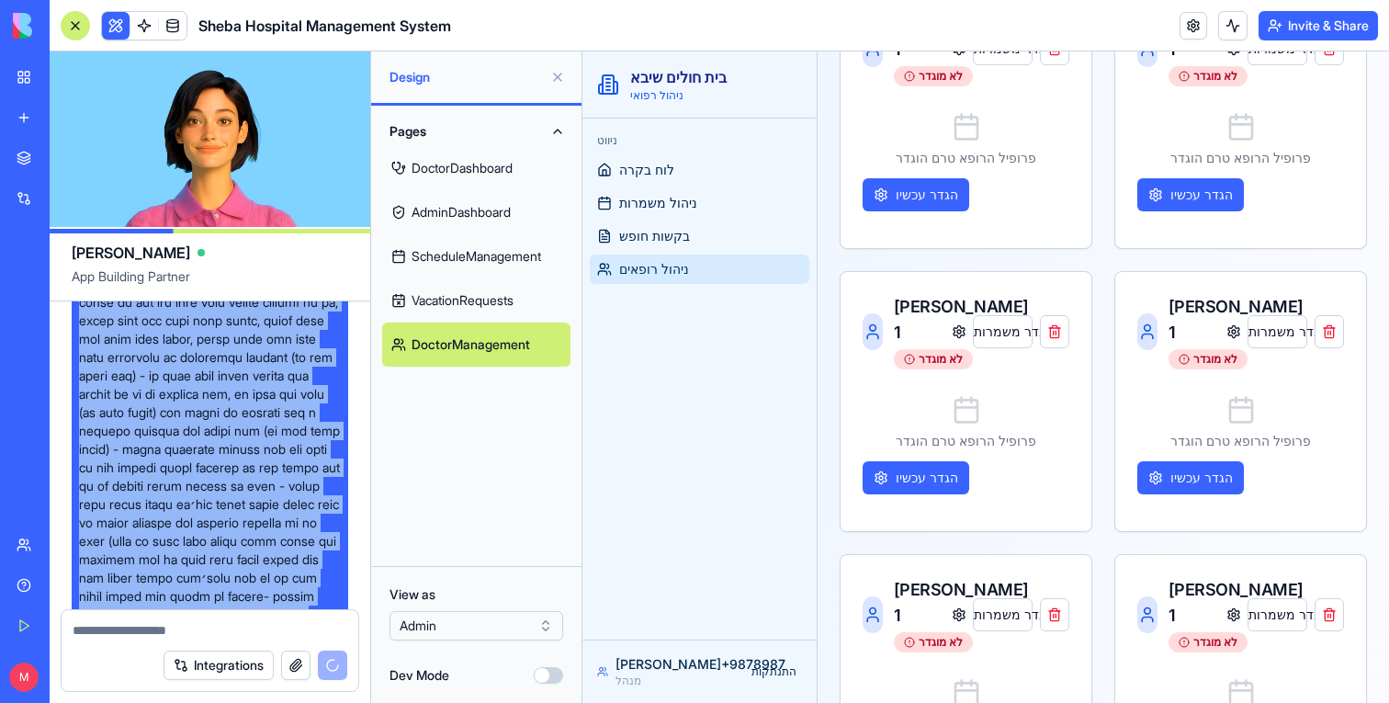
click at [138, 323] on span at bounding box center [210, 605] width 262 height 735
copy span "אני רוצה לבנות אפליקציה ניהול רופאים, חופשות ומשמרות לבית חולים שיבא. באפליקציה…"
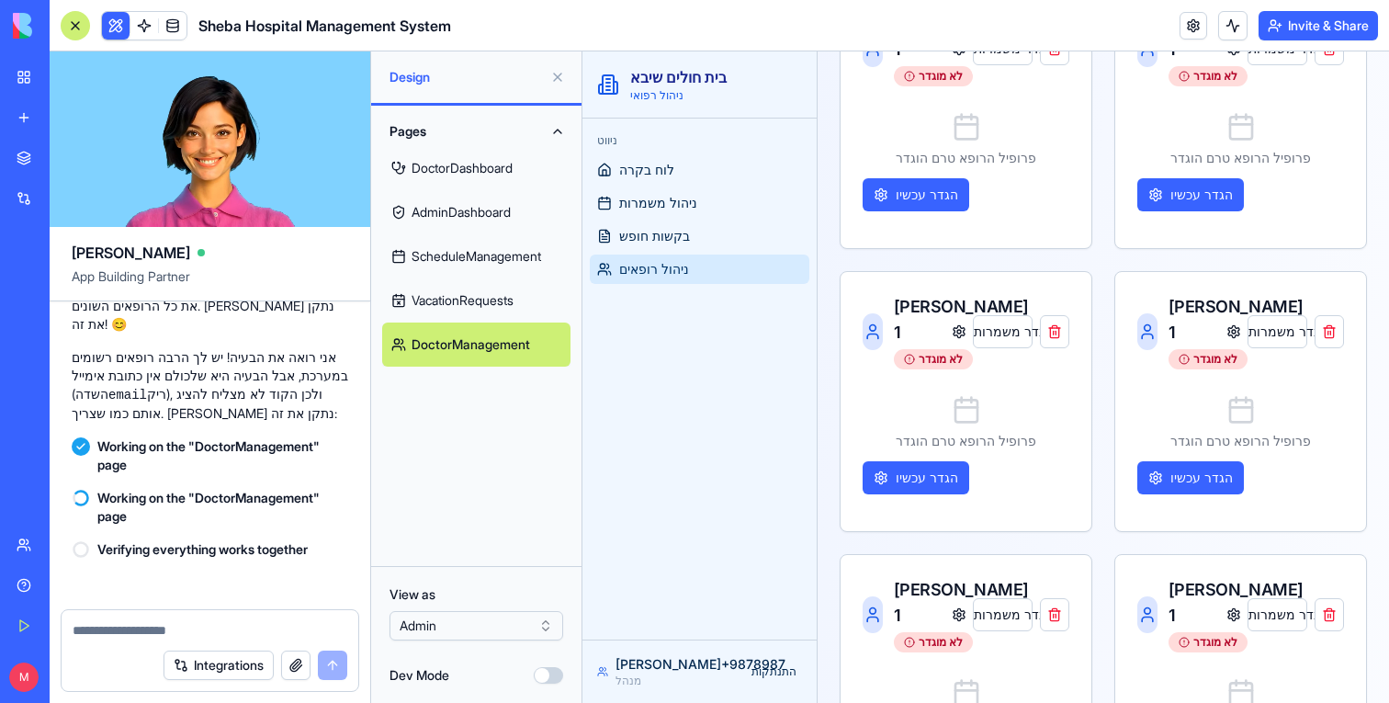
scroll to position [12043, 0]
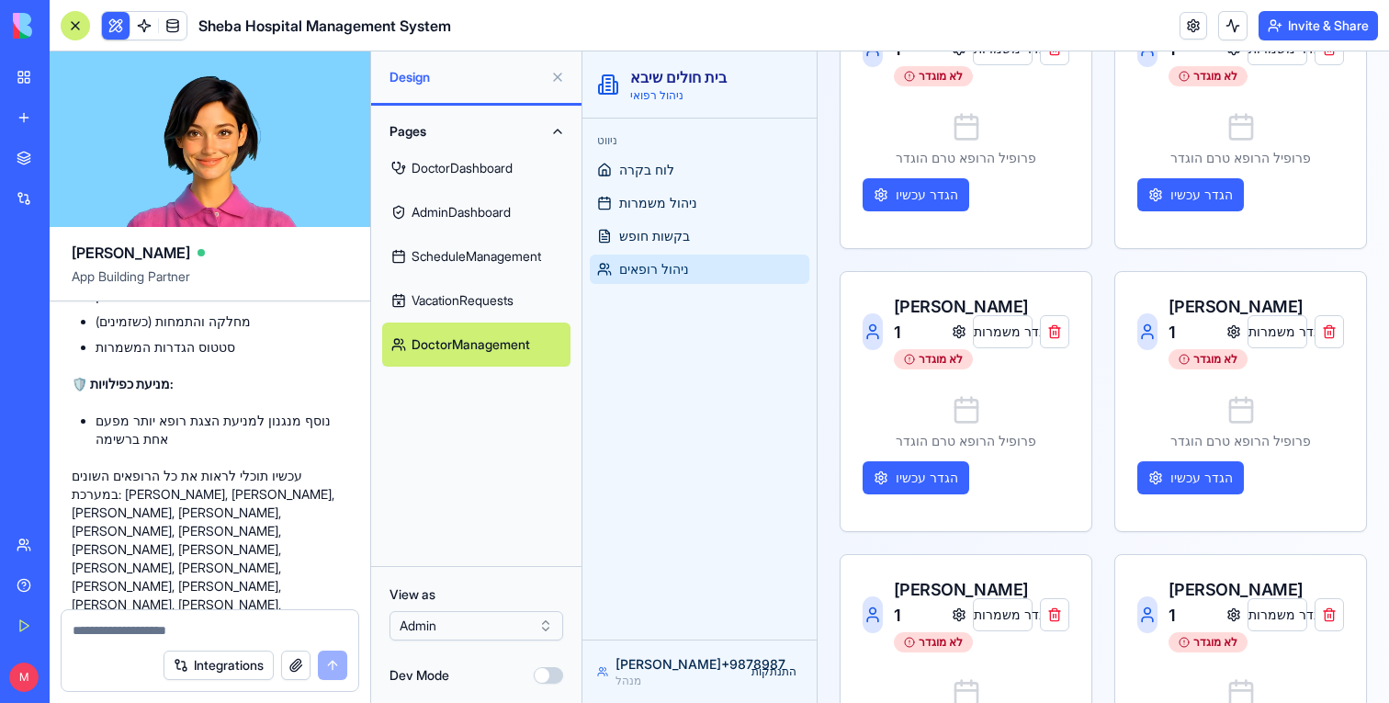
click at [569, 76] on button at bounding box center [557, 76] width 29 height 29
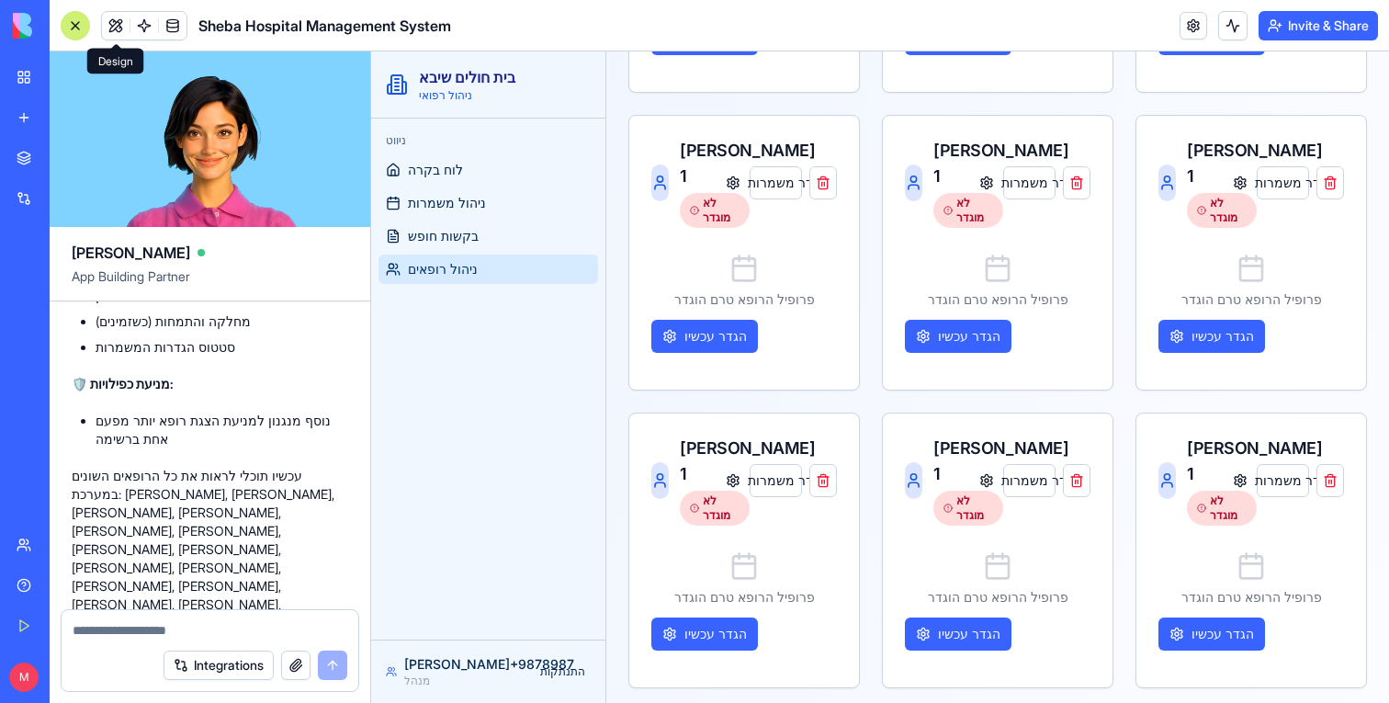
click at [80, 27] on div at bounding box center [75, 25] width 29 height 29
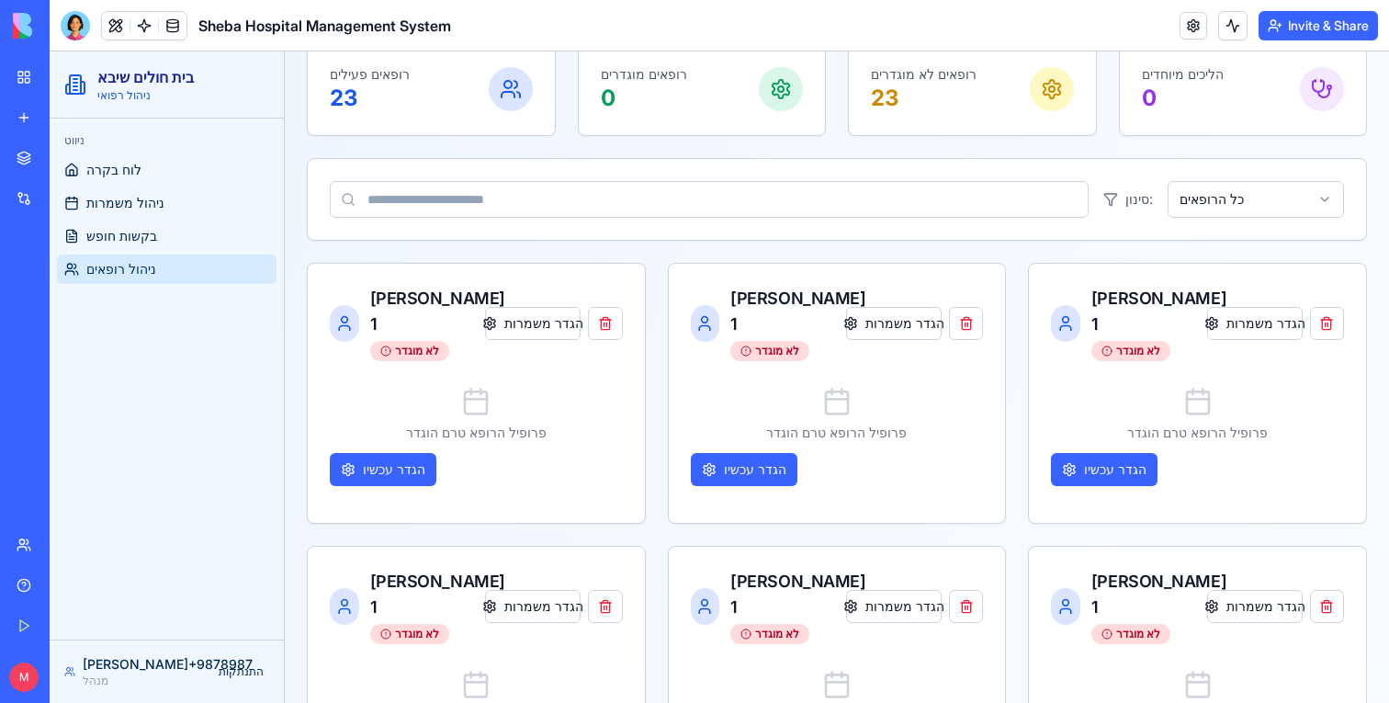
scroll to position [223, 0]
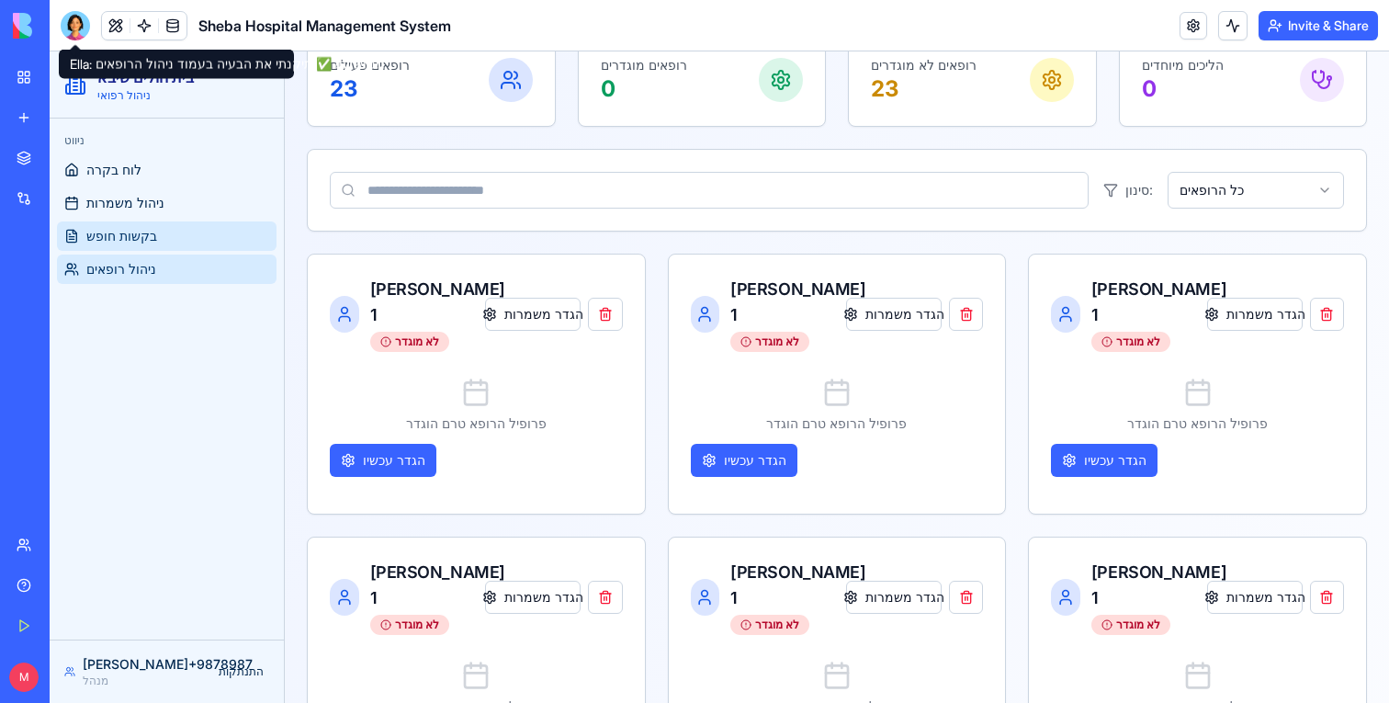
click at [156, 247] on link "בקשות חופש" at bounding box center [167, 235] width 220 height 29
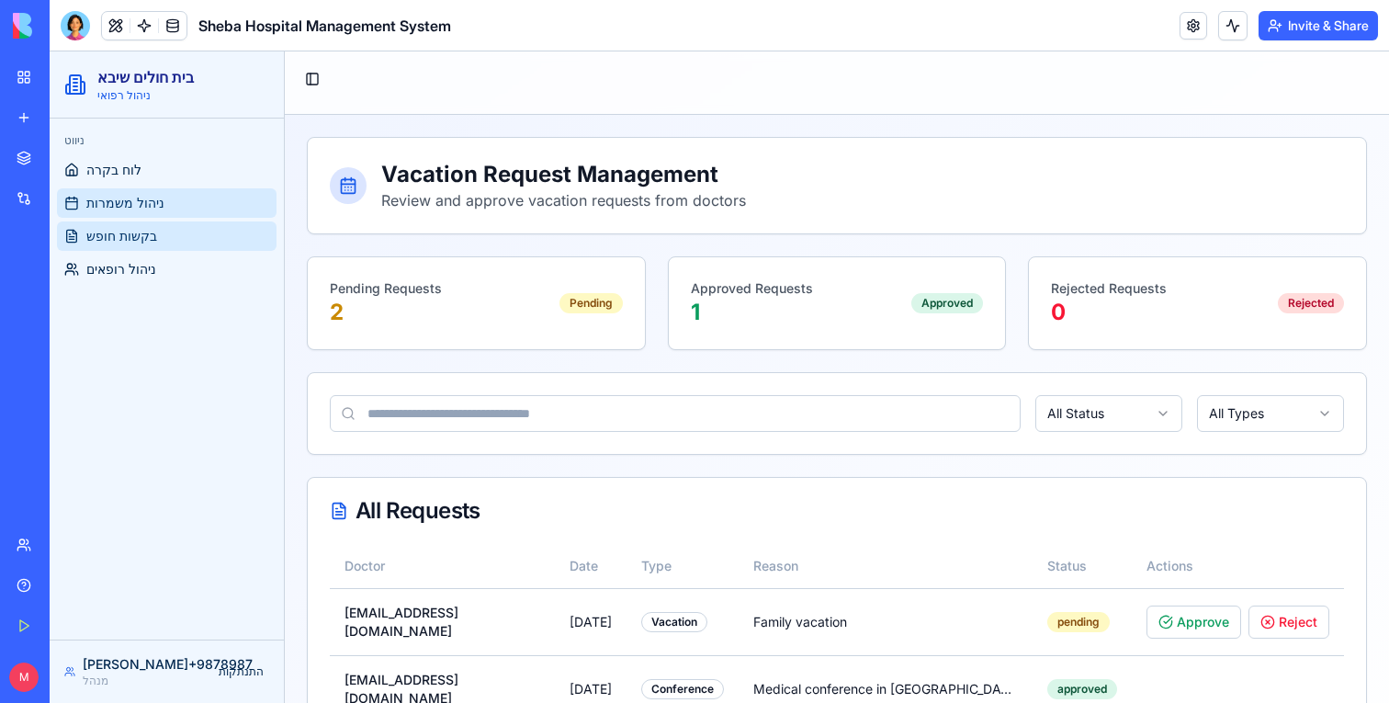
click at [156, 213] on link "ניהול משמרות" at bounding box center [167, 202] width 220 height 29
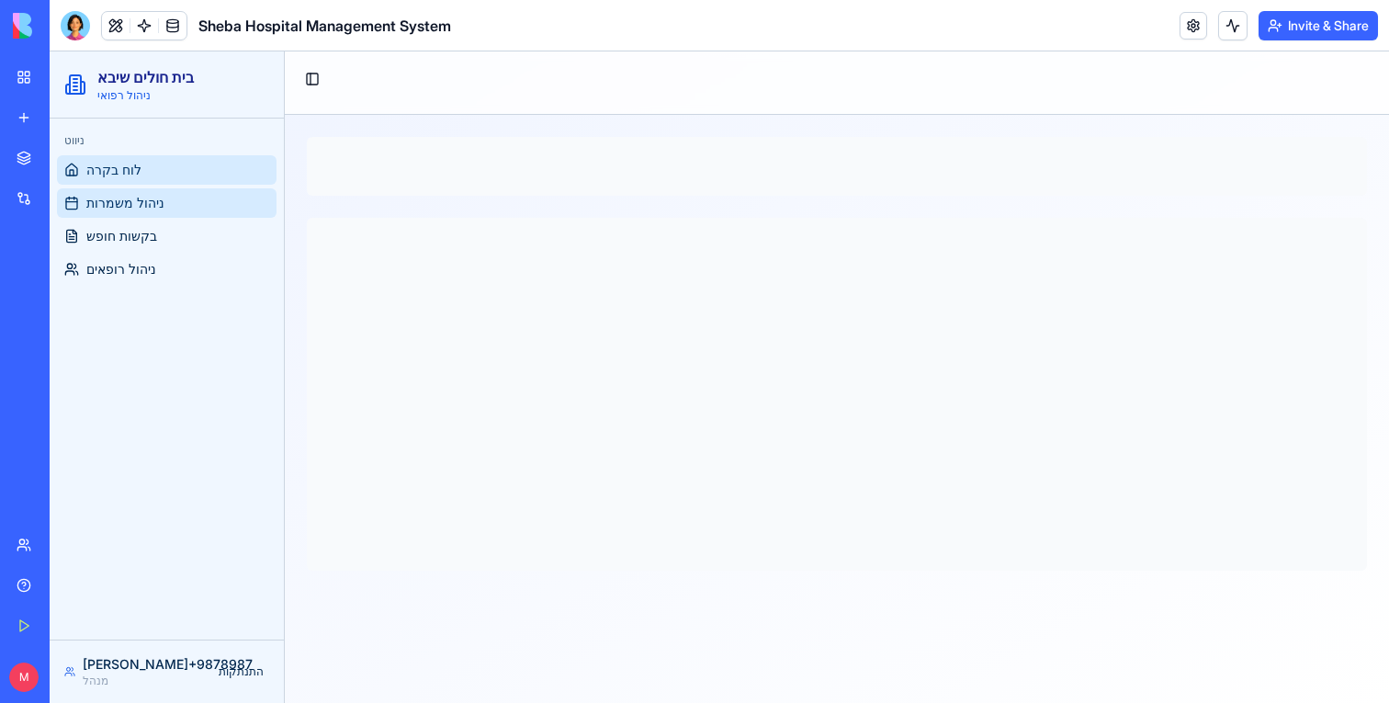
click at [153, 181] on link "לוח בקרה" at bounding box center [167, 169] width 220 height 29
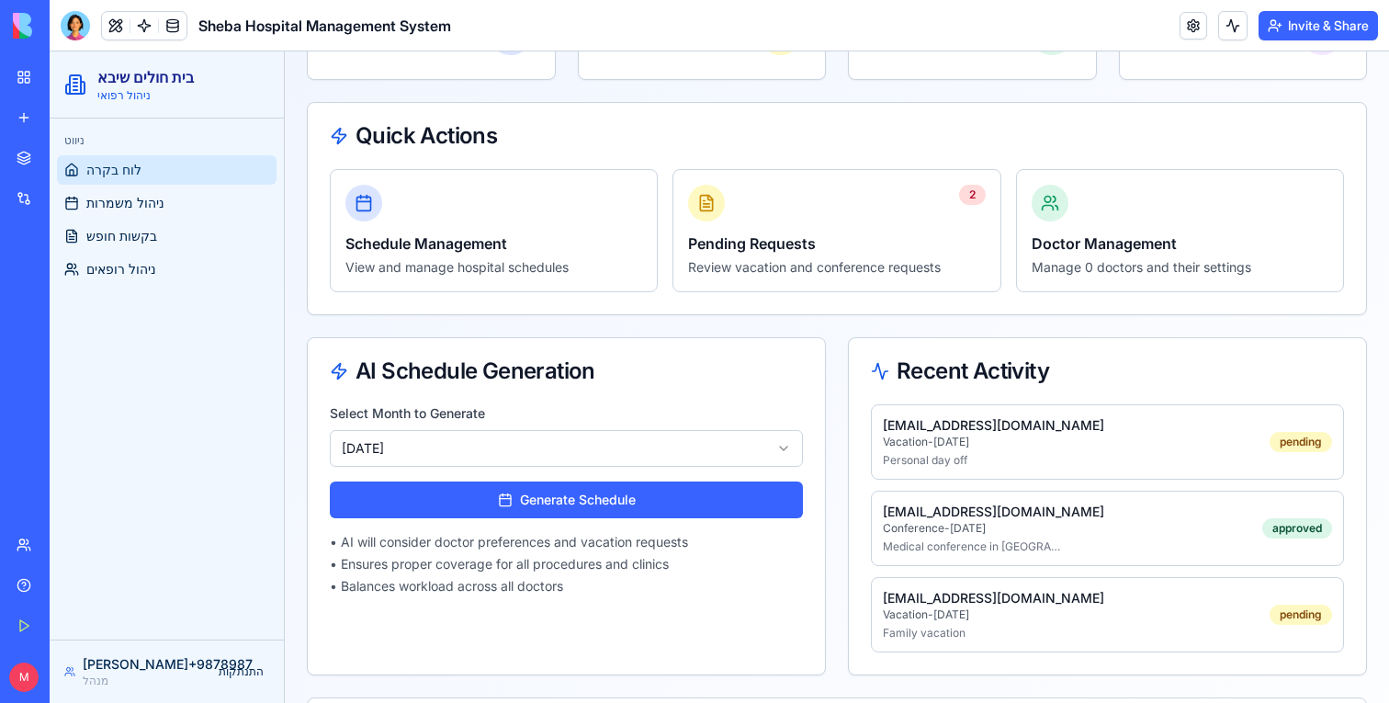
scroll to position [211, 0]
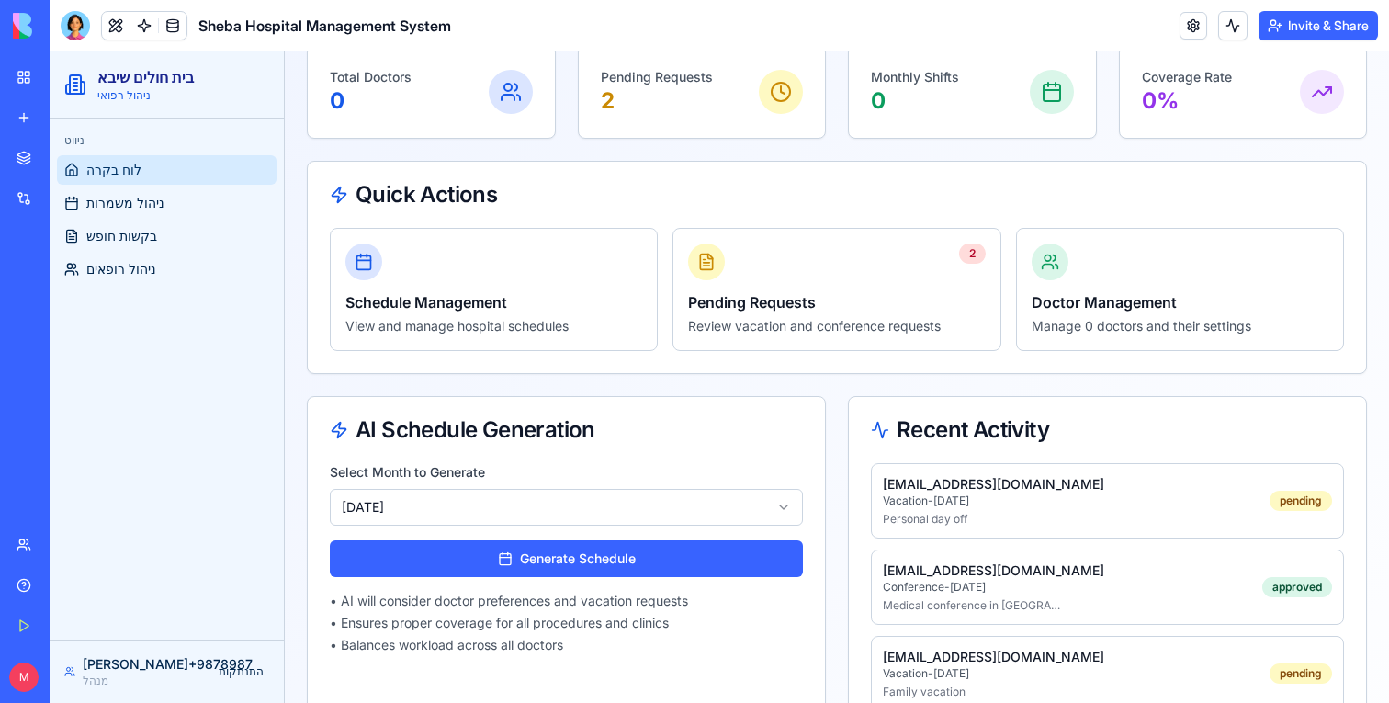
click at [152, 303] on div "ניווט לוח בקרה ניהול משמרות בקשות חופש ניהול רופאים" at bounding box center [167, 379] width 234 height 521
click at [152, 268] on span "ניהול רופאים" at bounding box center [121, 269] width 70 height 18
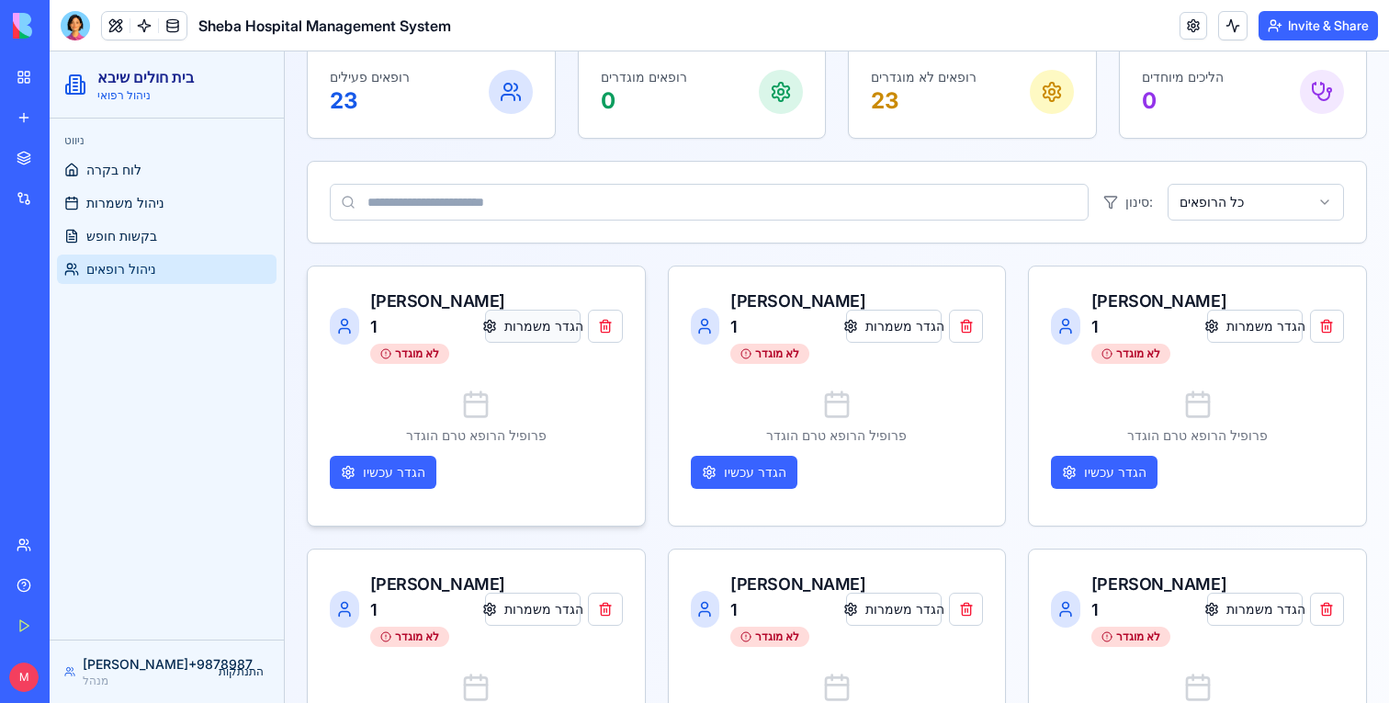
click at [550, 310] on button "הגדר משמרות" at bounding box center [533, 326] width 96 height 33
click at [752, 348] on icon at bounding box center [746, 353] width 11 height 11
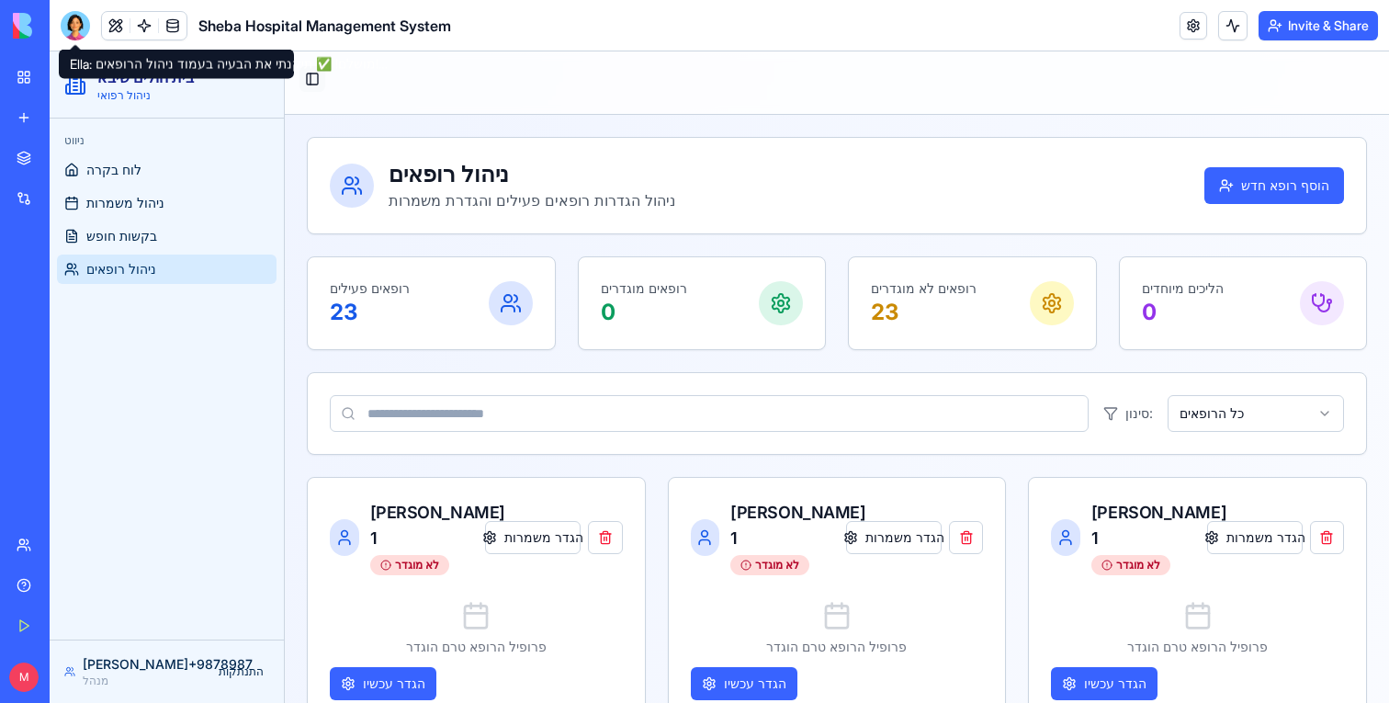
click at [322, 85] on button "Toggle Sidebar" at bounding box center [313, 79] width 26 height 26
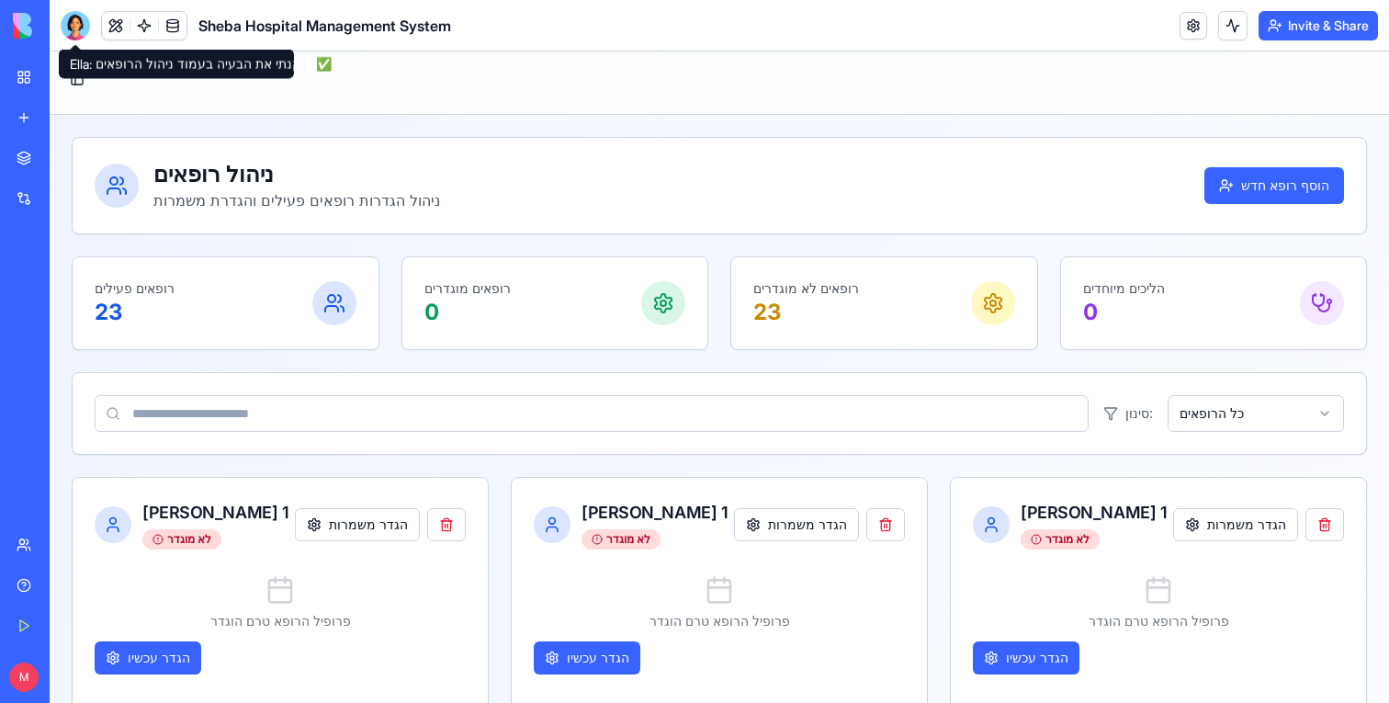
click at [78, 96] on div "Toggle Sidebar" at bounding box center [720, 82] width 1340 height 63
click at [81, 92] on div "Toggle Sidebar" at bounding box center [720, 82] width 1340 height 63
click at [81, 85] on button "Toggle Sidebar" at bounding box center [77, 79] width 26 height 26
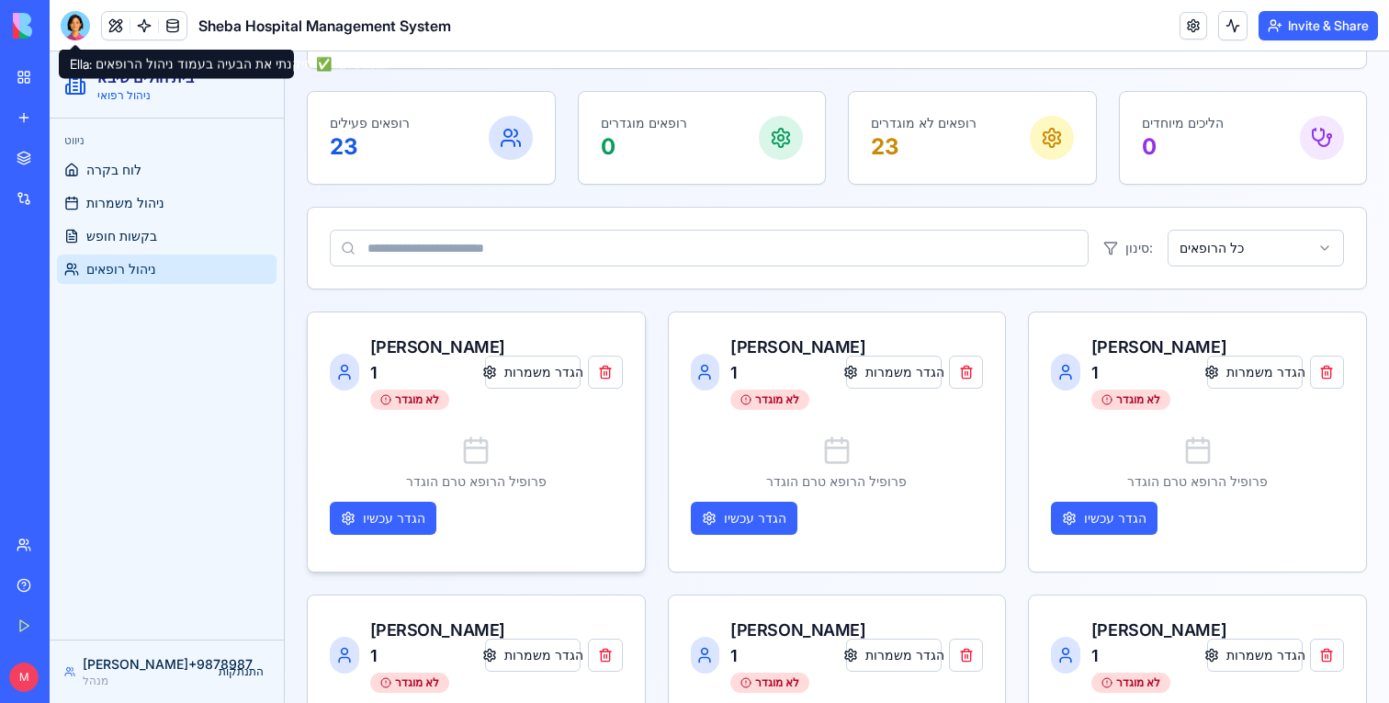
scroll to position [217, 0]
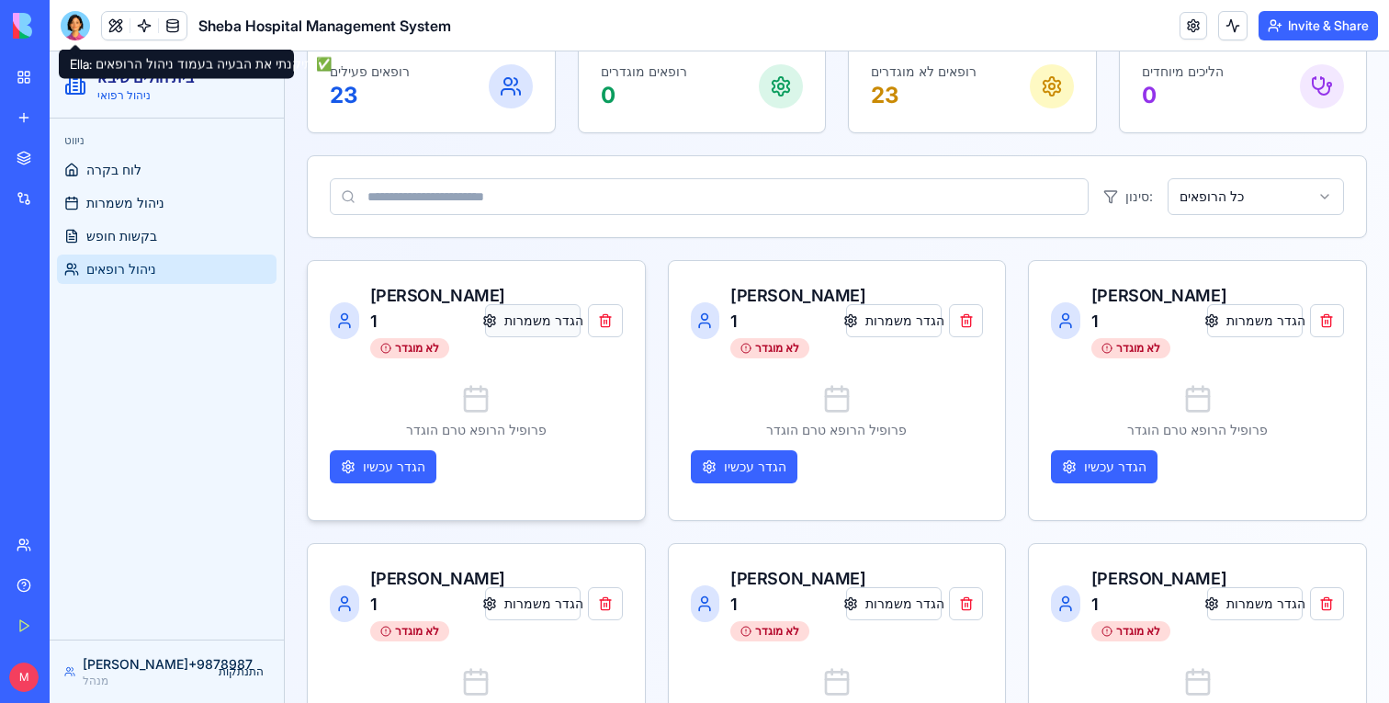
click at [503, 328] on button "הגדר משמרות" at bounding box center [533, 320] width 96 height 33
click at [868, 318] on button "הגדר משמרות" at bounding box center [894, 320] width 96 height 33
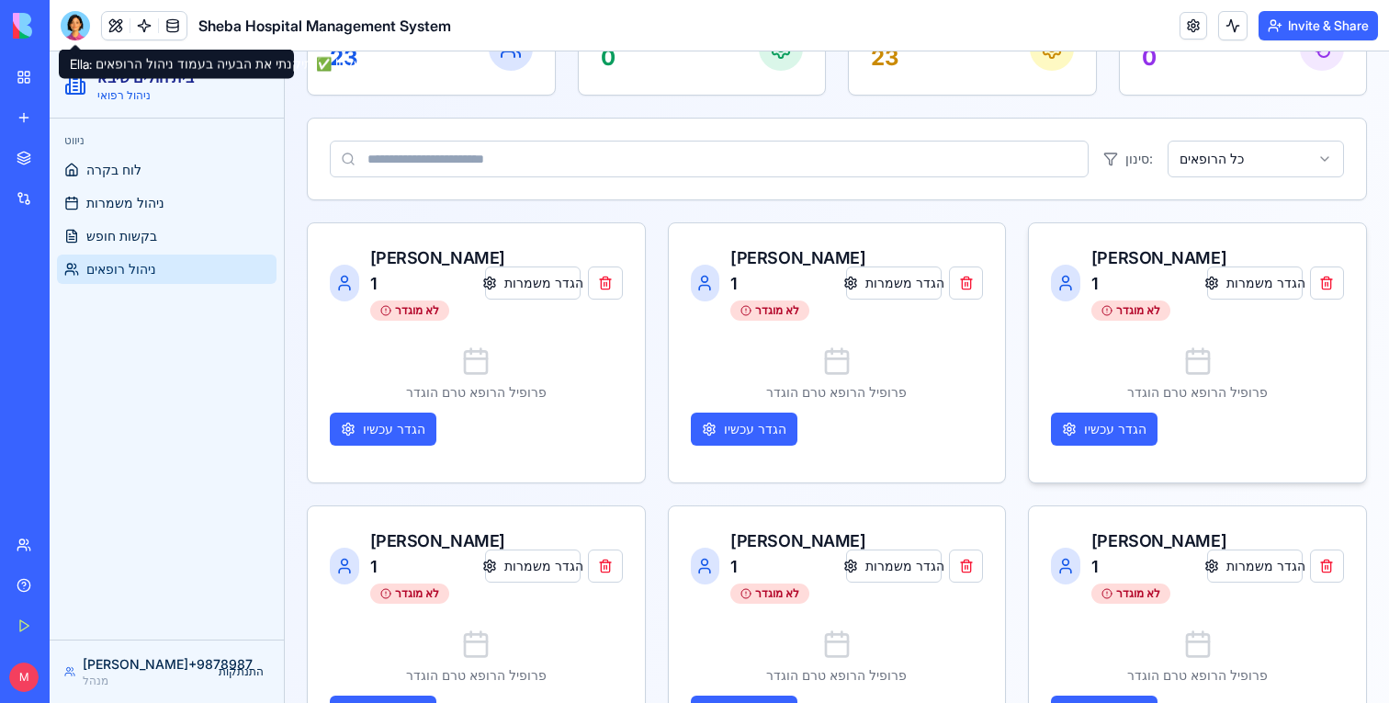
scroll to position [0, 0]
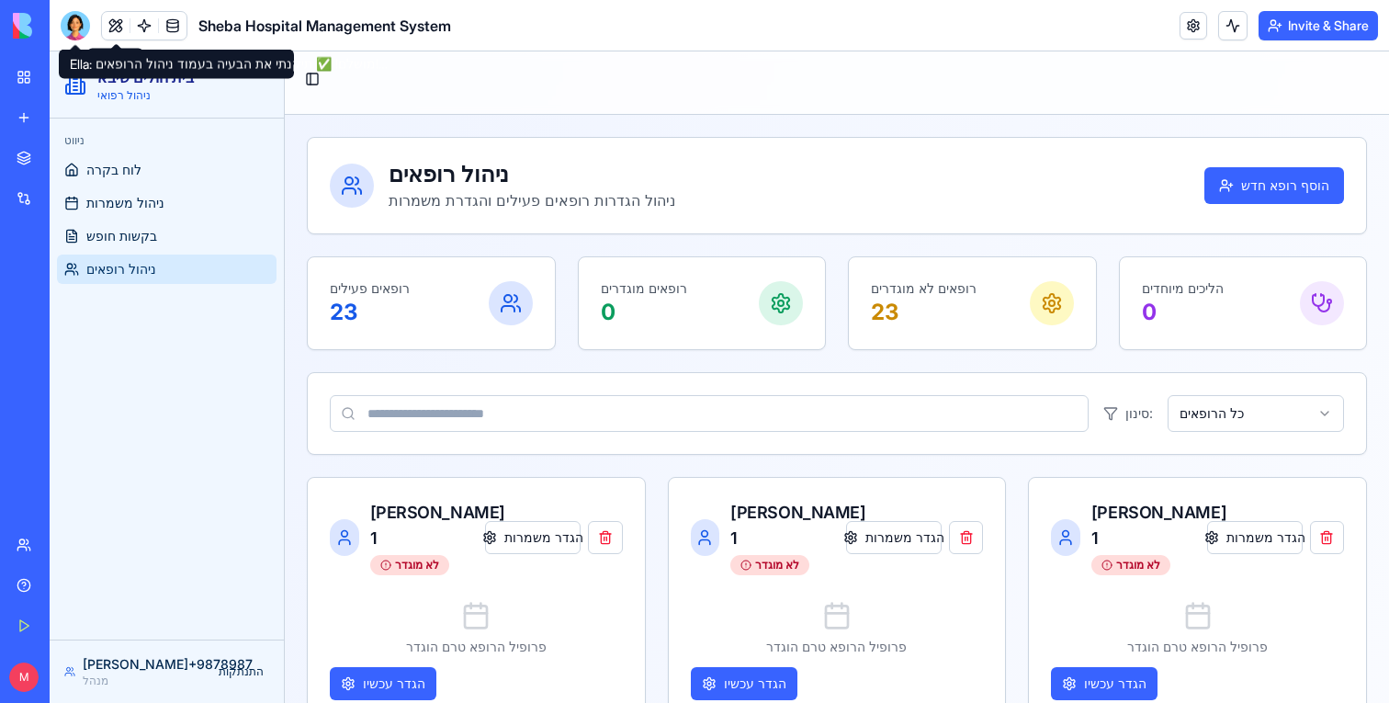
click at [87, 19] on div at bounding box center [75, 25] width 29 height 29
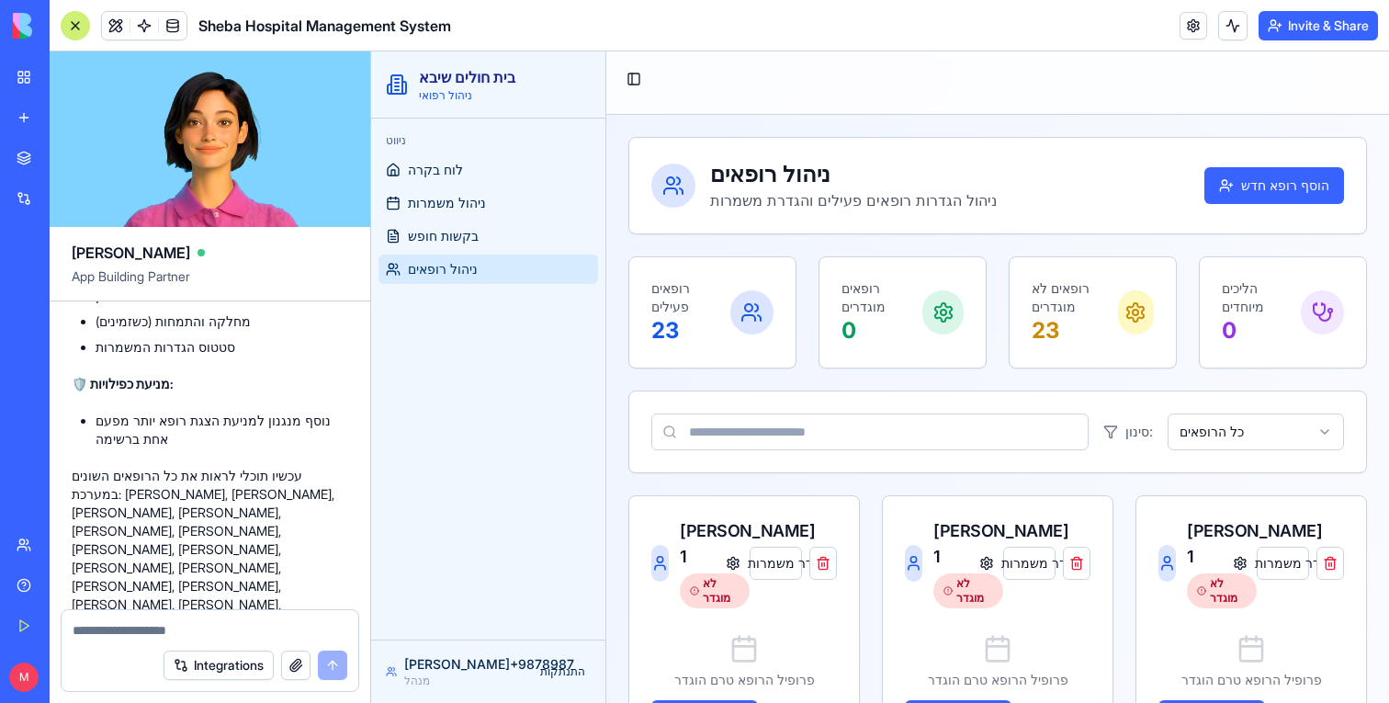
click at [143, 630] on textarea at bounding box center [210, 630] width 275 height 18
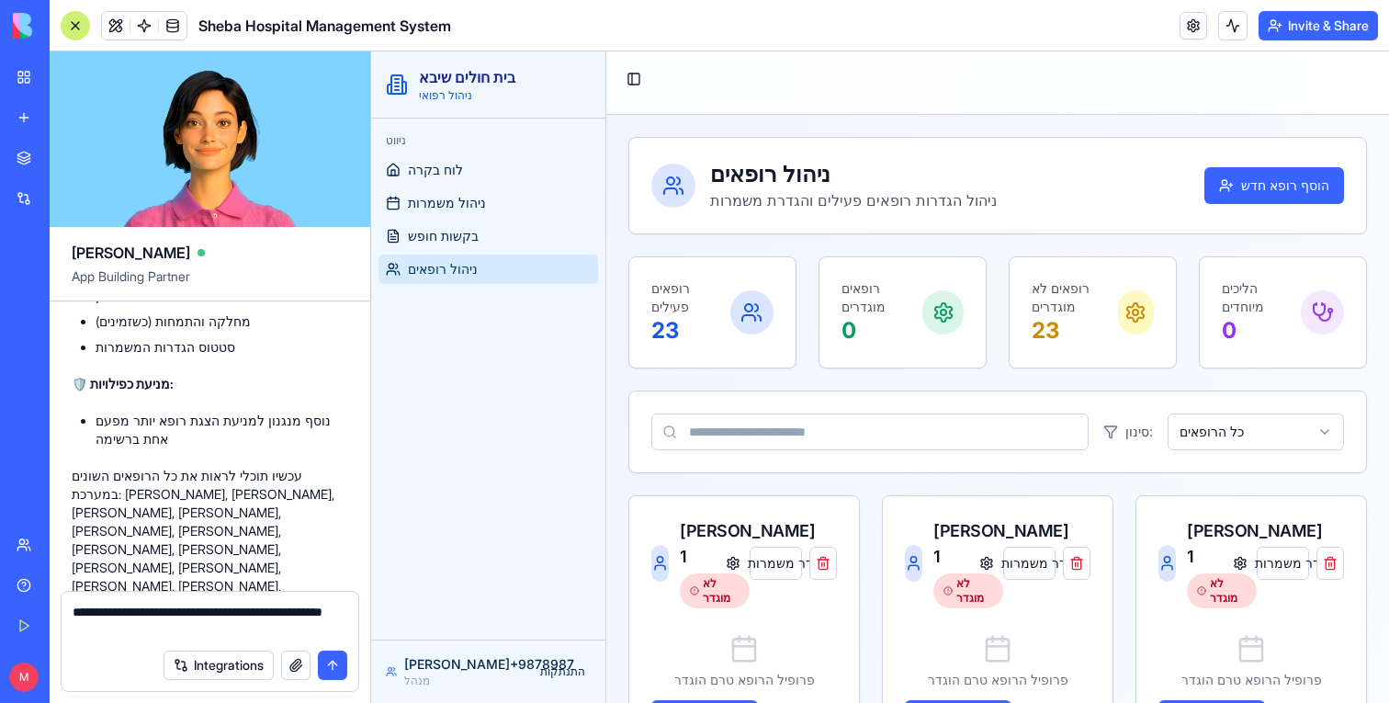
type textarea "**********"
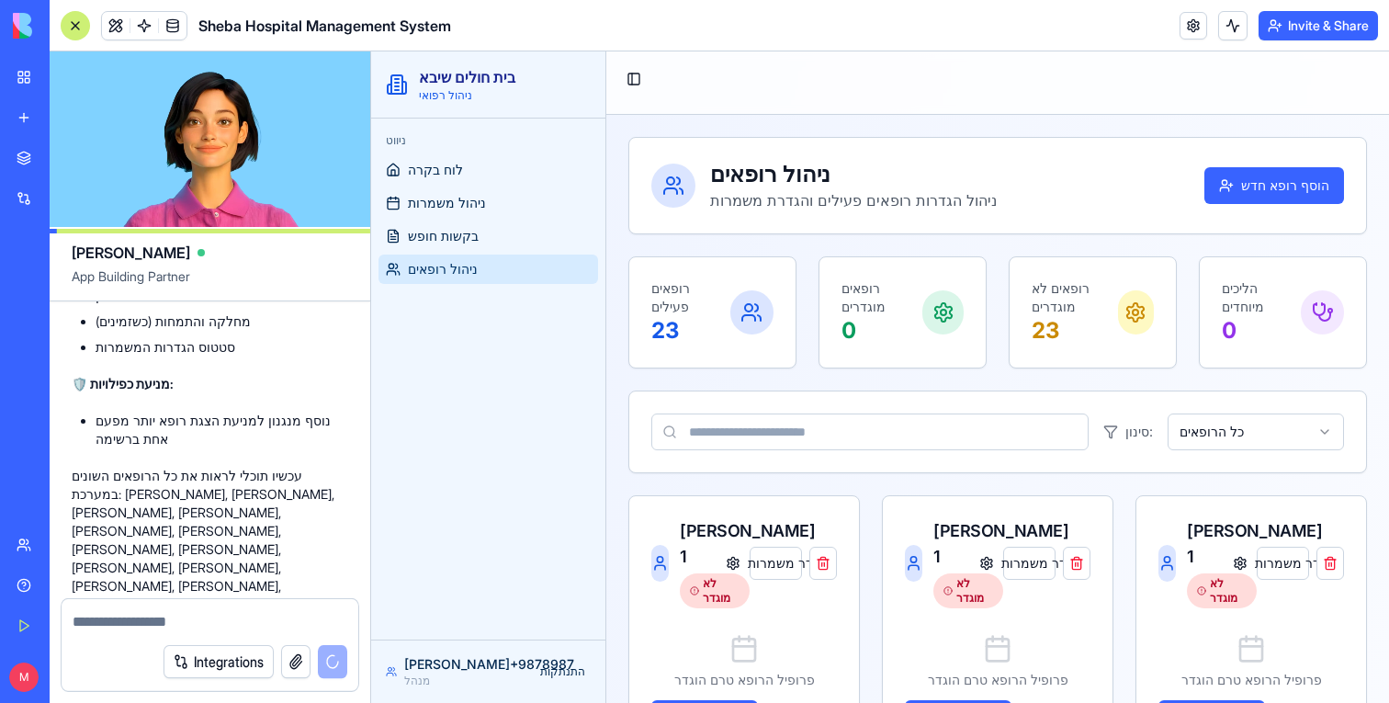
scroll to position [12131, 0]
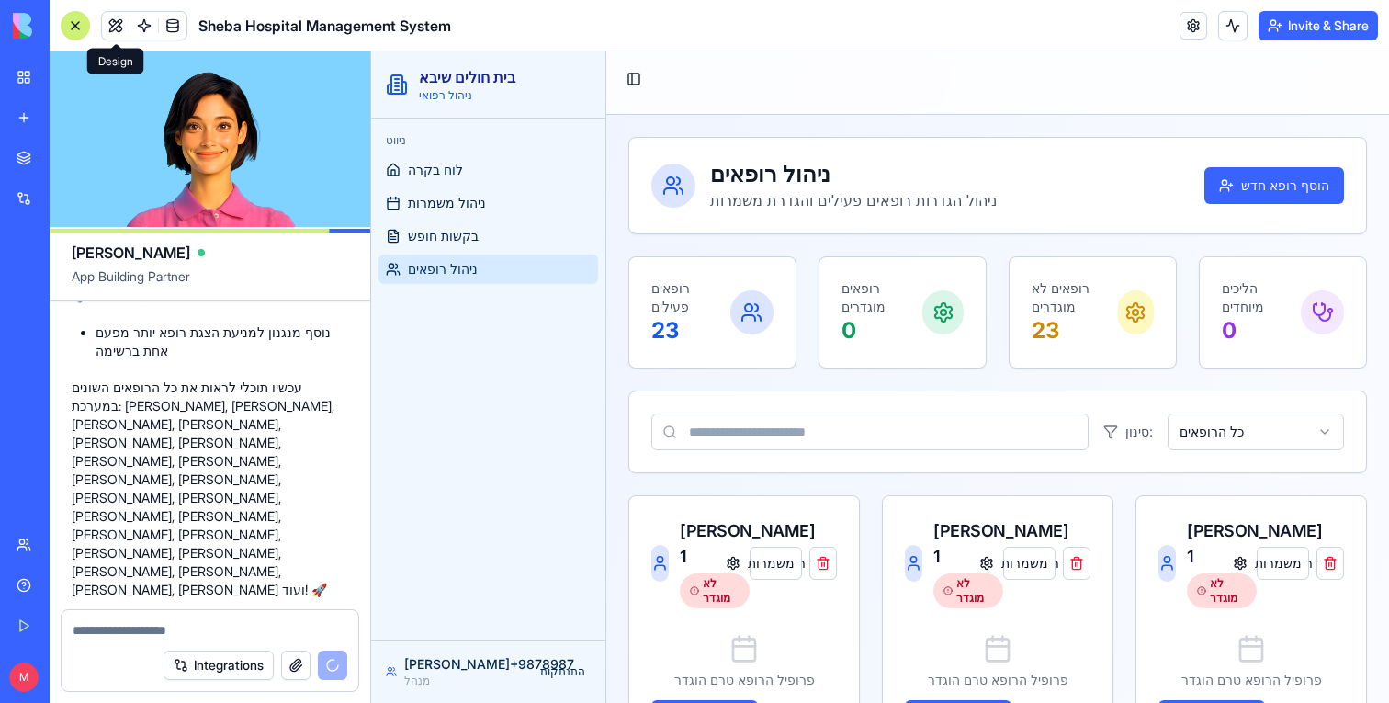
click at [88, 27] on div at bounding box center [75, 25] width 29 height 29
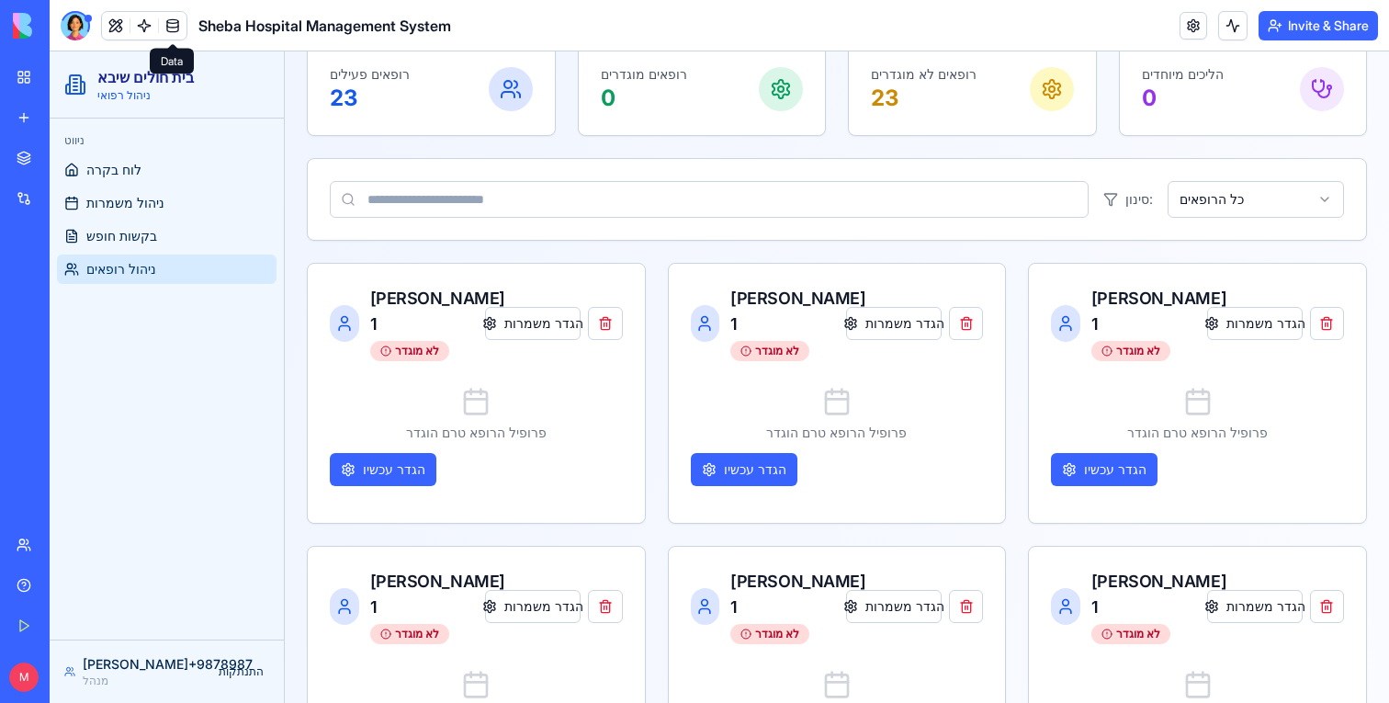
scroll to position [278, 0]
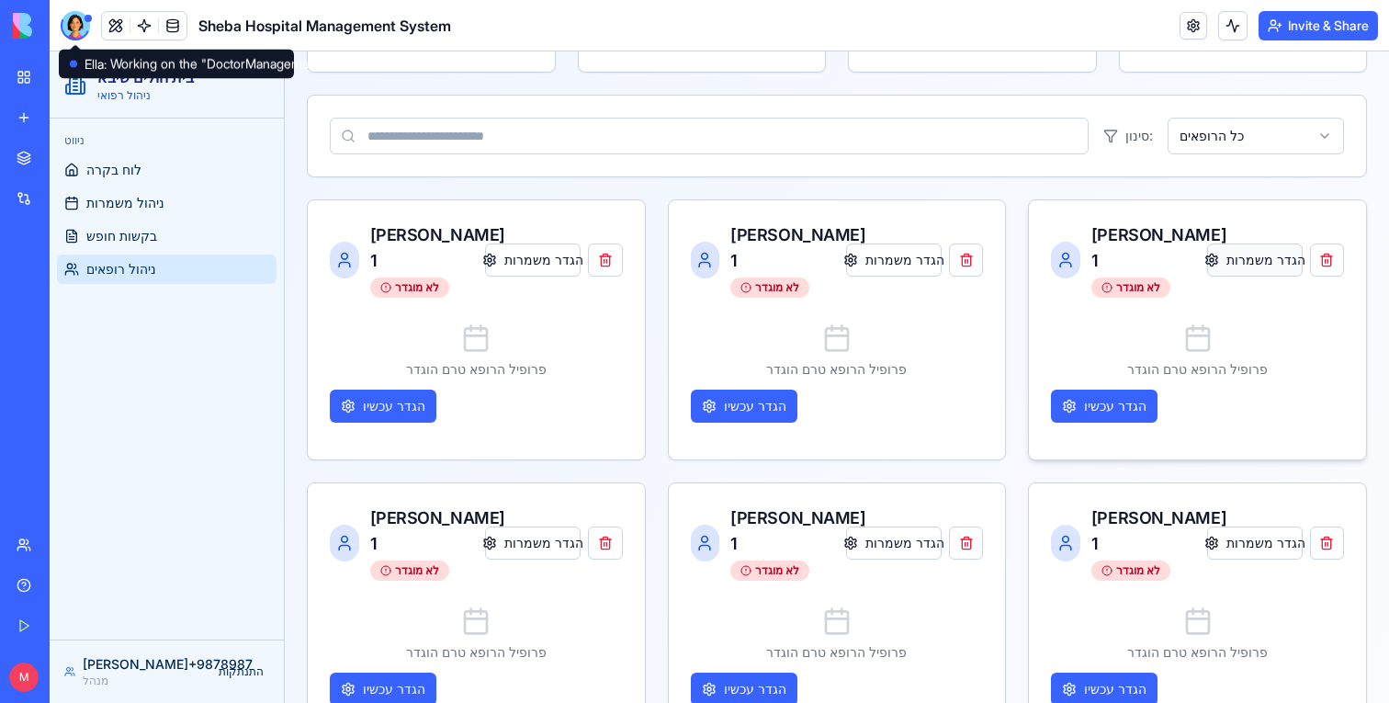
click at [1226, 250] on button "הגדר משמרות" at bounding box center [1255, 260] width 96 height 33
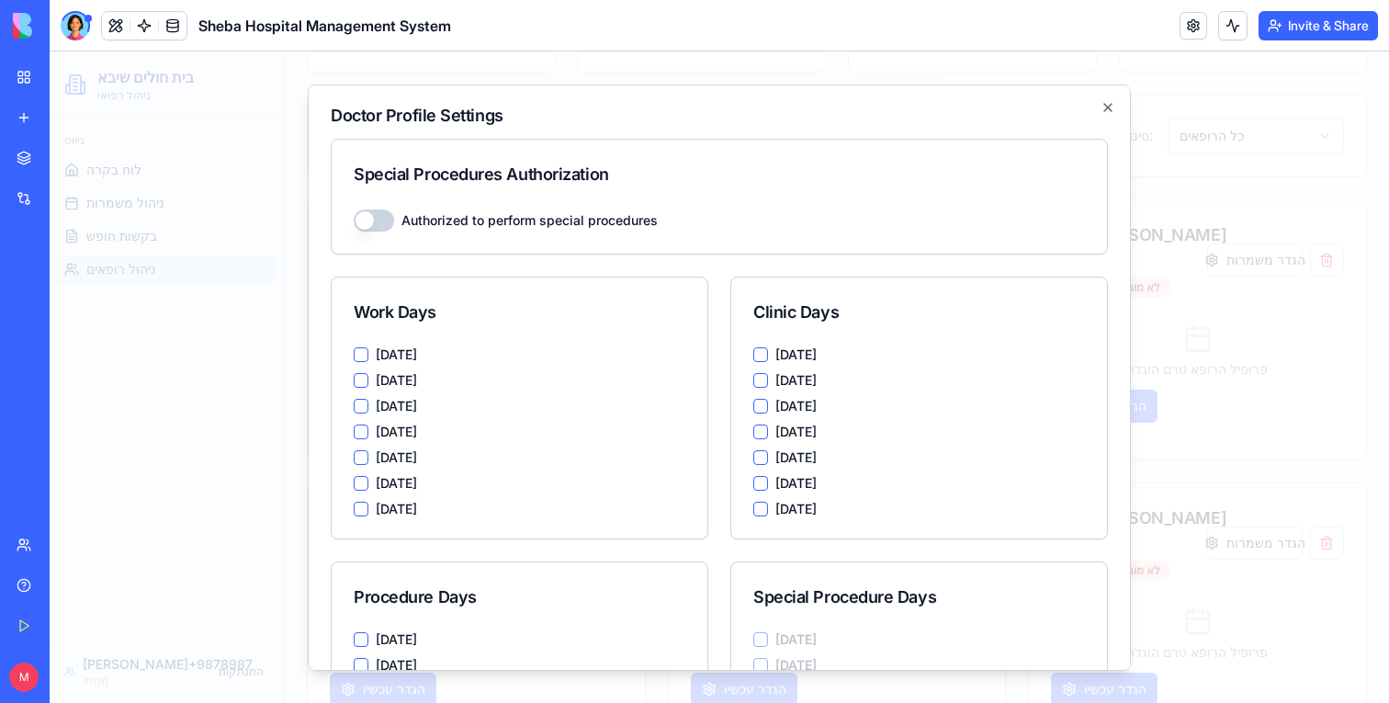
click at [369, 224] on button "Authorized to perform special procedures" at bounding box center [374, 220] width 40 height 22
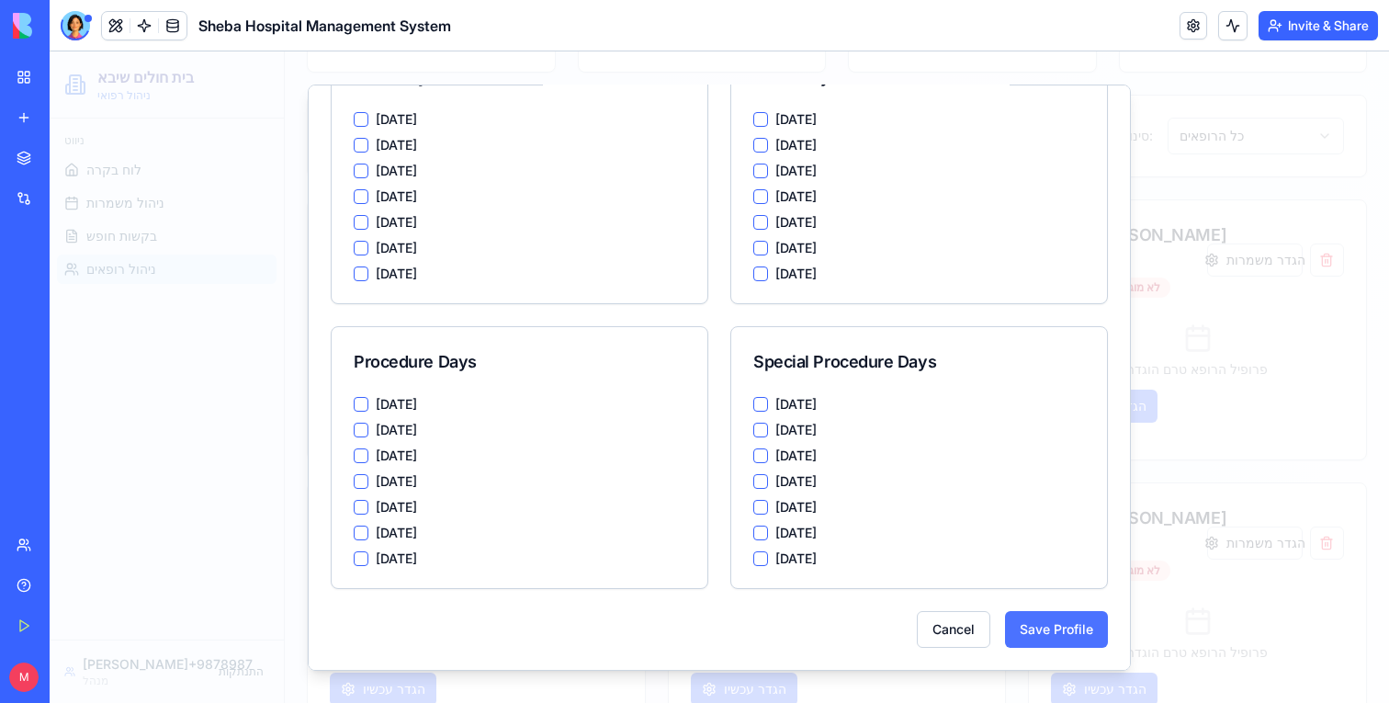
click at [1030, 633] on button "Save Profile" at bounding box center [1056, 628] width 103 height 37
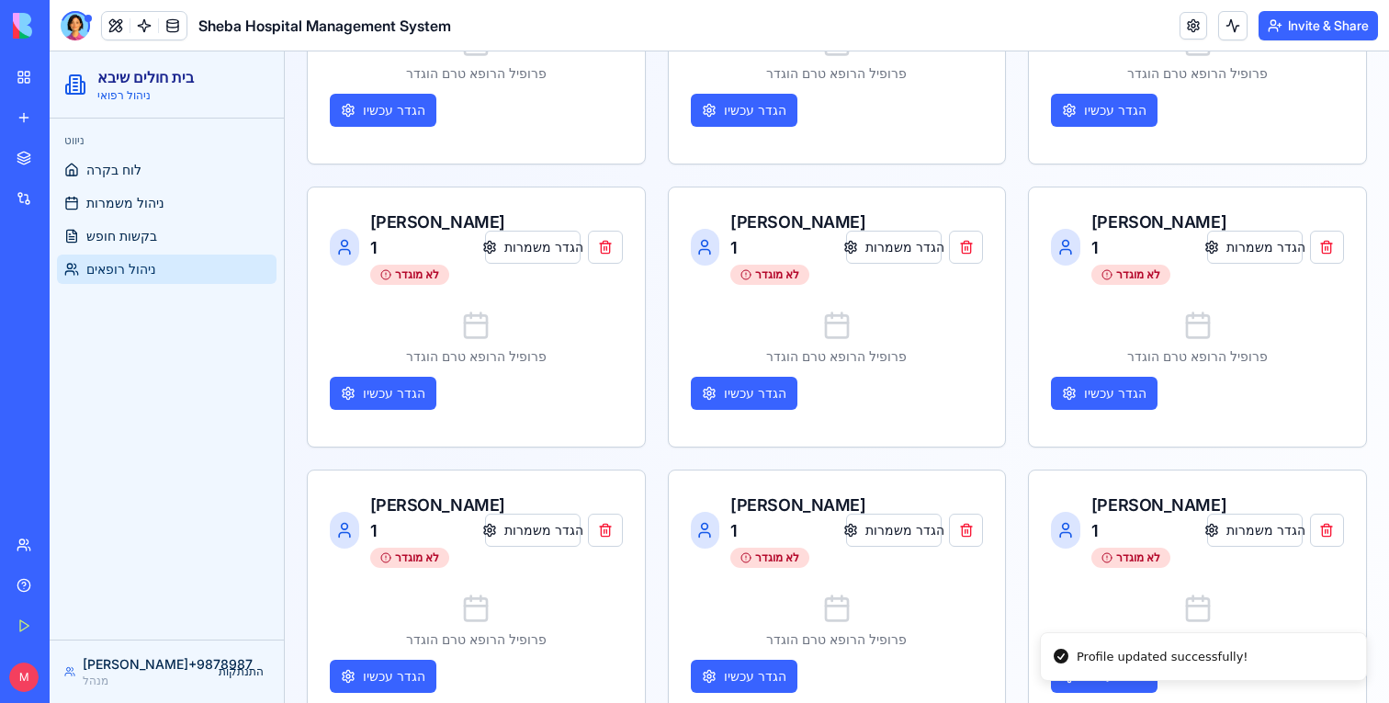
scroll to position [961, 0]
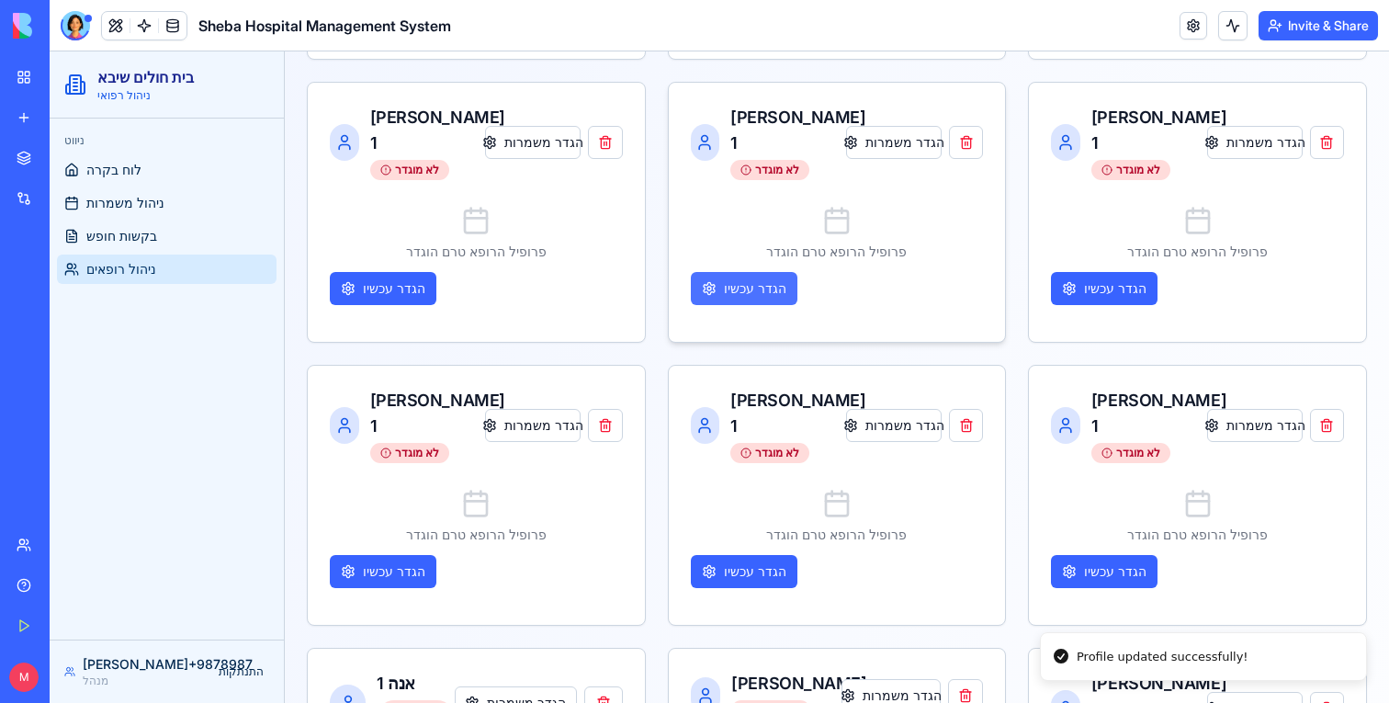
click at [730, 272] on button "הגדר עכשיו" at bounding box center [744, 288] width 107 height 33
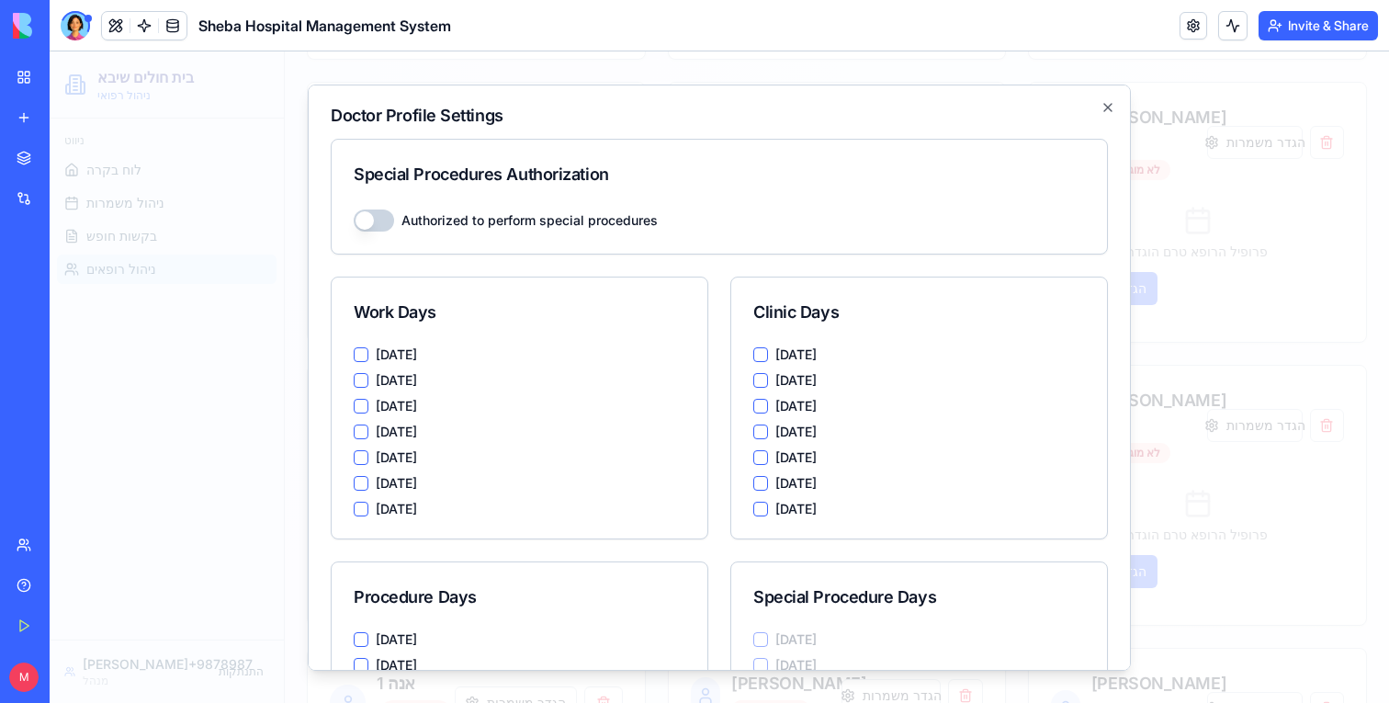
click at [375, 215] on button "Authorized to perform special procedures" at bounding box center [374, 220] width 40 height 22
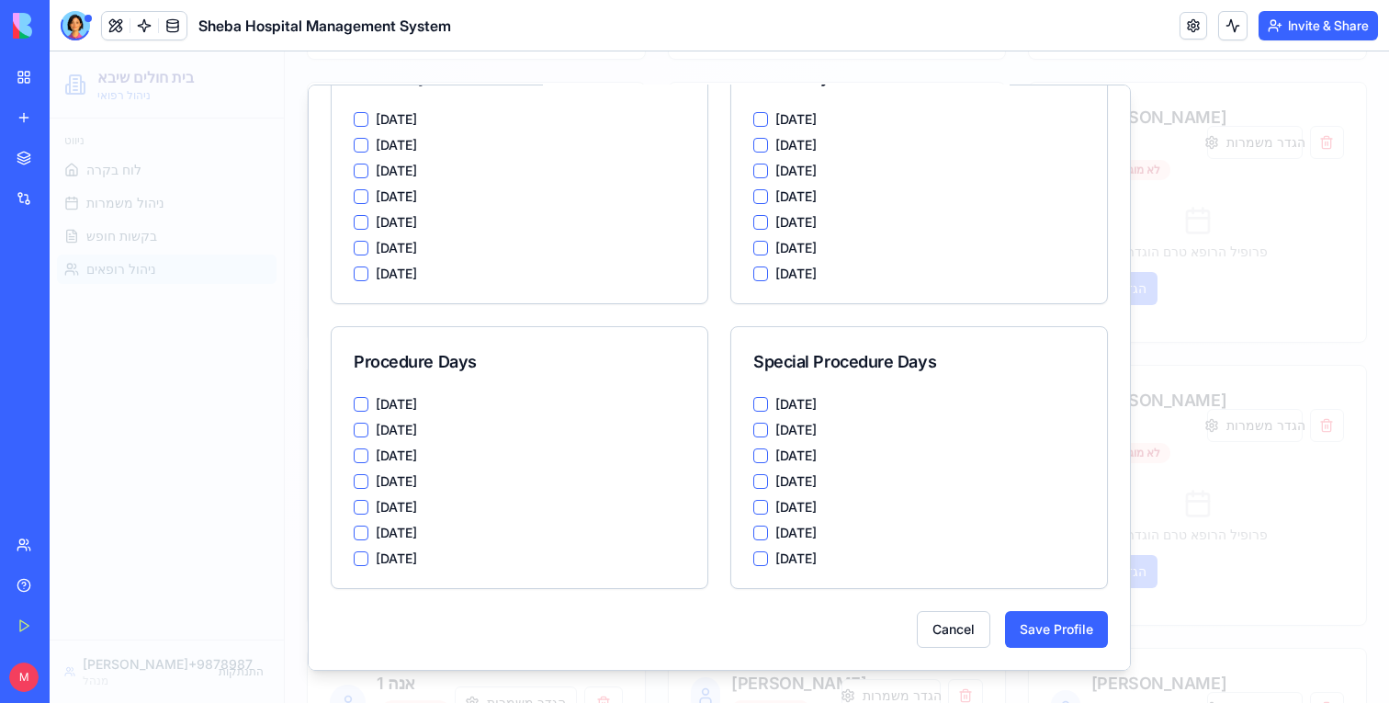
click at [990, 612] on div "Cancel Save Profile" at bounding box center [719, 628] width 777 height 37
click at [1000, 612] on div "Cancel Save Profile" at bounding box center [719, 628] width 777 height 37
click at [1010, 612] on button "Save Profile" at bounding box center [1056, 628] width 103 height 37
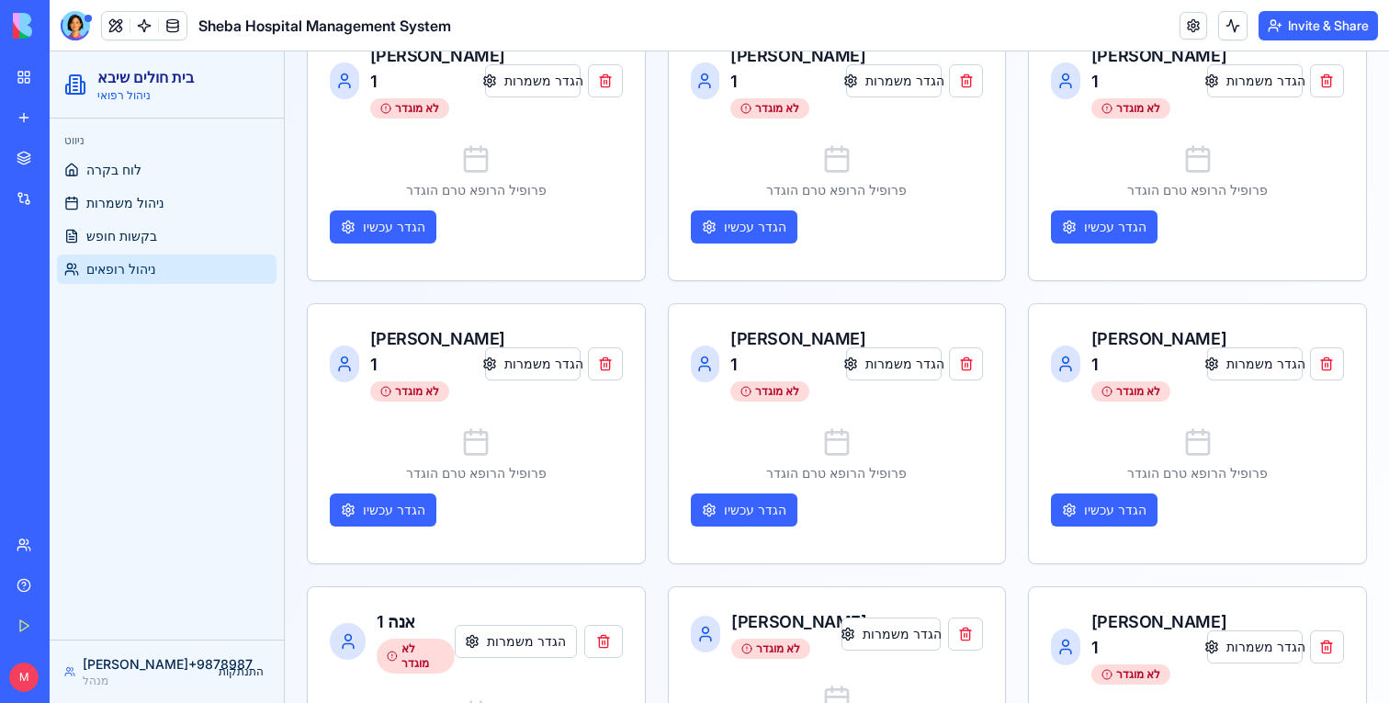
scroll to position [1022, 0]
click at [760, 494] on button "הגדר עכשיו" at bounding box center [744, 510] width 107 height 33
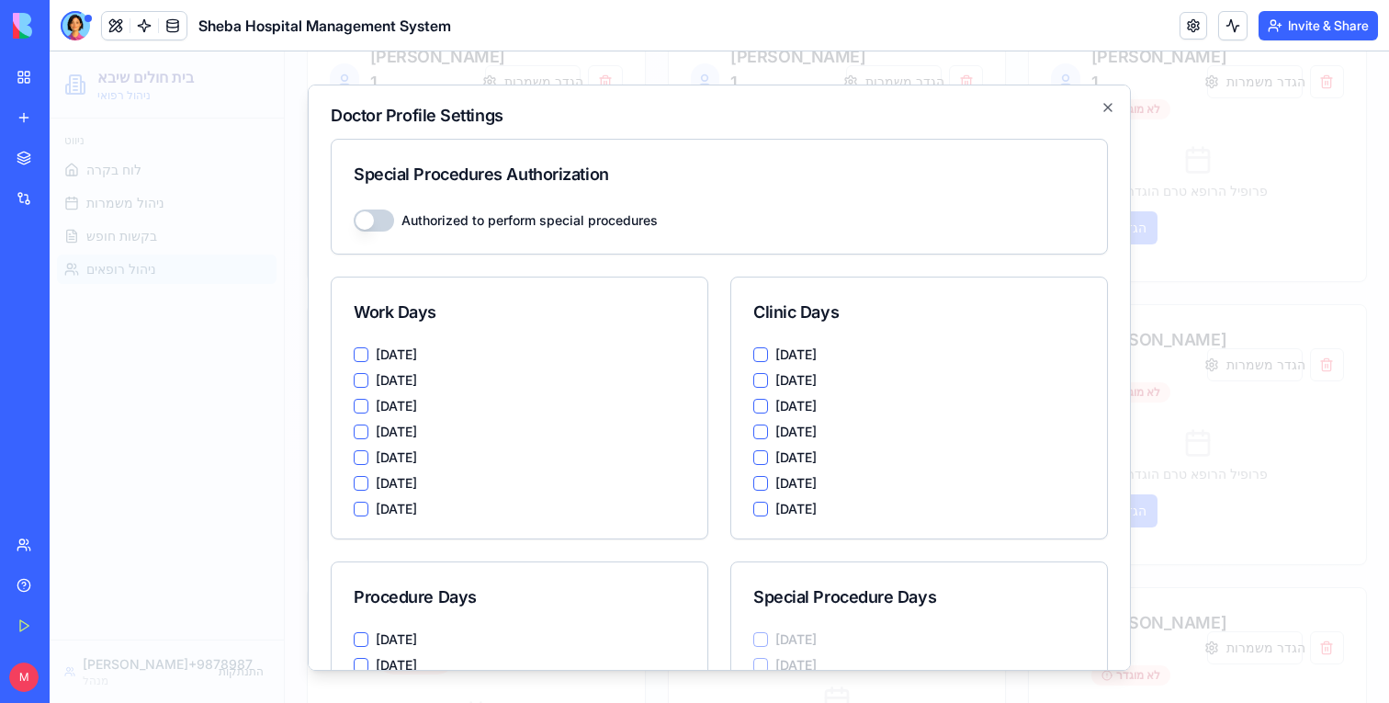
click at [373, 220] on button "Authorized to perform special procedures" at bounding box center [374, 220] width 40 height 22
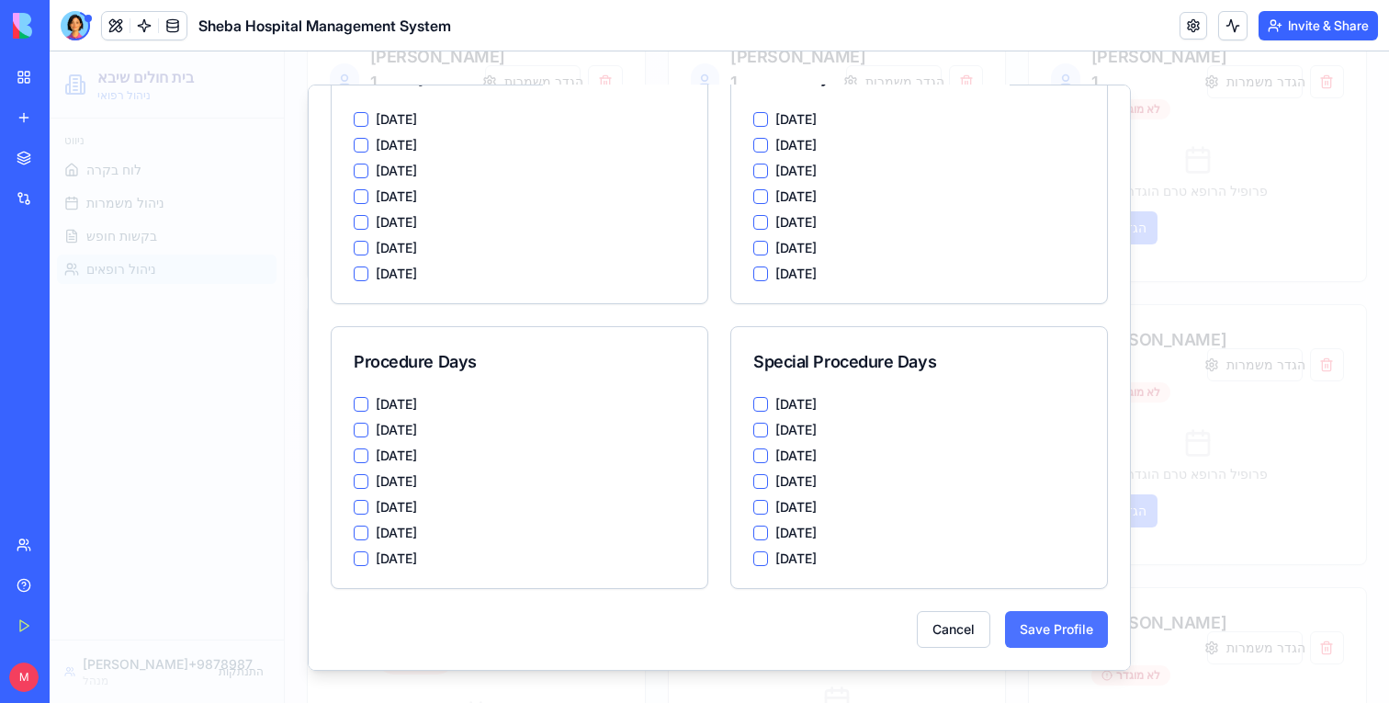
click at [1059, 636] on button "Save Profile" at bounding box center [1056, 628] width 103 height 37
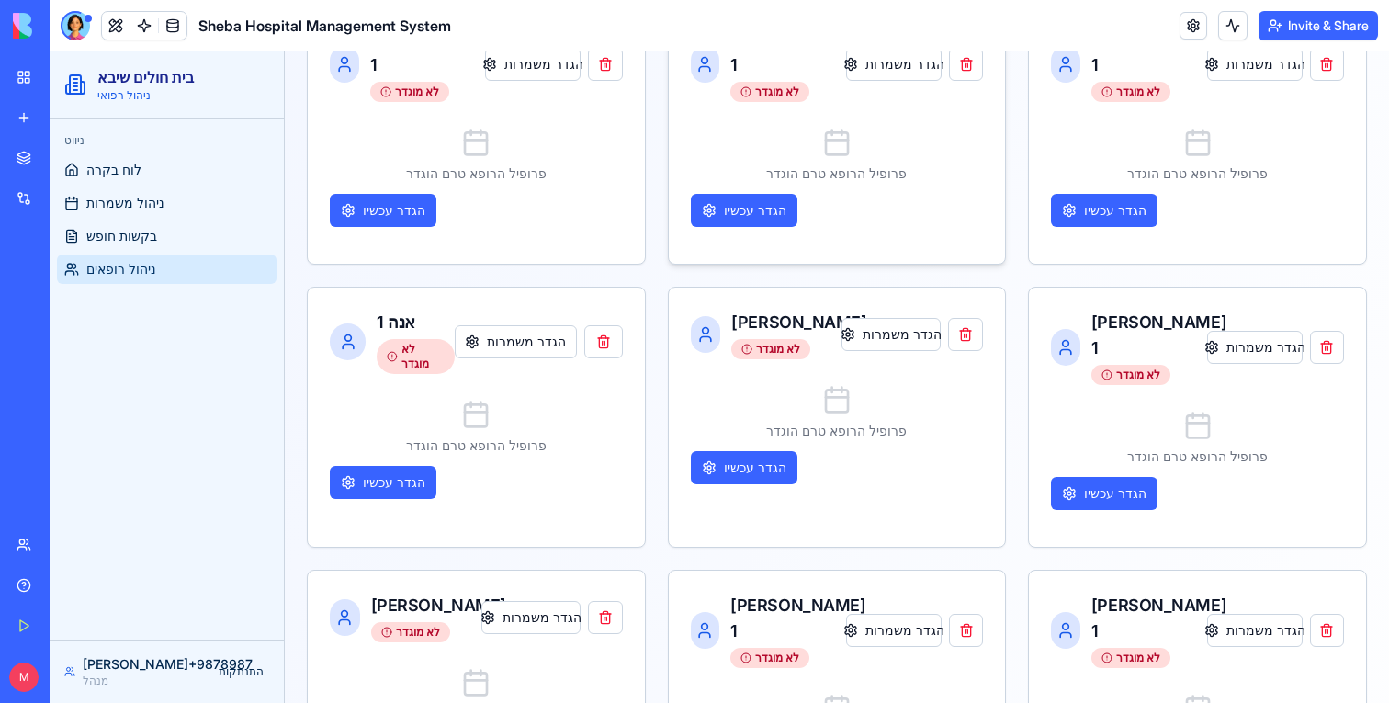
scroll to position [1328, 0]
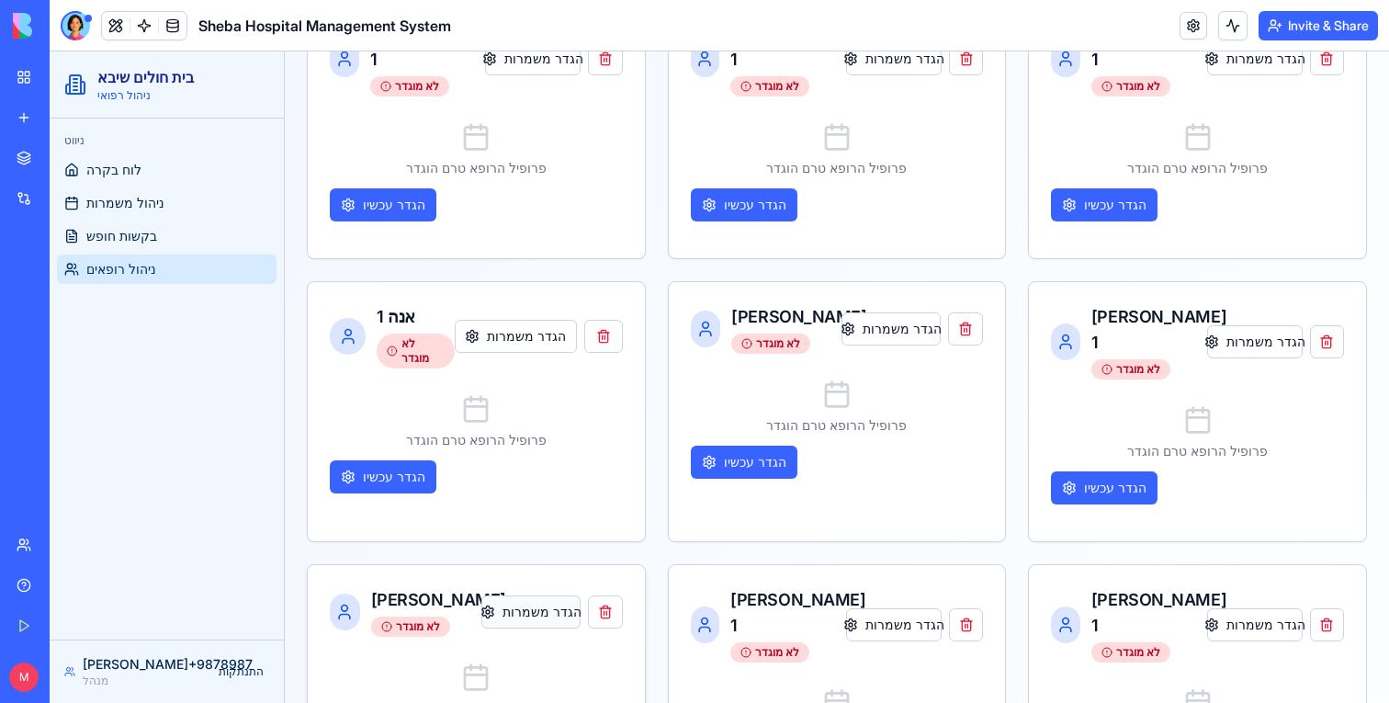
click at [534, 595] on button "הגדר משמרות" at bounding box center [531, 611] width 99 height 33
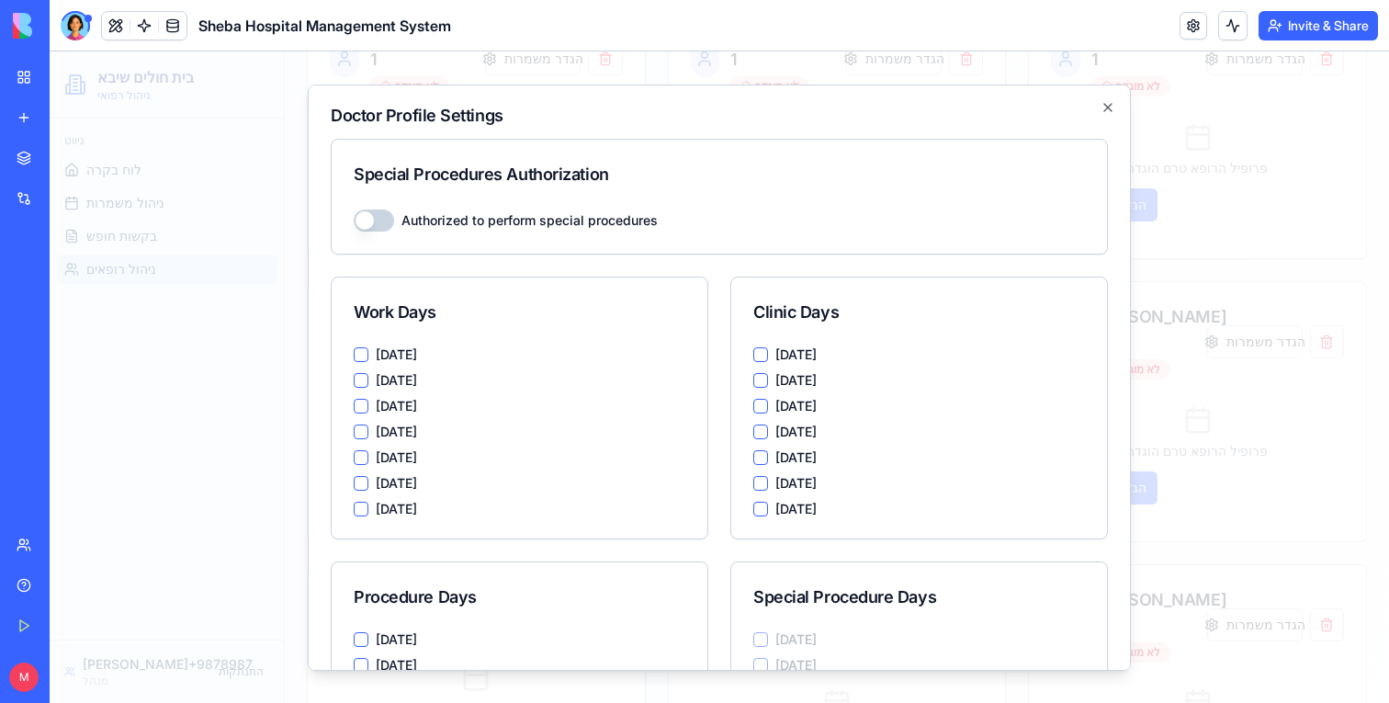
click at [376, 220] on button "Authorized to perform special procedures" at bounding box center [374, 220] width 40 height 22
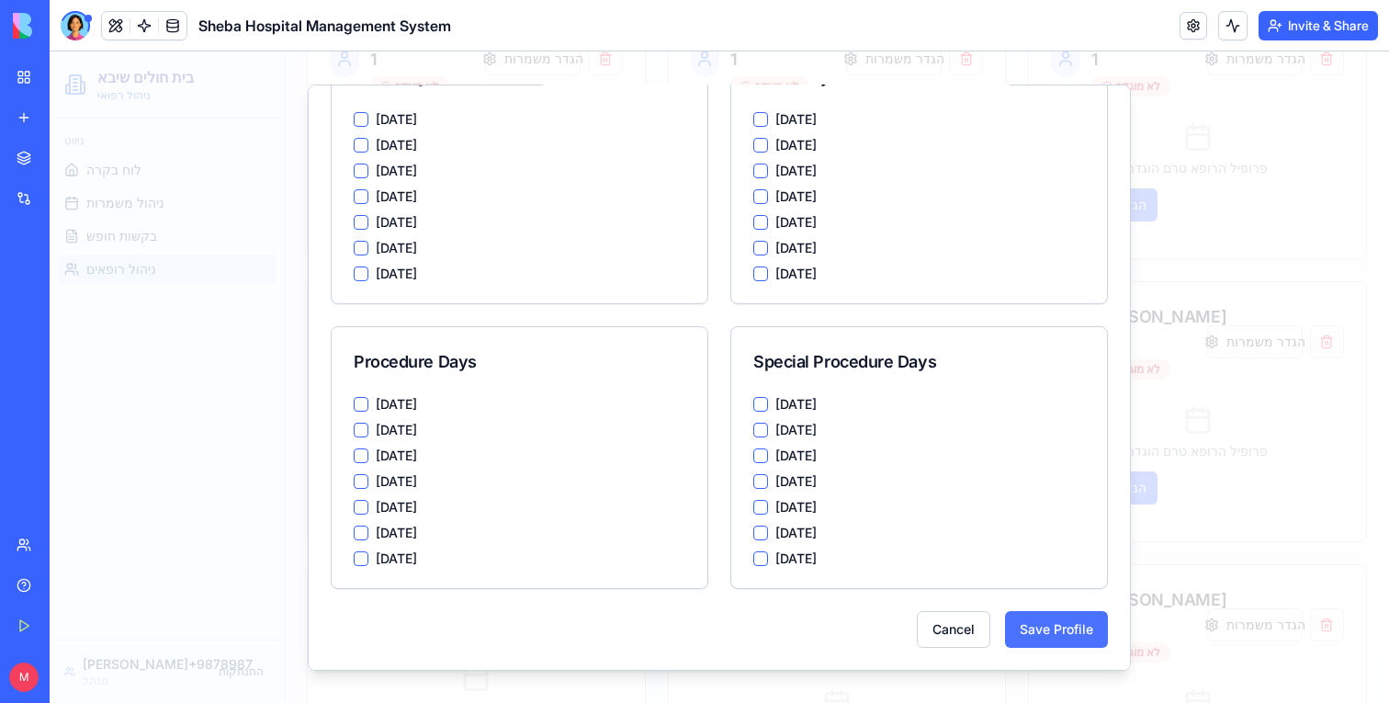
click at [1029, 637] on button "Save Profile" at bounding box center [1056, 628] width 103 height 37
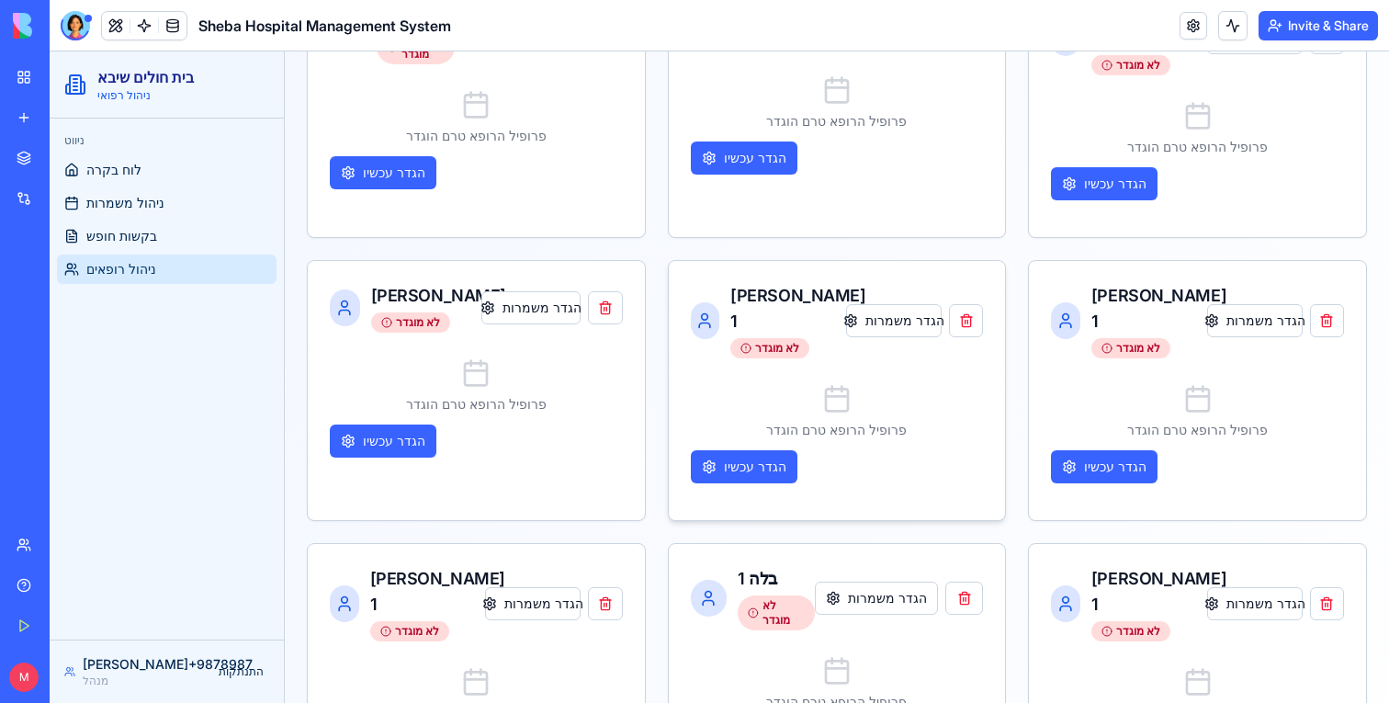
scroll to position [1950, 0]
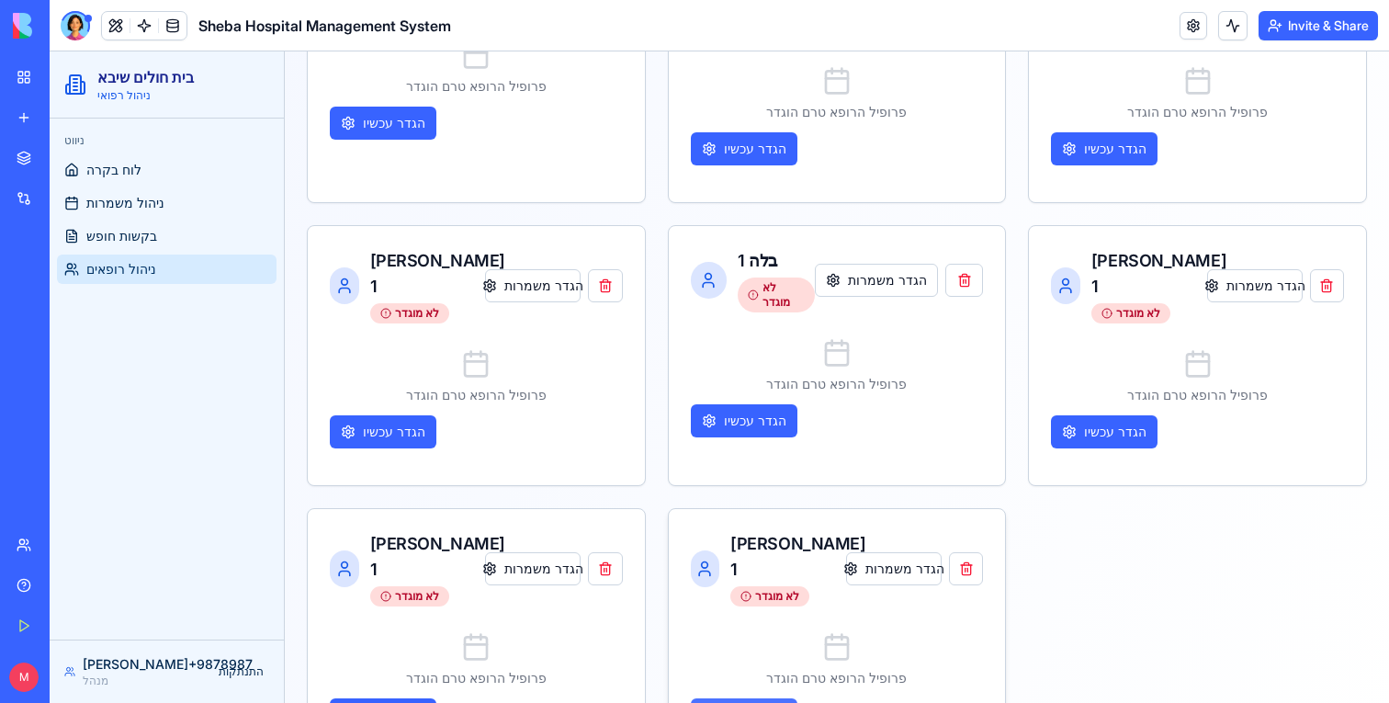
click at [750, 698] on button "הגדר עכשיו" at bounding box center [744, 714] width 107 height 33
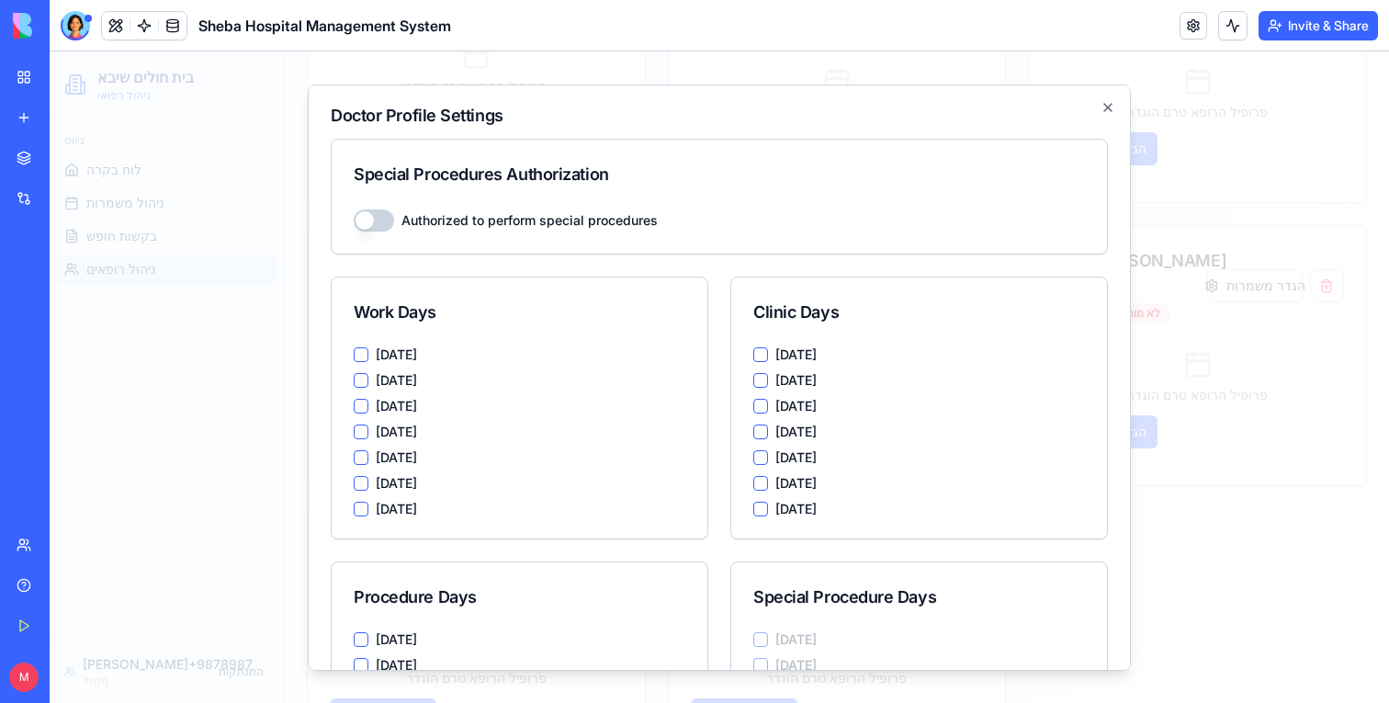
click at [370, 224] on button "Authorized to perform special procedures" at bounding box center [374, 220] width 40 height 22
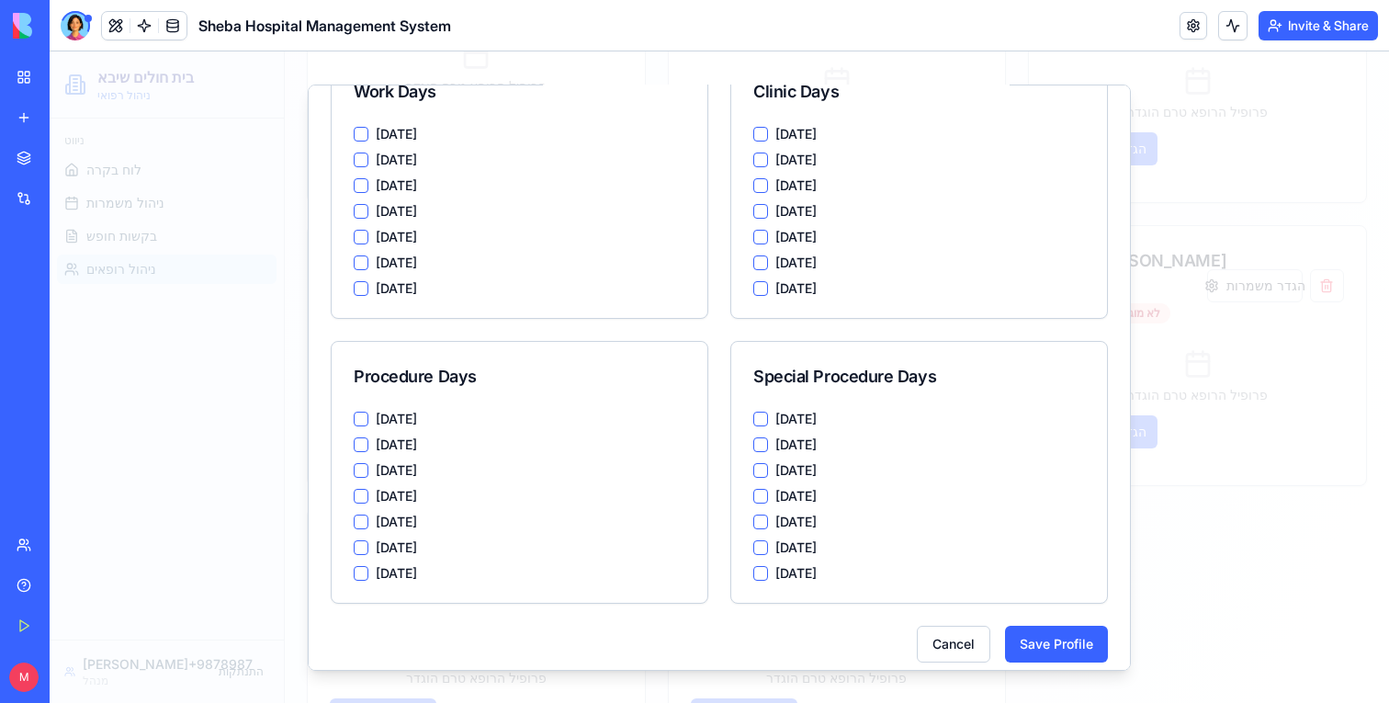
scroll to position [235, 0]
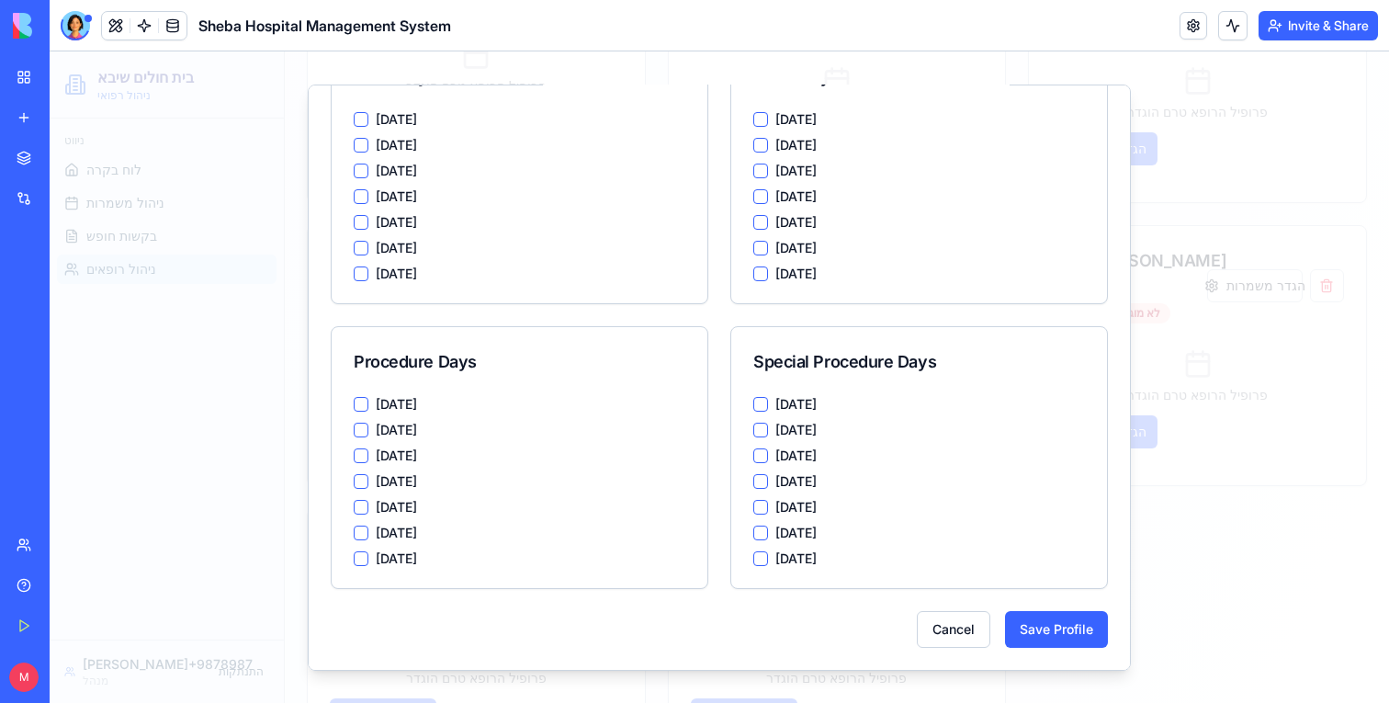
click at [1075, 656] on div "Doctor Profile Settings Special Procedures Authorization Authorized to perform …" at bounding box center [719, 377] width 823 height 586
click at [1075, 632] on button "Save Profile" at bounding box center [1056, 628] width 103 height 37
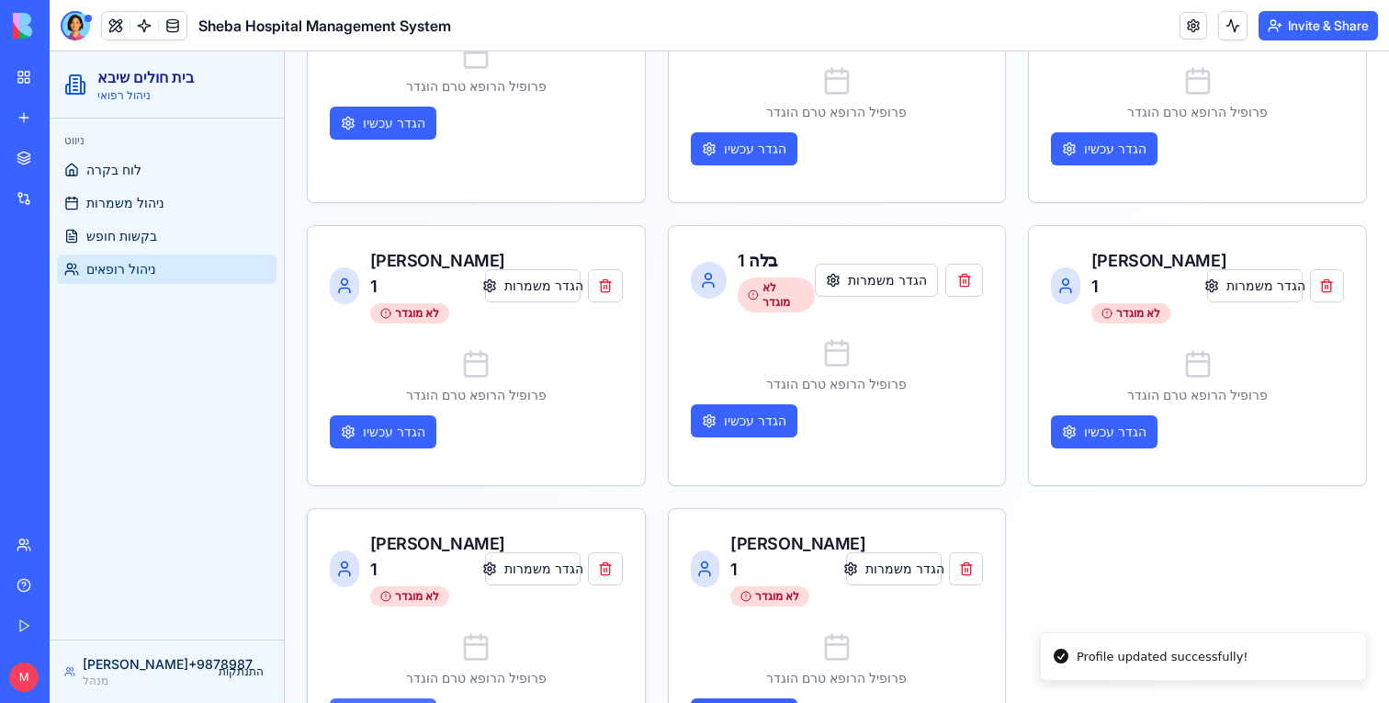
click at [405, 698] on button "הגדר עכשיו" at bounding box center [383, 714] width 107 height 33
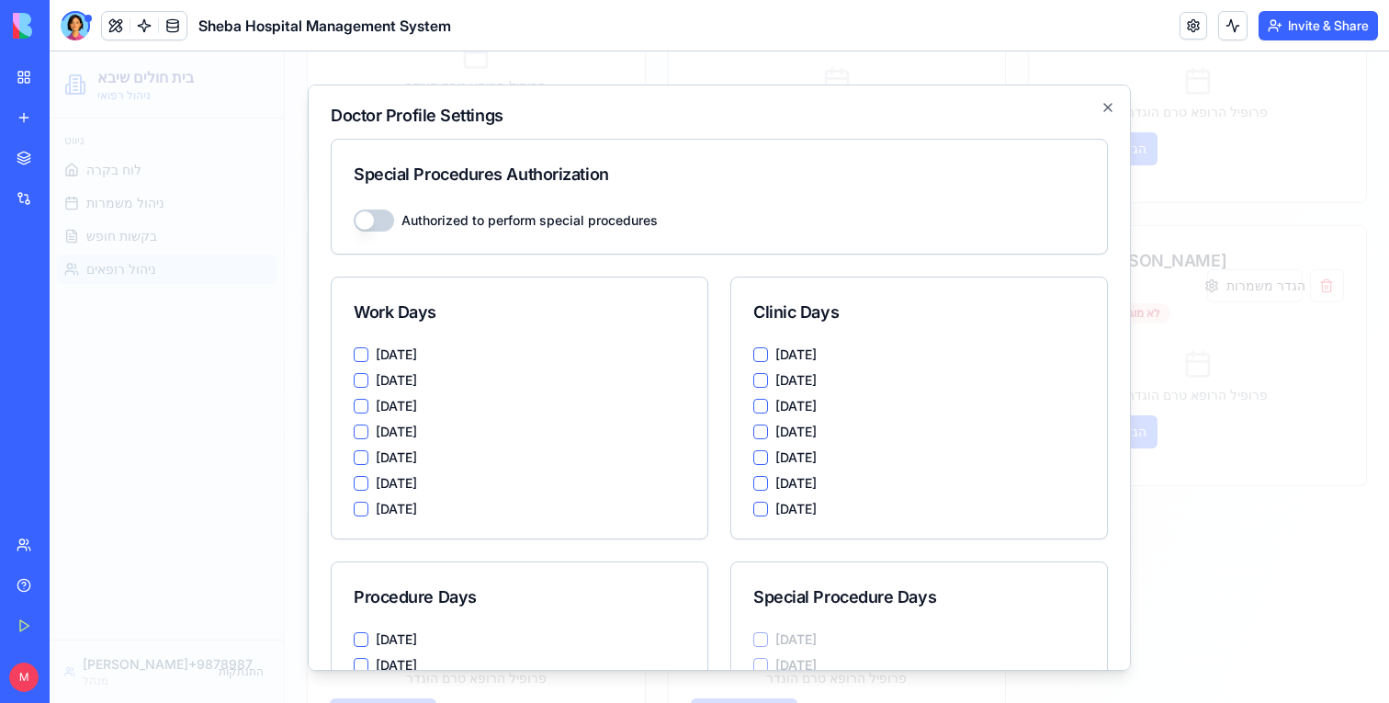
click at [373, 218] on button "Authorized to perform special procedures" at bounding box center [374, 220] width 40 height 22
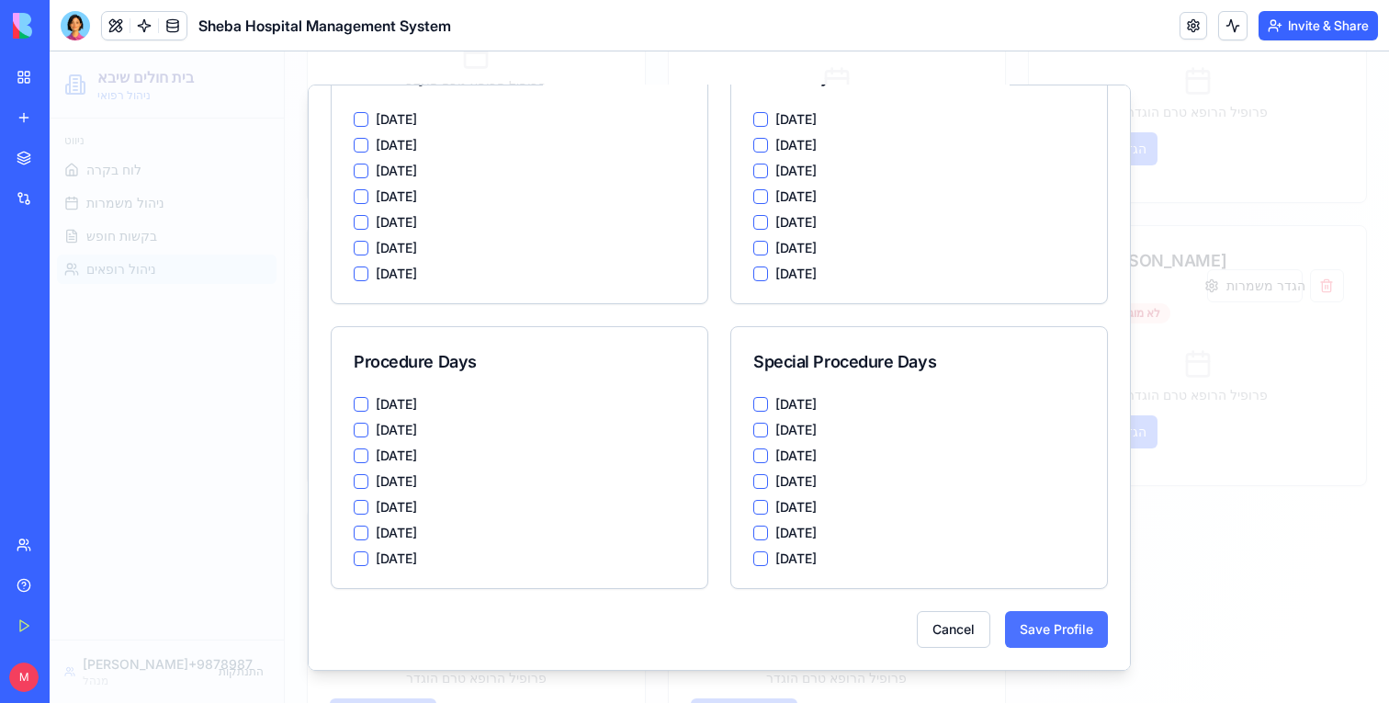
click at [1083, 636] on button "Save Profile" at bounding box center [1056, 628] width 103 height 37
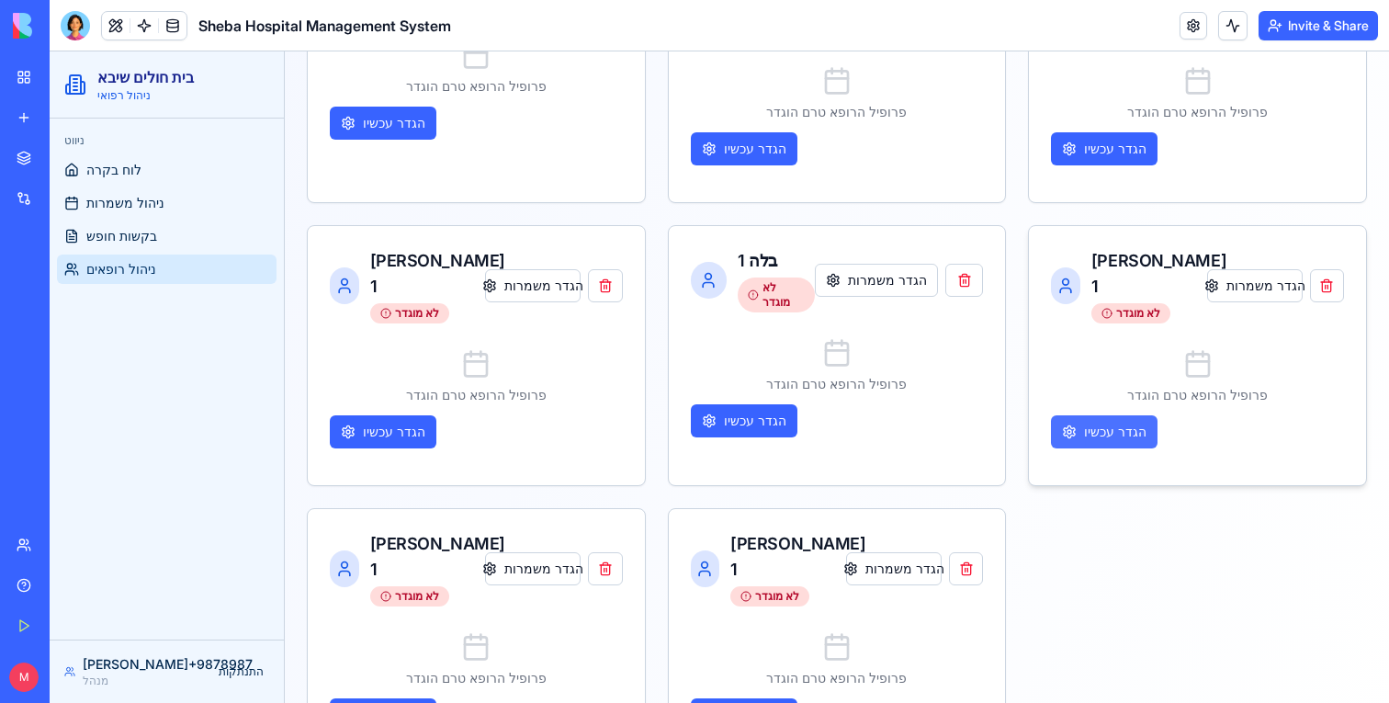
click at [1125, 415] on button "הגדר עכשיו" at bounding box center [1104, 431] width 107 height 33
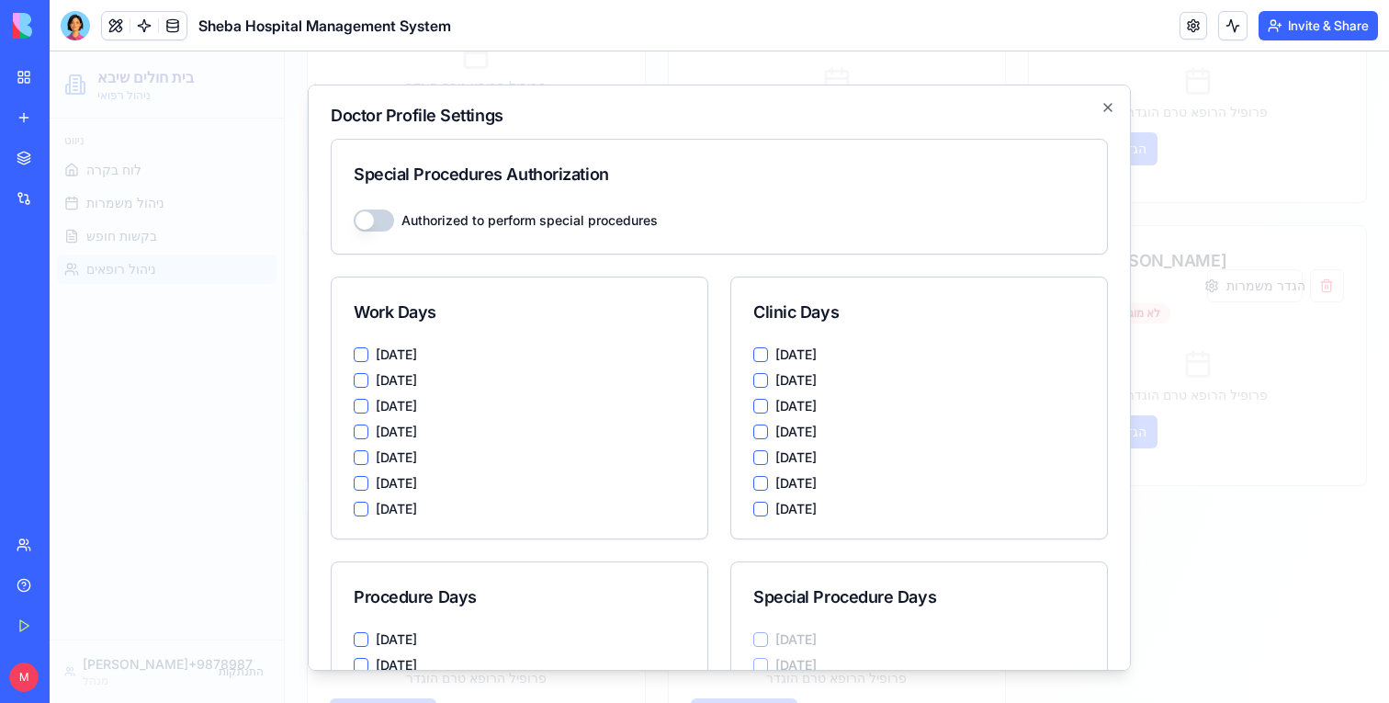
click at [384, 213] on button "Authorized to perform special procedures" at bounding box center [374, 220] width 40 height 22
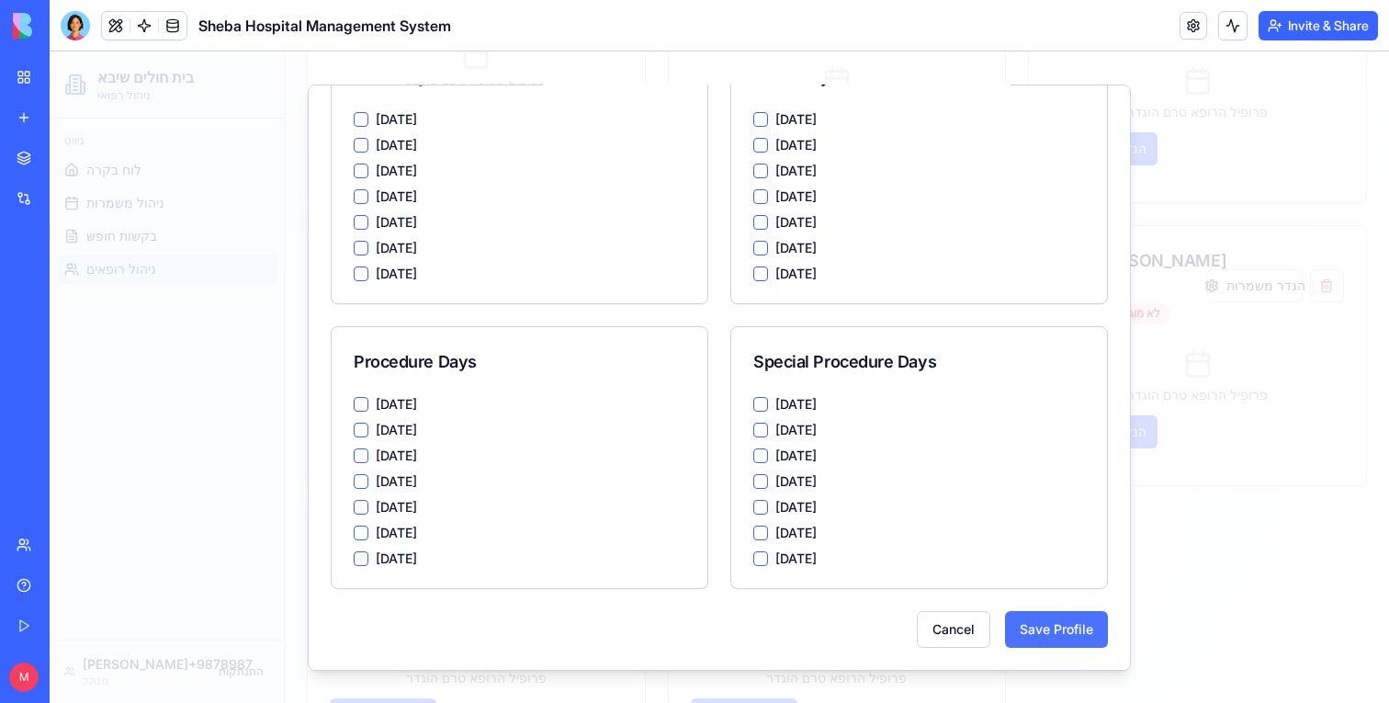
click at [1045, 629] on button "Save Profile" at bounding box center [1056, 628] width 103 height 37
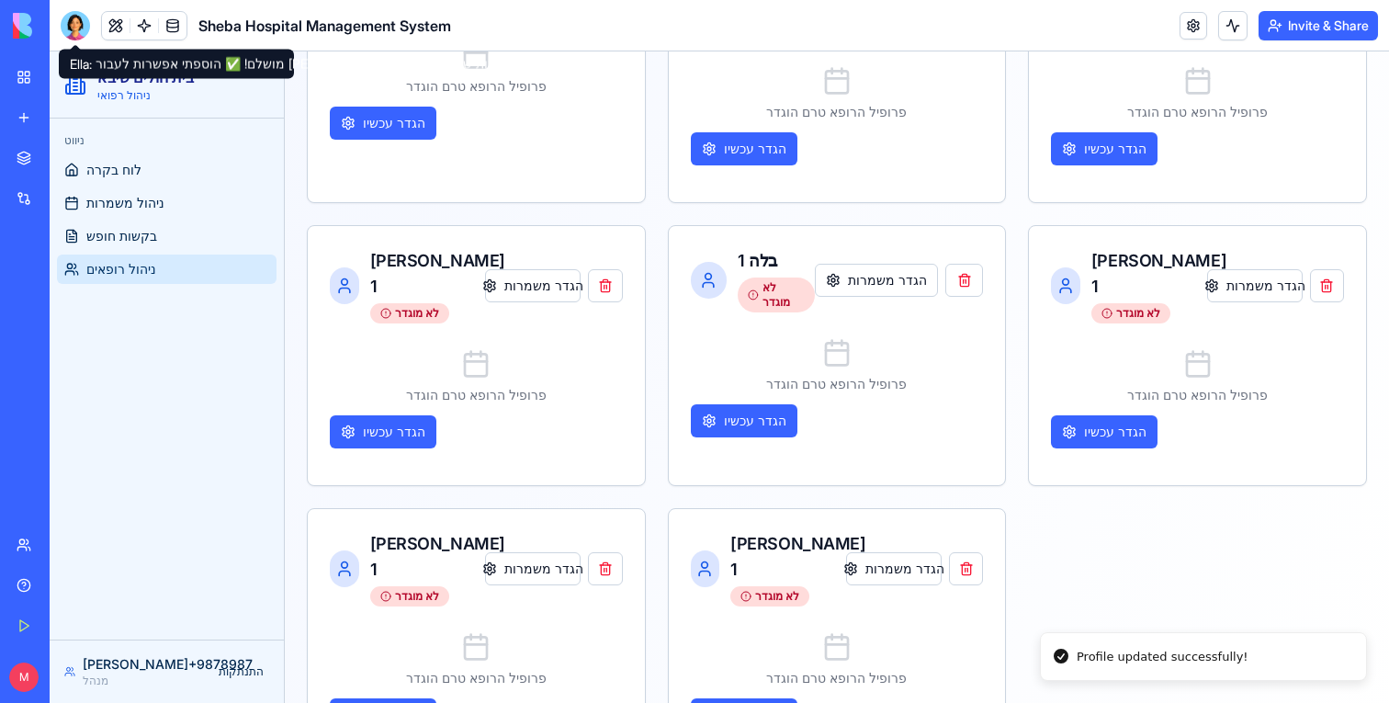
click at [73, 34] on div at bounding box center [75, 25] width 29 height 29
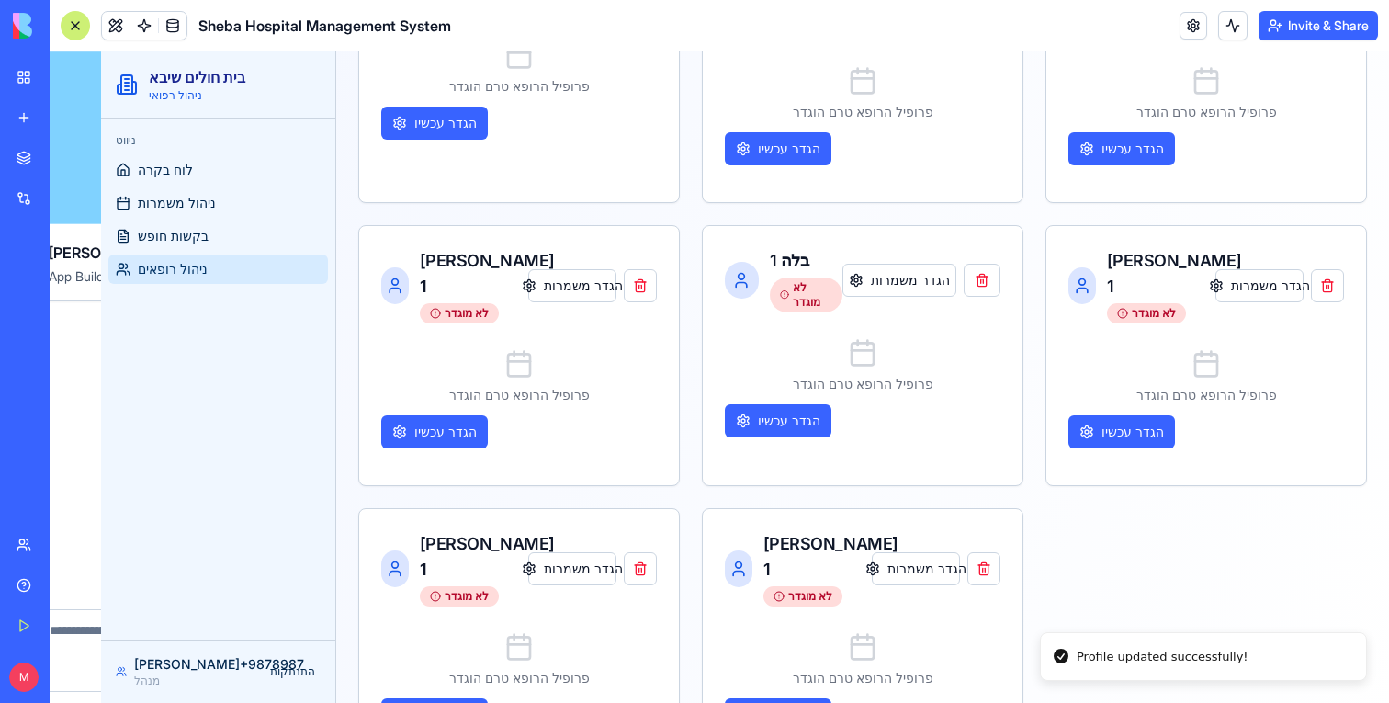
scroll to position [13304, 0]
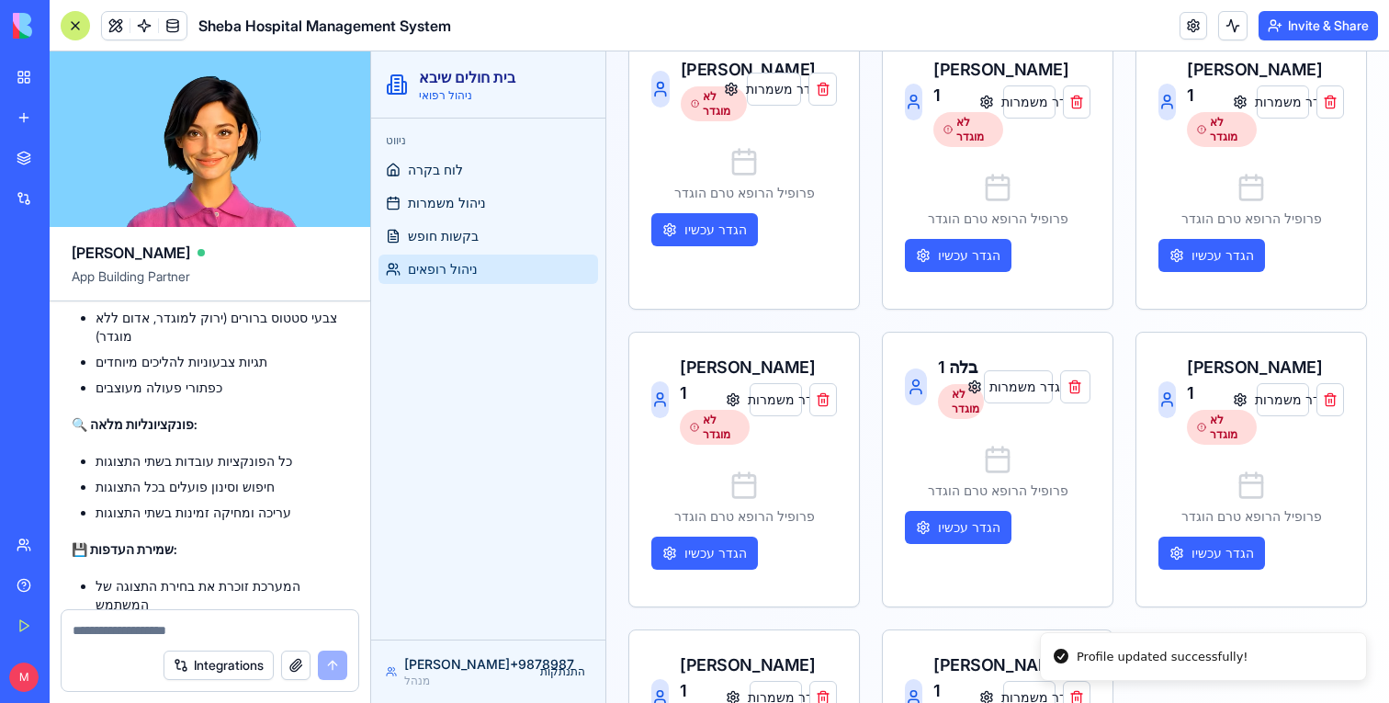
click at [203, 637] on textarea at bounding box center [210, 630] width 275 height 18
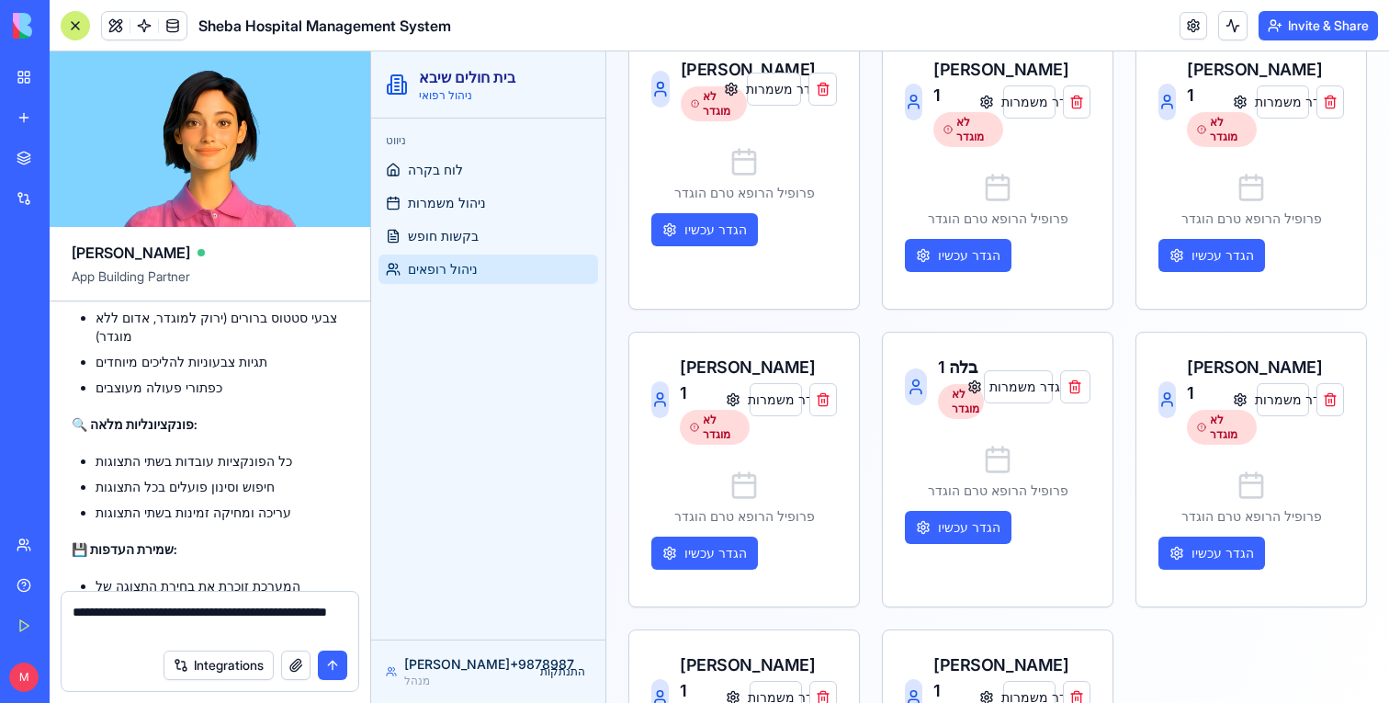
type textarea "**********"
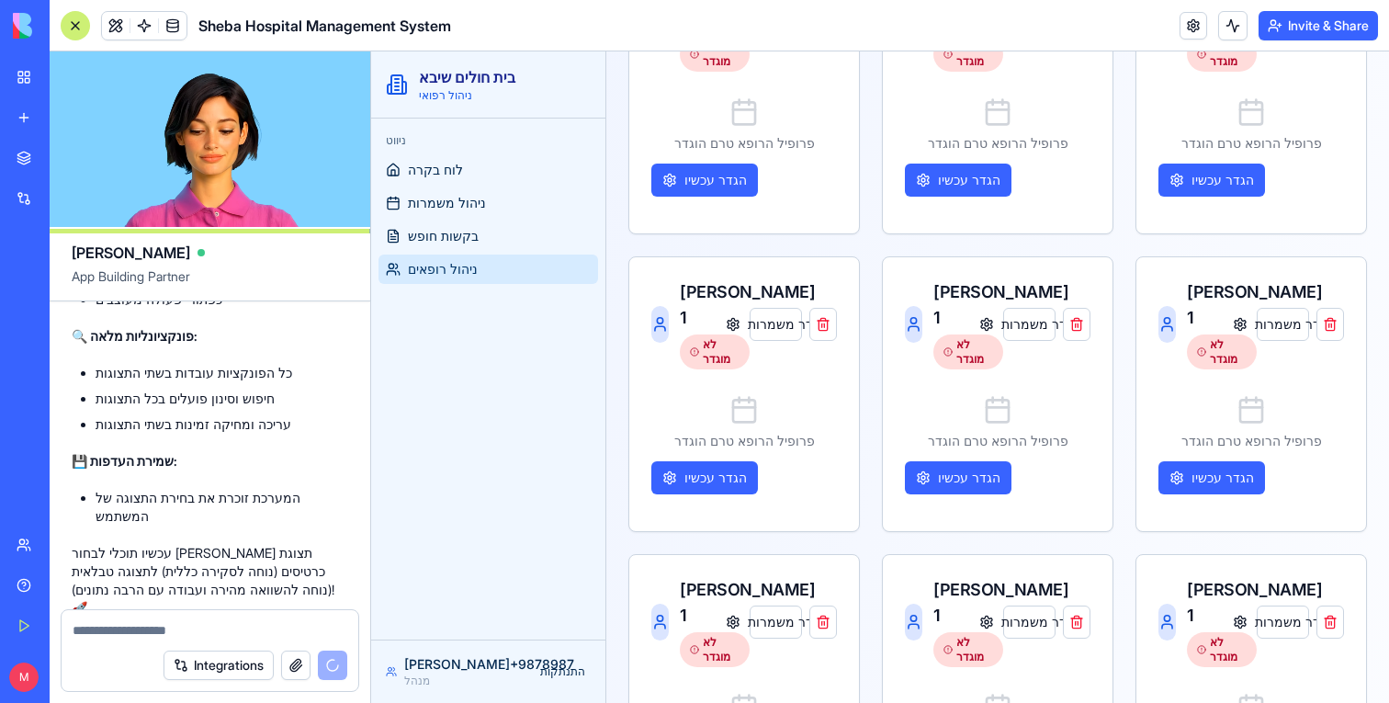
scroll to position [0, 0]
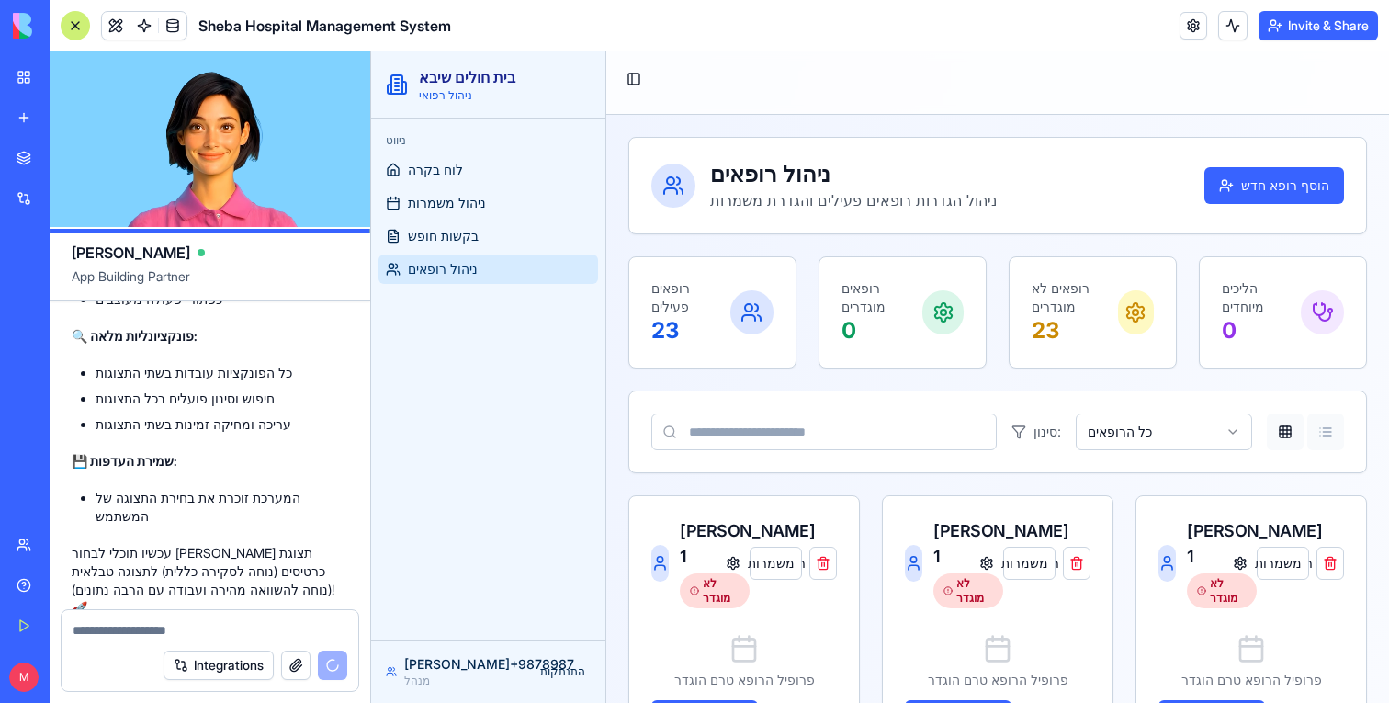
click at [1324, 433] on button "Table view" at bounding box center [1326, 432] width 37 height 37
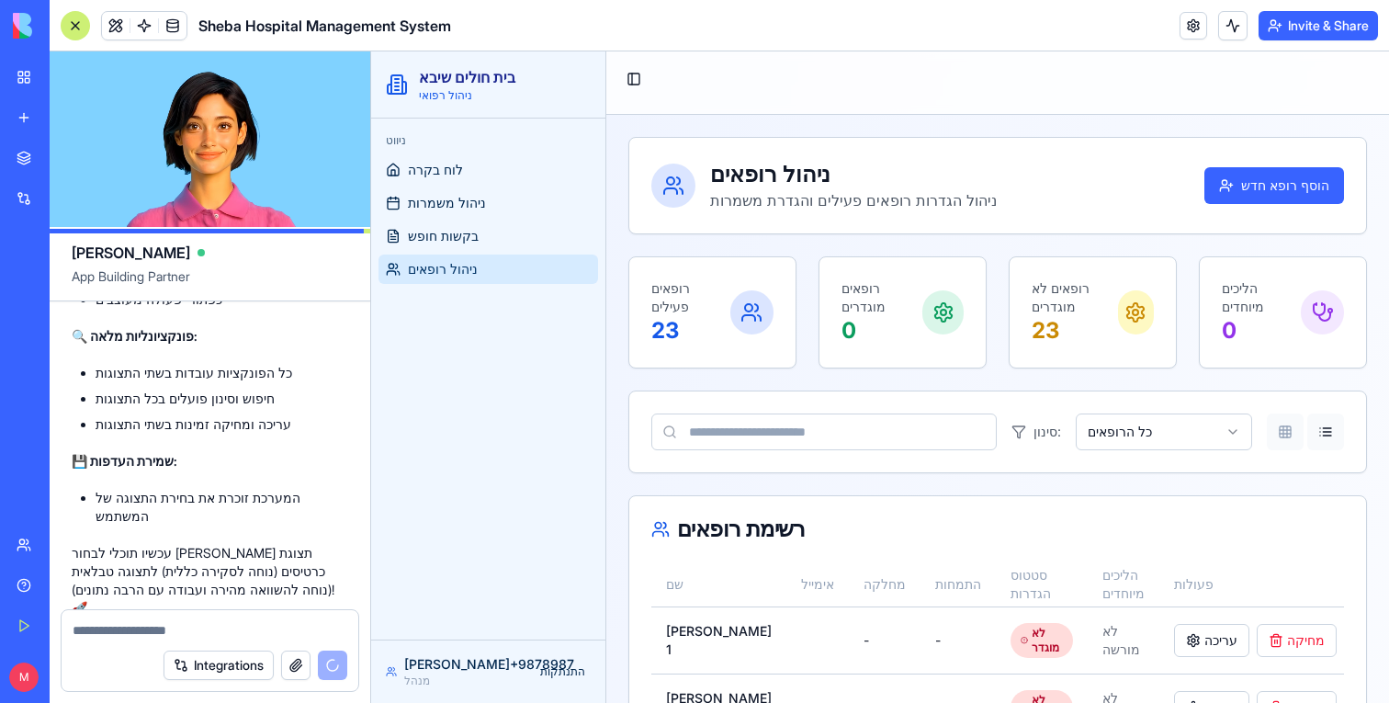
click at [1270, 437] on button "Card view" at bounding box center [1285, 432] width 37 height 37
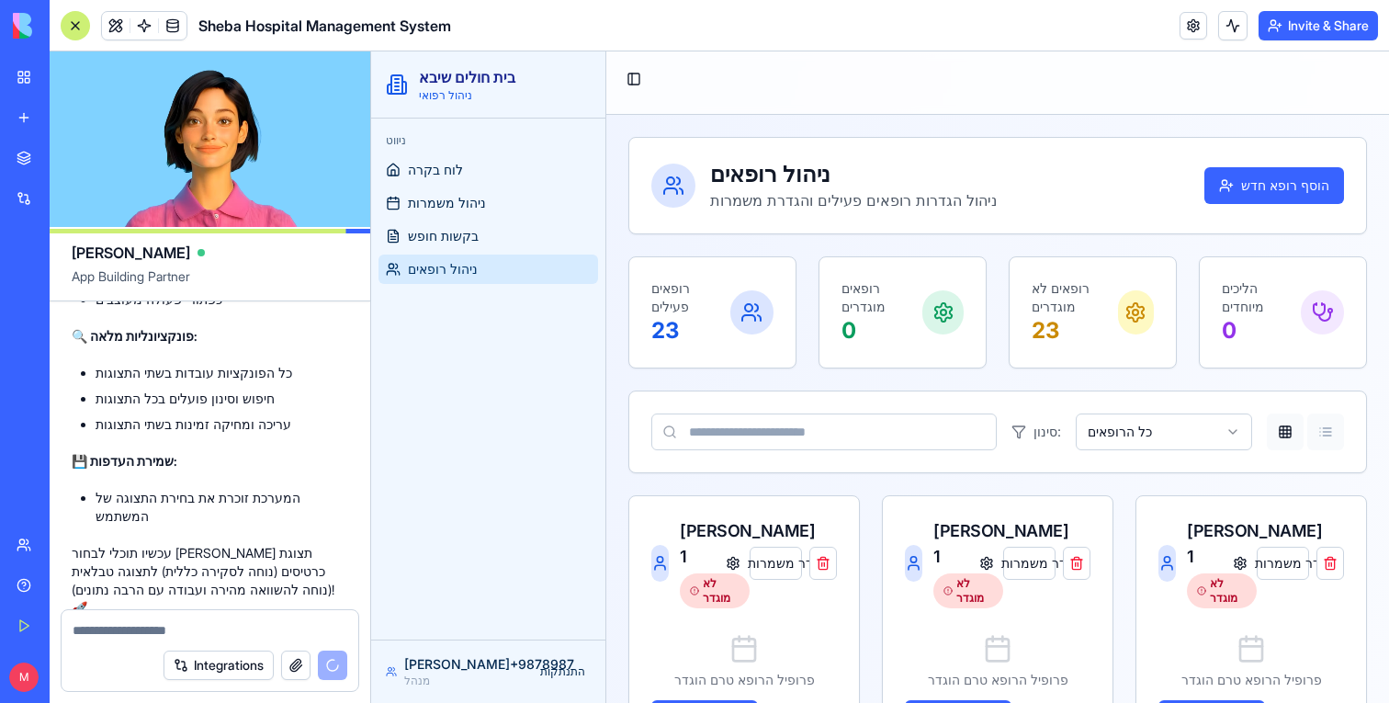
click at [1317, 437] on button "Table view" at bounding box center [1326, 432] width 37 height 37
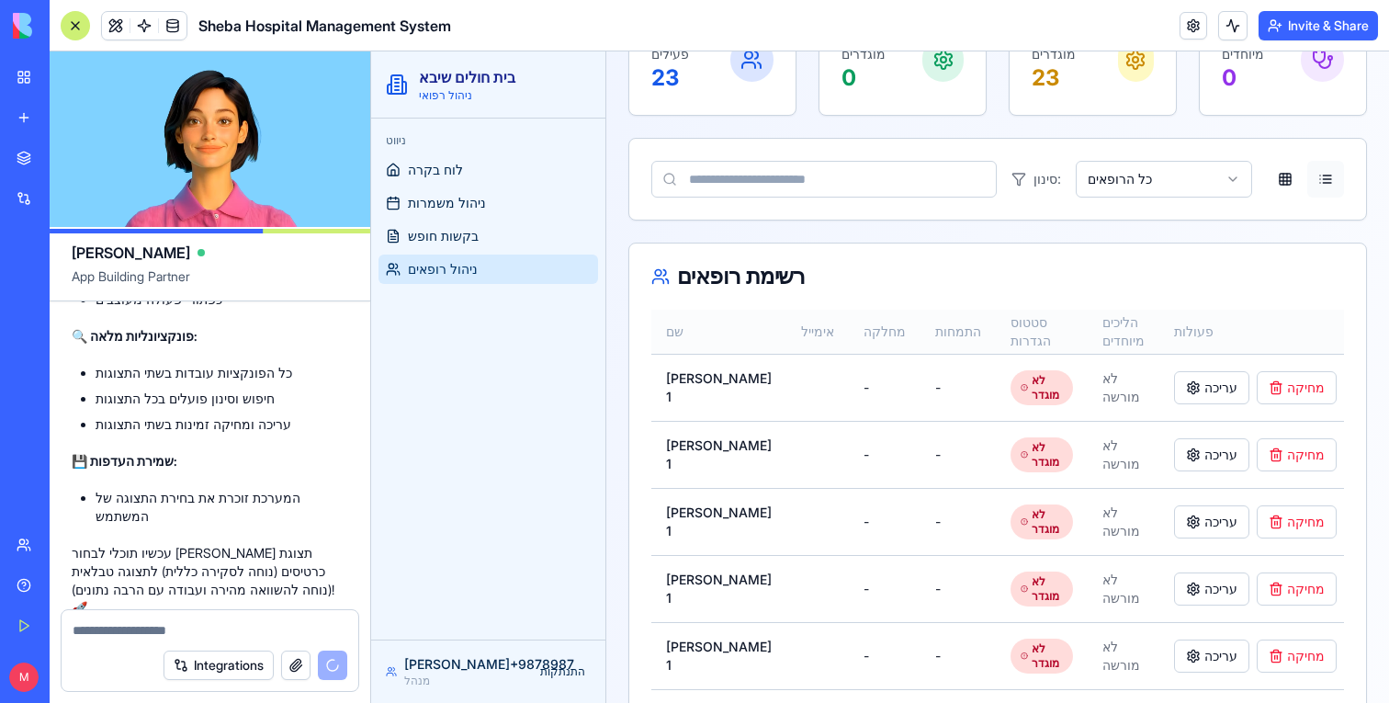
scroll to position [436, 0]
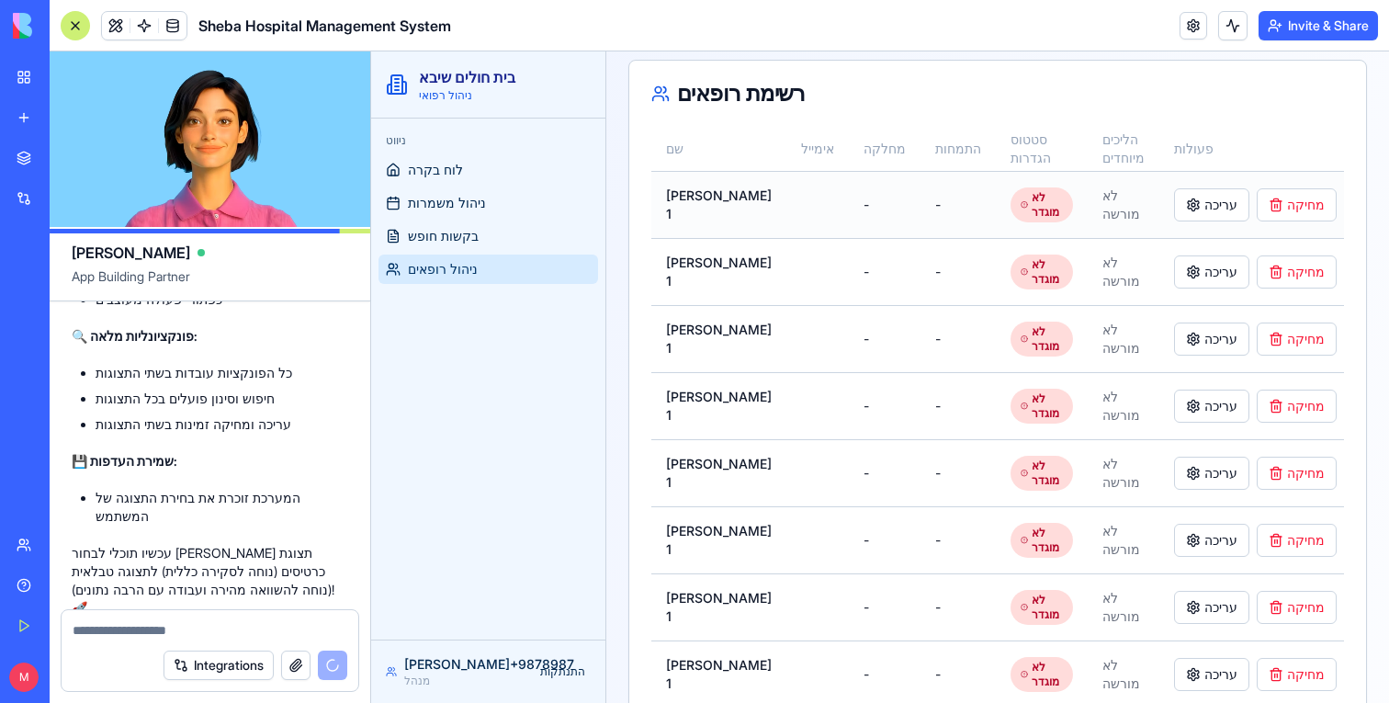
click at [1103, 208] on span "לא מורשה" at bounding box center [1122, 204] width 38 height 34
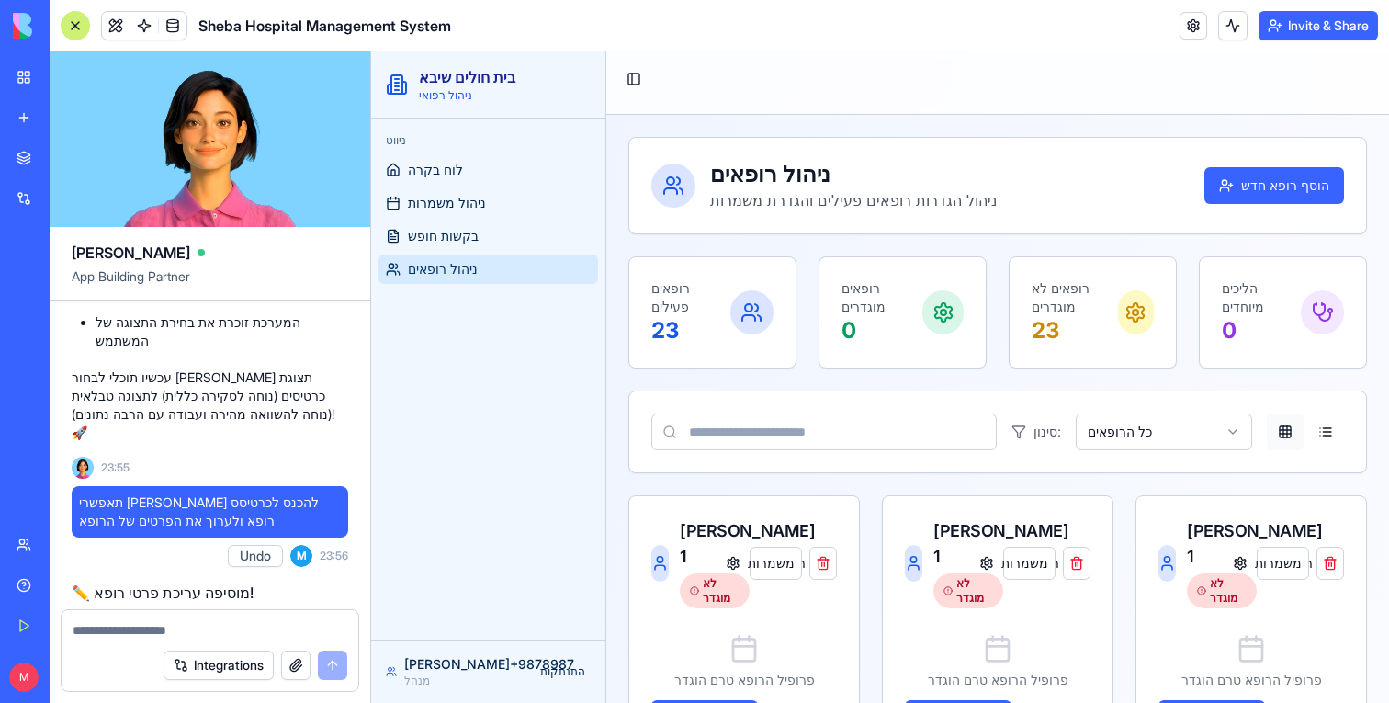
scroll to position [13524, 0]
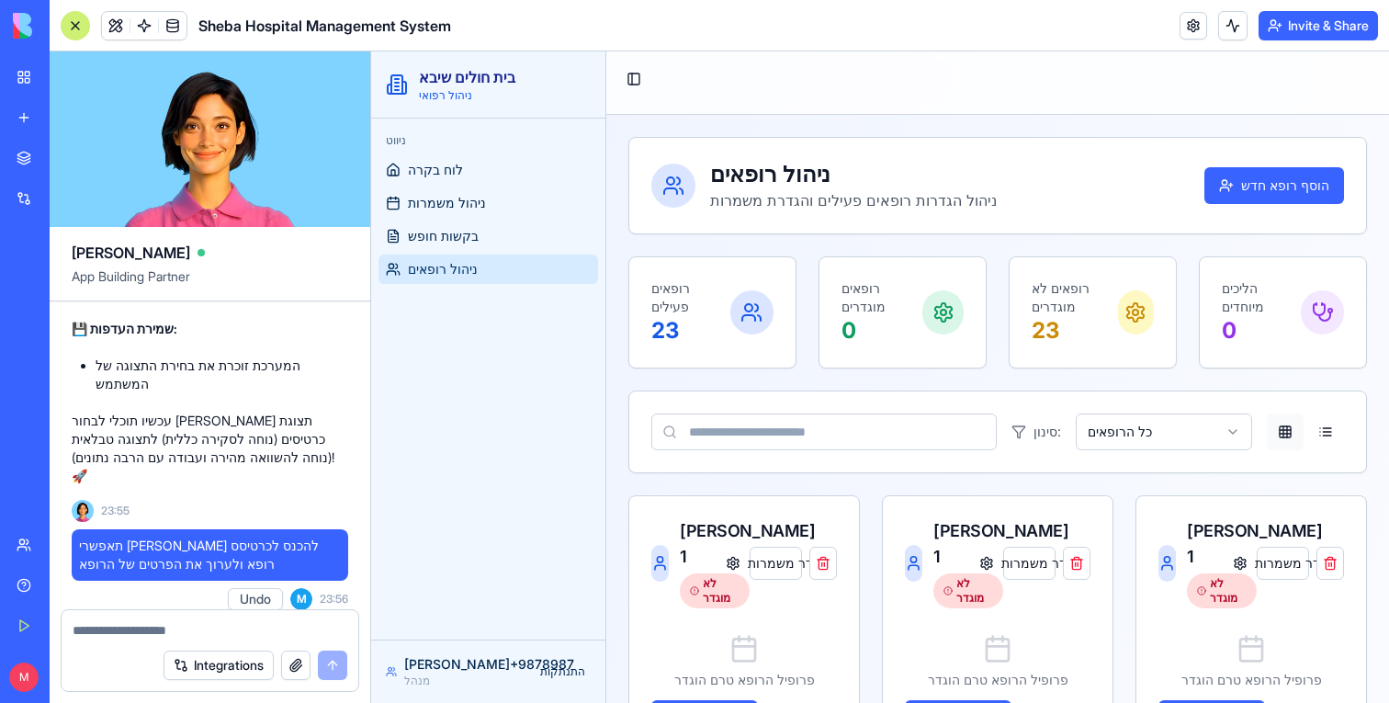
click at [976, 566] on div "שמוליק 1" at bounding box center [969, 543] width 70 height 51
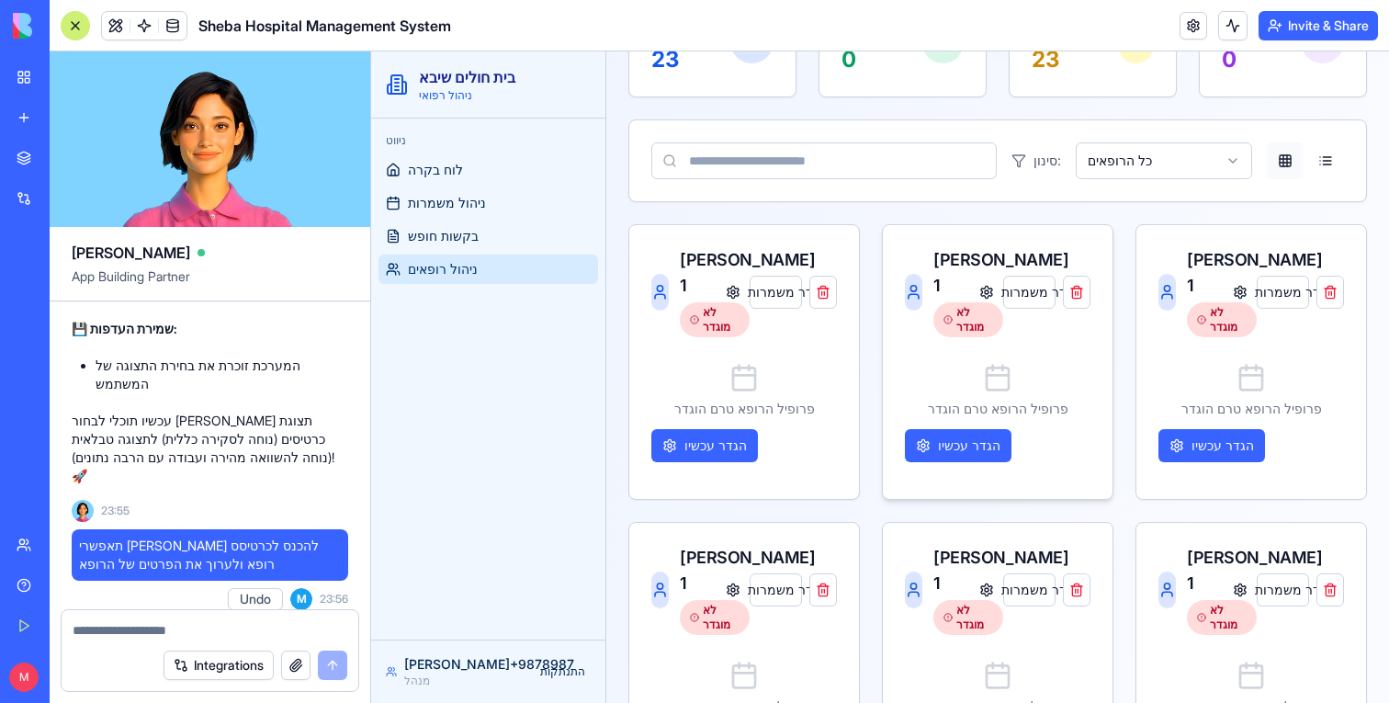
scroll to position [394, 0]
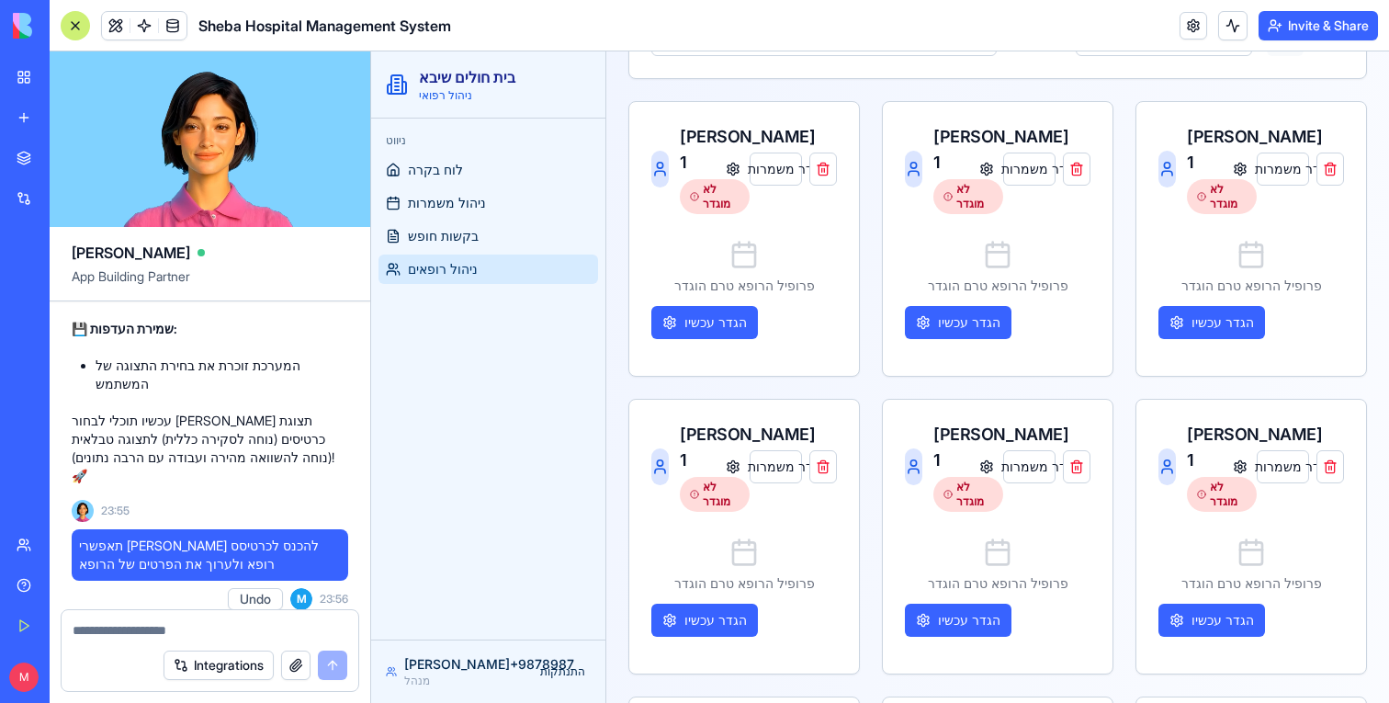
click at [74, 17] on div at bounding box center [75, 25] width 29 height 29
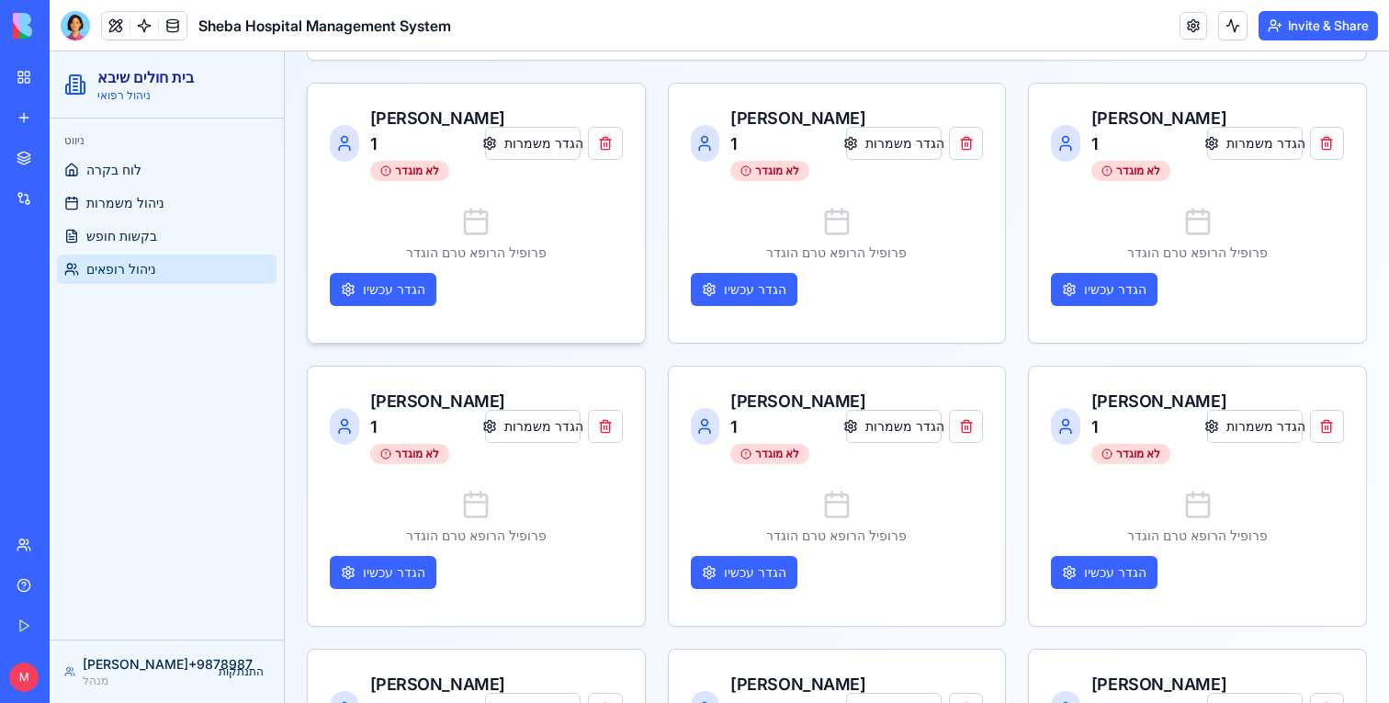
click at [516, 230] on div "פרופיל הרופא טרם הוגדר הגדר עכשיו" at bounding box center [476, 256] width 293 height 129
click at [395, 108] on div "[PERSON_NAME] 1" at bounding box center [428, 131] width 116 height 51
click at [407, 161] on div "לא מוגדר" at bounding box center [409, 171] width 79 height 20
click at [407, 275] on button "הגדר עכשיו" at bounding box center [383, 289] width 107 height 33
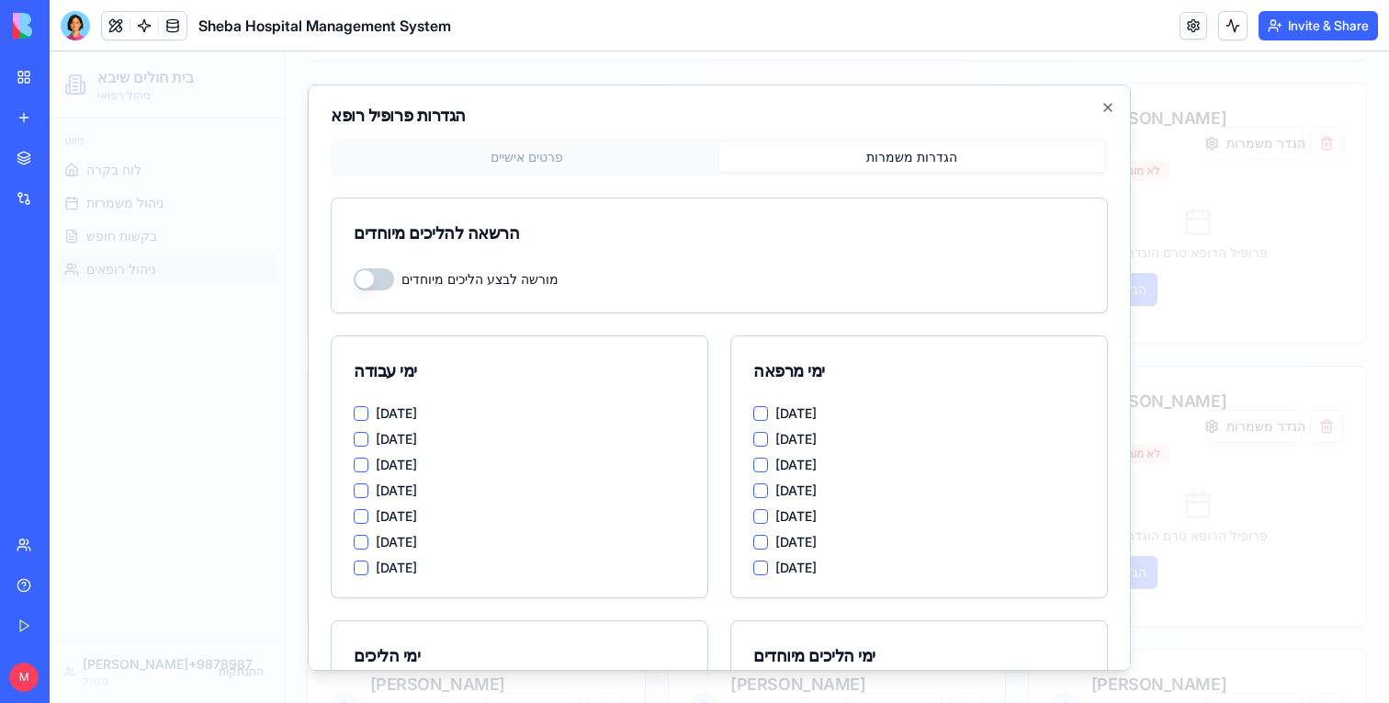
click at [948, 158] on button "הגדרות משמרות" at bounding box center [912, 156] width 385 height 29
click at [670, 154] on button "פרטים אישיים" at bounding box center [526, 156] width 385 height 29
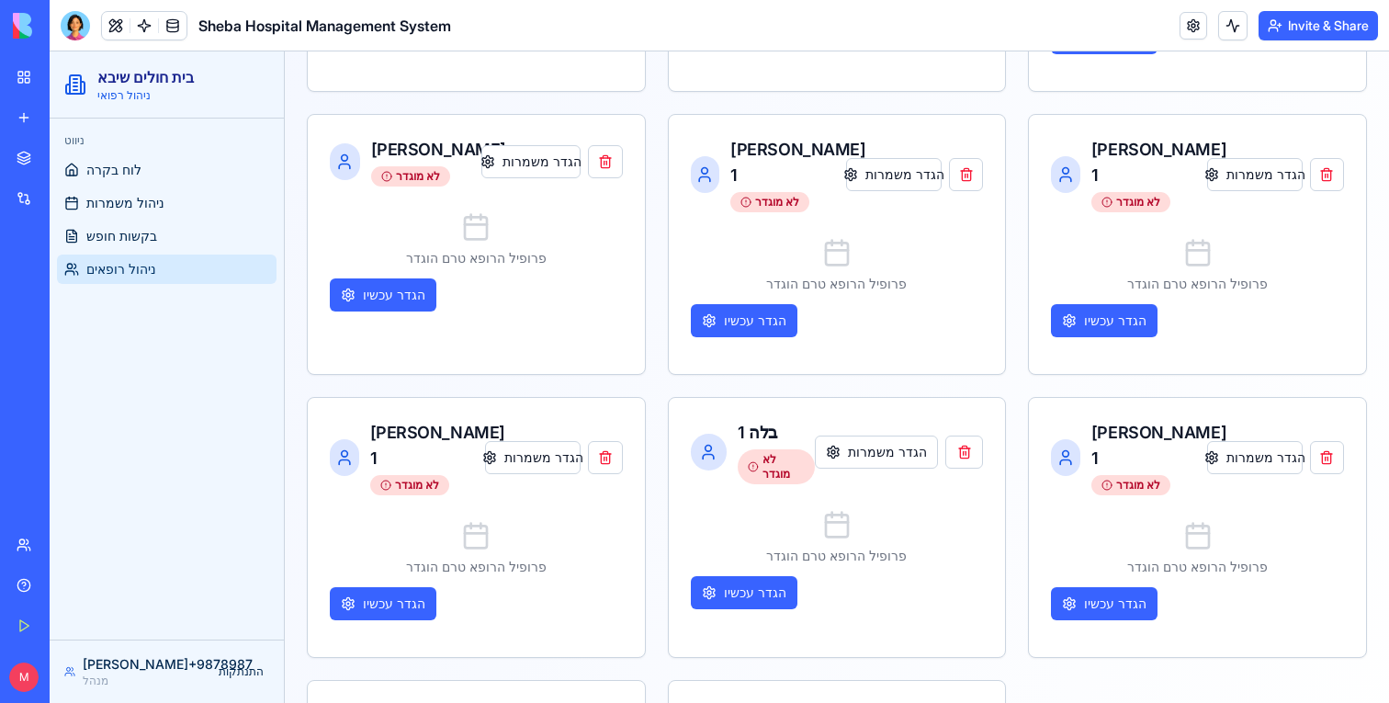
scroll to position [1950, 0]
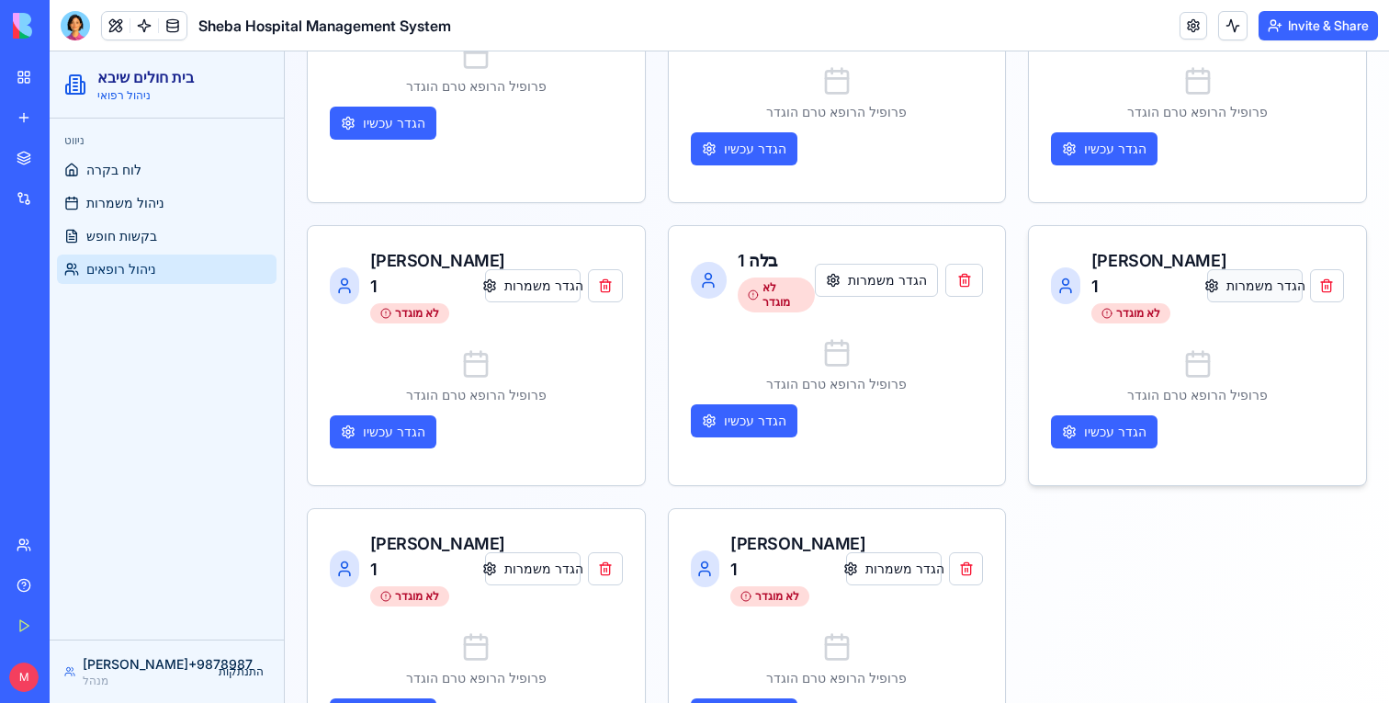
click at [1258, 269] on button "הגדר משמרות" at bounding box center [1255, 285] width 96 height 33
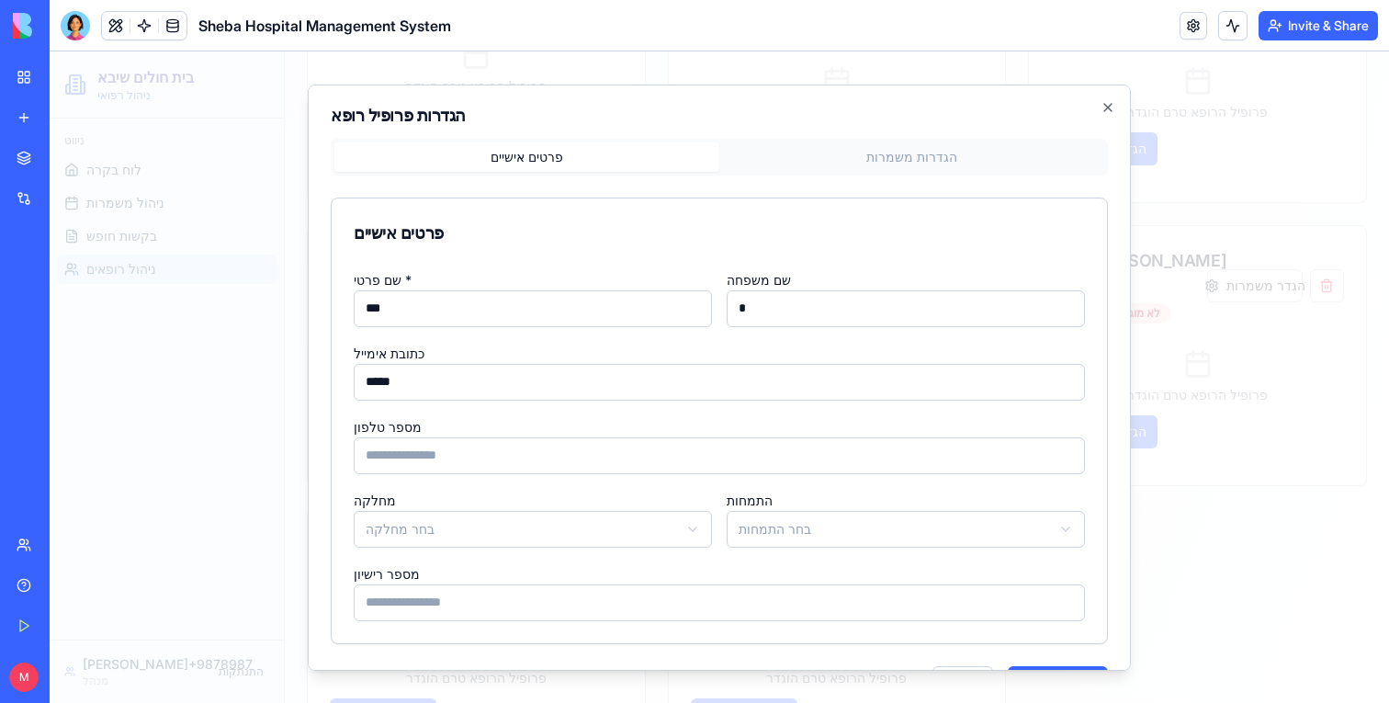
click at [468, 323] on input "***" at bounding box center [533, 307] width 358 height 37
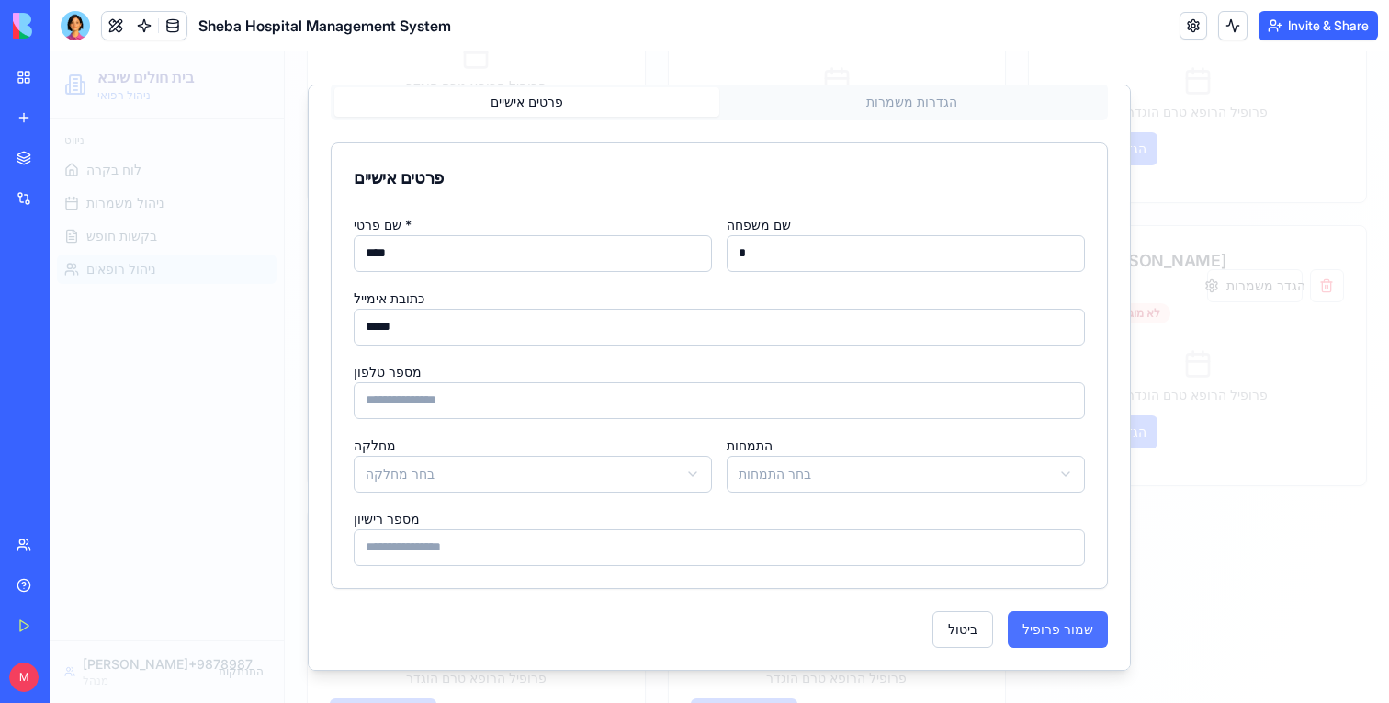
click at [1015, 617] on button "שמור פרופיל" at bounding box center [1058, 628] width 100 height 37
type input "***"
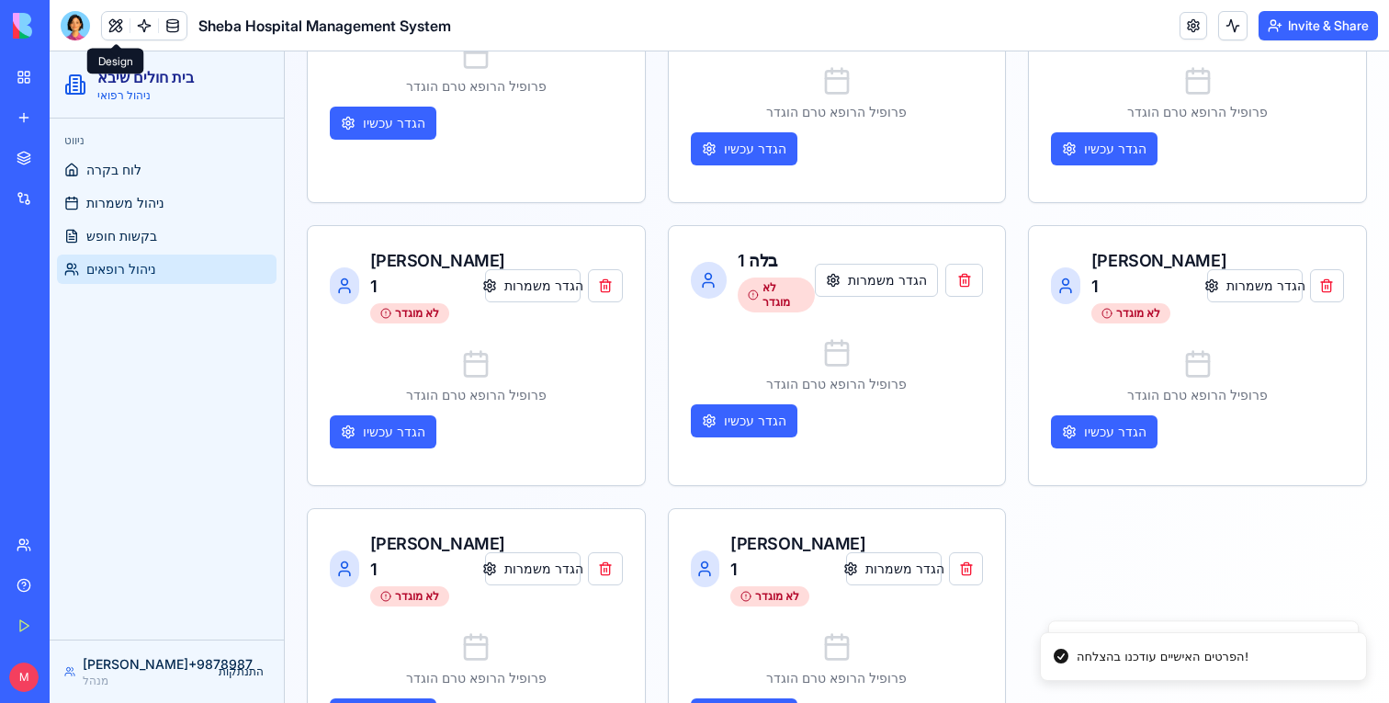
click at [110, 17] on span at bounding box center [115, 25] width 51 height 51
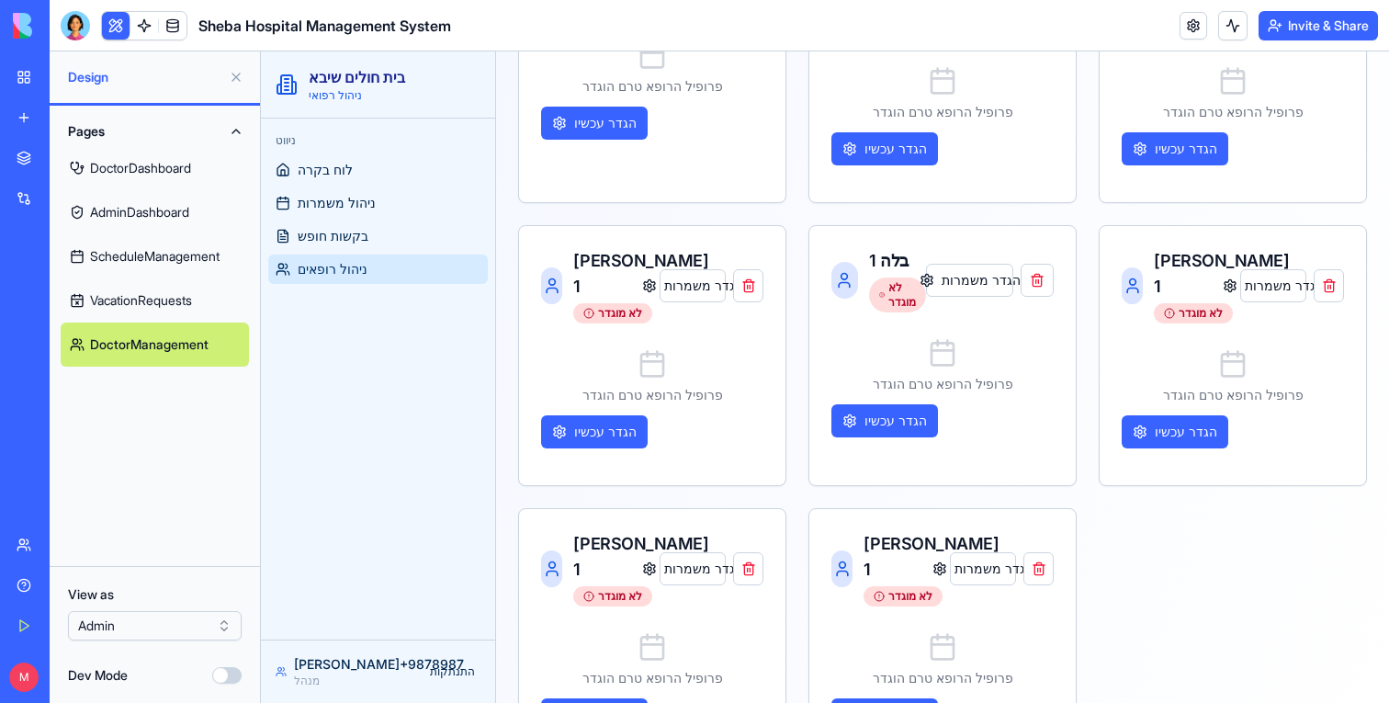
click at [107, 25] on button at bounding box center [116, 26] width 28 height 28
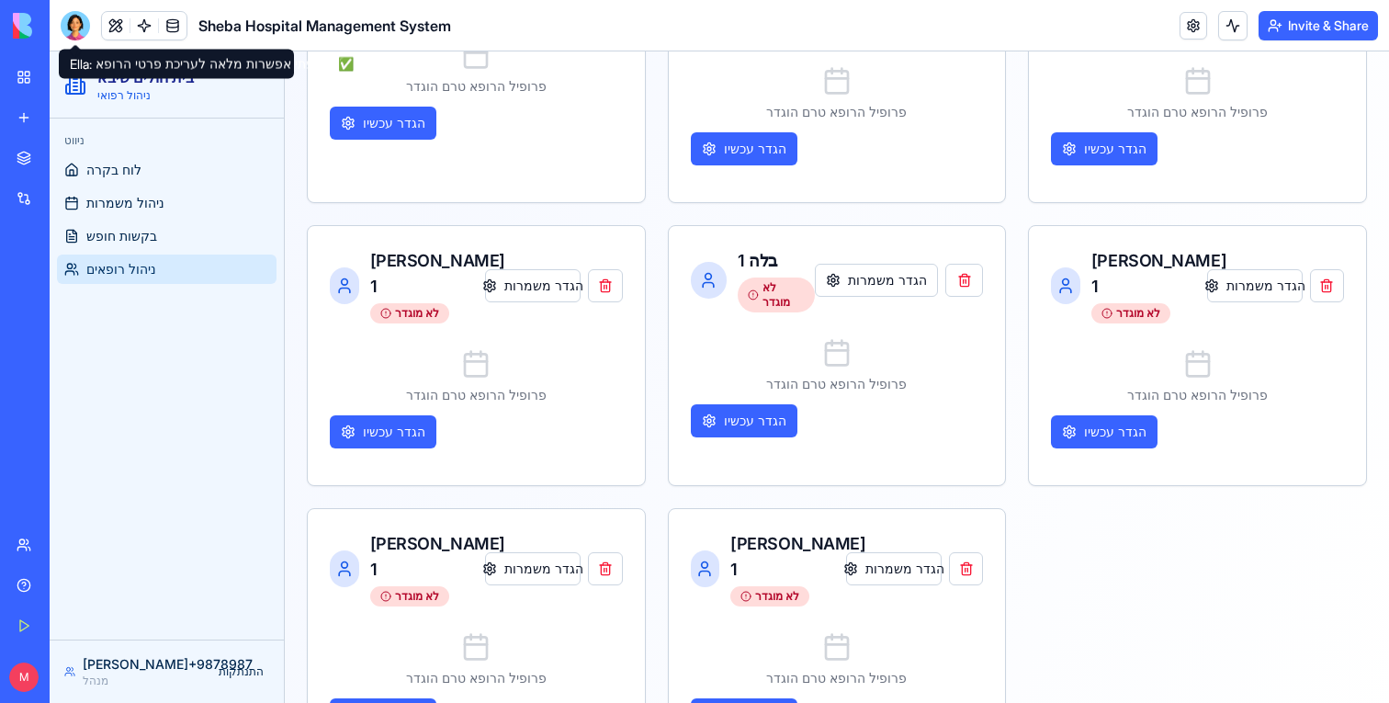
click at [74, 25] on div at bounding box center [75, 25] width 29 height 29
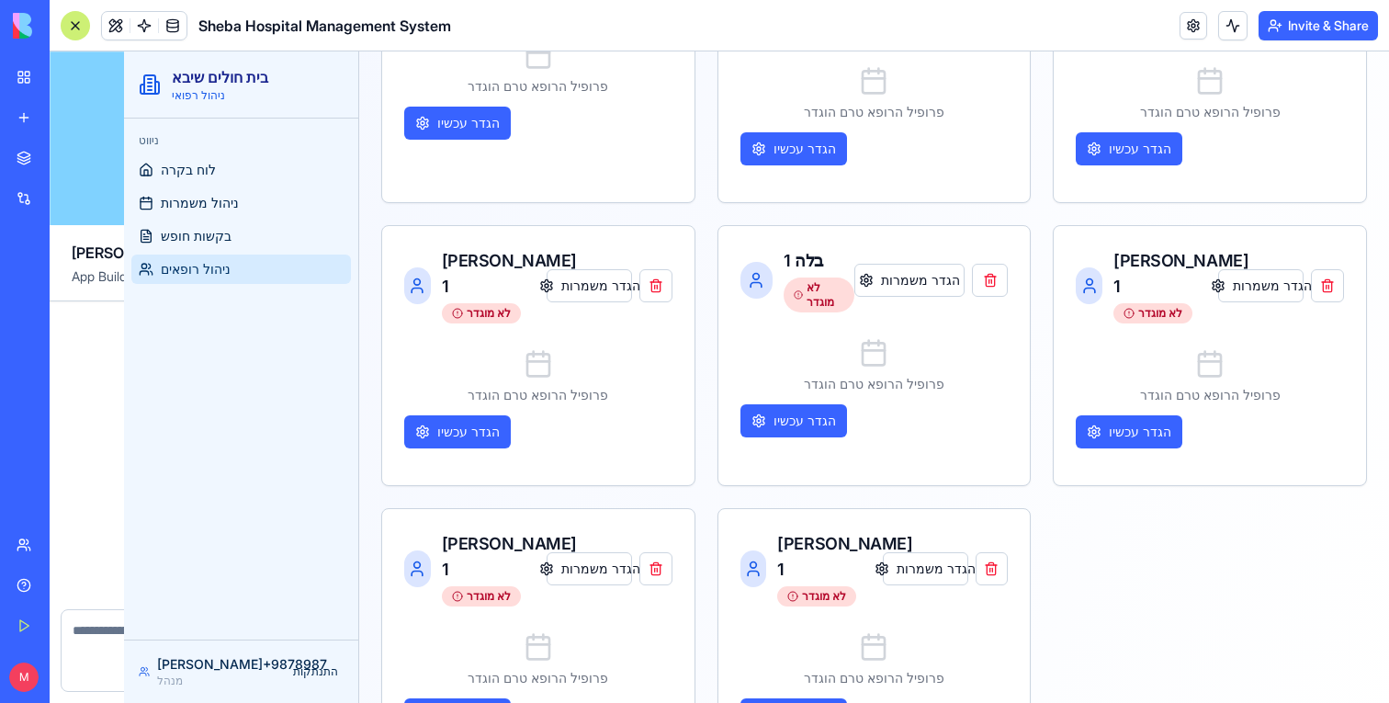
scroll to position [14550, 0]
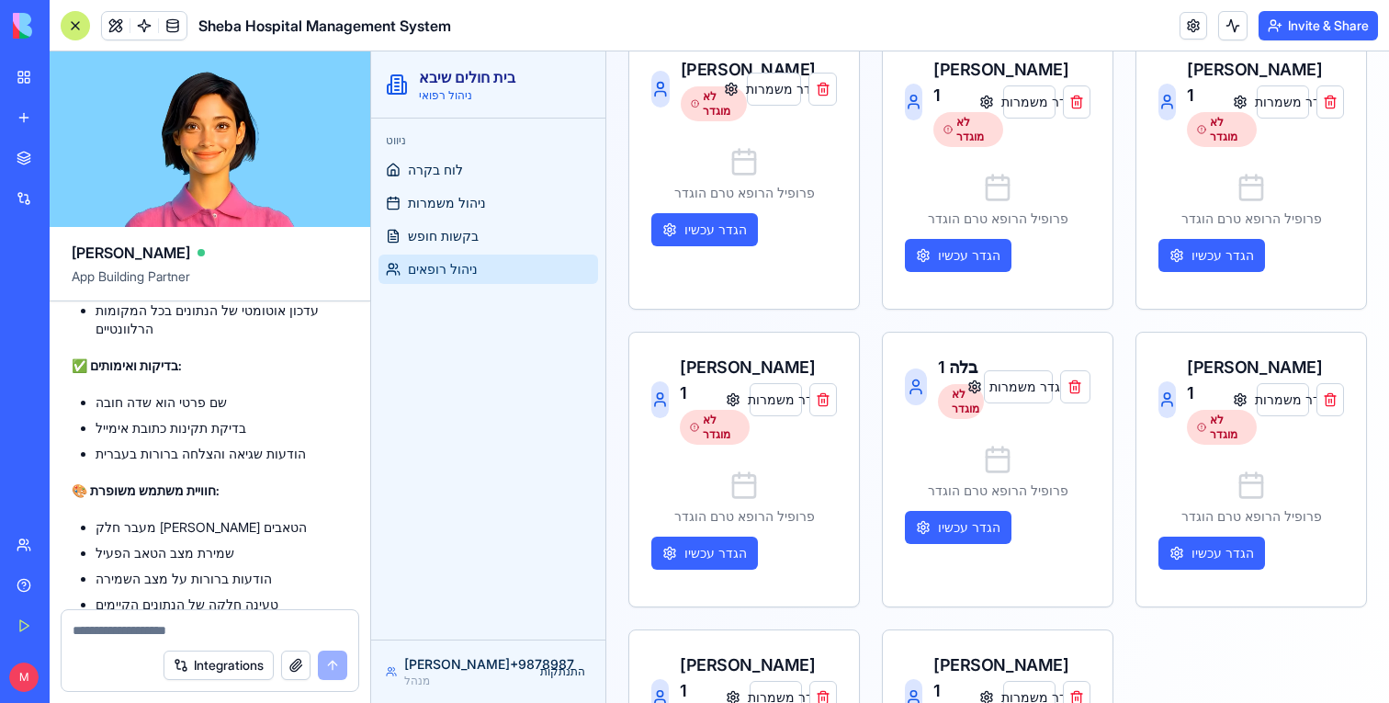
click at [74, 25] on div at bounding box center [75, 25] width 29 height 29
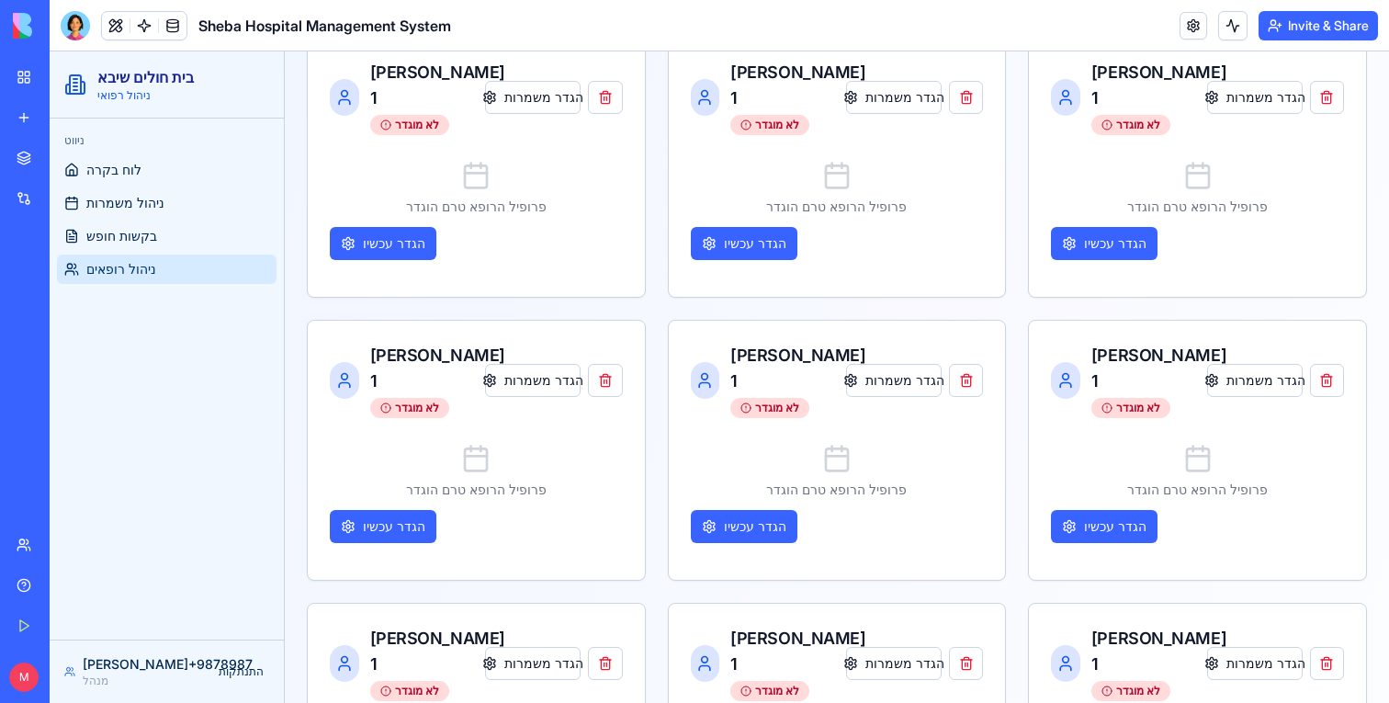
scroll to position [0, 0]
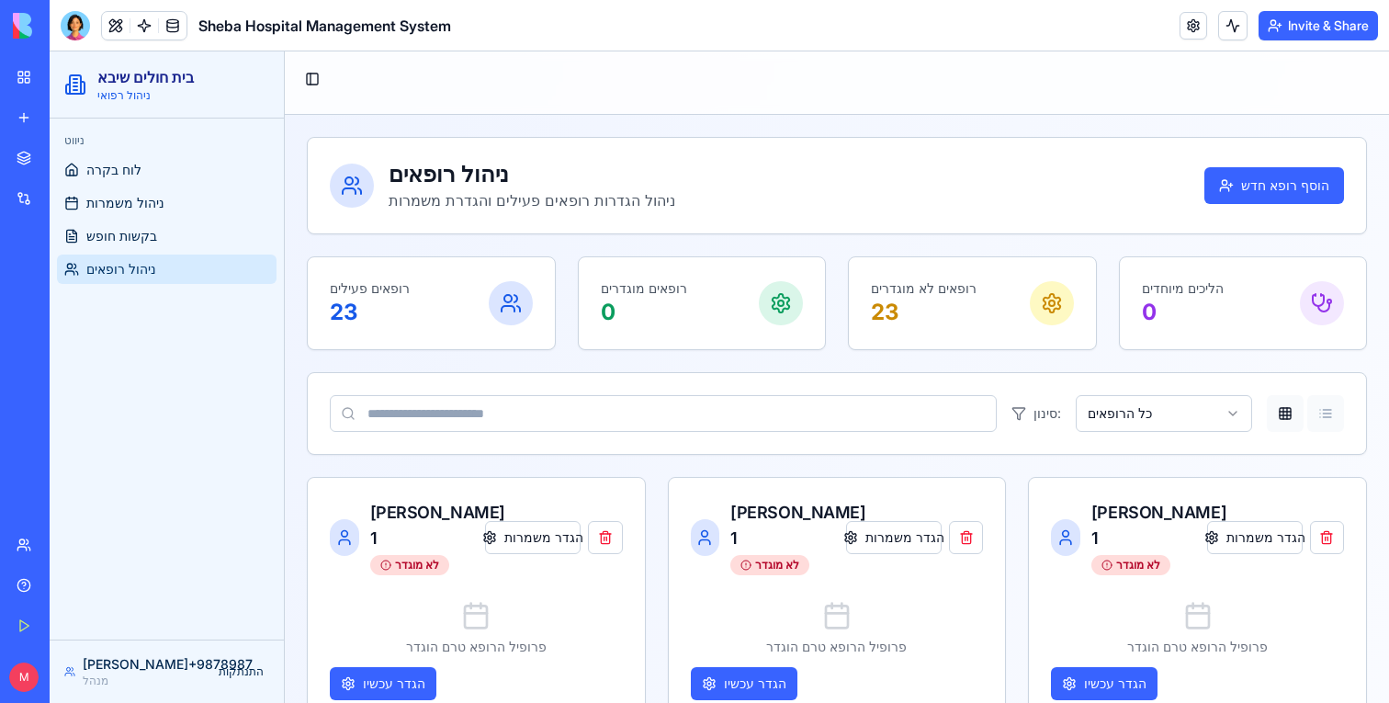
click at [1330, 422] on button "Table view" at bounding box center [1326, 413] width 37 height 37
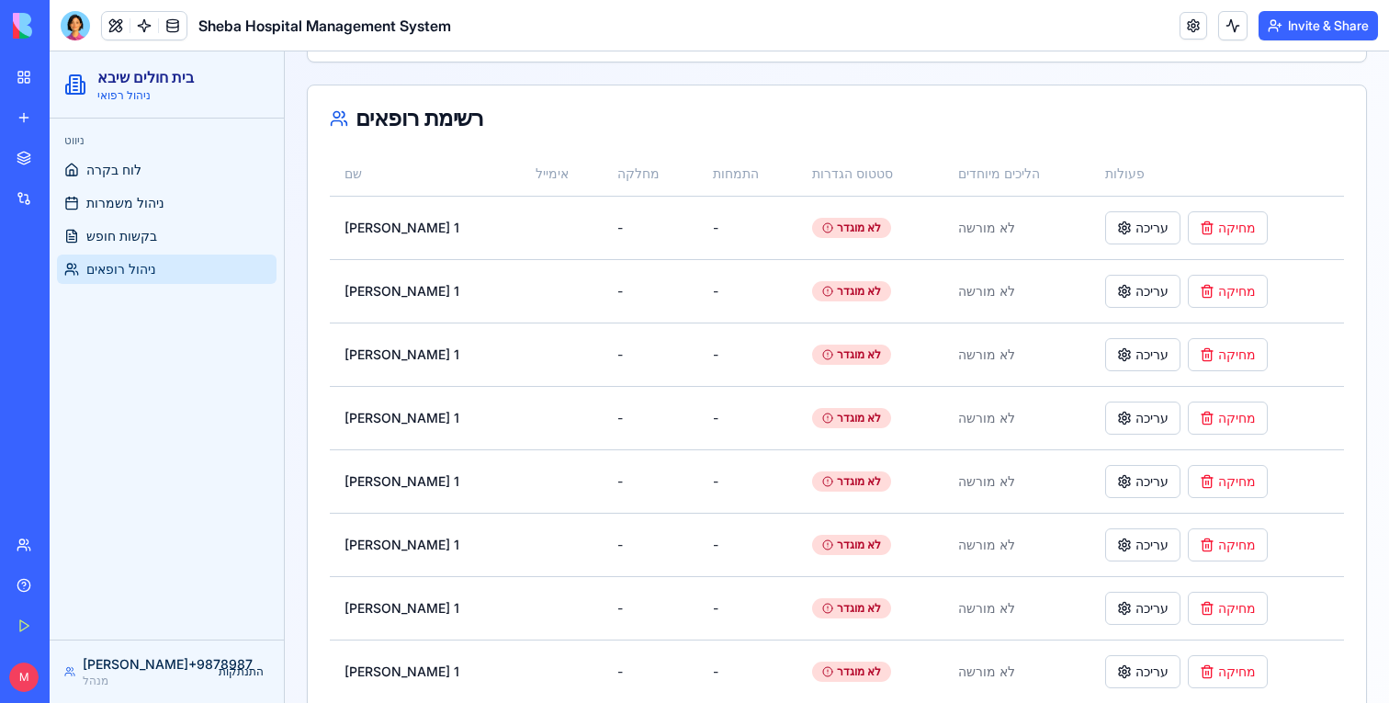
scroll to position [480, 0]
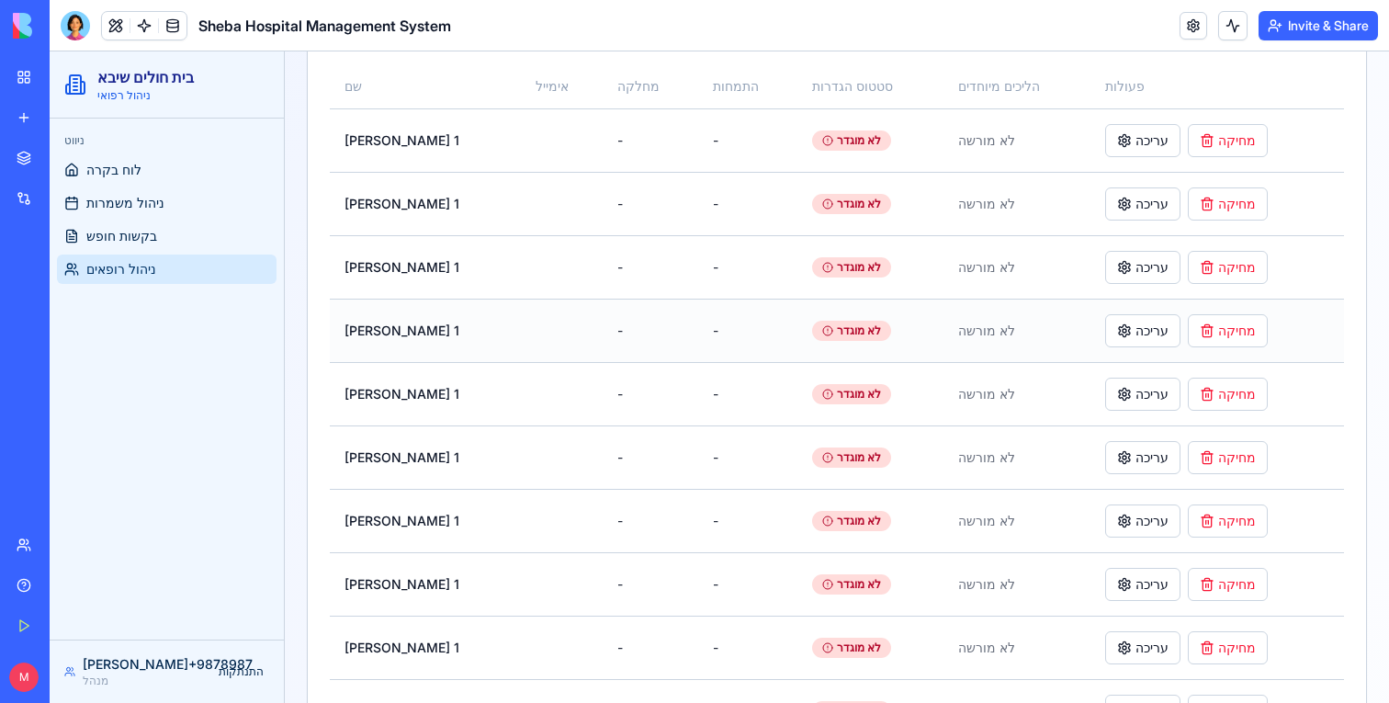
click at [833, 344] on td "לא מוגדר" at bounding box center [871, 330] width 146 height 63
click at [812, 327] on div "לא מוגדר" at bounding box center [851, 331] width 79 height 20
click at [1137, 137] on button "עריכה" at bounding box center [1142, 140] width 75 height 33
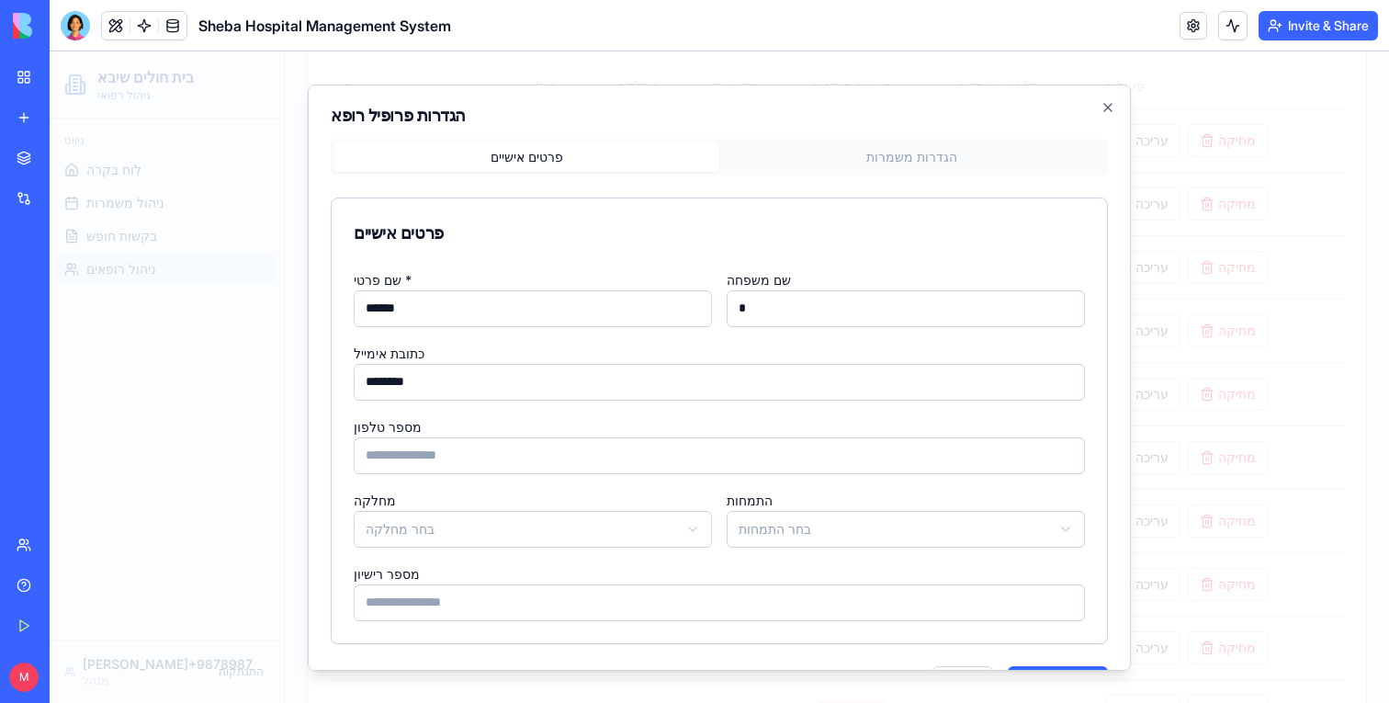
click at [970, 161] on button "הגדרות משמרות" at bounding box center [912, 156] width 385 height 29
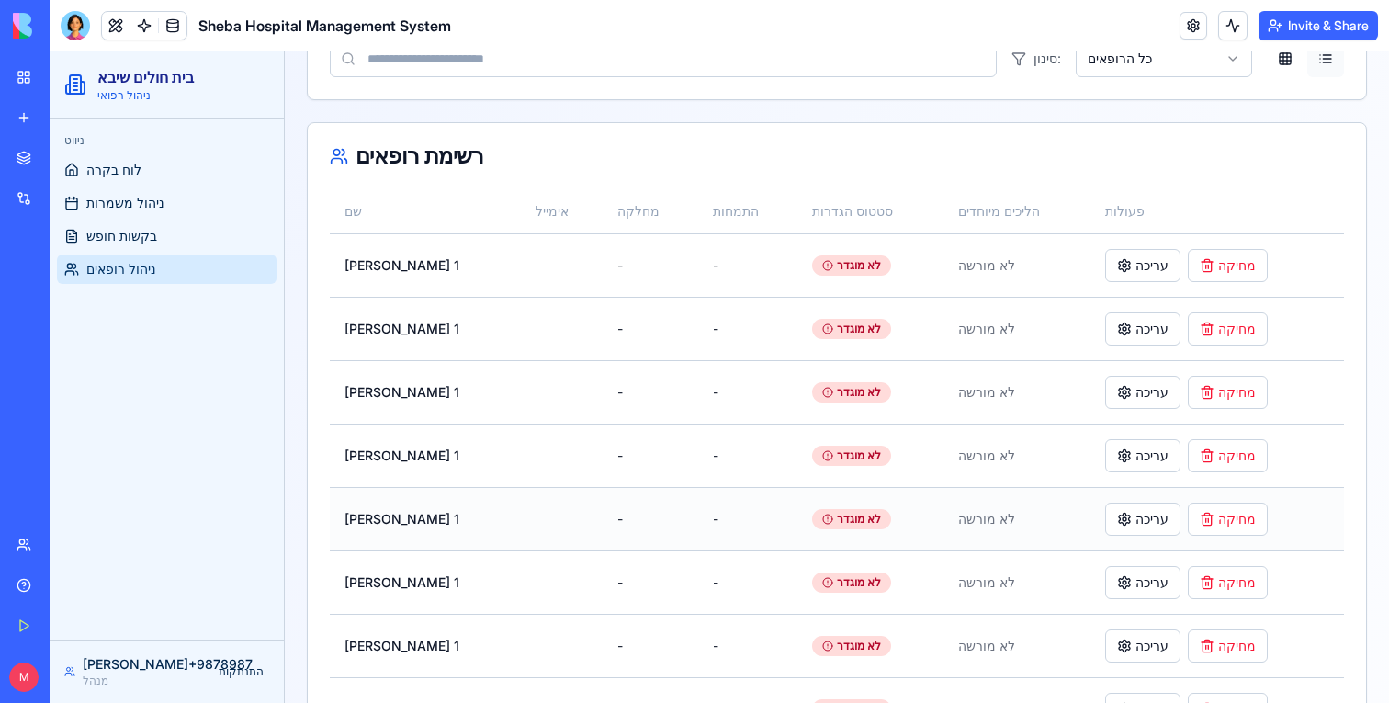
scroll to position [305, 0]
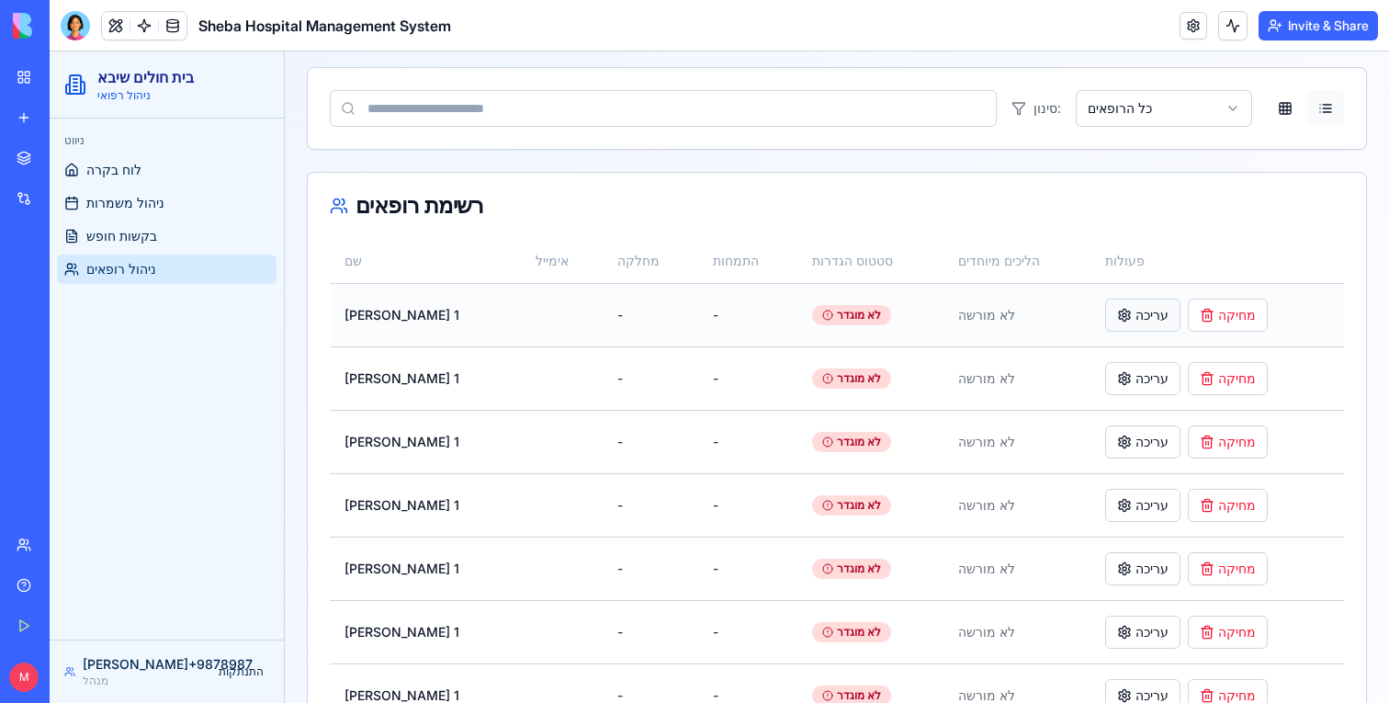
click at [1115, 310] on button "עריכה" at bounding box center [1142, 315] width 75 height 33
click at [143, 27] on link at bounding box center [144, 26] width 28 height 28
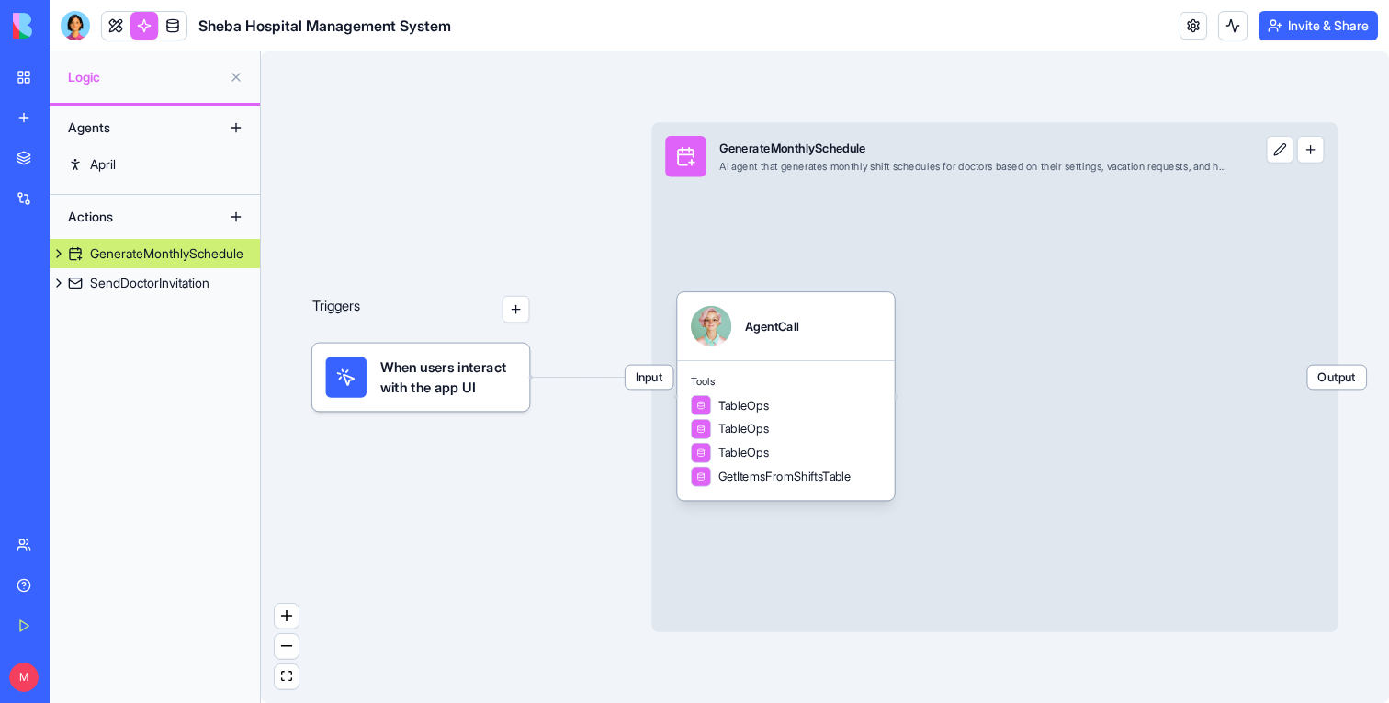
click at [198, 259] on div "GenerateMonthlySchedule" at bounding box center [166, 253] width 153 height 18
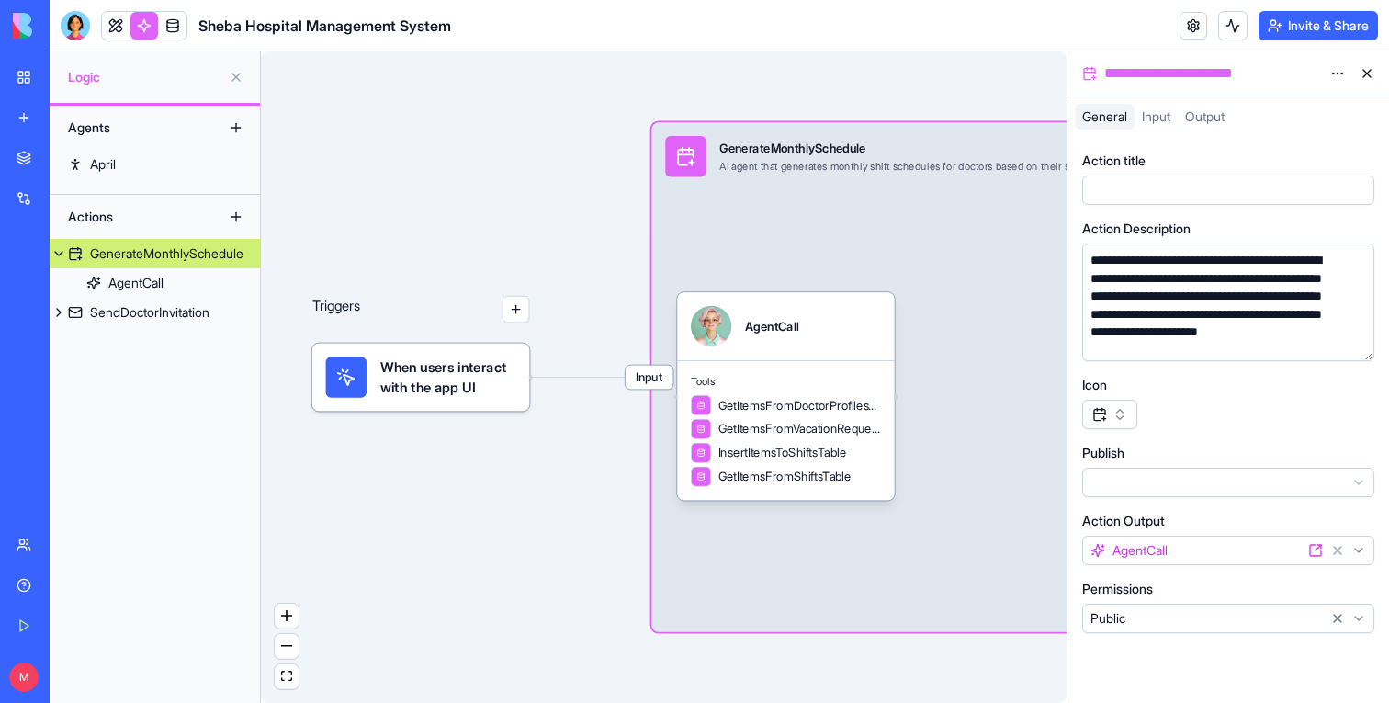
click at [80, 41] on header "Sheba Hospital Management System Invite & Share" at bounding box center [720, 25] width 1340 height 51
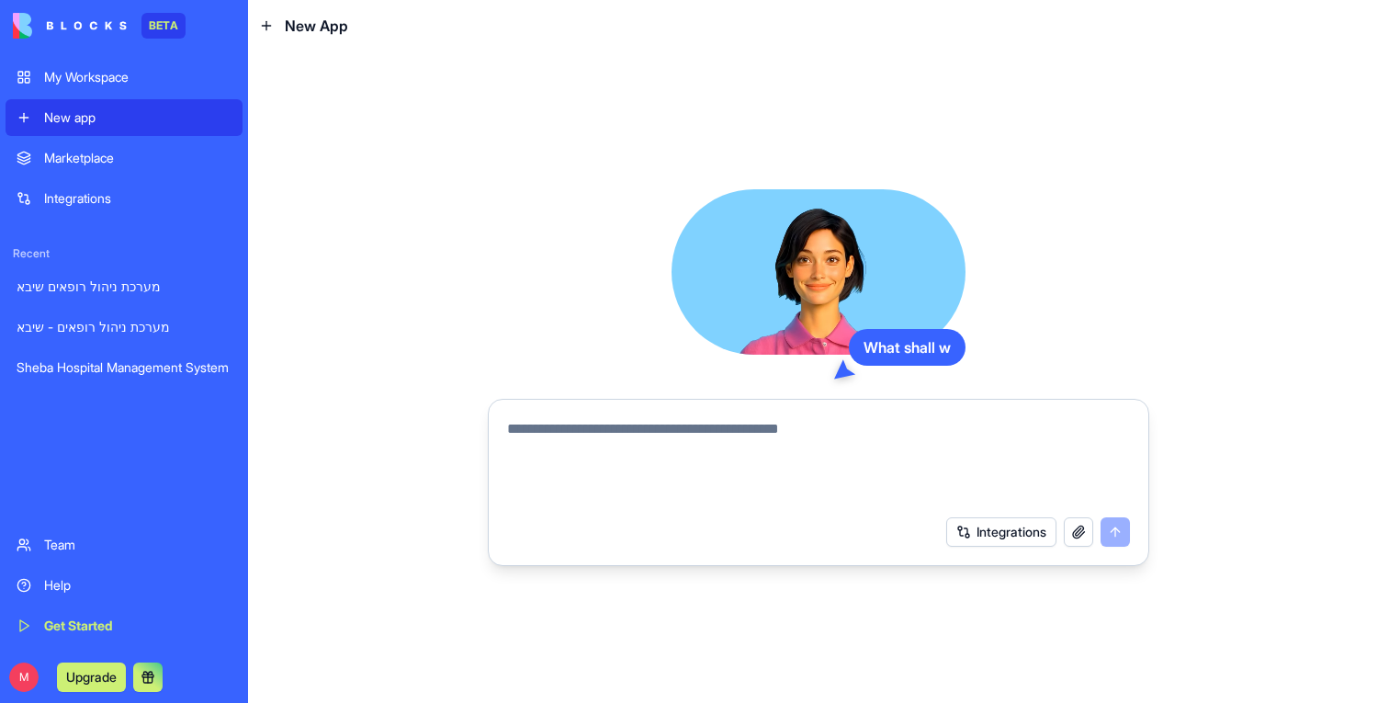
click at [638, 466] on textarea at bounding box center [818, 462] width 623 height 88
type textarea "**********"
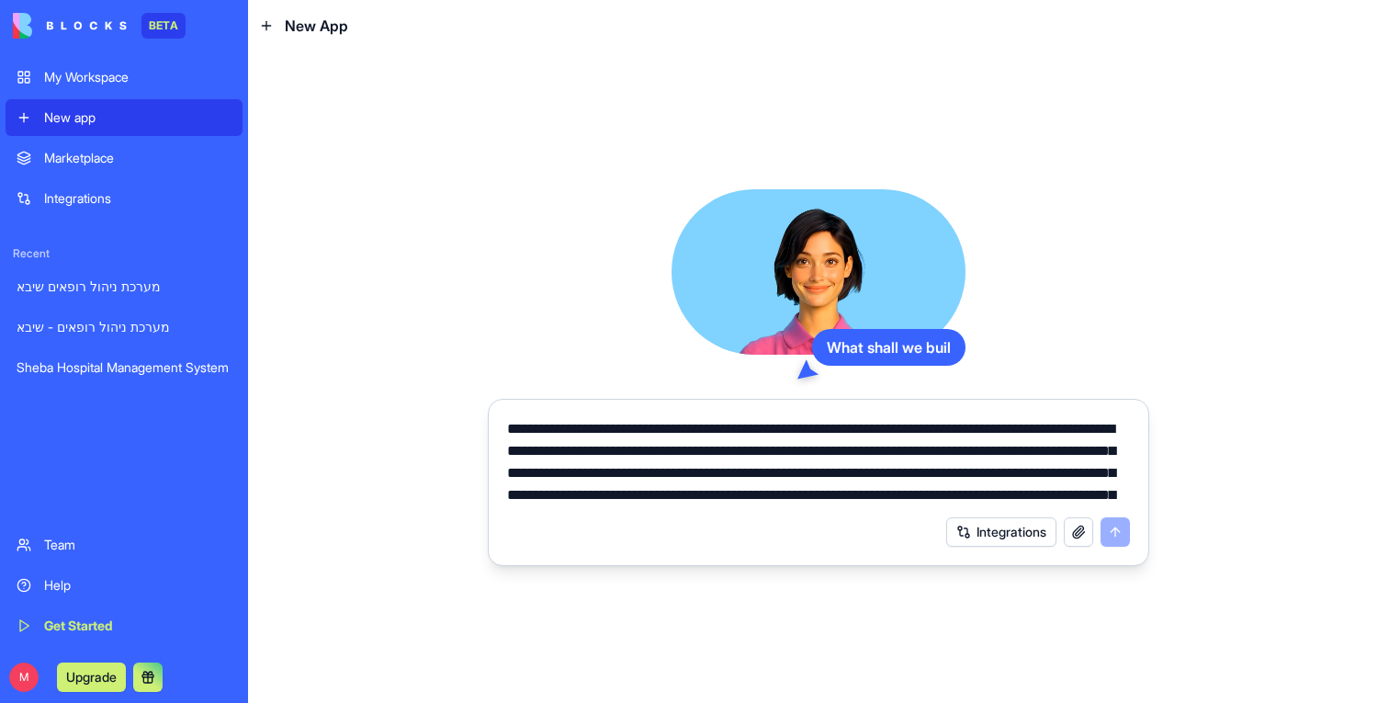
scroll to position [152, 0]
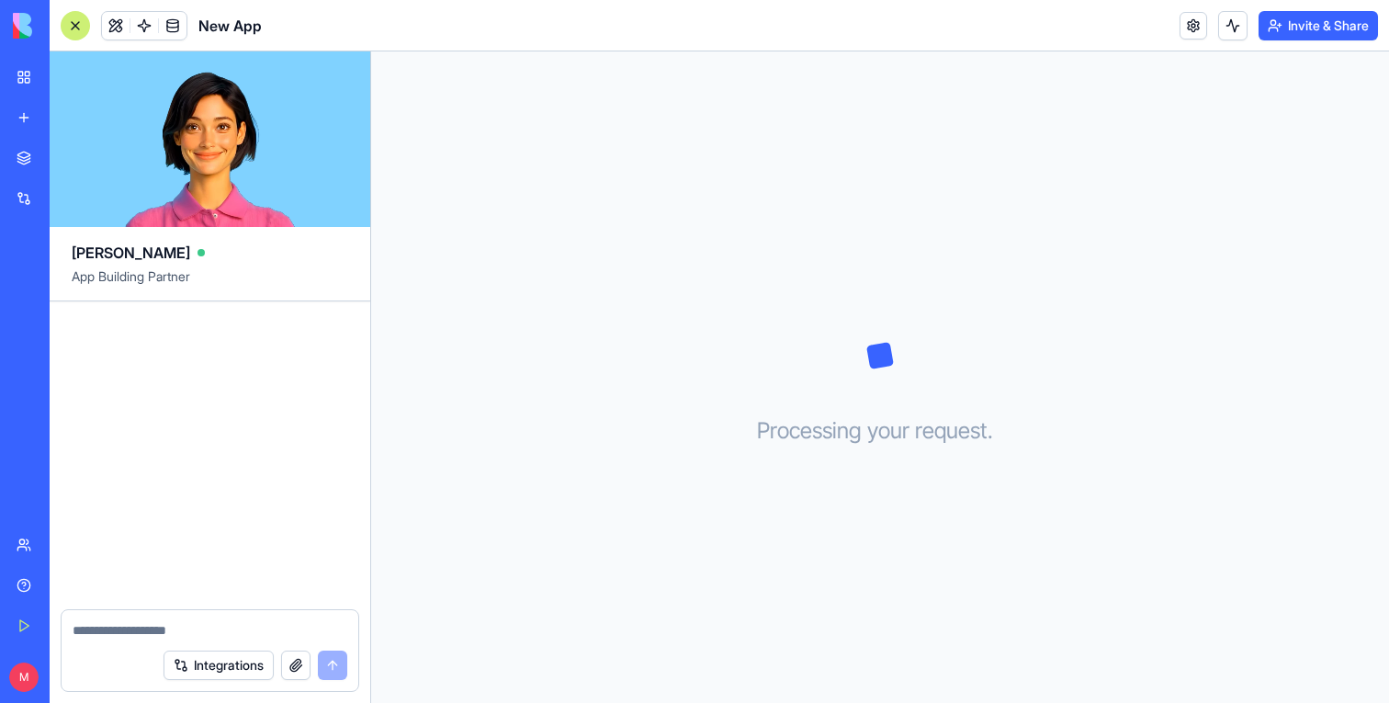
click at [23, 110] on link "New app" at bounding box center [43, 117] width 74 height 37
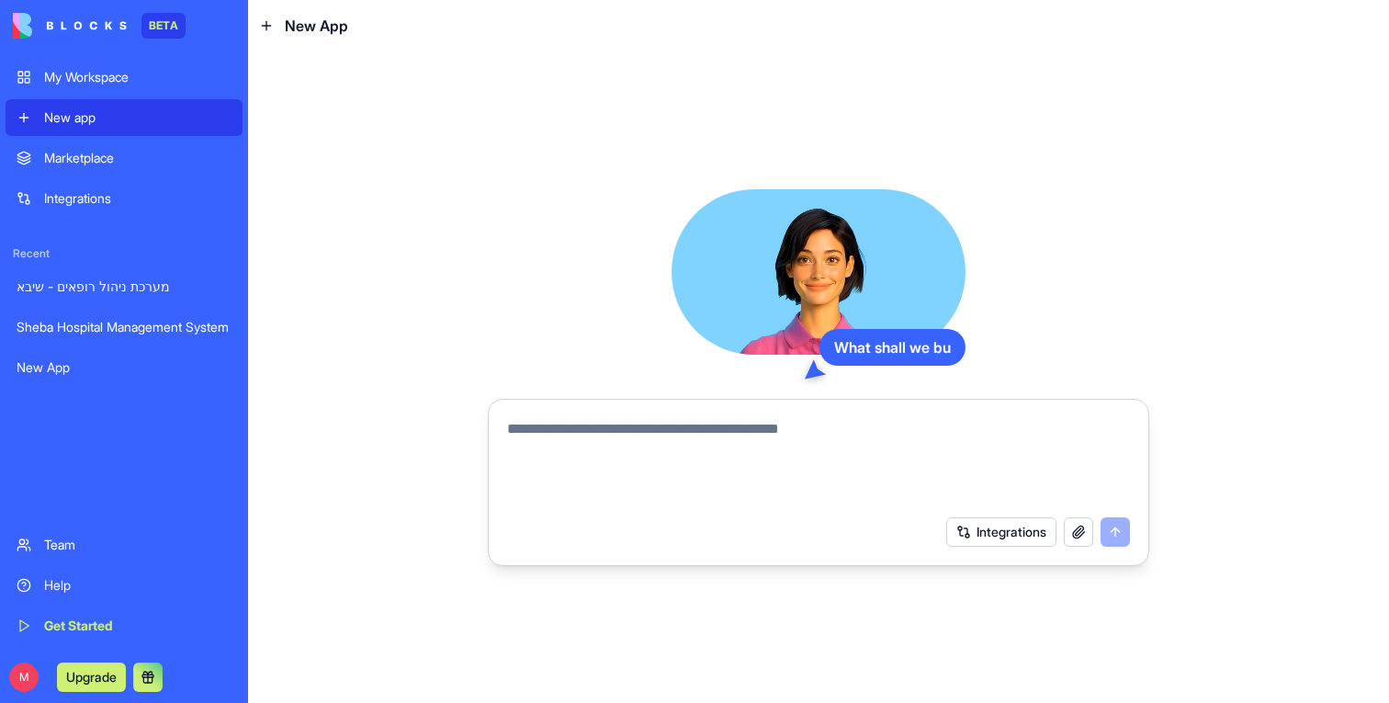
click at [752, 476] on textarea at bounding box center [818, 462] width 623 height 88
type textarea "**********"
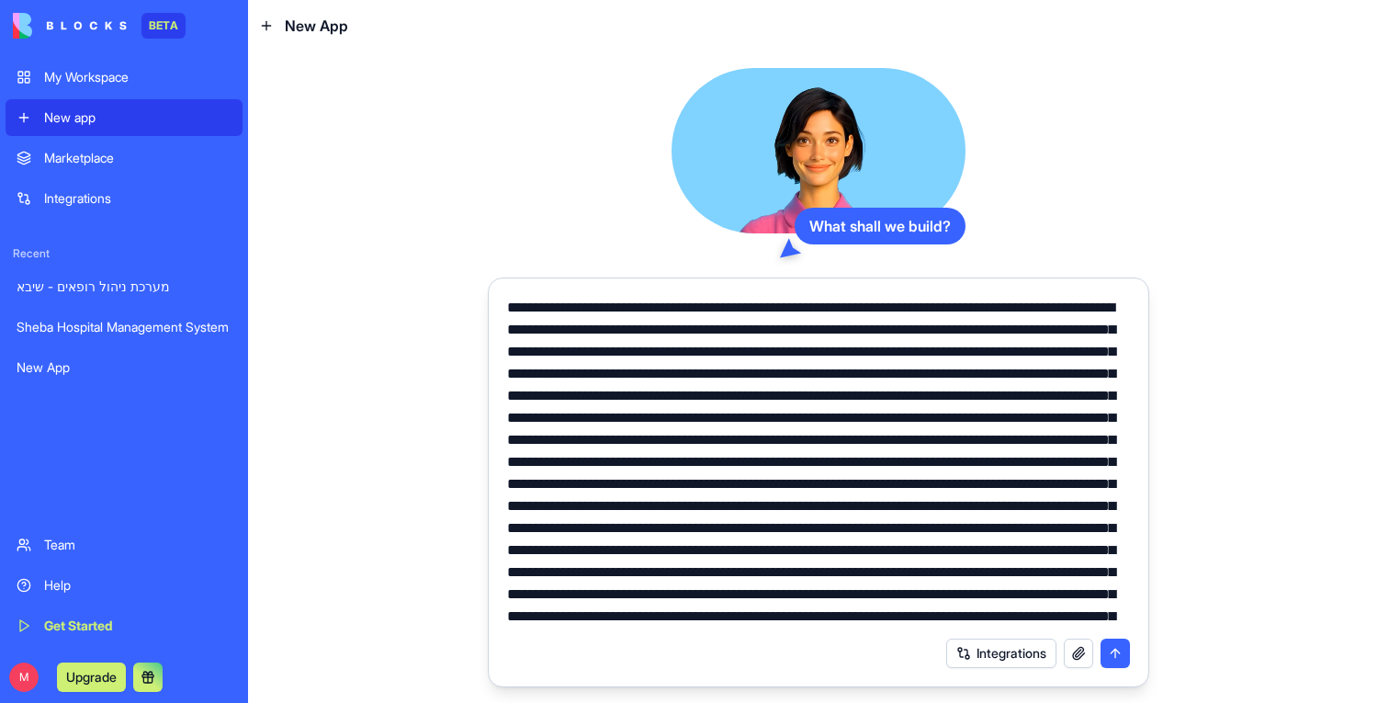
scroll to position [152, 0]
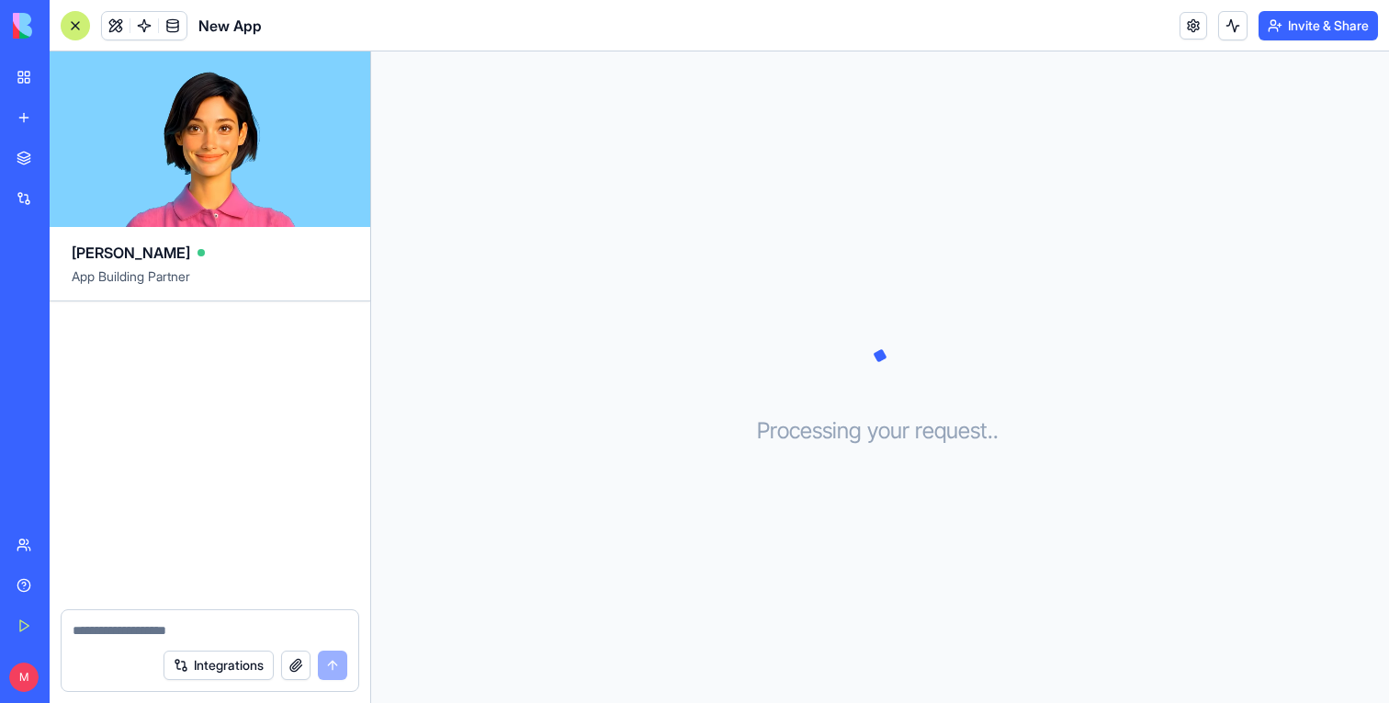
click at [228, 630] on textarea at bounding box center [210, 630] width 275 height 18
paste textarea "**********"
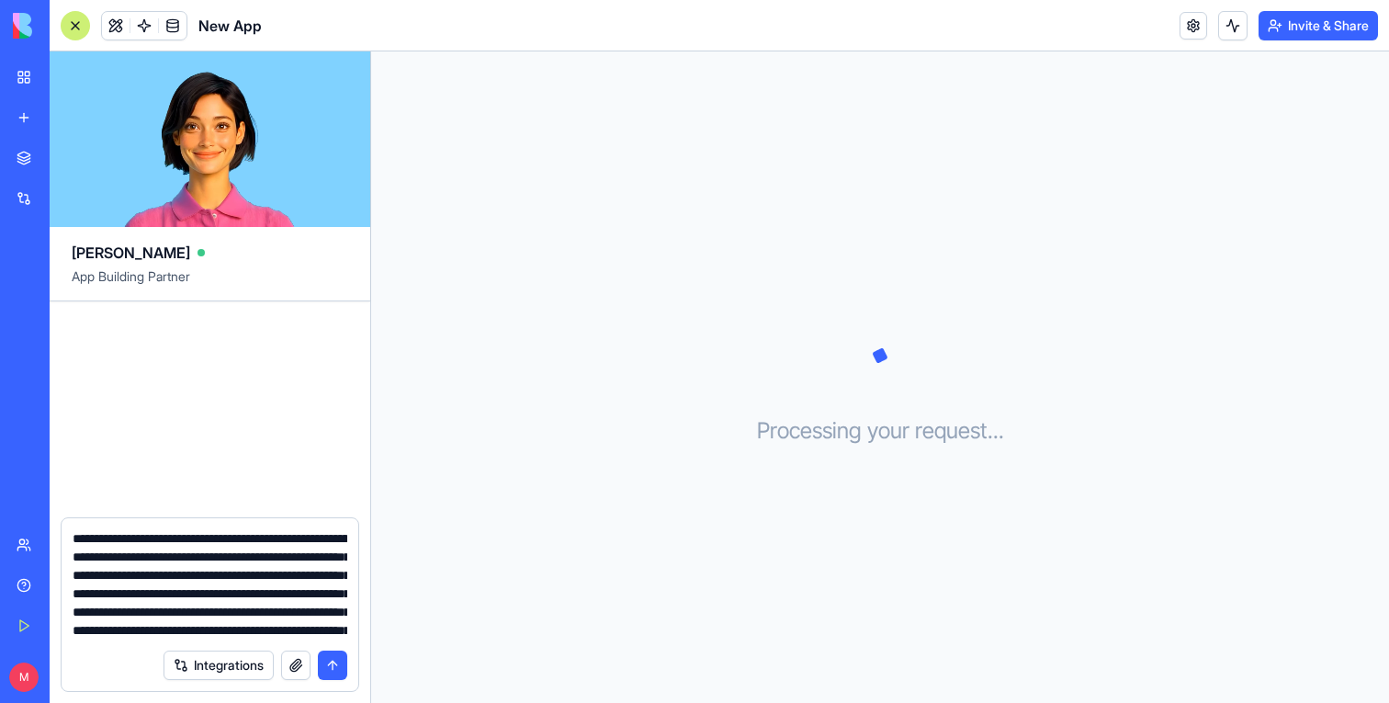
drag, startPoint x: 232, startPoint y: 617, endPoint x: 335, endPoint y: 324, distance: 309.8
click at [334, 323] on div "Ella App Building Partner Integrations" at bounding box center [211, 377] width 322 height 652
type textarea "**********"
click at [180, 649] on div "Integrations" at bounding box center [210, 665] width 297 height 51
click at [219, 601] on textarea at bounding box center [210, 584] width 275 height 110
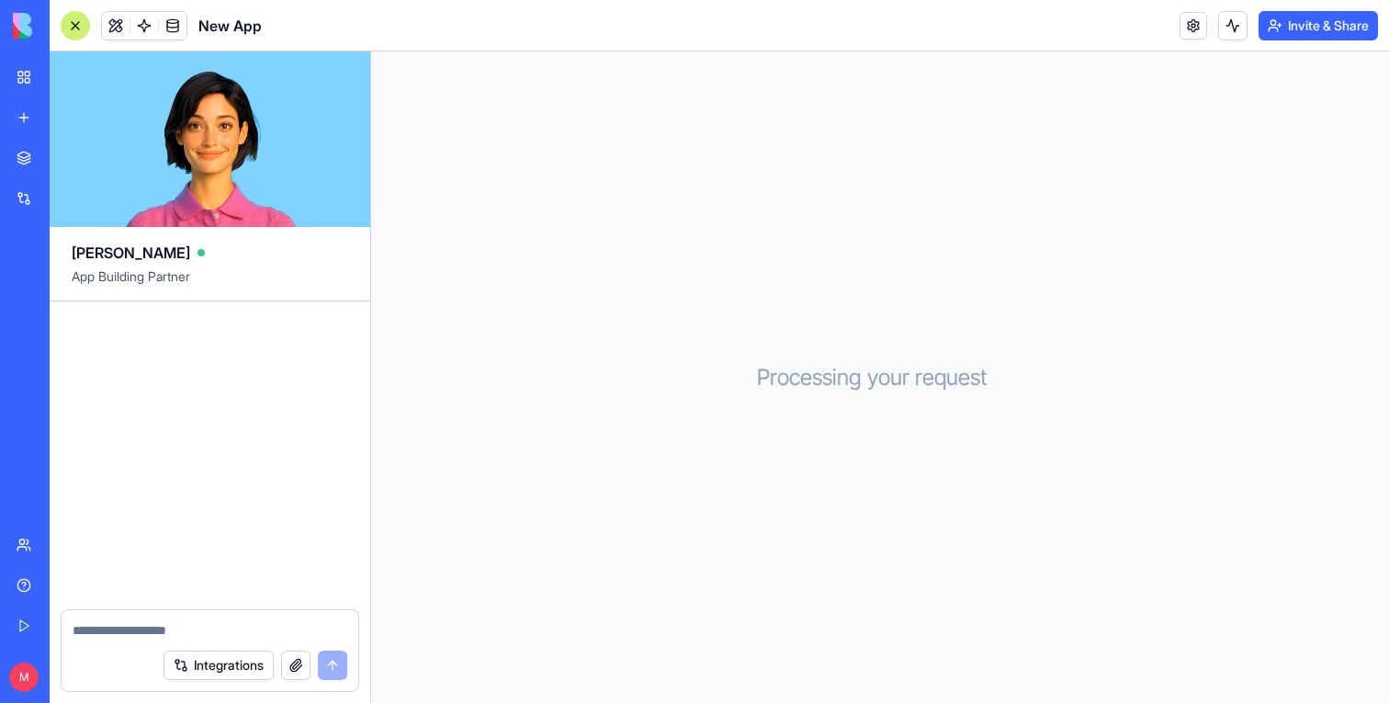
click at [27, 121] on link "New app" at bounding box center [43, 117] width 74 height 37
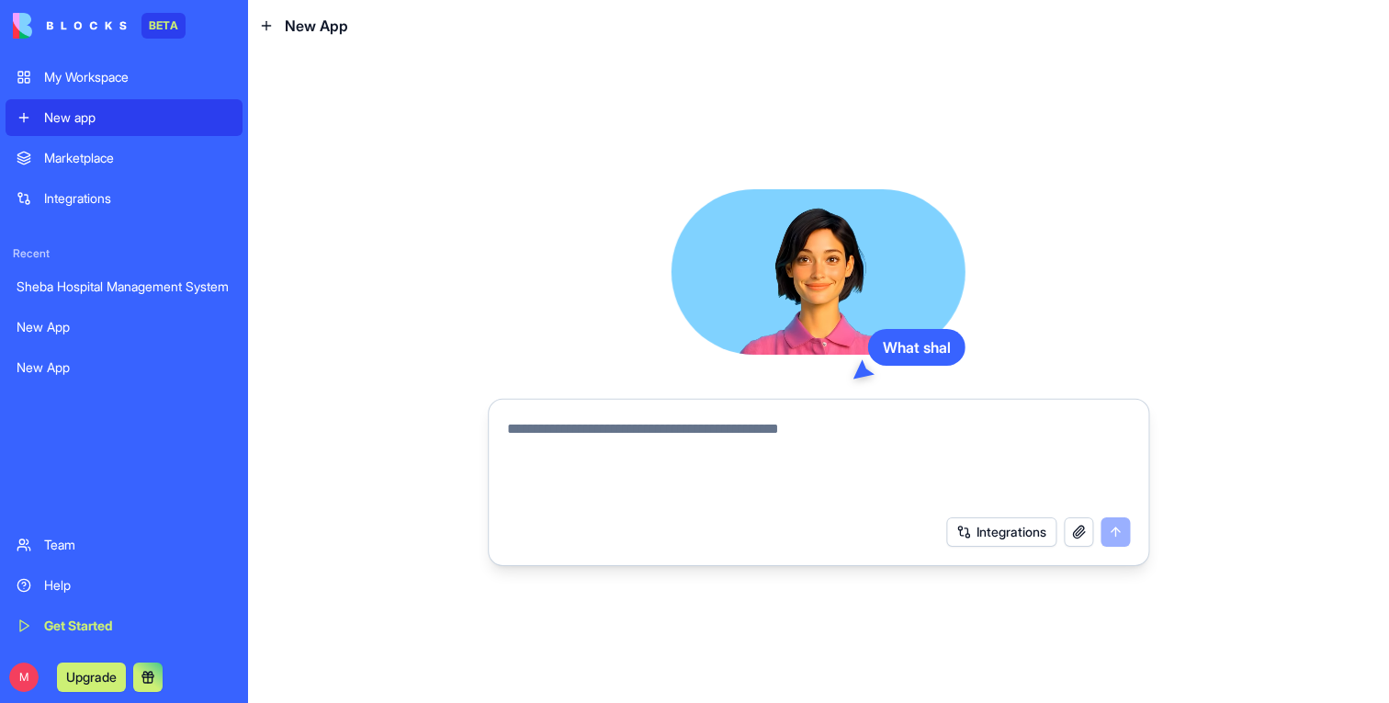
click at [585, 487] on textarea at bounding box center [818, 461] width 623 height 88
type textarea "**********"
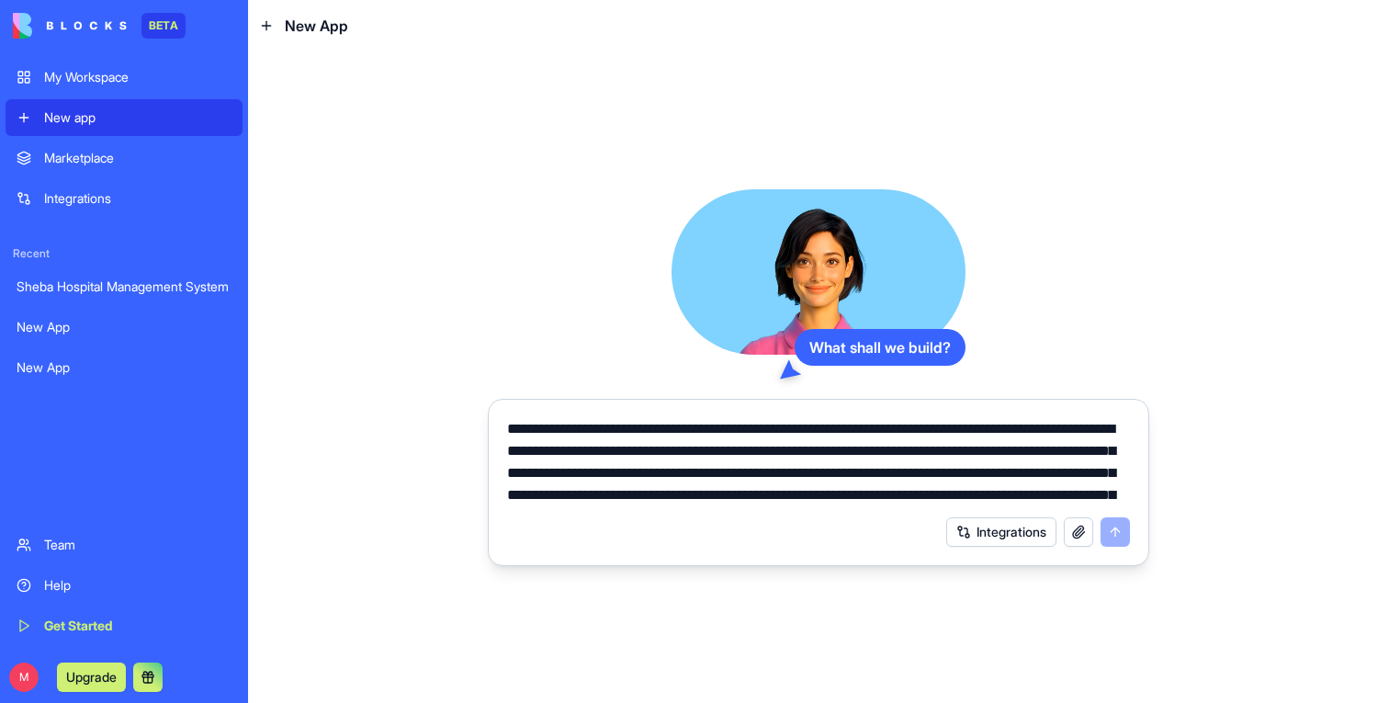
scroll to position [152, 0]
